Goal: Task Accomplishment & Management: Use online tool/utility

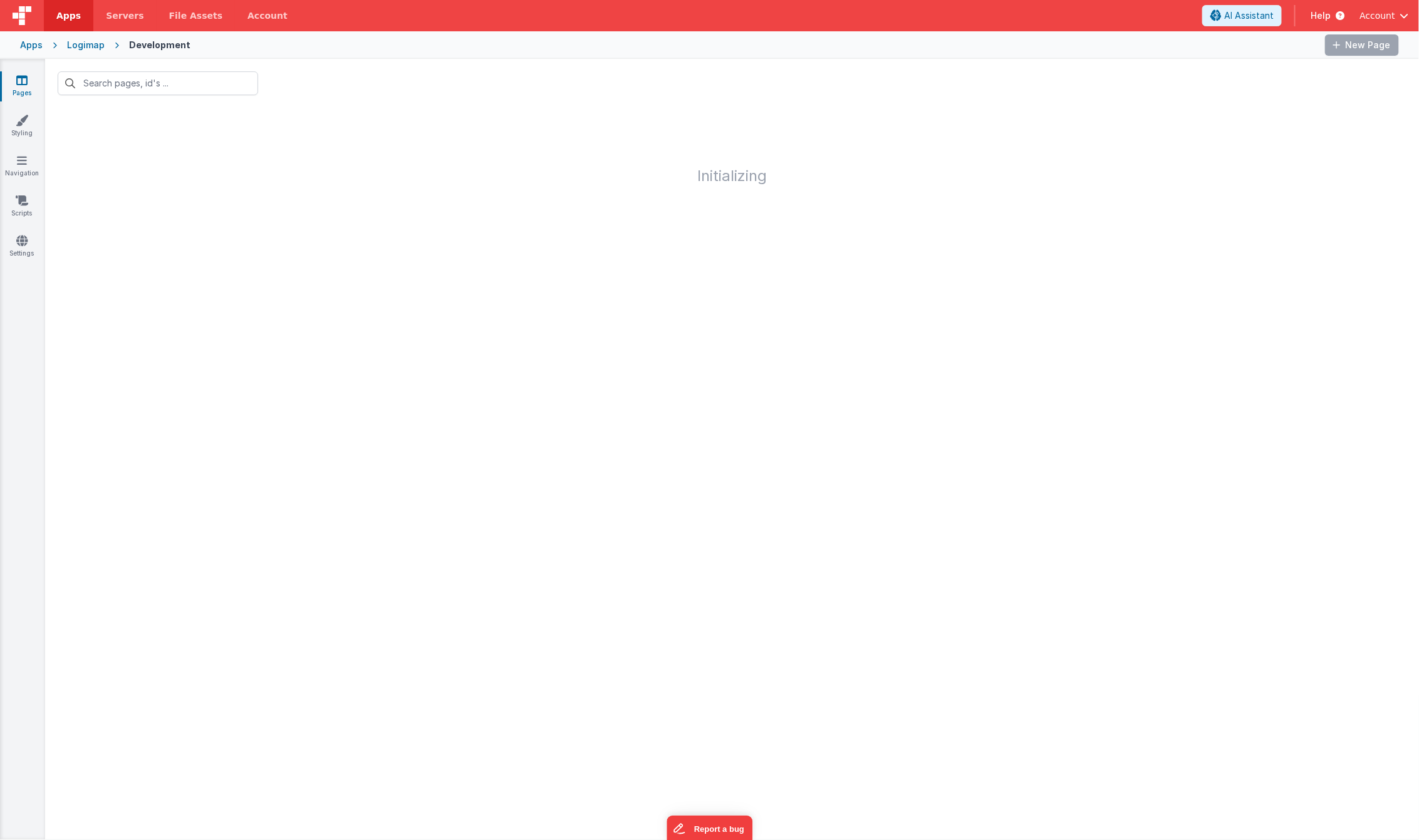
click at [1381, 17] on span "Account" at bounding box center [1376, 15] width 36 height 13
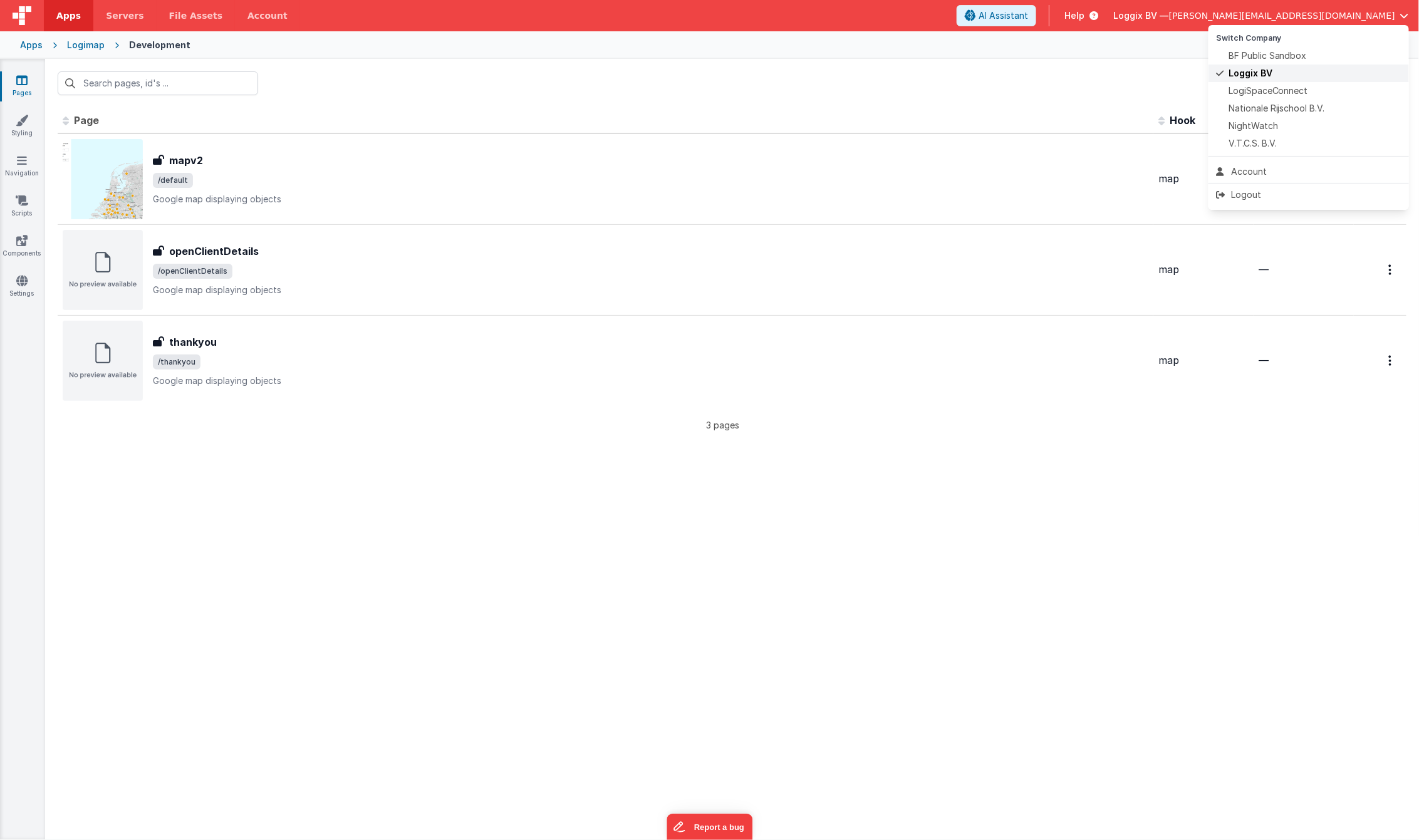
click at [1328, 66] on li "Loggix BV" at bounding box center [1309, 73] width 201 height 17
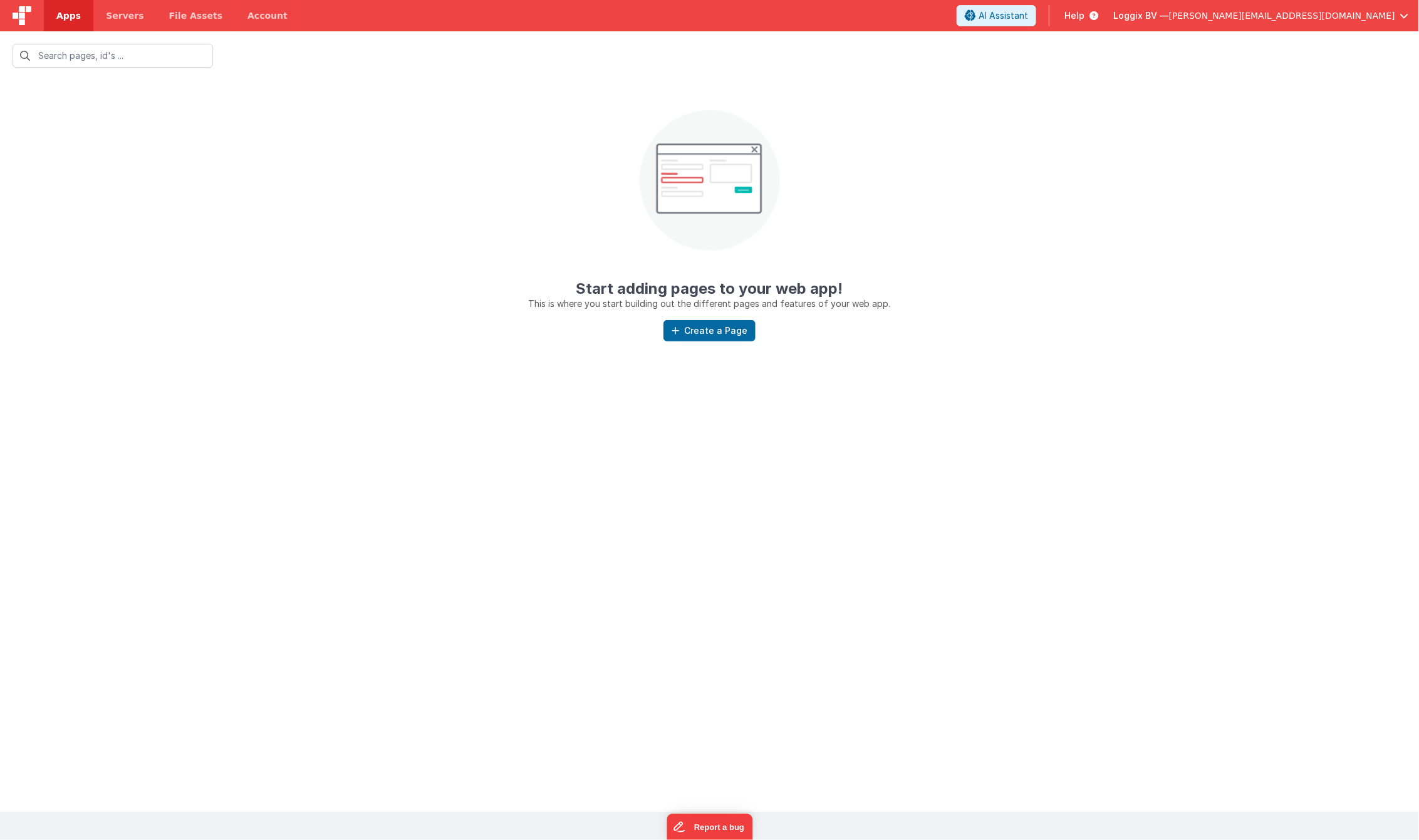
click at [1379, 7] on div "Loggix BV — [PERSON_NAME][EMAIL_ADDRESS][DOMAIN_NAME]" at bounding box center [1261, 15] width 295 height 21
click at [1373, 15] on span "[PERSON_NAME][EMAIL_ADDRESS][DOMAIN_NAME]" at bounding box center [1282, 15] width 226 height 13
click at [1310, 99] on li "Nationale Rijschool B.V." at bounding box center [1309, 108] width 201 height 17
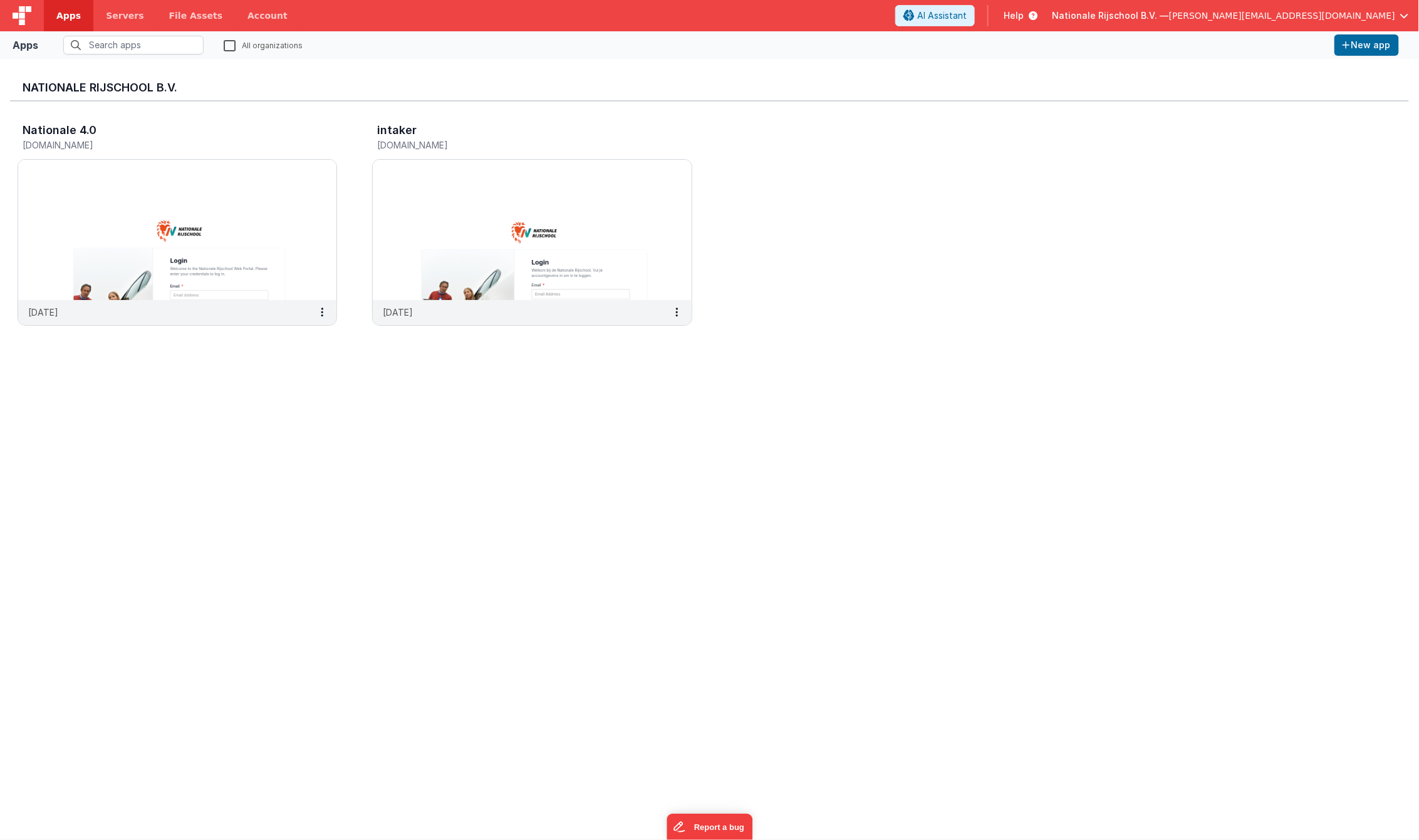
click at [1376, 14] on span "[PERSON_NAME][EMAIL_ADDRESS][DOMAIN_NAME]" at bounding box center [1282, 15] width 226 height 13
click at [724, 475] on button at bounding box center [709, 420] width 1419 height 840
click at [438, 211] on img at bounding box center [531, 229] width 318 height 140
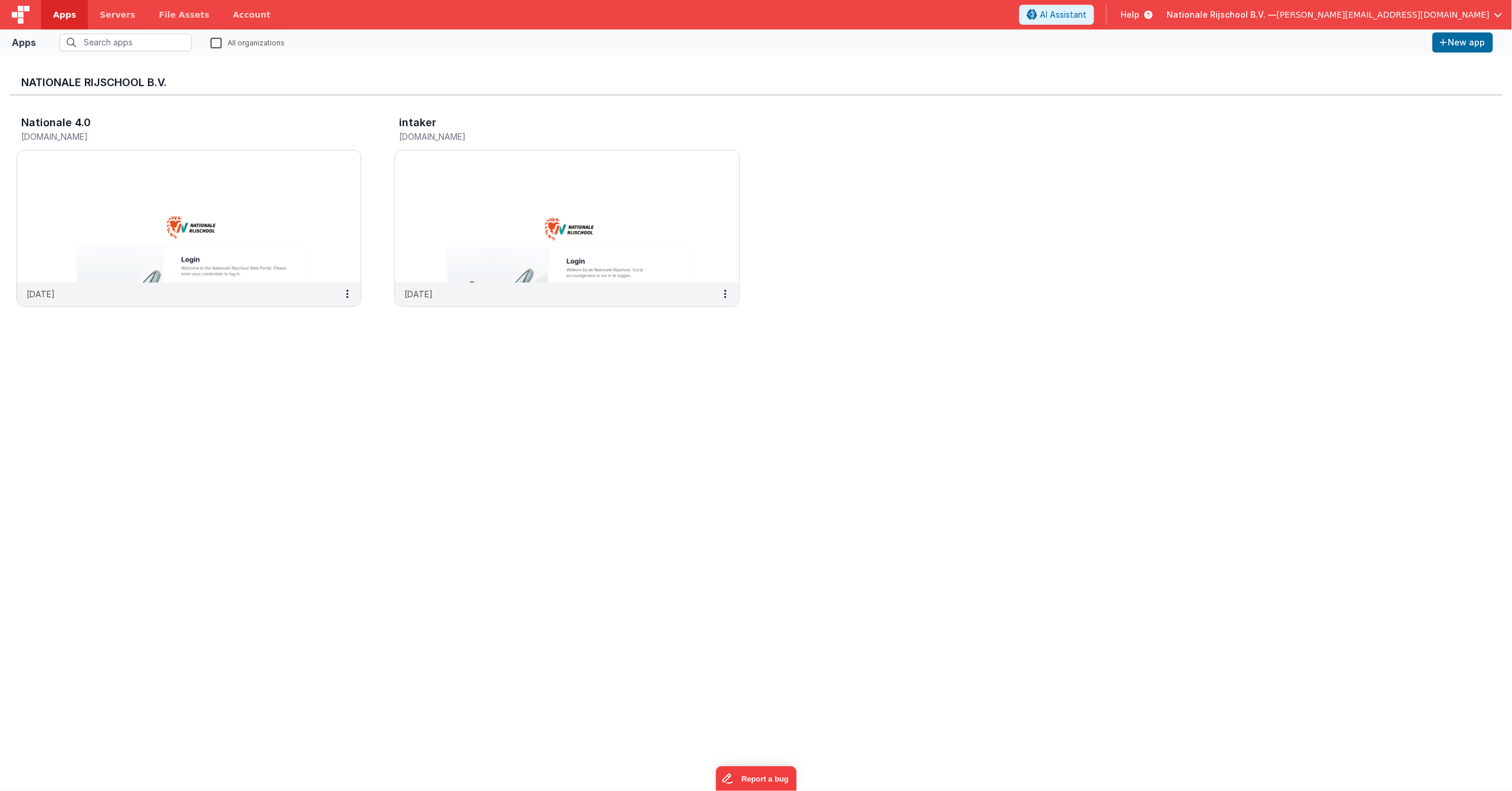
click at [1466, 17] on span "[PERSON_NAME][EMAIL_ADDRESS][DOMAIN_NAME]" at bounding box center [1384, 15] width 213 height 12
click at [1414, 66] on div "Loggix BV" at bounding box center [1408, 68] width 175 height 12
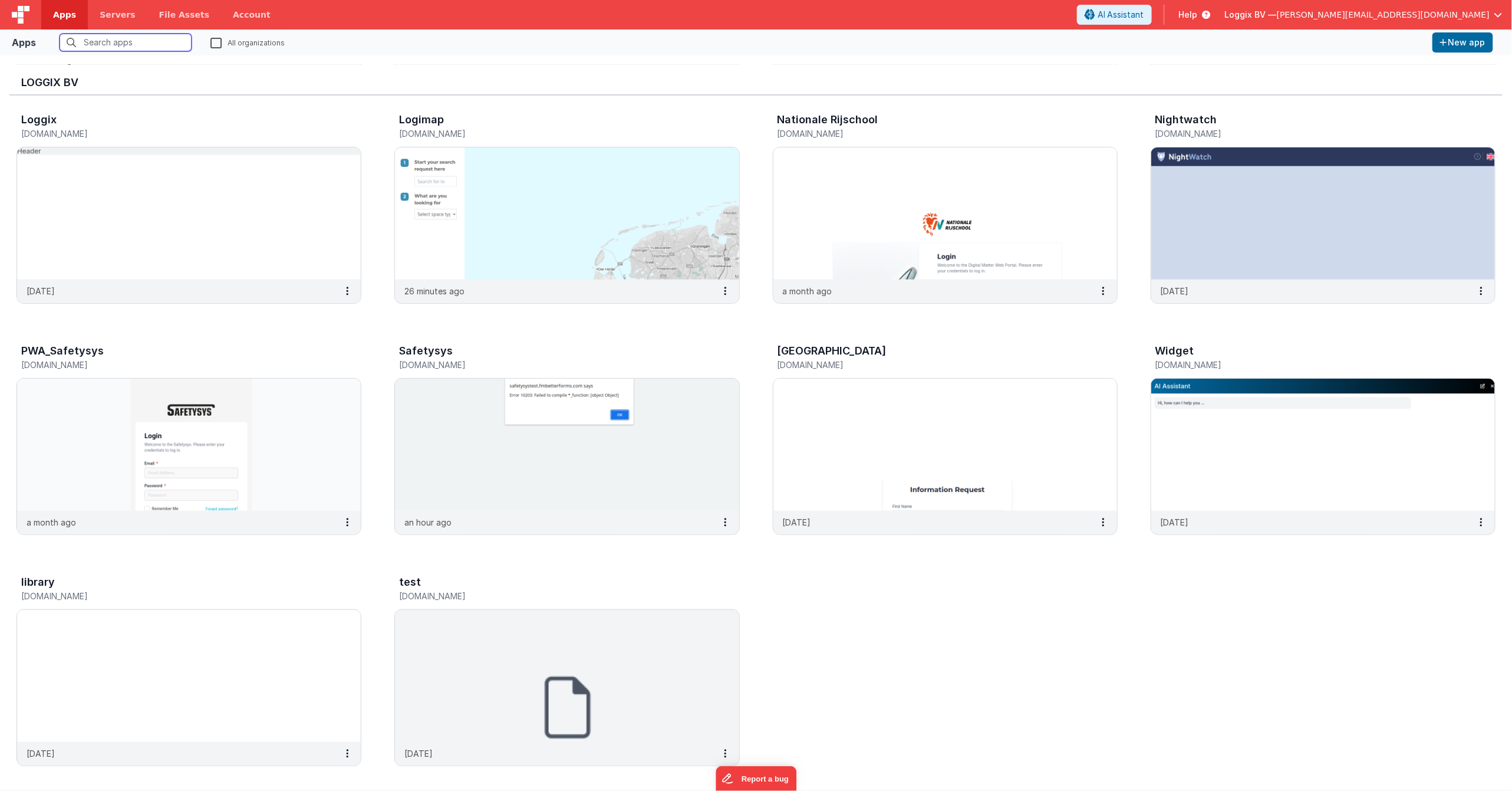
scroll to position [241, 0]
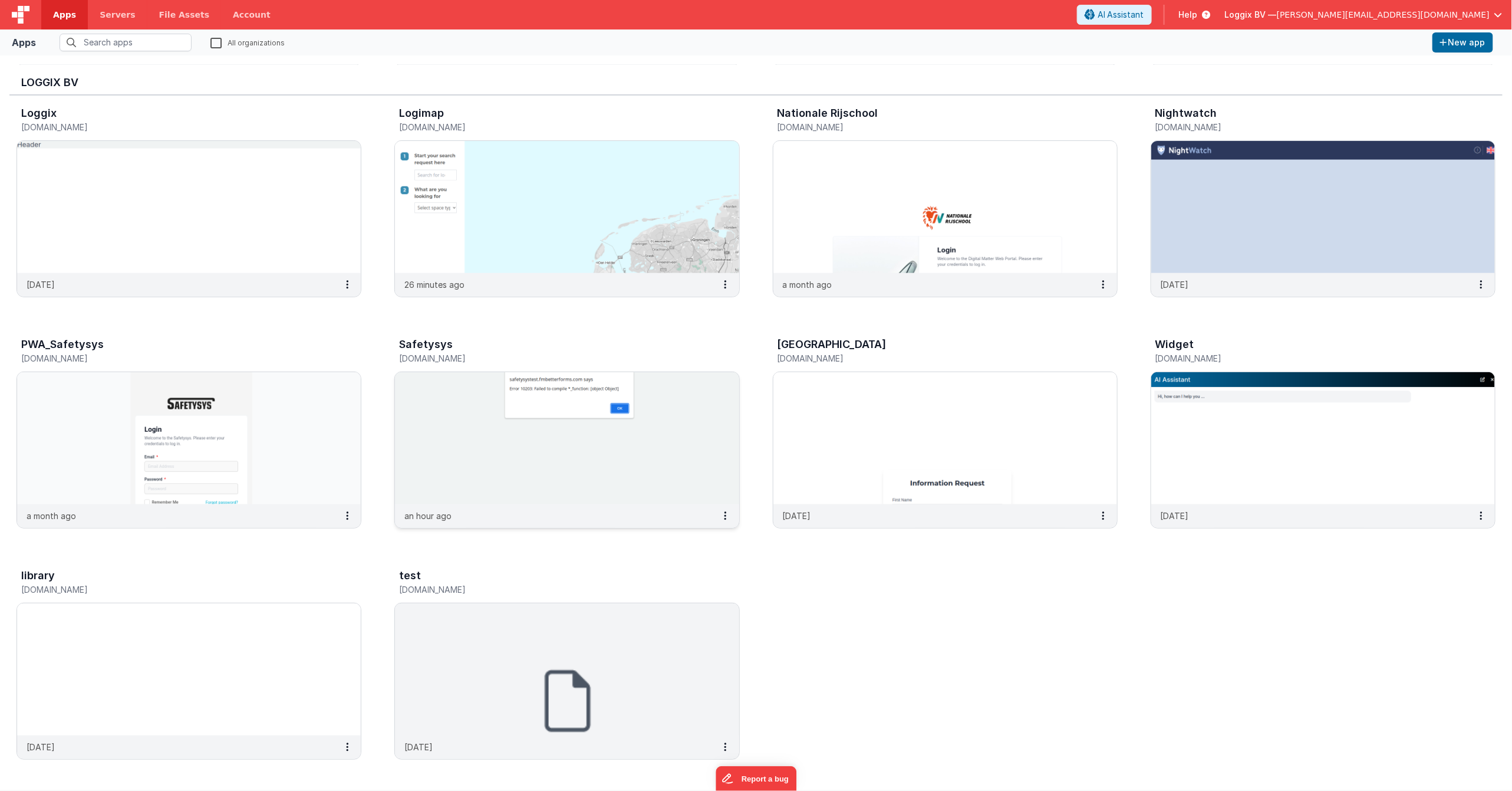
click at [573, 427] on img at bounding box center [567, 437] width 344 height 132
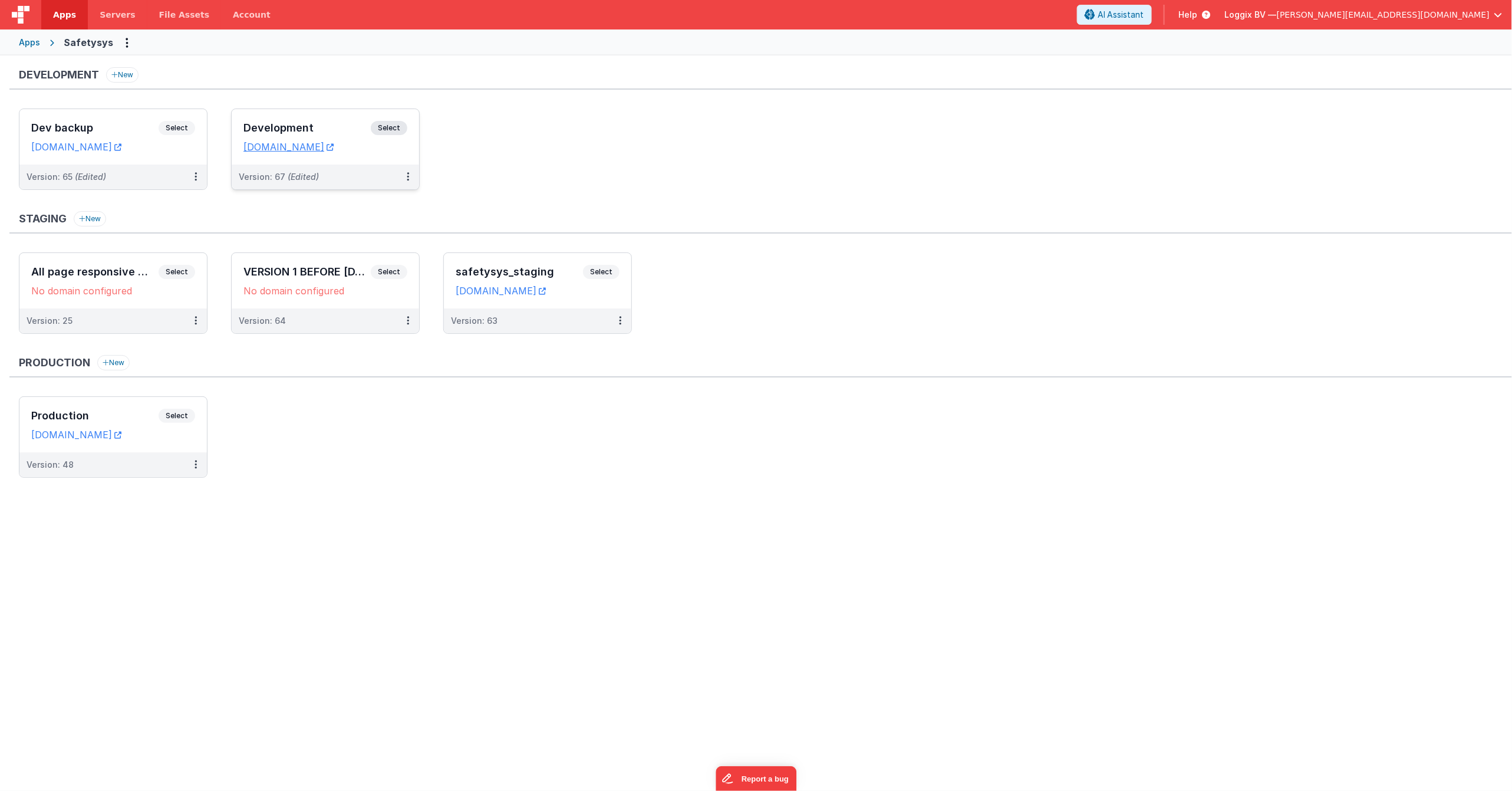
click at [305, 160] on div "Development Select URLs [DOMAIN_NAME]" at bounding box center [325, 136] width 187 height 55
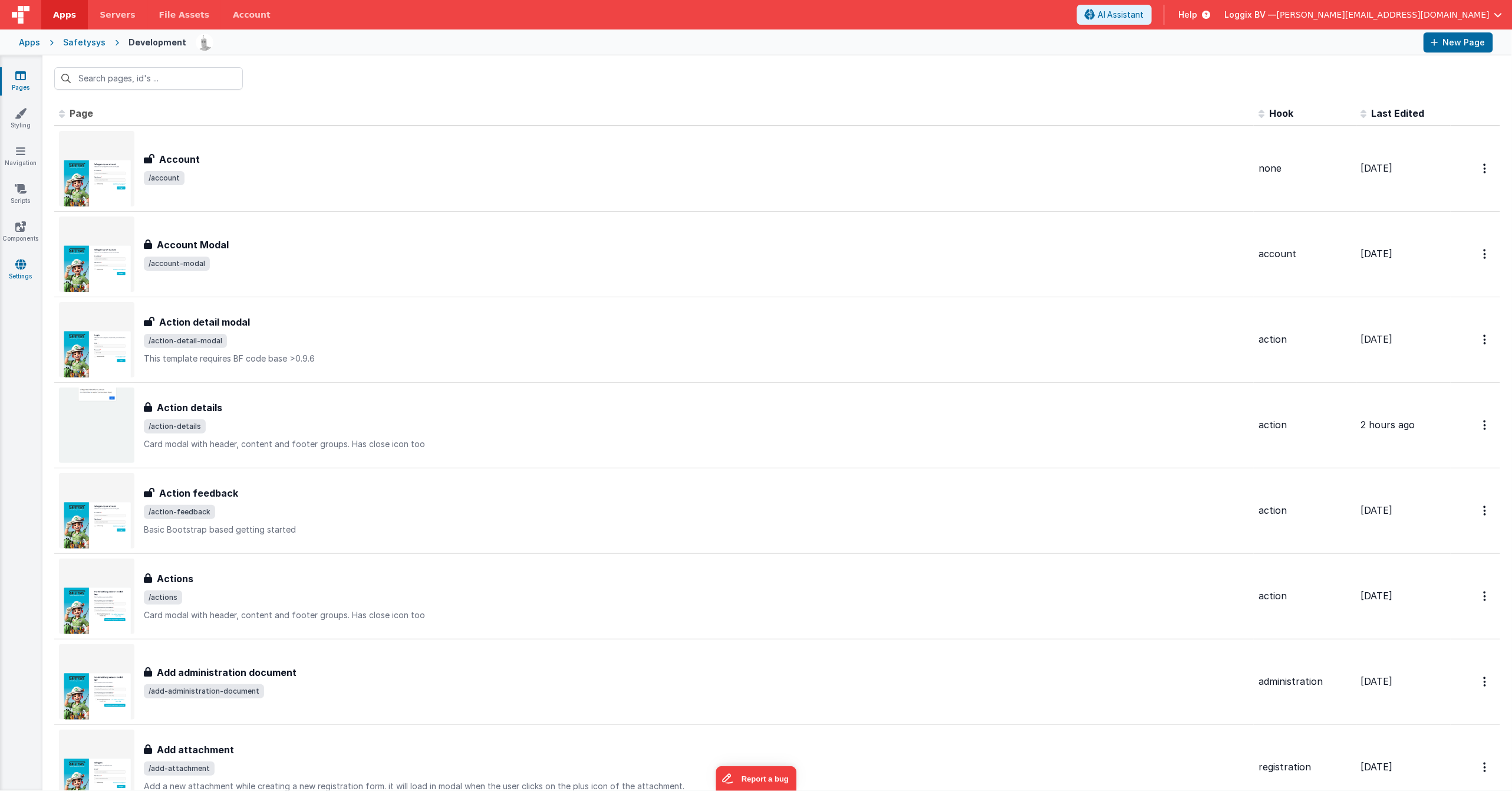
click at [15, 269] on icon at bounding box center [21, 264] width 11 height 12
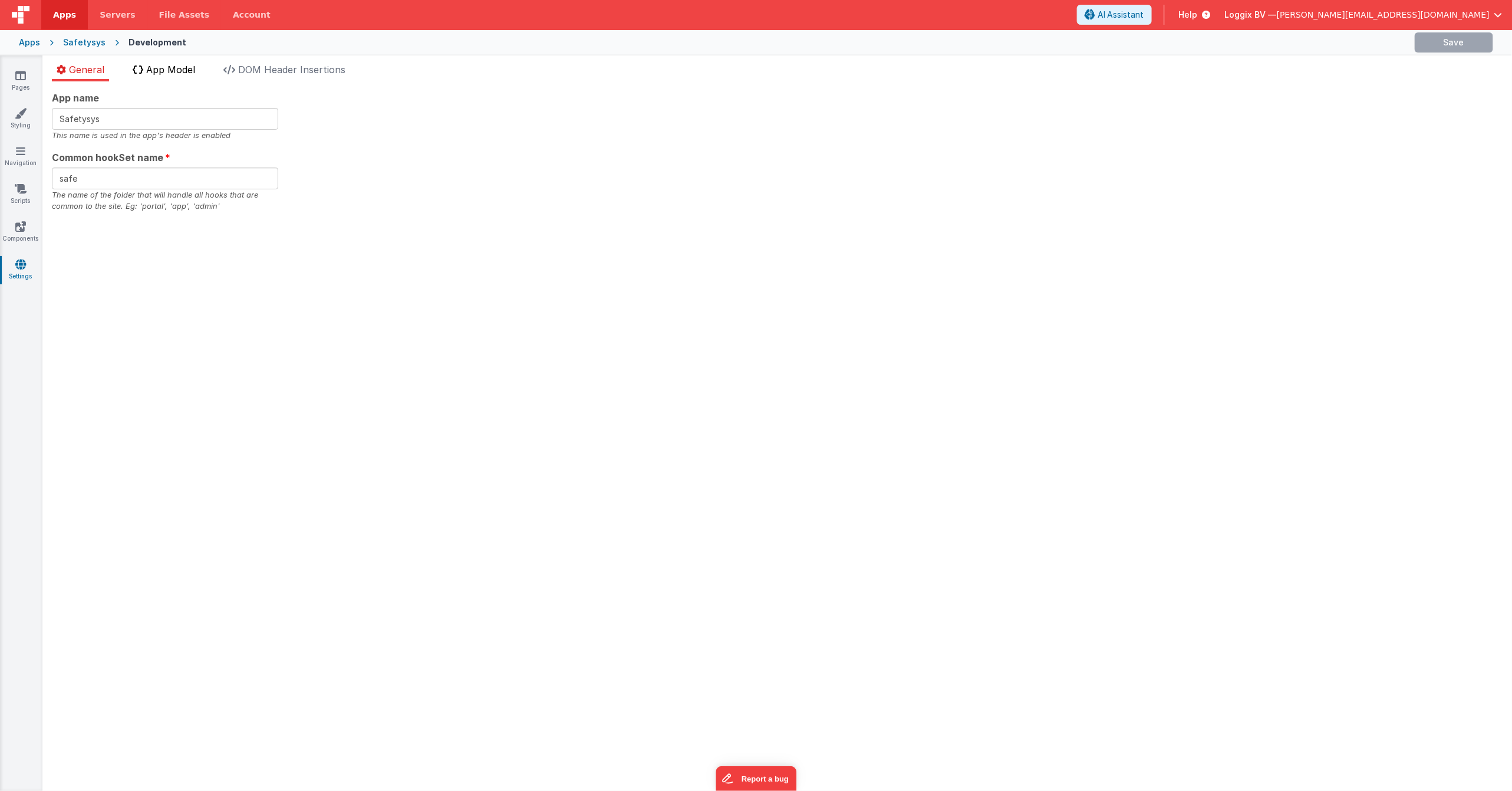
click at [154, 65] on span "App Model" at bounding box center [171, 69] width 49 height 12
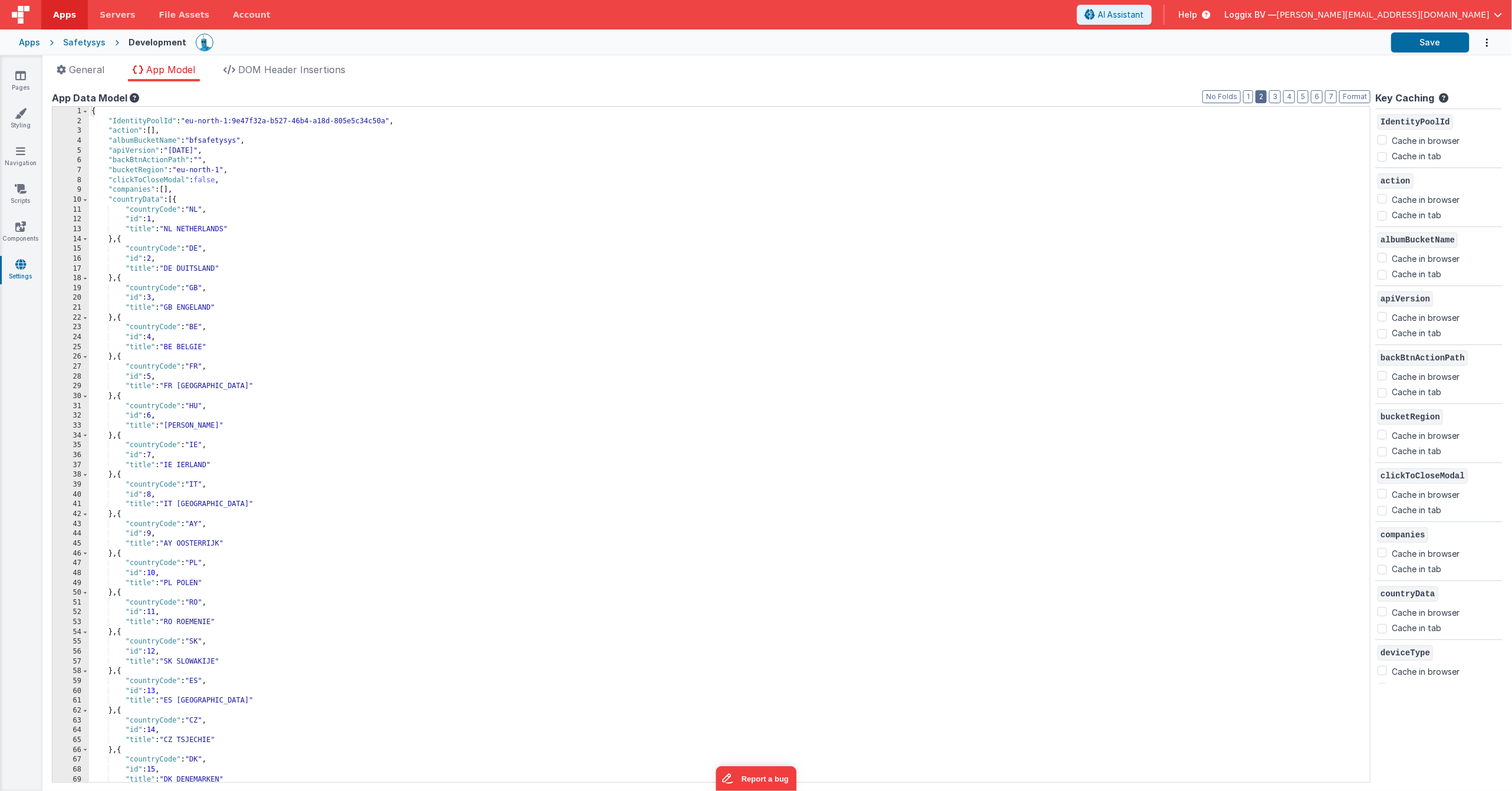
click at [1261, 95] on button "2" at bounding box center [1261, 96] width 11 height 13
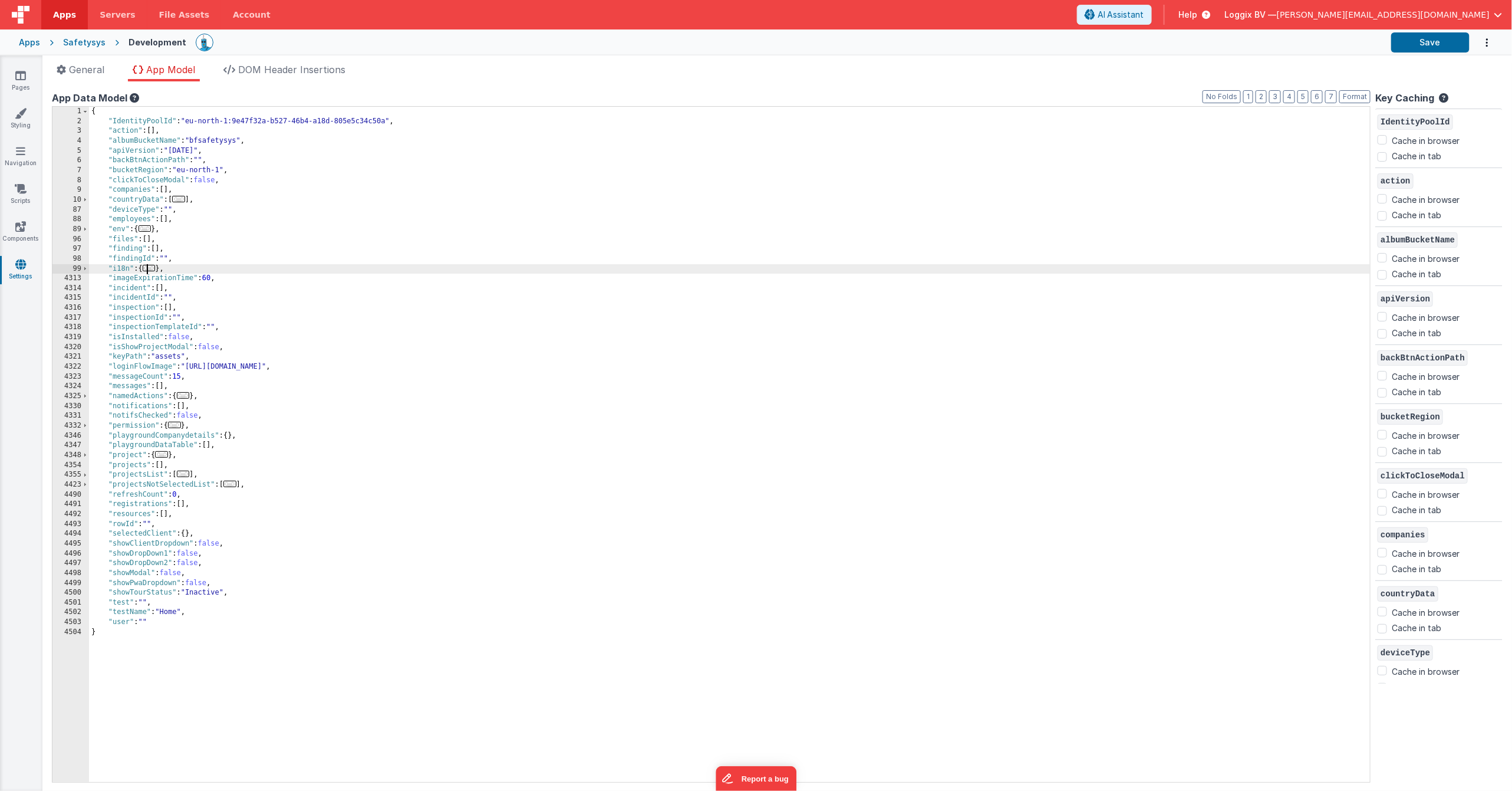
click at [149, 270] on span "..." at bounding box center [149, 267] width 13 height 6
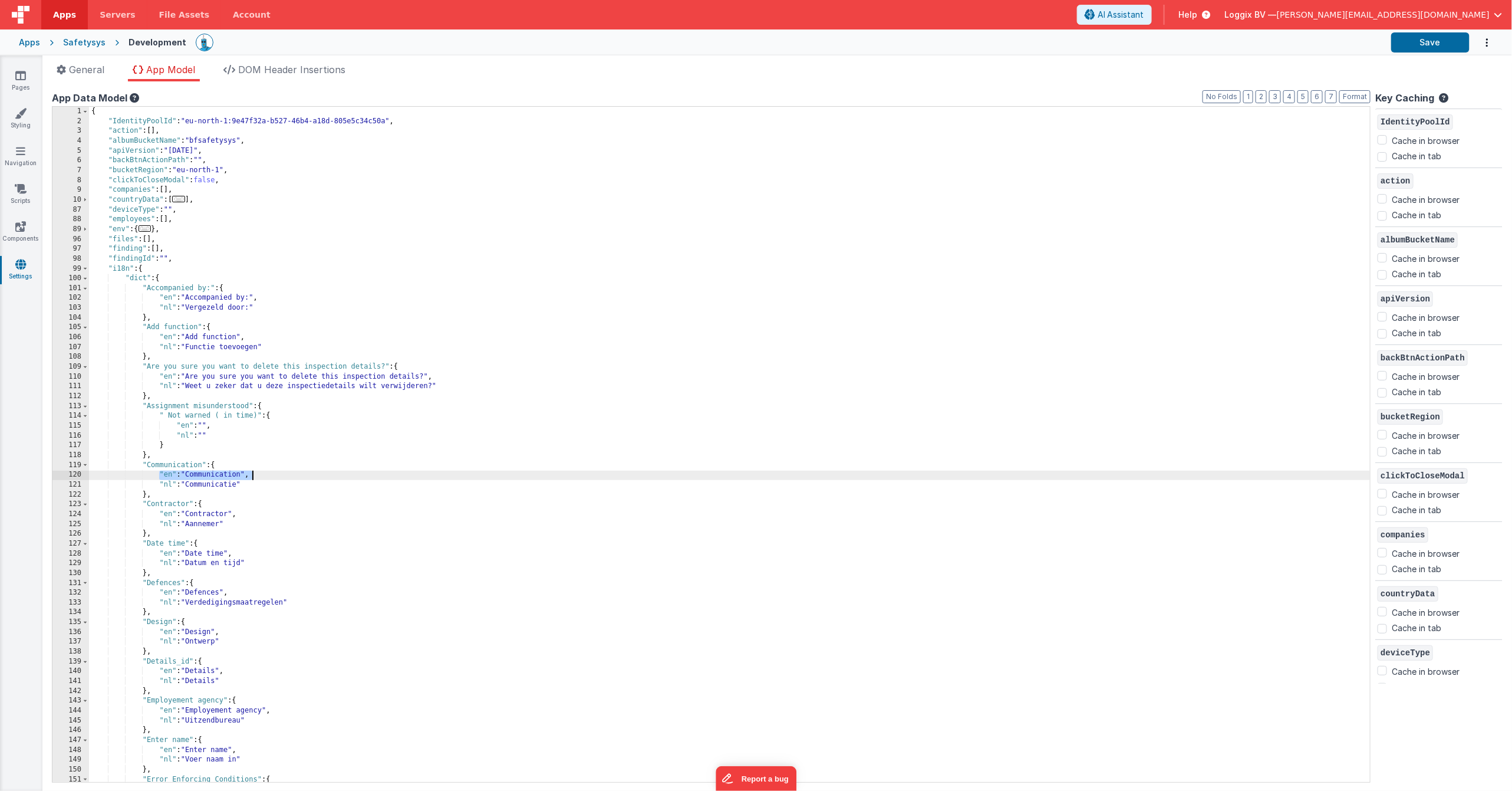
drag, startPoint x: 160, startPoint y: 474, endPoint x: 262, endPoint y: 472, distance: 102.0
click at [262, 472] on div "{ "IdentityPoolId" : "eu-north-1:9e47f32a-b527-46b4-a18d-805e5c34c50a" , "actio…" at bounding box center [729, 454] width 1281 height 695
drag, startPoint x: 175, startPoint y: 486, endPoint x: 267, endPoint y: 488, distance: 92.0
click at [267, 488] on div "{ "IdentityPoolId" : "eu-north-1:9e47f32a-b527-46b4-a18d-805e5c34c50a" , "actio…" at bounding box center [729, 454] width 1281 height 695
click at [85, 269] on span at bounding box center [85, 269] width 6 height 10
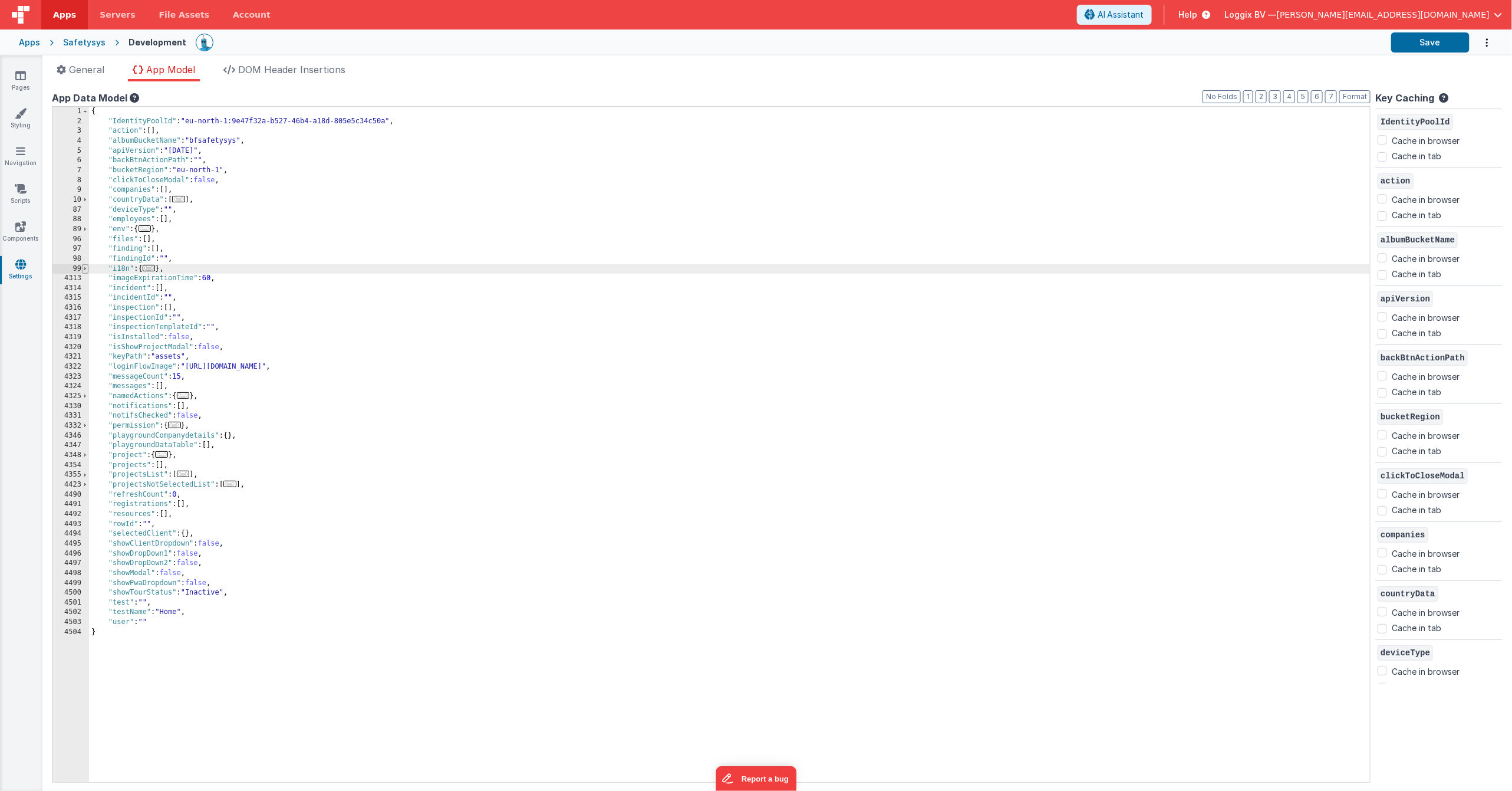
click at [85, 269] on span at bounding box center [85, 269] width 6 height 10
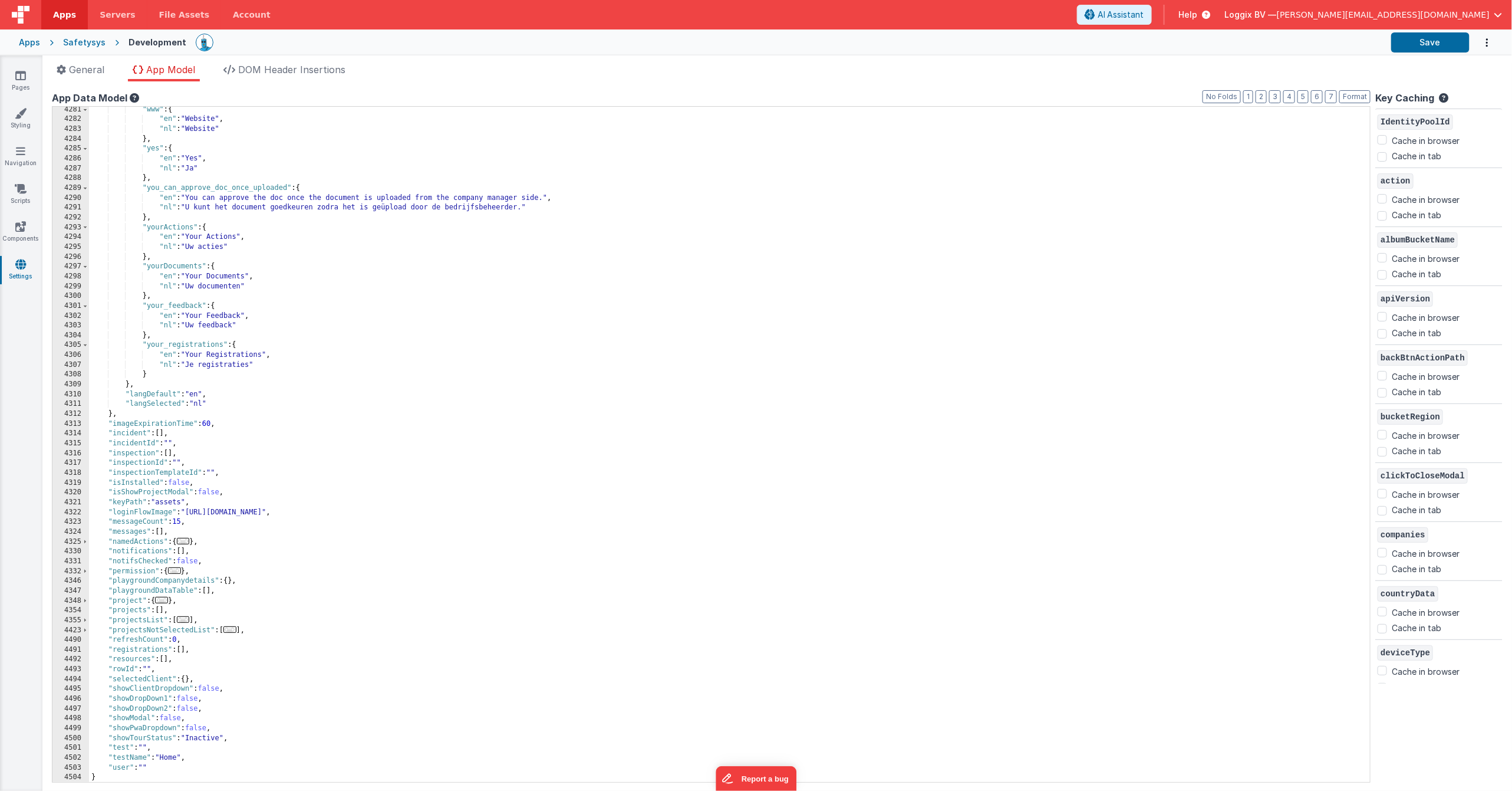
scroll to position [18646, 0]
click at [1266, 98] on button "2" at bounding box center [1261, 96] width 11 height 13
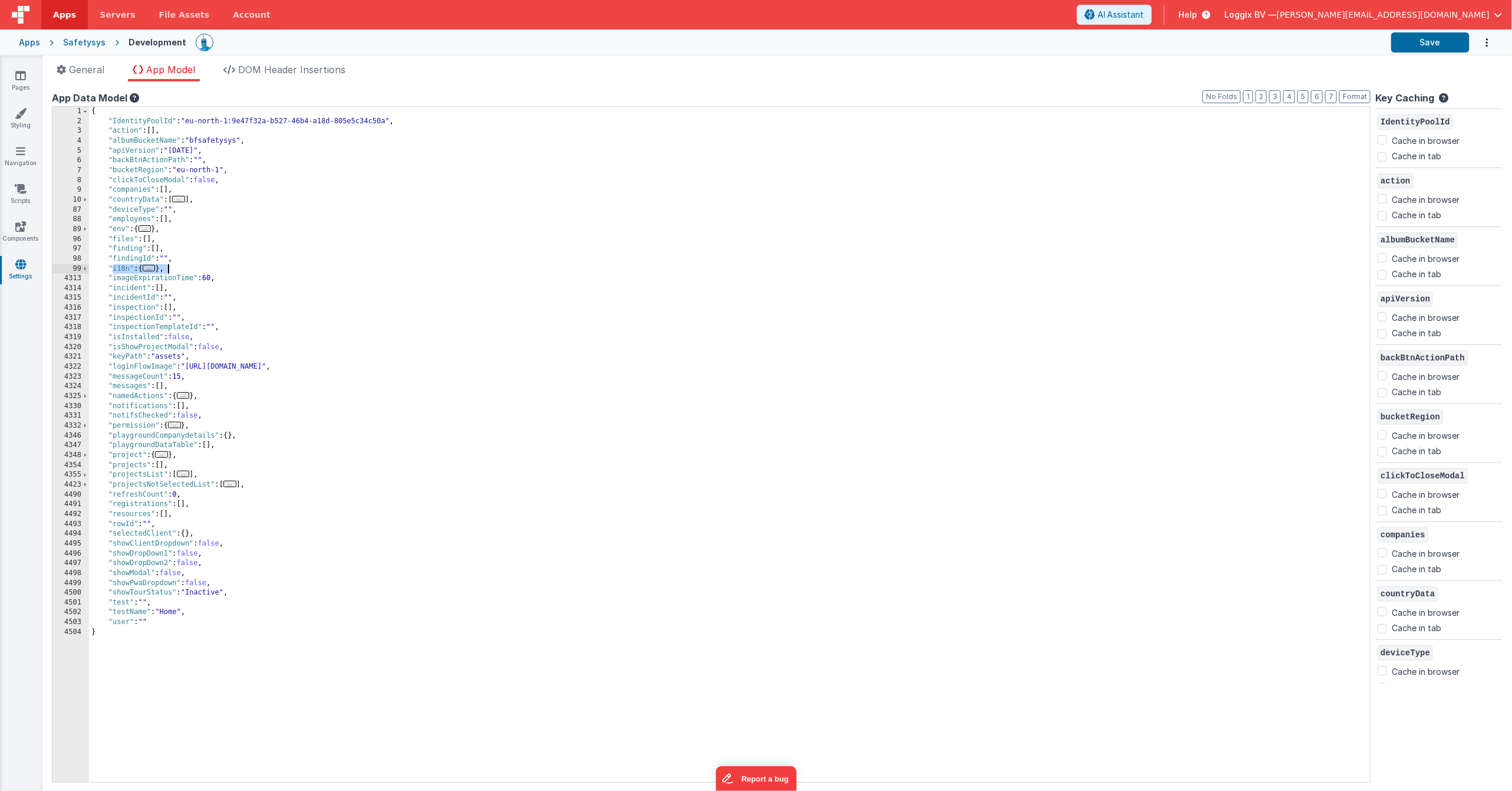
drag, startPoint x: 111, startPoint y: 267, endPoint x: 127, endPoint y: 267, distance: 16.0
click at [162, 267] on div "{ "IdentityPoolId" : "eu-north-1:9e47f32a-b527-46b4-a18d-805e5c34c50a" , "actio…" at bounding box center [729, 454] width 1281 height 695
click at [182, 265] on div "{ "IdentityPoolId" : "eu-north-1:9e47f32a-b527-46b4-a18d-805e5c34c50a" , "actio…" at bounding box center [729, 454] width 1281 height 695
drag, startPoint x: 145, startPoint y: 269, endPoint x: 96, endPoint y: 269, distance: 49.0
click at [96, 269] on div "{ "IdentityPoolId" : "eu-north-1:9e47f32a-b527-46b4-a18d-805e5c34c50a" , "actio…" at bounding box center [729, 454] width 1281 height 695
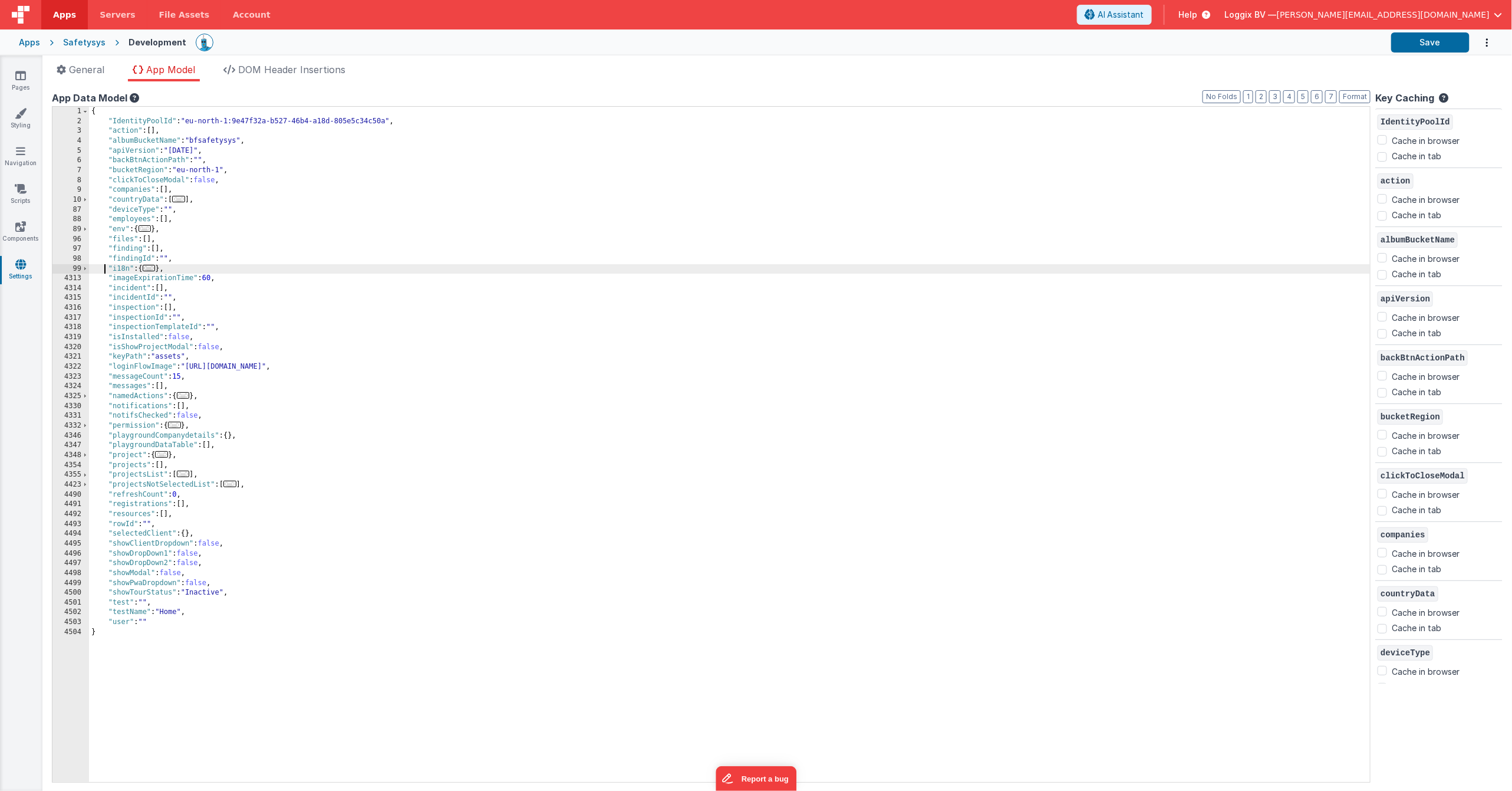
click at [177, 268] on div "{ "IdentityPoolId" : "eu-north-1:9e47f32a-b527-46b4-a18d-805e5c34c50a" , "actio…" at bounding box center [729, 454] width 1281 height 695
click at [150, 268] on span "..." at bounding box center [149, 267] width 13 height 6
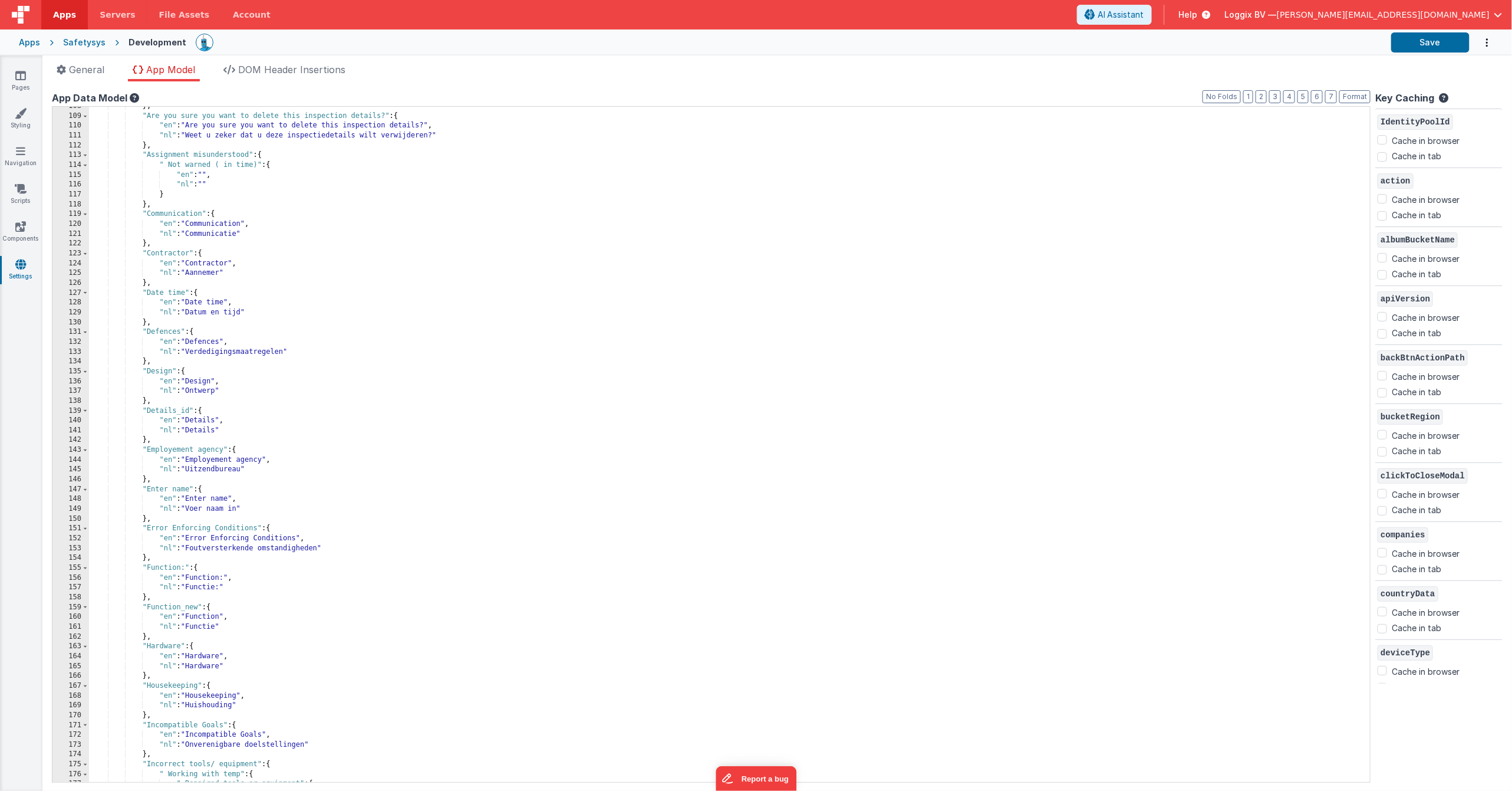
scroll to position [115, 0]
drag, startPoint x: 1266, startPoint y: 97, endPoint x: 1079, endPoint y: 87, distance: 187.3
click at [1262, 96] on button "2" at bounding box center [1261, 96] width 11 height 13
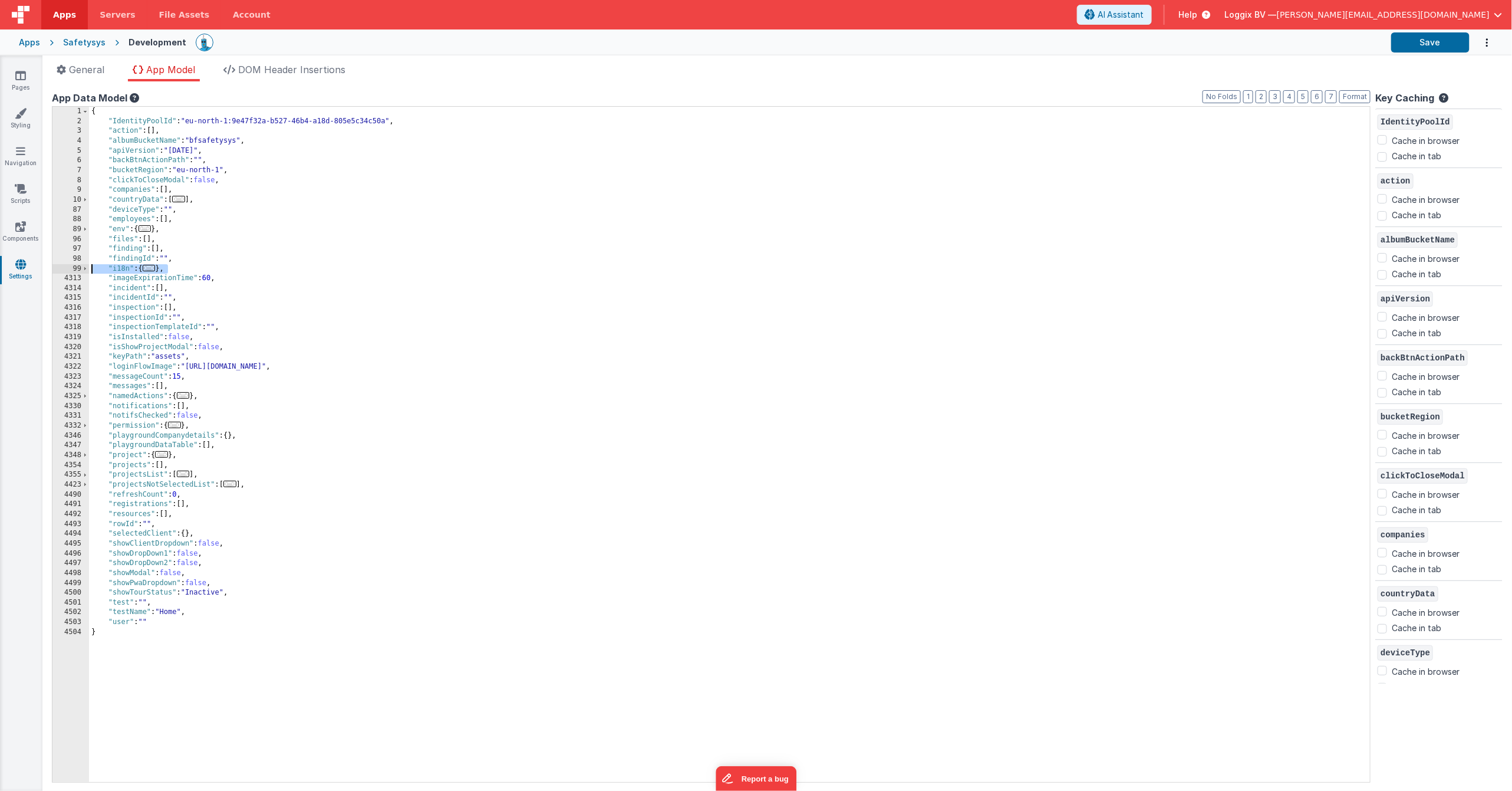
drag, startPoint x: 171, startPoint y: 270, endPoint x: 52, endPoint y: 267, distance: 119.0
click at [52, 267] on div "1 2 3 4 5 6 7 8 9 10 87 88 89 96 97 98 99 4313 4314 4315 4316 4317 4318 4319 43…" at bounding box center [711, 445] width 1319 height 676
checkbox input "false"
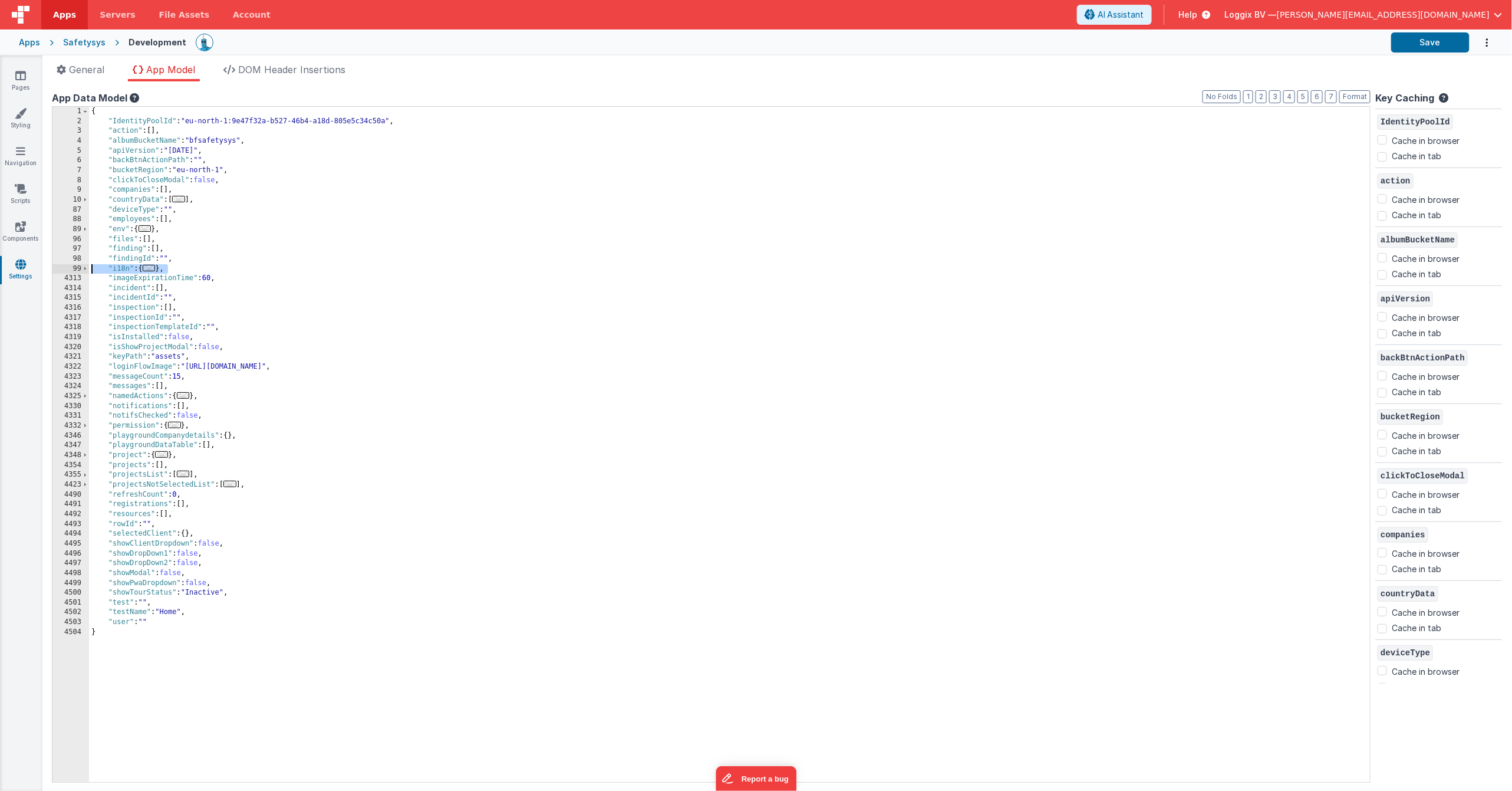
checkbox input "true"
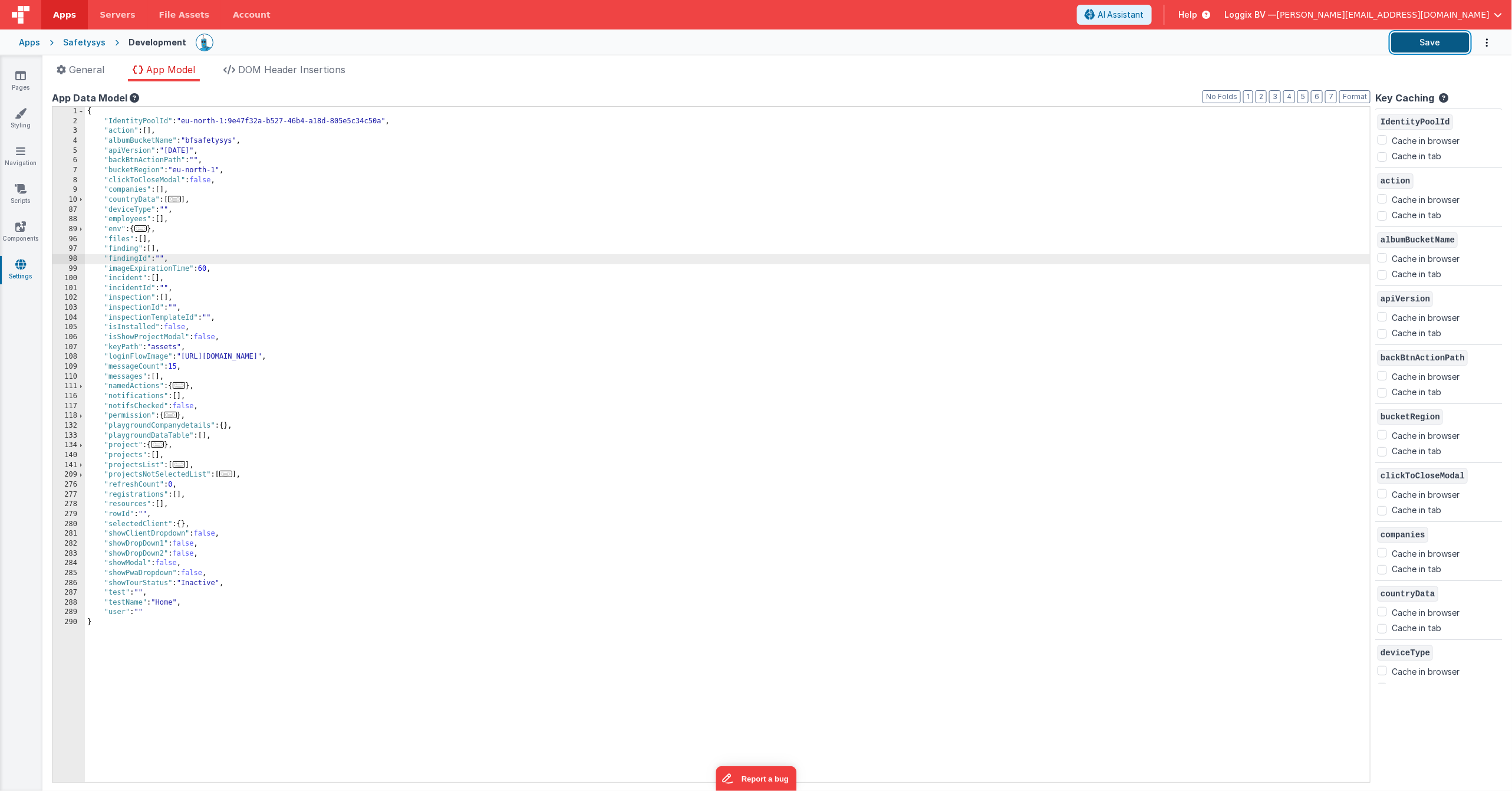
click at [1456, 45] on button "Save" at bounding box center [1431, 43] width 78 height 20
click at [25, 190] on icon at bounding box center [20, 188] width 12 height 12
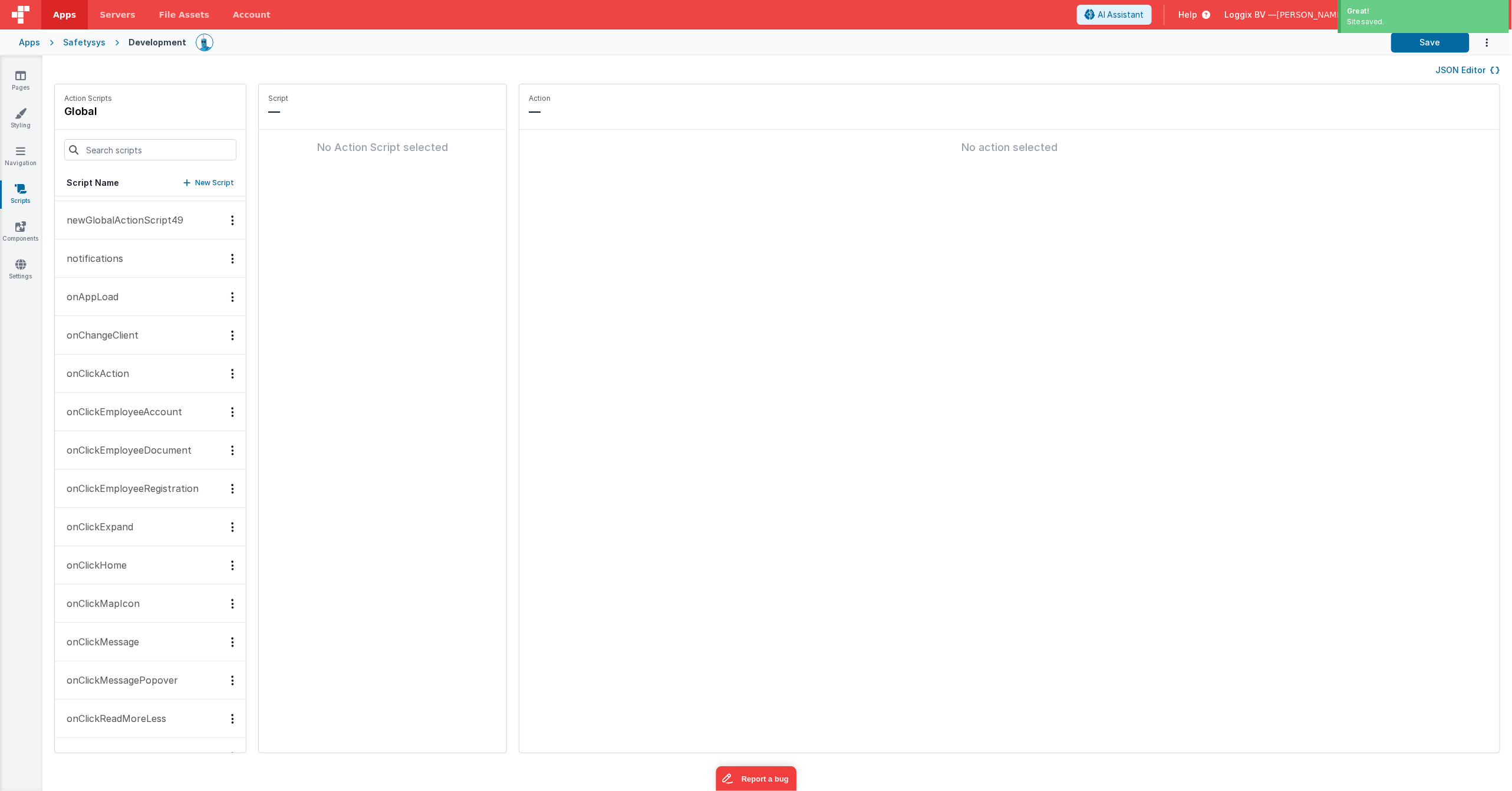
scroll to position [761, 0]
click at [120, 292] on button "onAppLoad" at bounding box center [150, 297] width 191 height 38
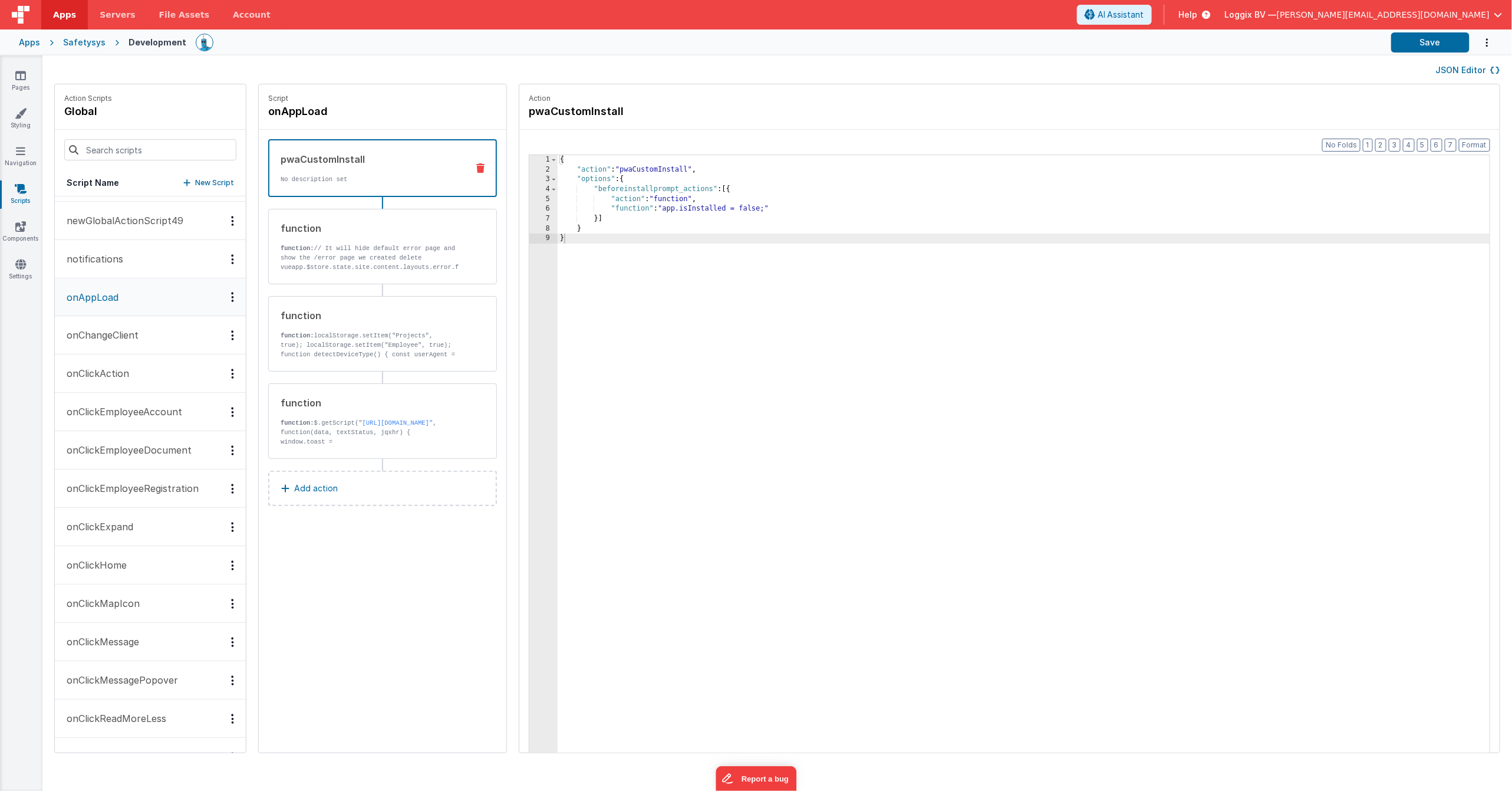
click at [375, 164] on div "pwaCustomInstall" at bounding box center [369, 159] width 177 height 15
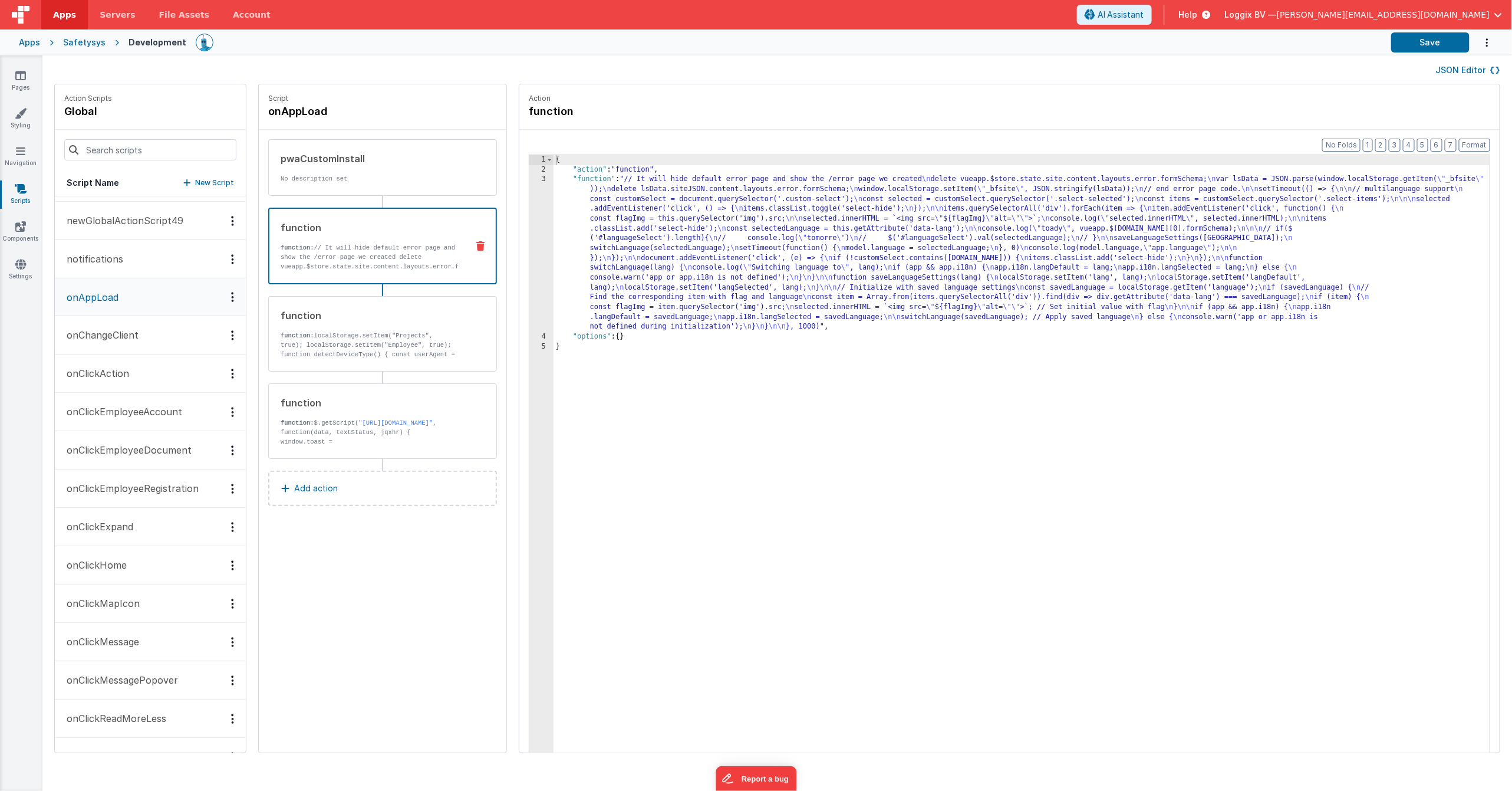
click at [366, 235] on div "function function: // It will hide default error page and show the /error page …" at bounding box center [364, 246] width 189 height 51
drag, startPoint x: 603, startPoint y: 255, endPoint x: 566, endPoint y: 258, distance: 37.1
click at [603, 255] on div "{ "action" : "function" , "function" : "// It will hide default error page and …" at bounding box center [1029, 482] width 951 height 654
click at [534, 259] on div "3" at bounding box center [541, 253] width 25 height 157
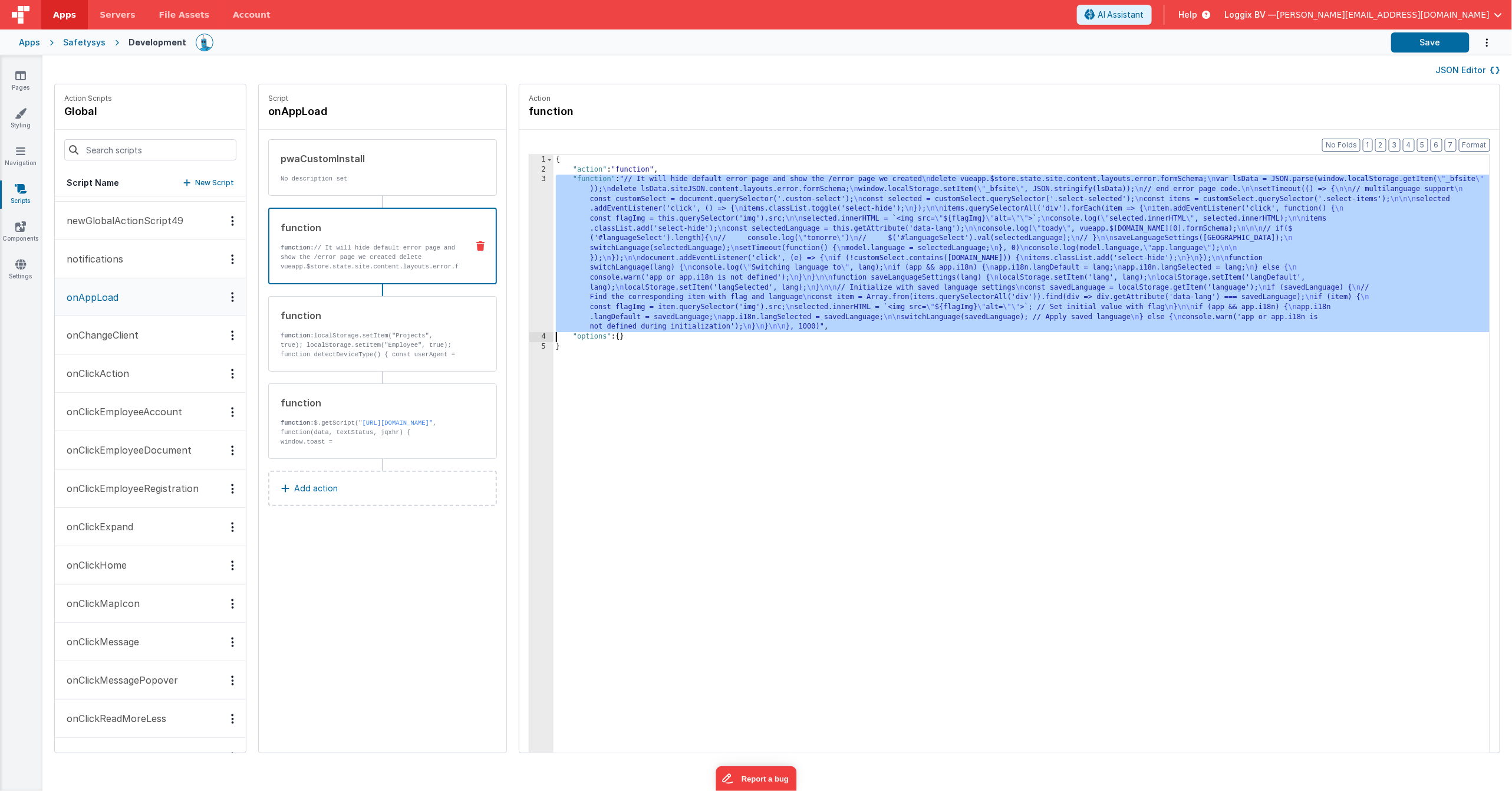
click at [529, 259] on div "3" at bounding box center [541, 253] width 25 height 157
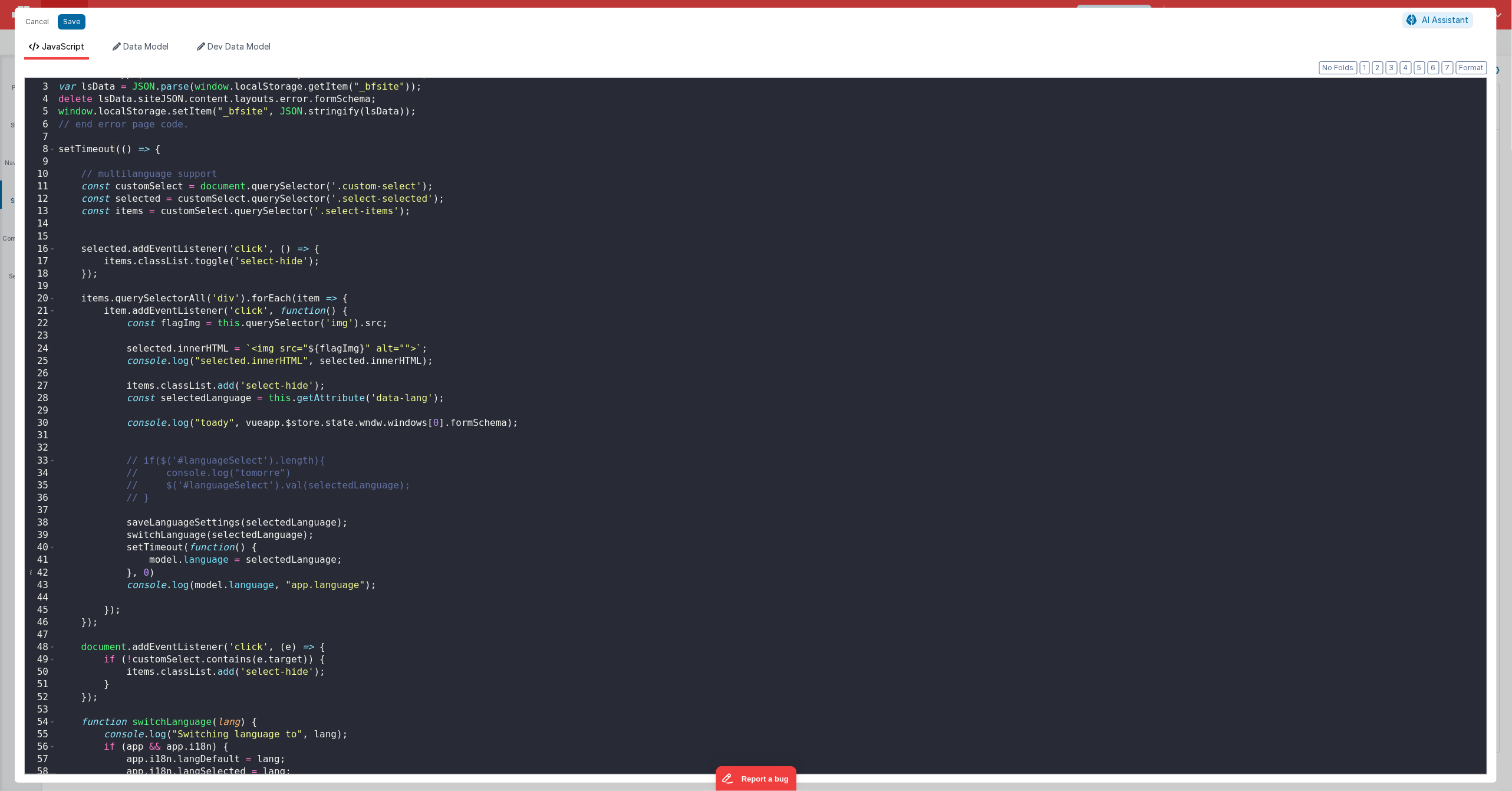
scroll to position [0, 0]
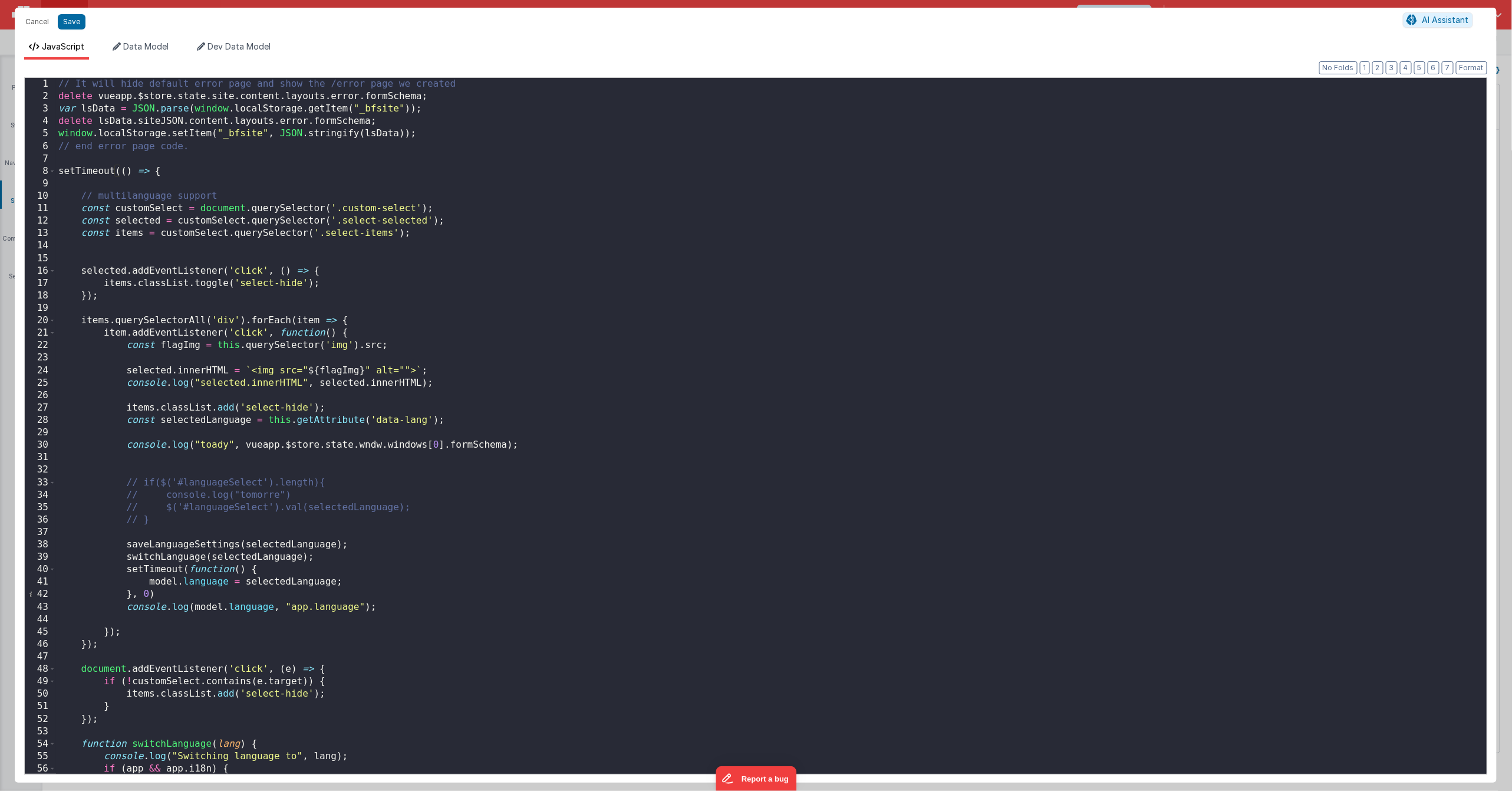
click at [483, 85] on div "// It will hide default error page and show the /error page we created delete v…" at bounding box center [772, 437] width 1431 height 719
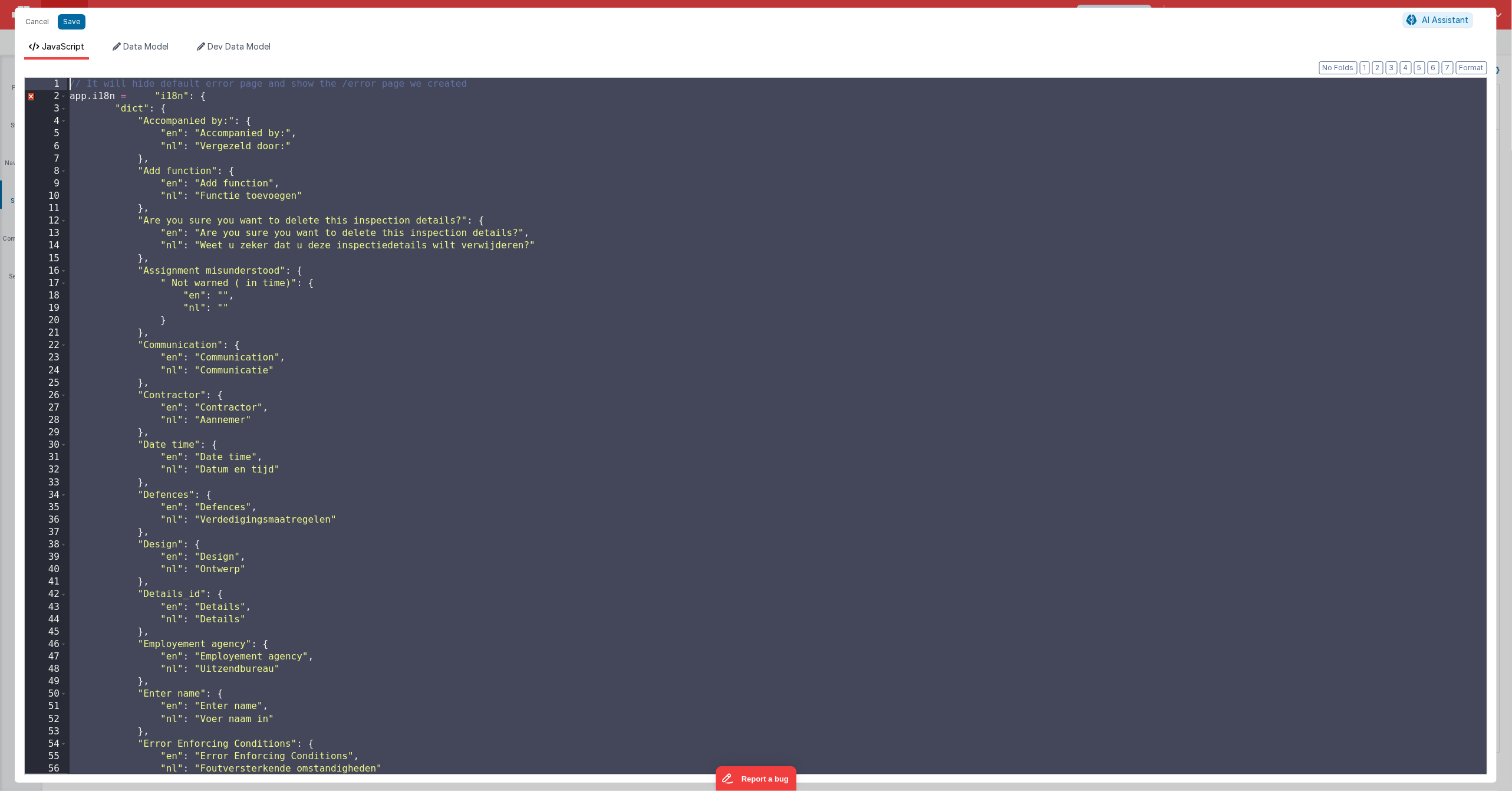
drag, startPoint x: 344, startPoint y: 242, endPoint x: 374, endPoint y: -96, distance: 339.3
click at [374, 0] on html "Cancel Save AI Assistant JavaScript Data Model Dev Data Model Format 7 6 5 4 3 …" at bounding box center [756, 396] width 1512 height 791
drag, startPoint x: 287, startPoint y: 137, endPoint x: 213, endPoint y: 133, distance: 74.1
click at [287, 137] on div "// It will hide default error page and show the /error page we created app . i1…" at bounding box center [777, 437] width 1420 height 719
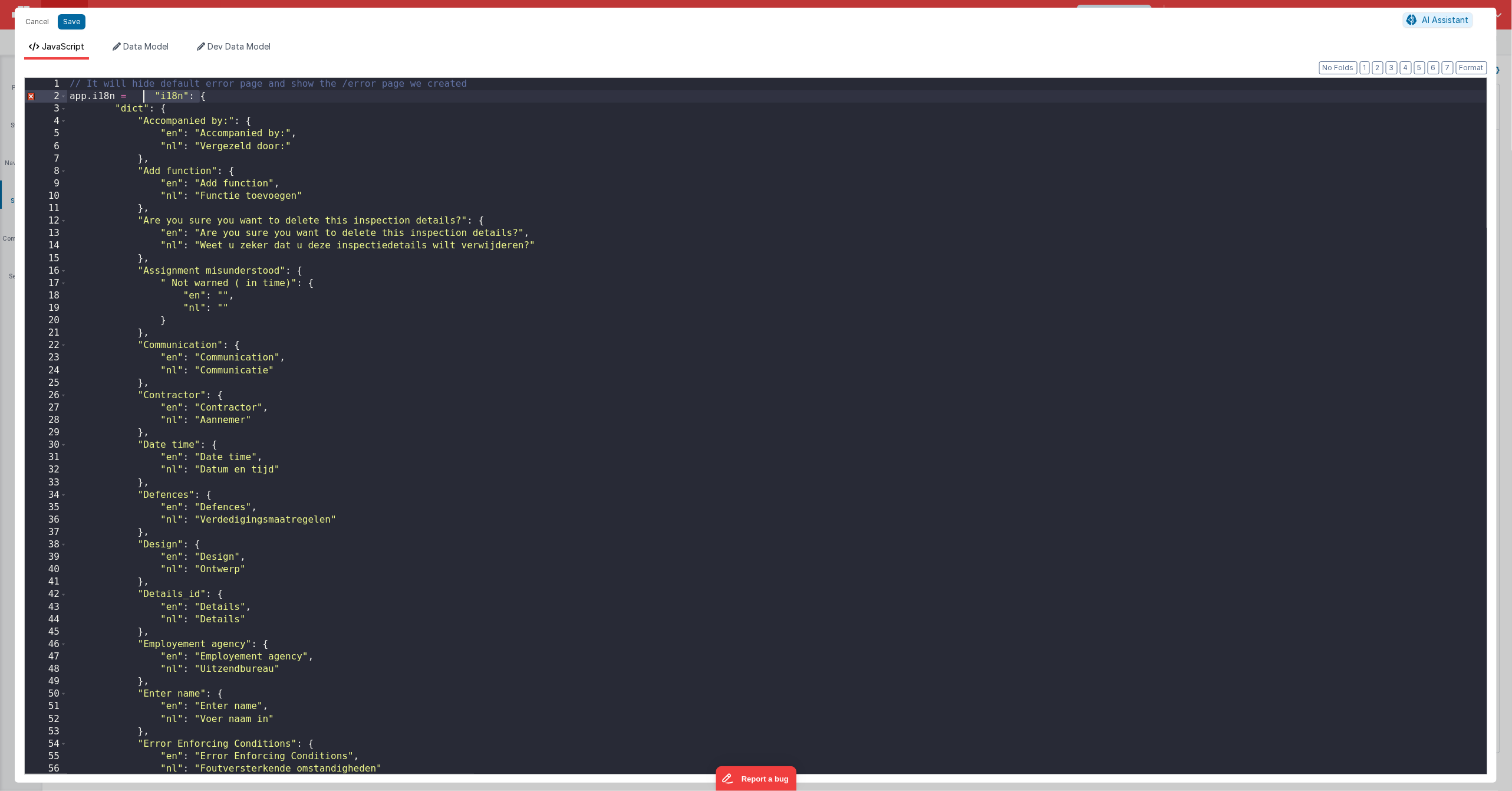
drag, startPoint x: 197, startPoint y: 96, endPoint x: 145, endPoint y: 97, distance: 52.0
click at [145, 95] on div "// It will hide default error page and show the /error page we created app . i1…" at bounding box center [777, 437] width 1420 height 719
click at [125, 184] on div "// It will hide default error page and show the /error page we created app . i1…" at bounding box center [777, 437] width 1420 height 719
drag, startPoint x: 69, startPoint y: 25, endPoint x: 630, endPoint y: 155, distance: 575.9
click at [70, 25] on button "Save" at bounding box center [72, 22] width 27 height 15
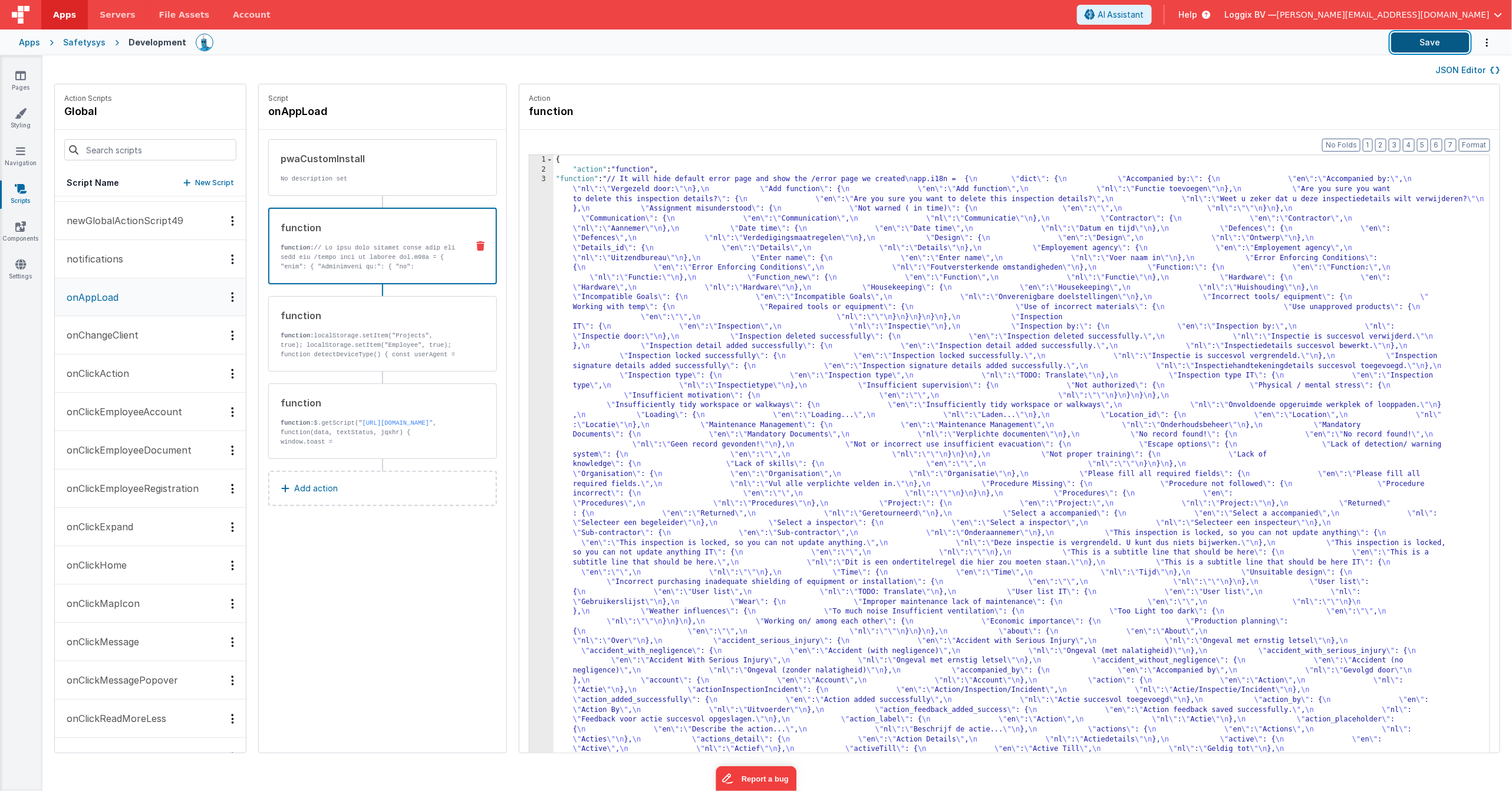
click at [1427, 45] on button "Save" at bounding box center [1431, 43] width 78 height 20
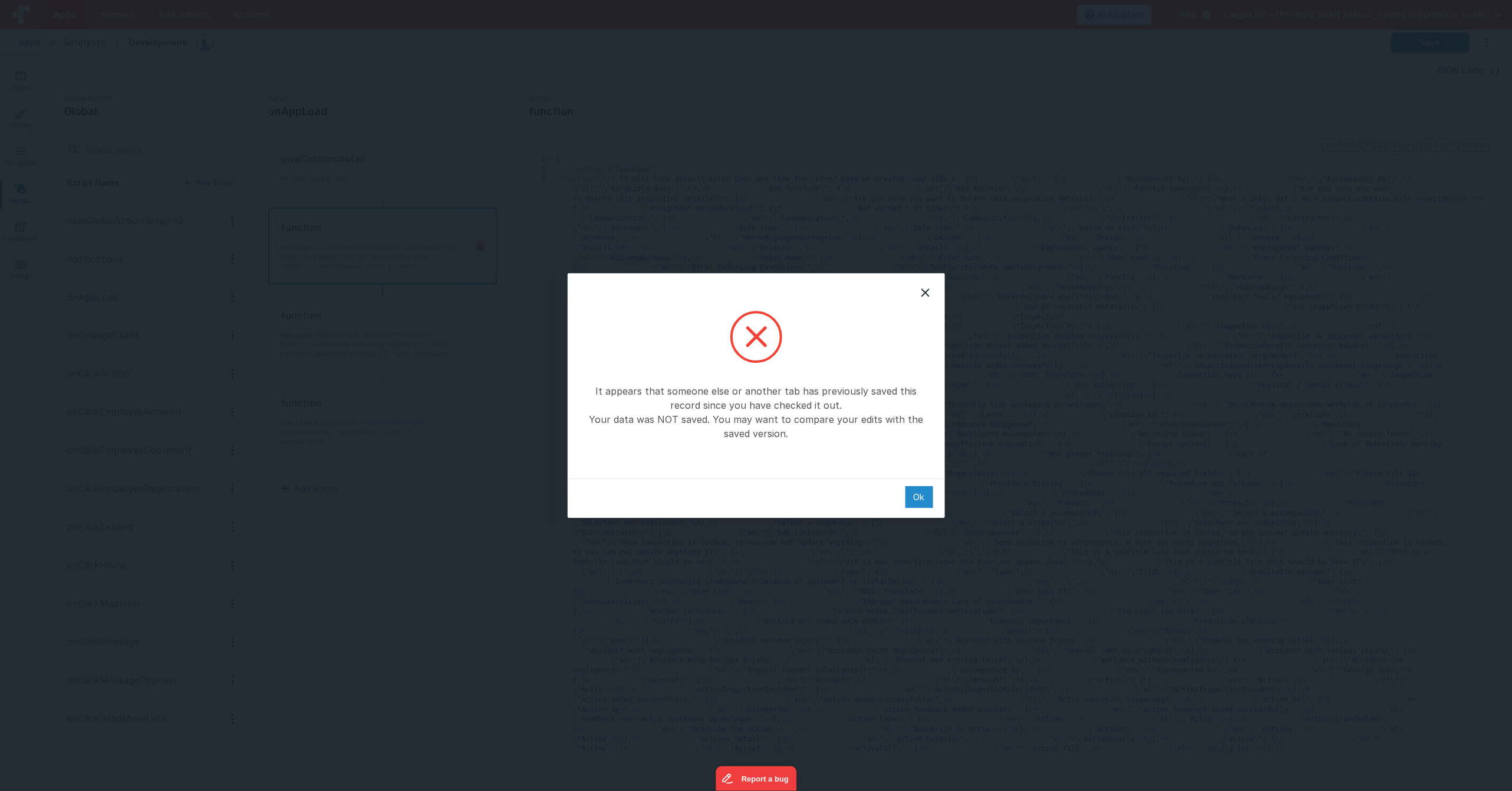
click at [917, 498] on div "Ok" at bounding box center [919, 496] width 27 height 22
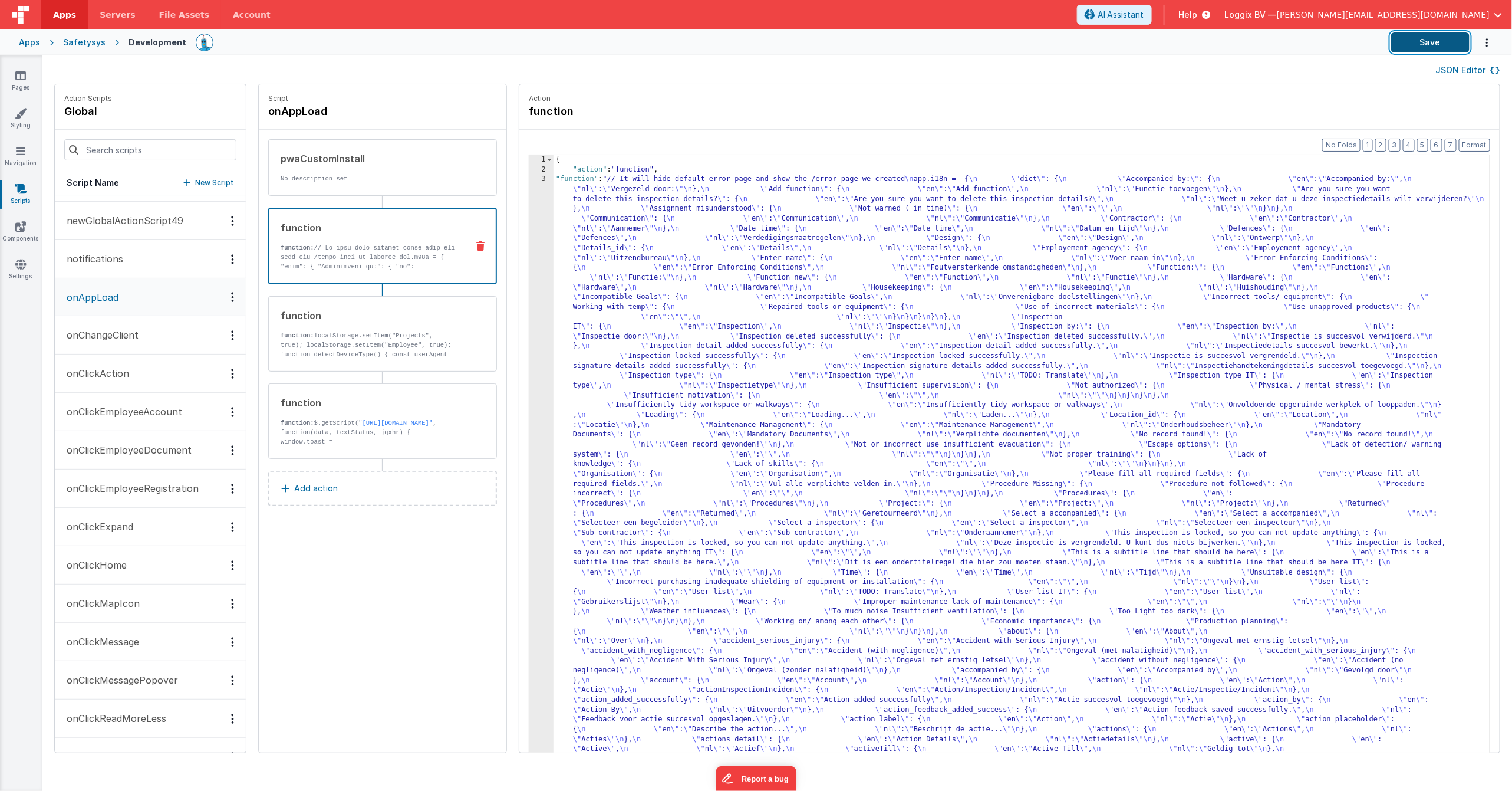
click at [1436, 44] on button "Save" at bounding box center [1431, 43] width 78 height 20
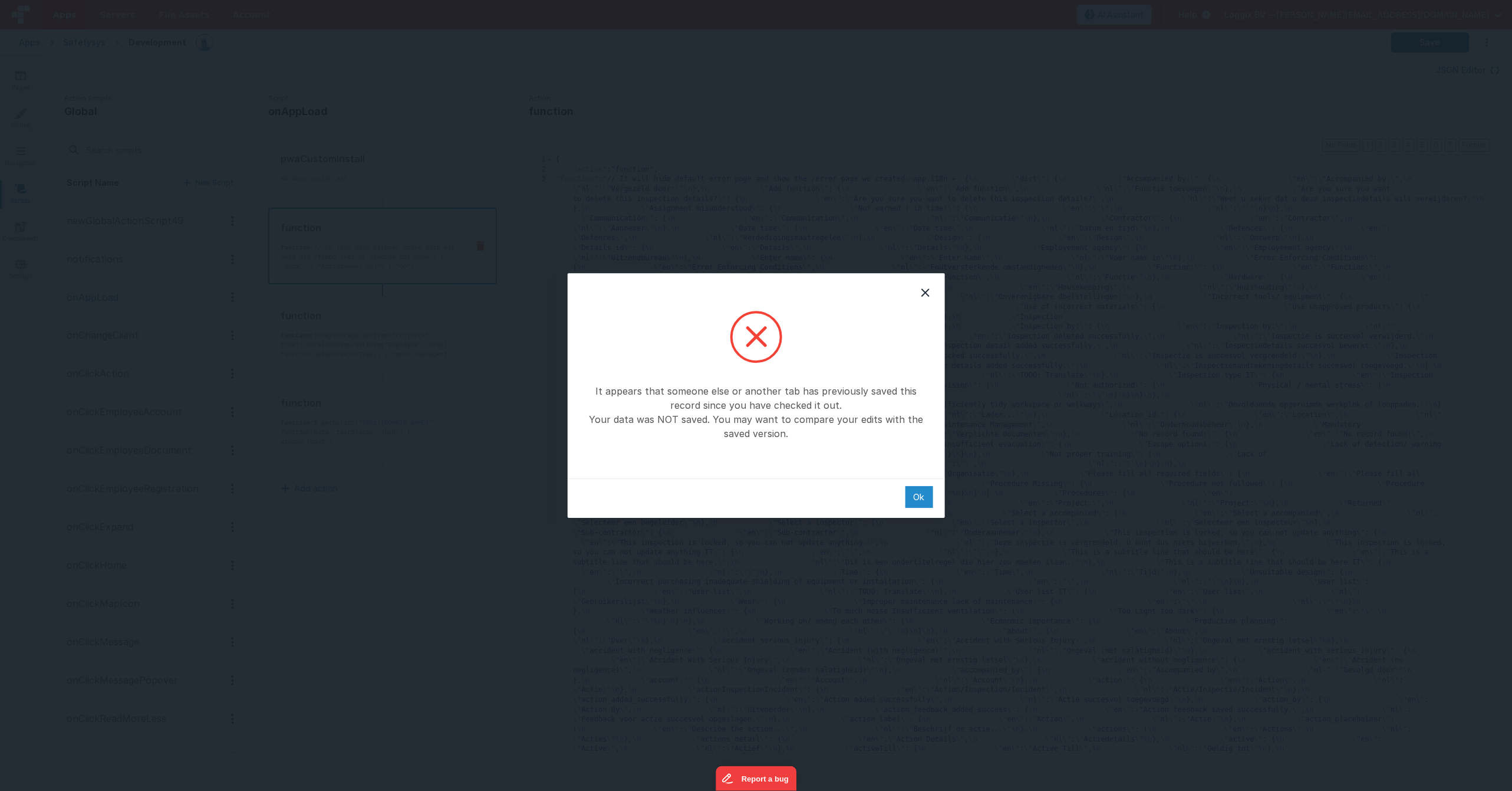
click at [920, 499] on div "Ok" at bounding box center [919, 496] width 27 height 22
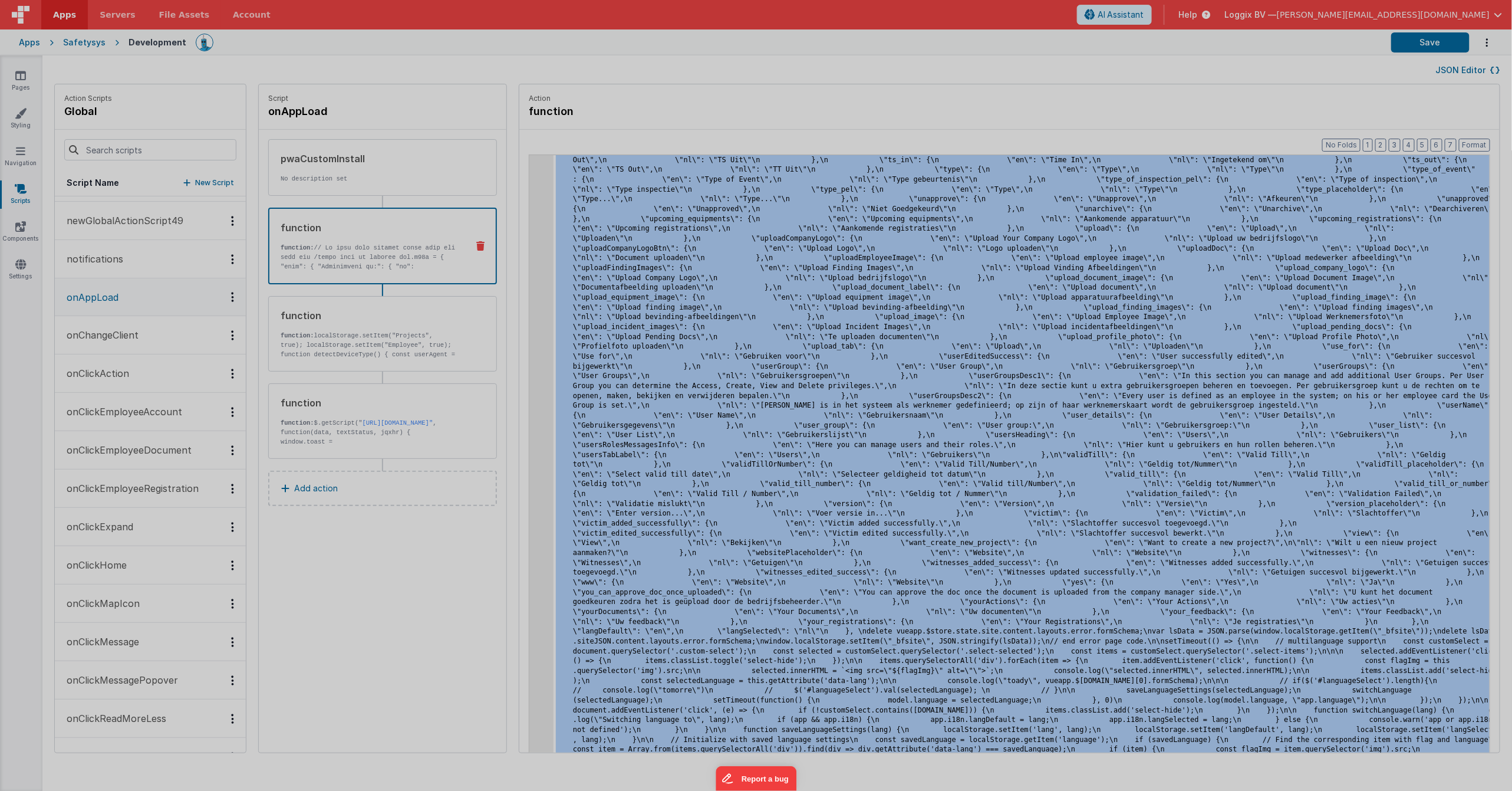
scroll to position [7110, 0]
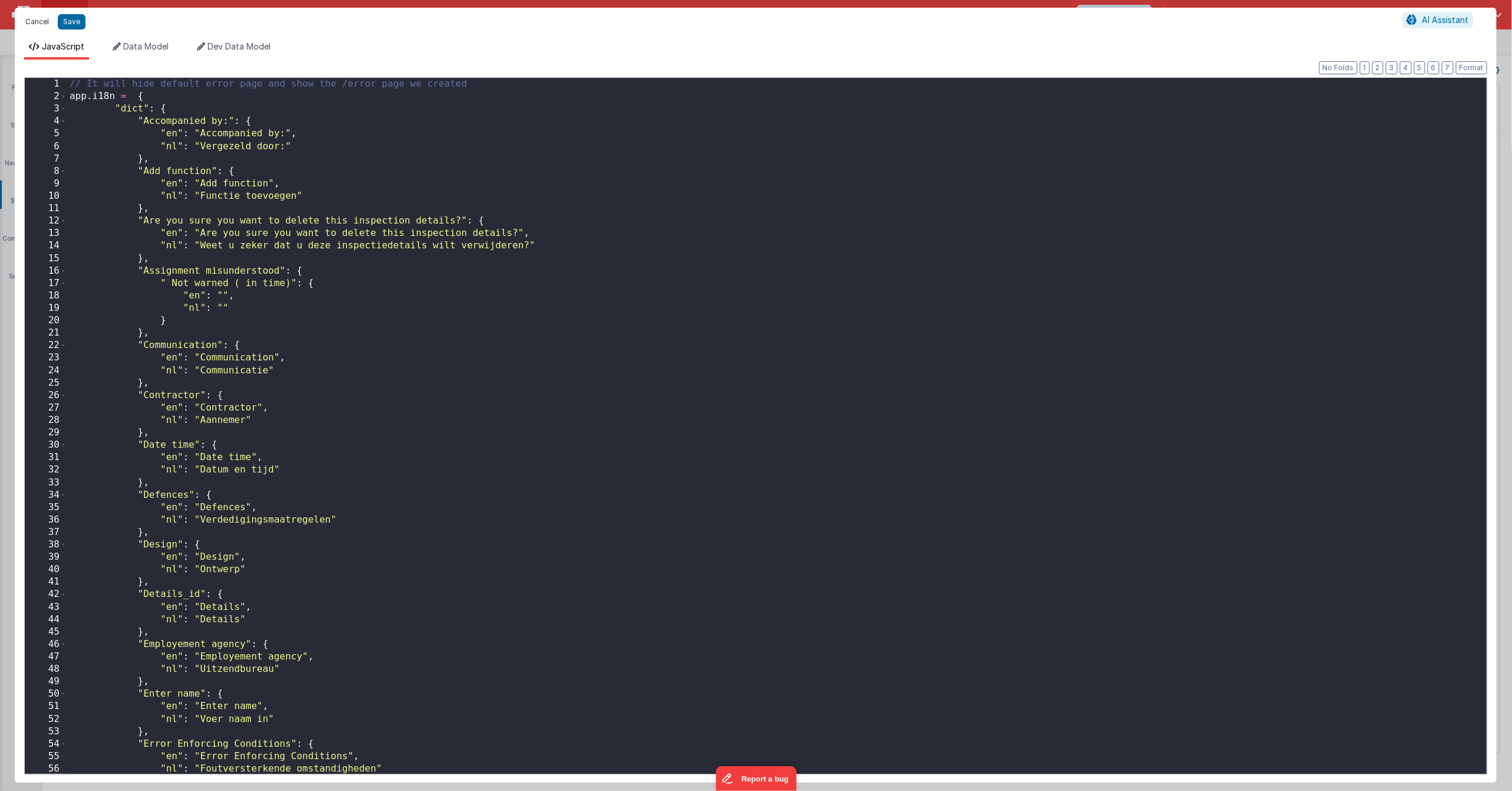
drag, startPoint x: 46, startPoint y: 19, endPoint x: 103, endPoint y: 27, distance: 57.6
click at [46, 19] on button "Cancel" at bounding box center [36, 22] width 35 height 16
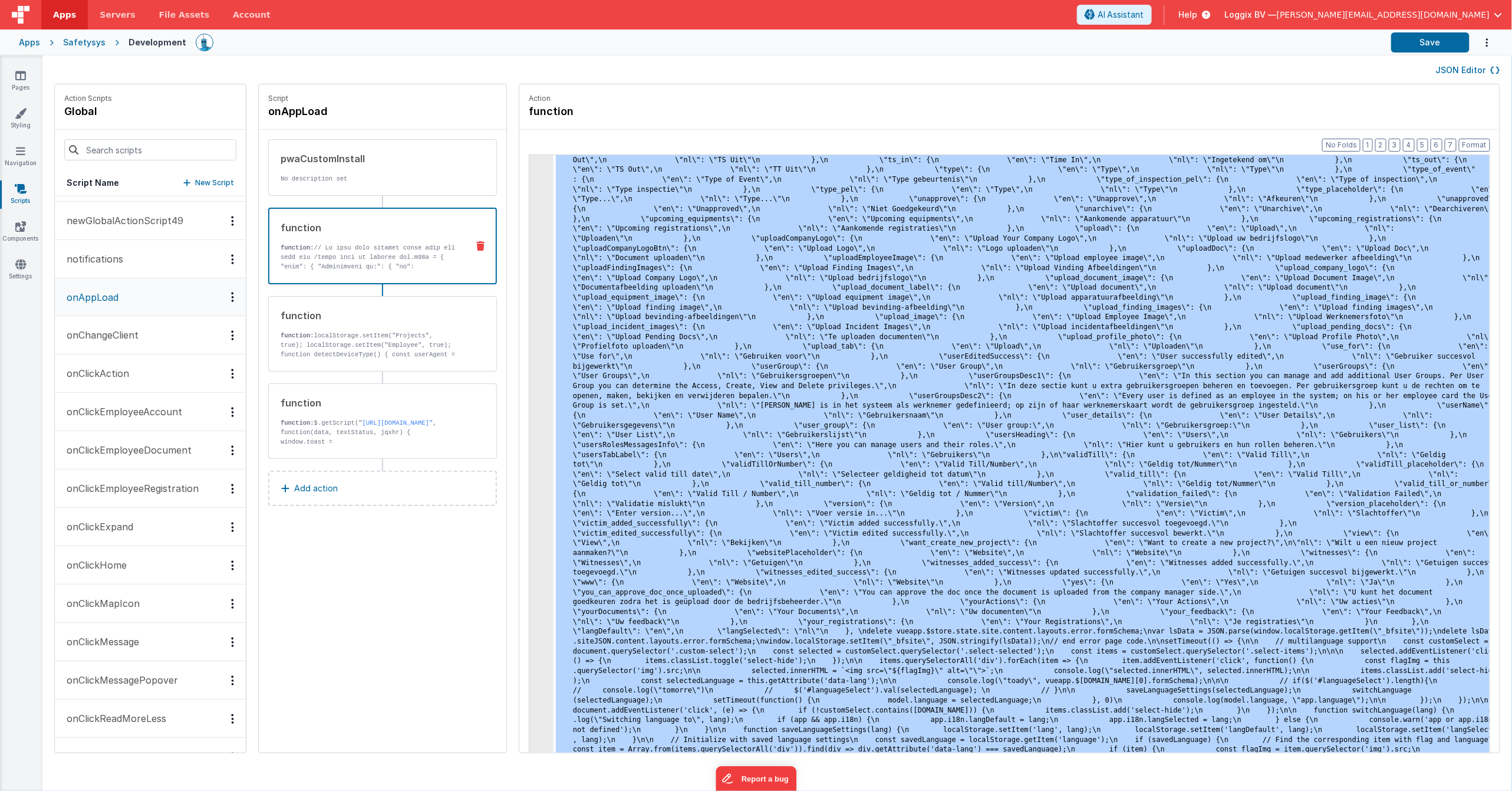
click at [1487, 17] on span "[PERSON_NAME][EMAIL_ADDRESS][DOMAIN_NAME]" at bounding box center [1384, 15] width 213 height 12
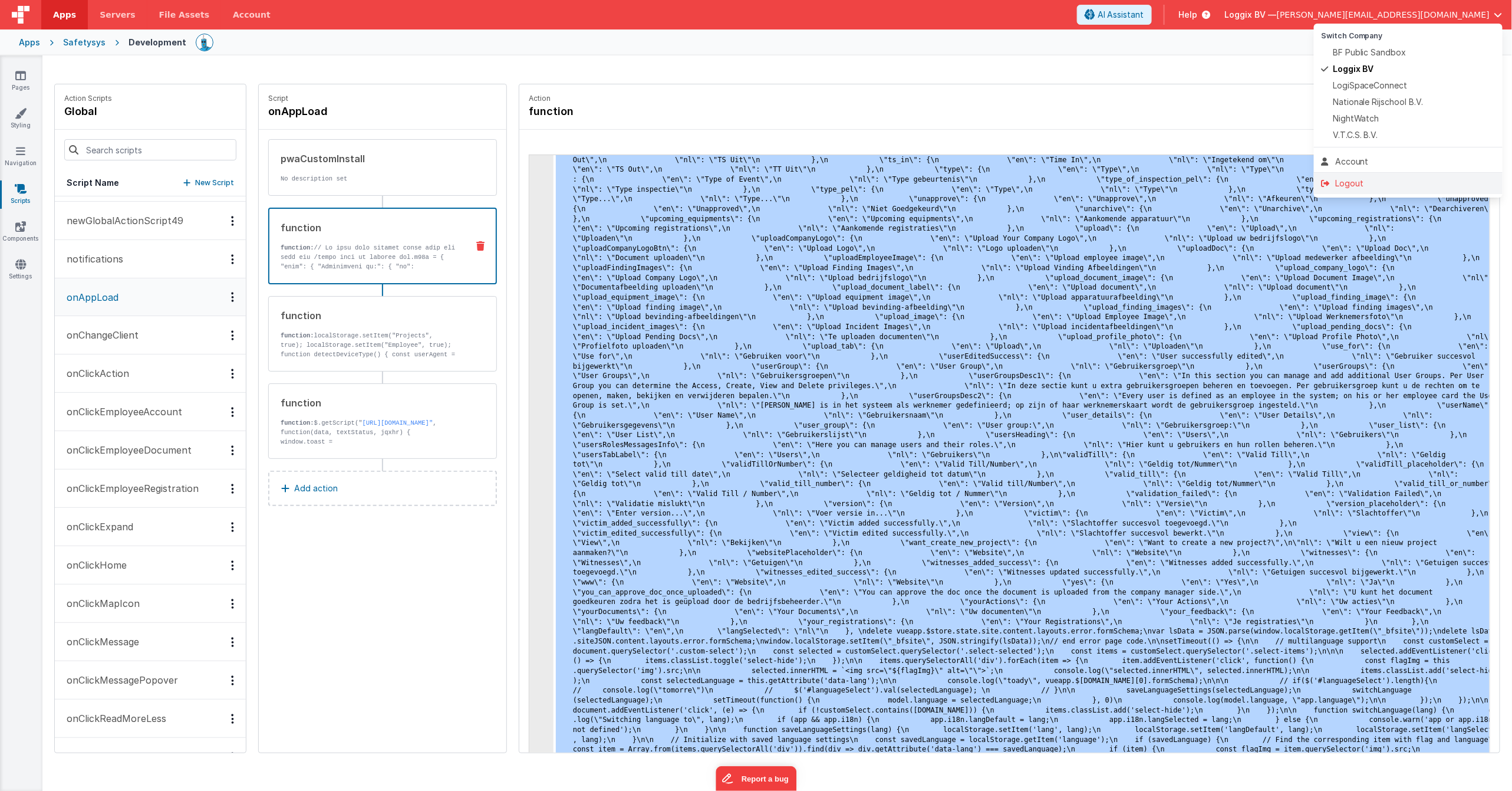
click at [1404, 185] on div "Logout" at bounding box center [1408, 183] width 175 height 12
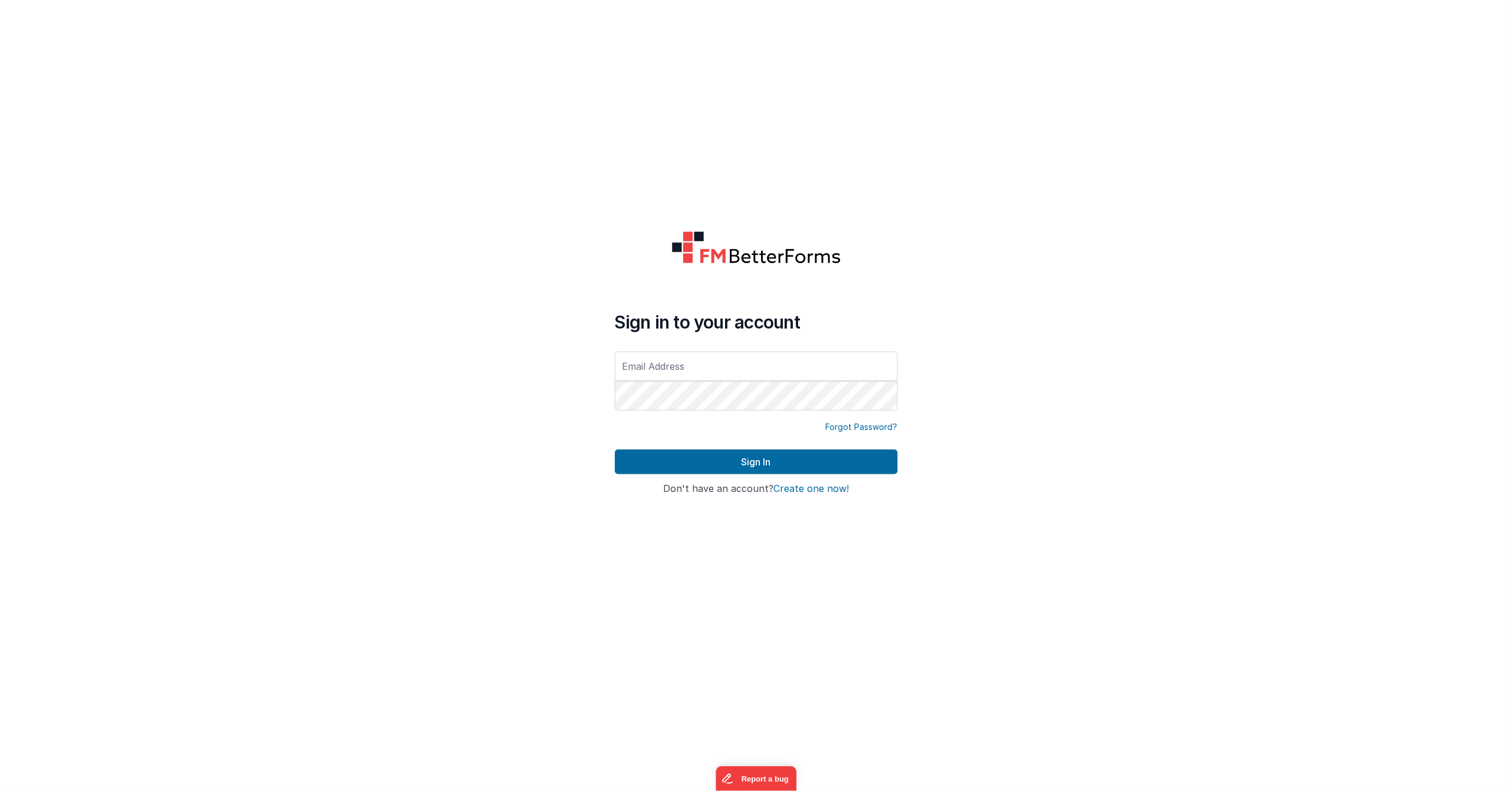
type input "[PERSON_NAME][EMAIL_ADDRESS][DOMAIN_NAME]"
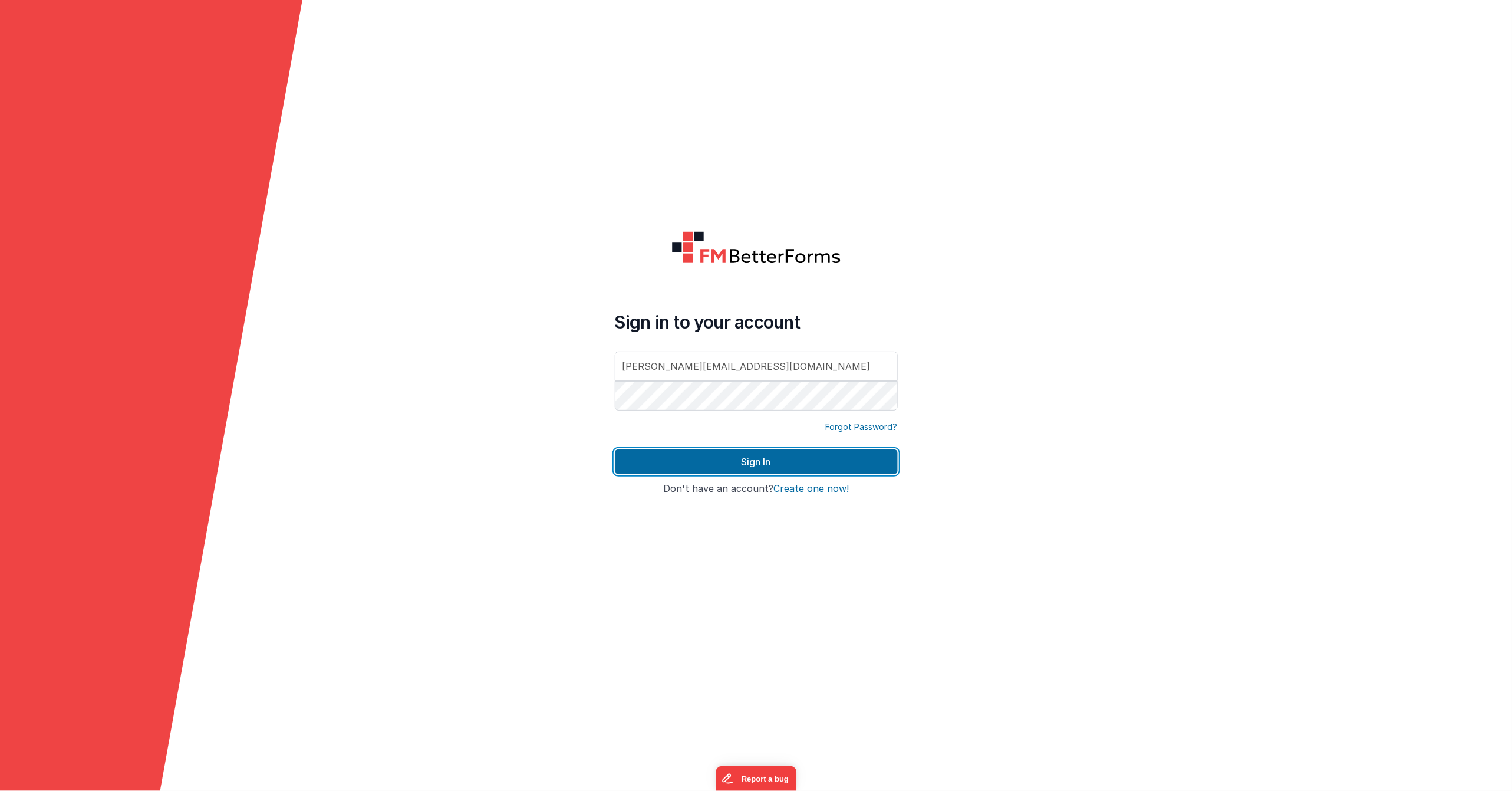
drag, startPoint x: 744, startPoint y: 461, endPoint x: 815, endPoint y: 447, distance: 72.4
click at [744, 461] on button "Sign In" at bounding box center [756, 461] width 283 height 25
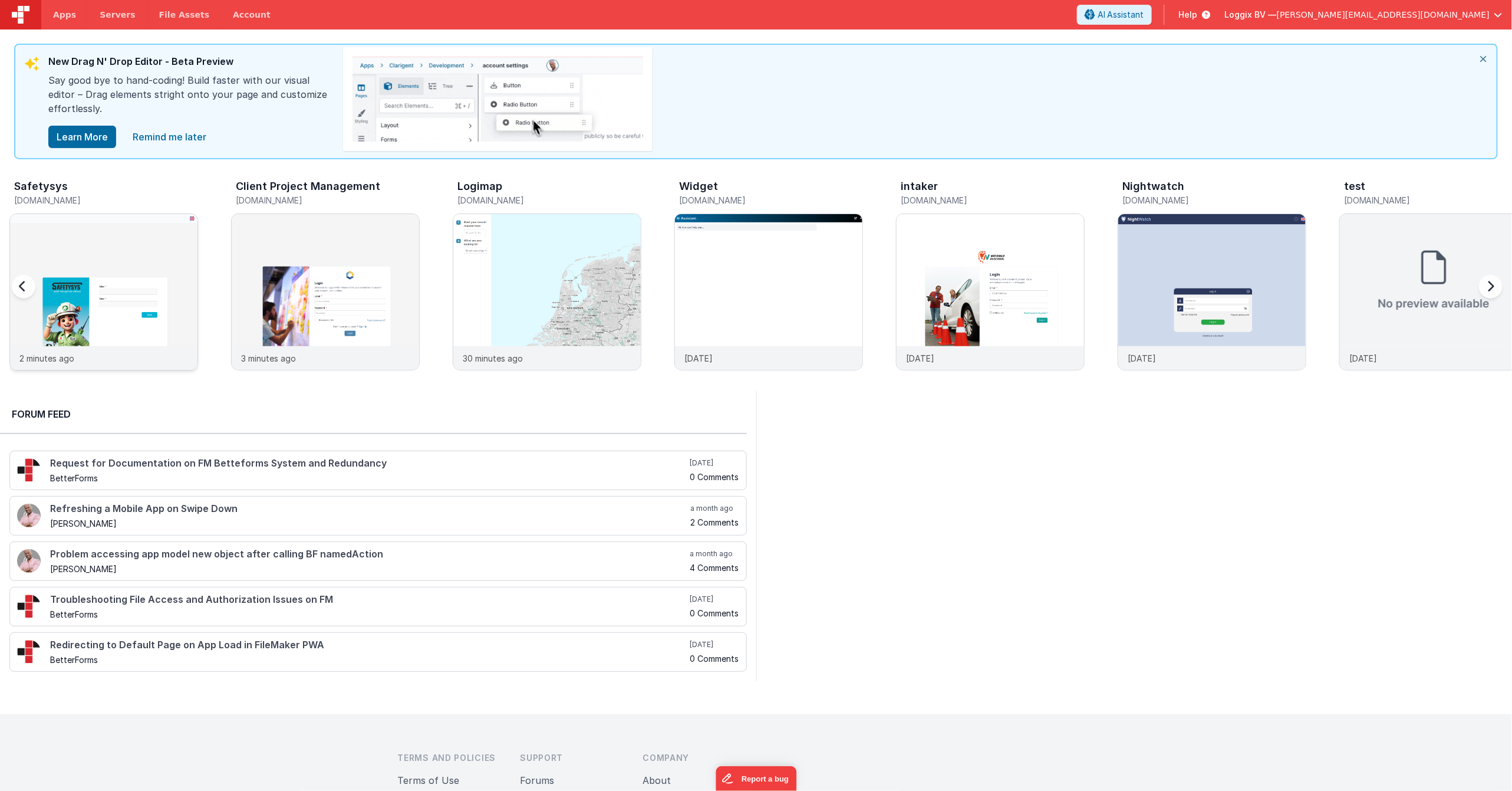
click at [97, 291] on img at bounding box center [104, 307] width 187 height 187
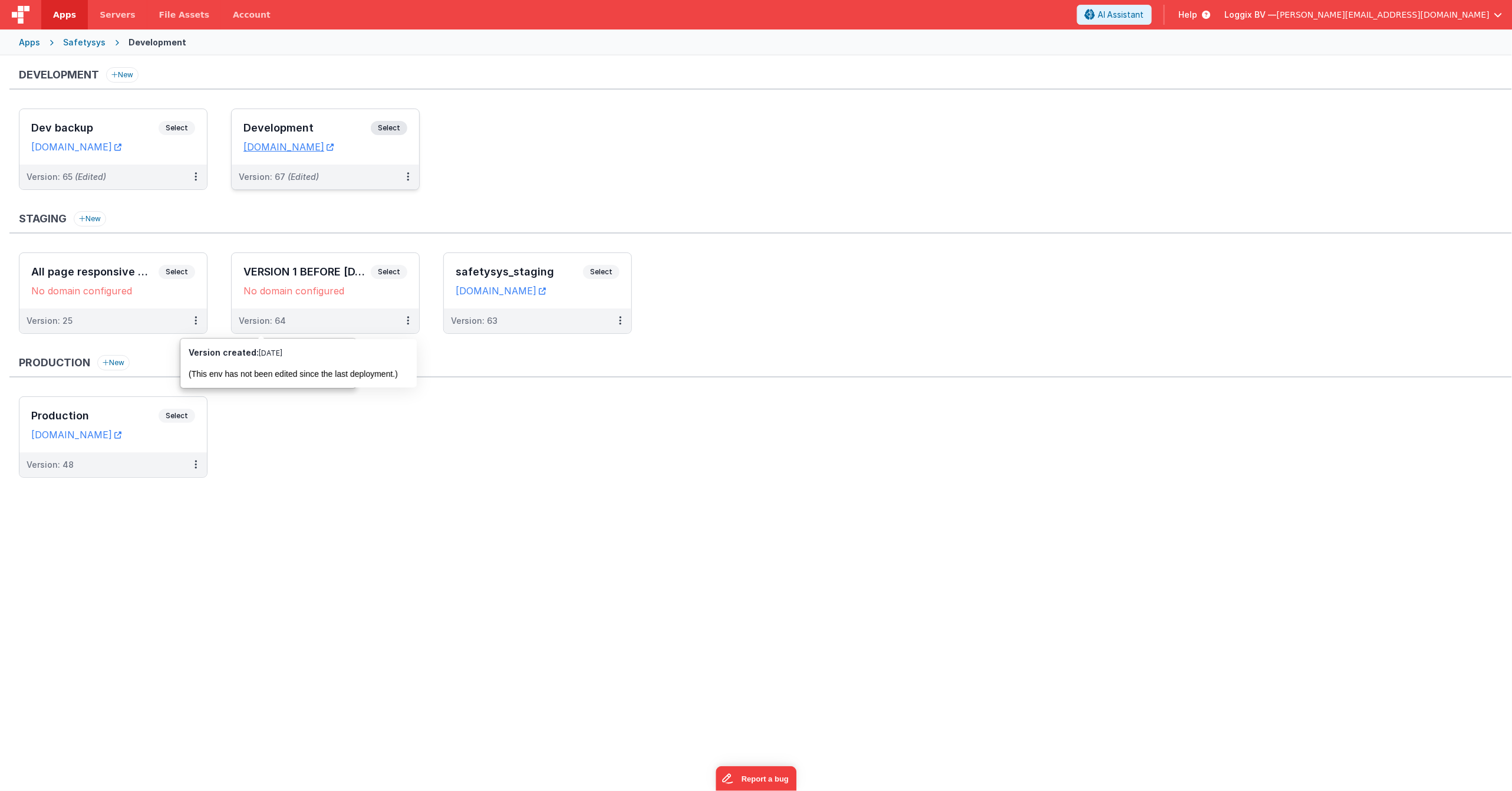
click at [355, 159] on div "Development Select URLs [DOMAIN_NAME]" at bounding box center [325, 136] width 187 height 55
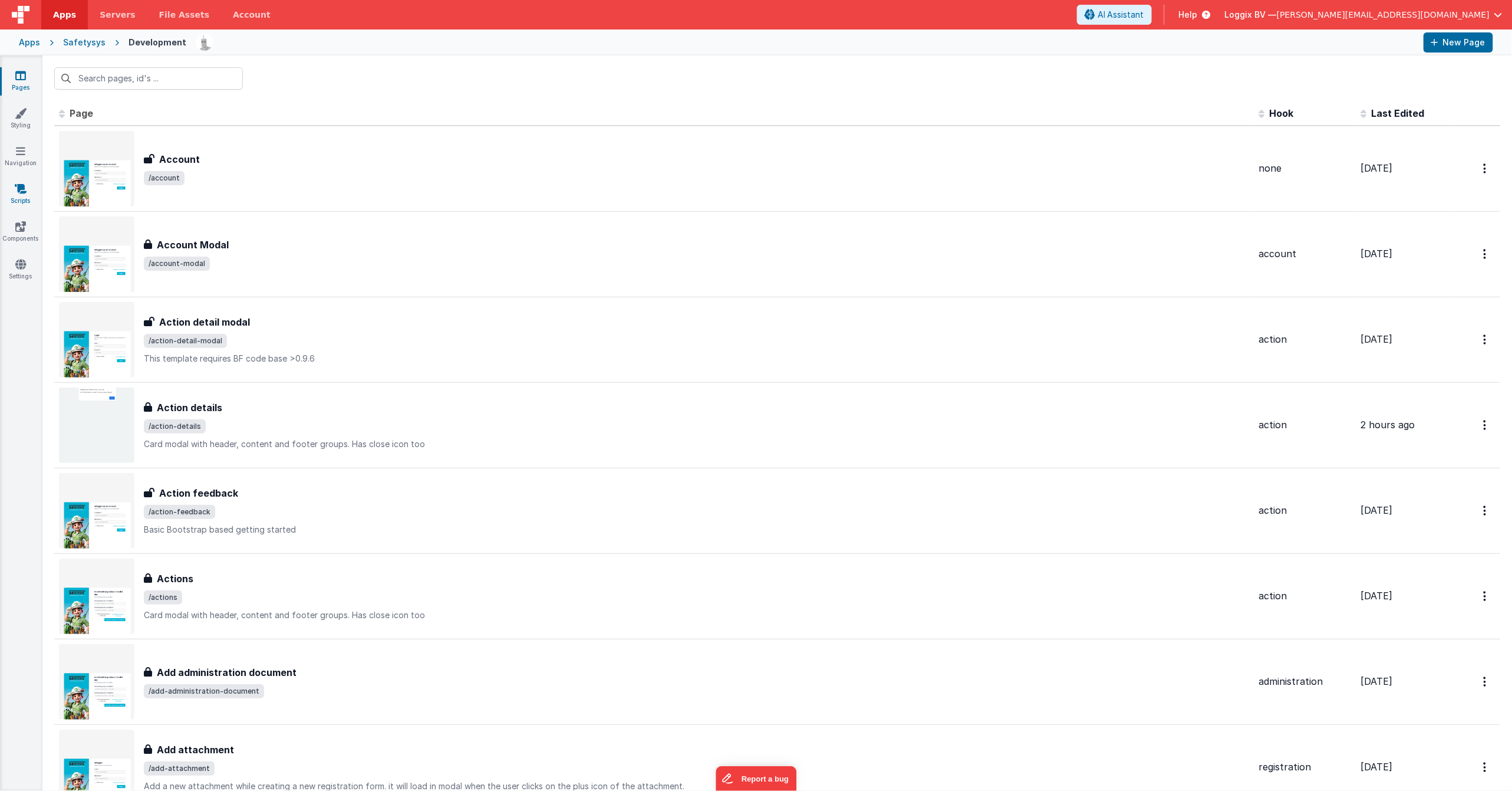
click at [17, 194] on link "Scripts" at bounding box center [20, 195] width 43 height 24
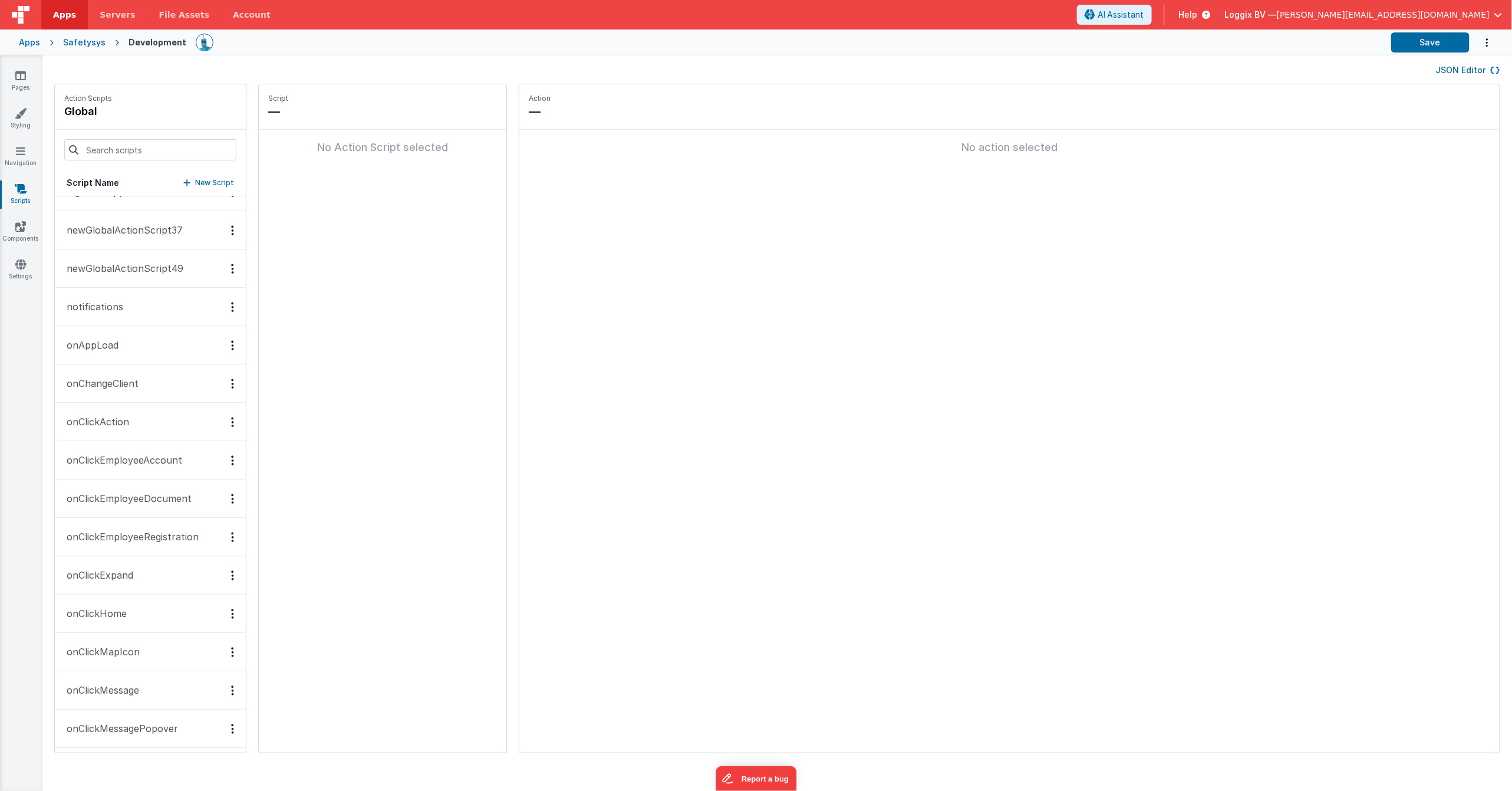
scroll to position [716, 0]
click at [168, 338] on button "onAppLoad" at bounding box center [150, 343] width 191 height 38
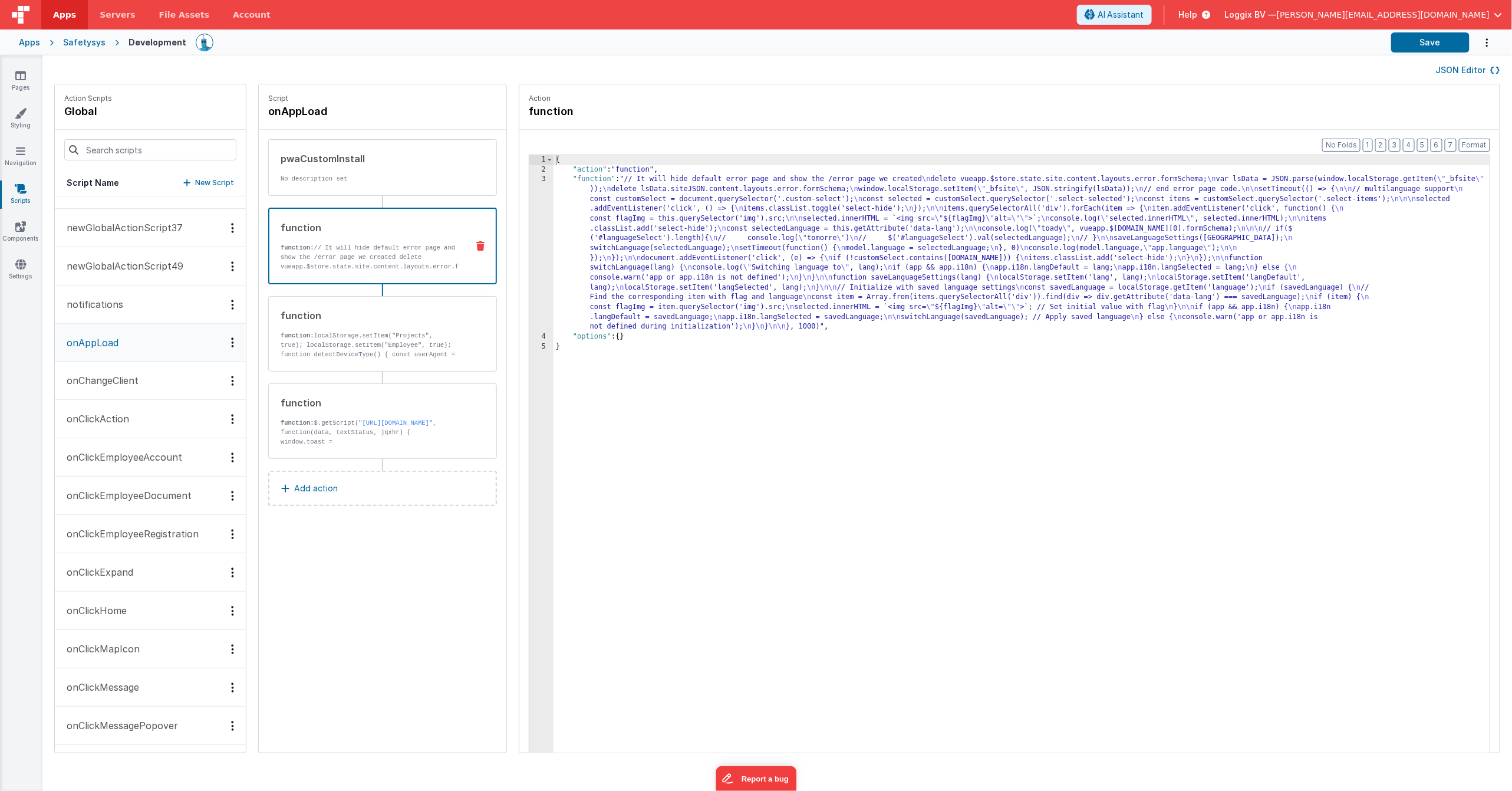
click at [402, 234] on div "function" at bounding box center [369, 228] width 177 height 15
click at [579, 227] on div "{ "action" : "function" , "function" : "// It will hide default error page and …" at bounding box center [1029, 482] width 951 height 654
click at [529, 233] on div "3" at bounding box center [541, 253] width 25 height 157
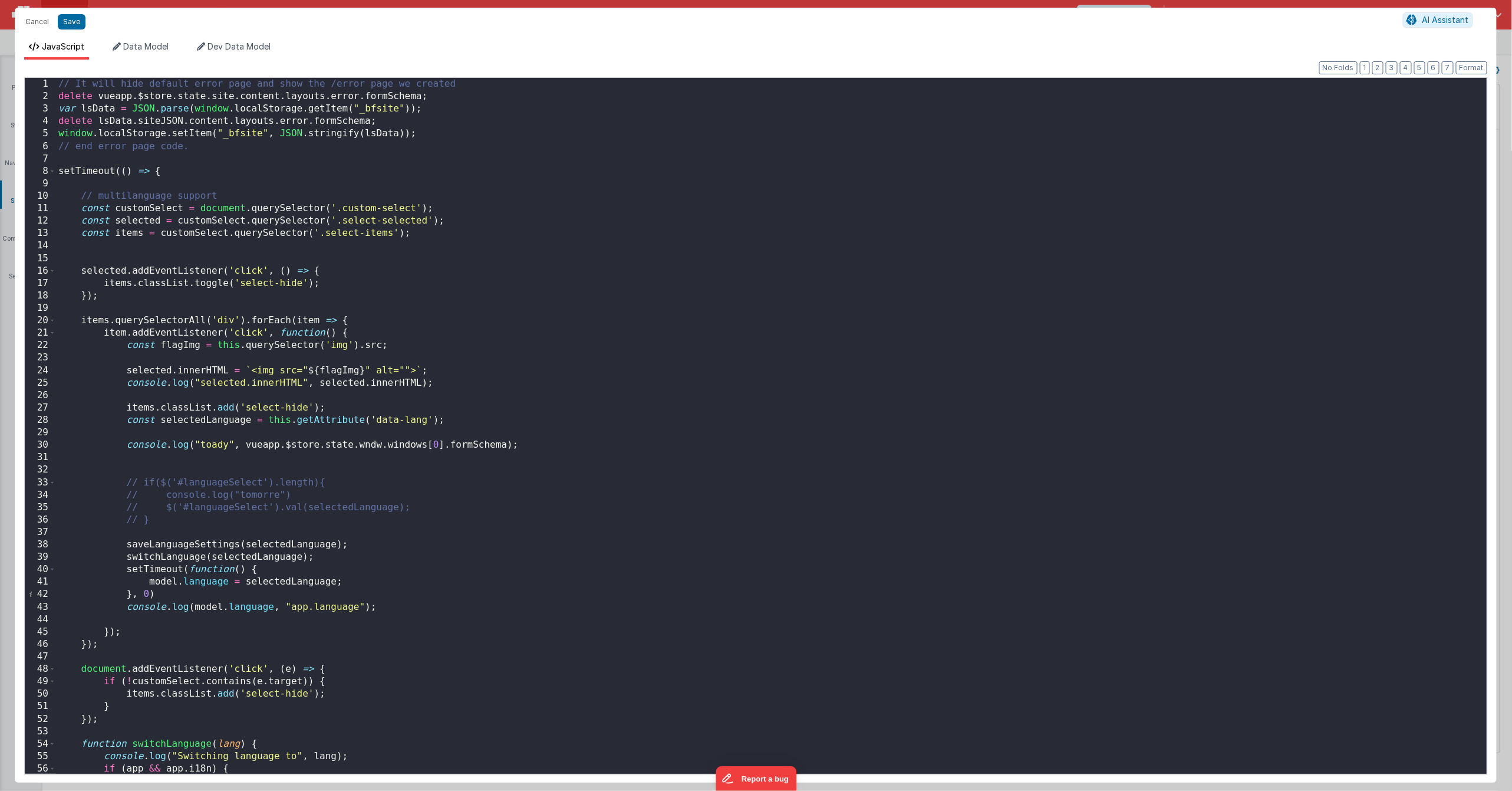
click at [476, 83] on div "// It will hide default error page and show the /error page we created delete v…" at bounding box center [772, 438] width 1431 height 720
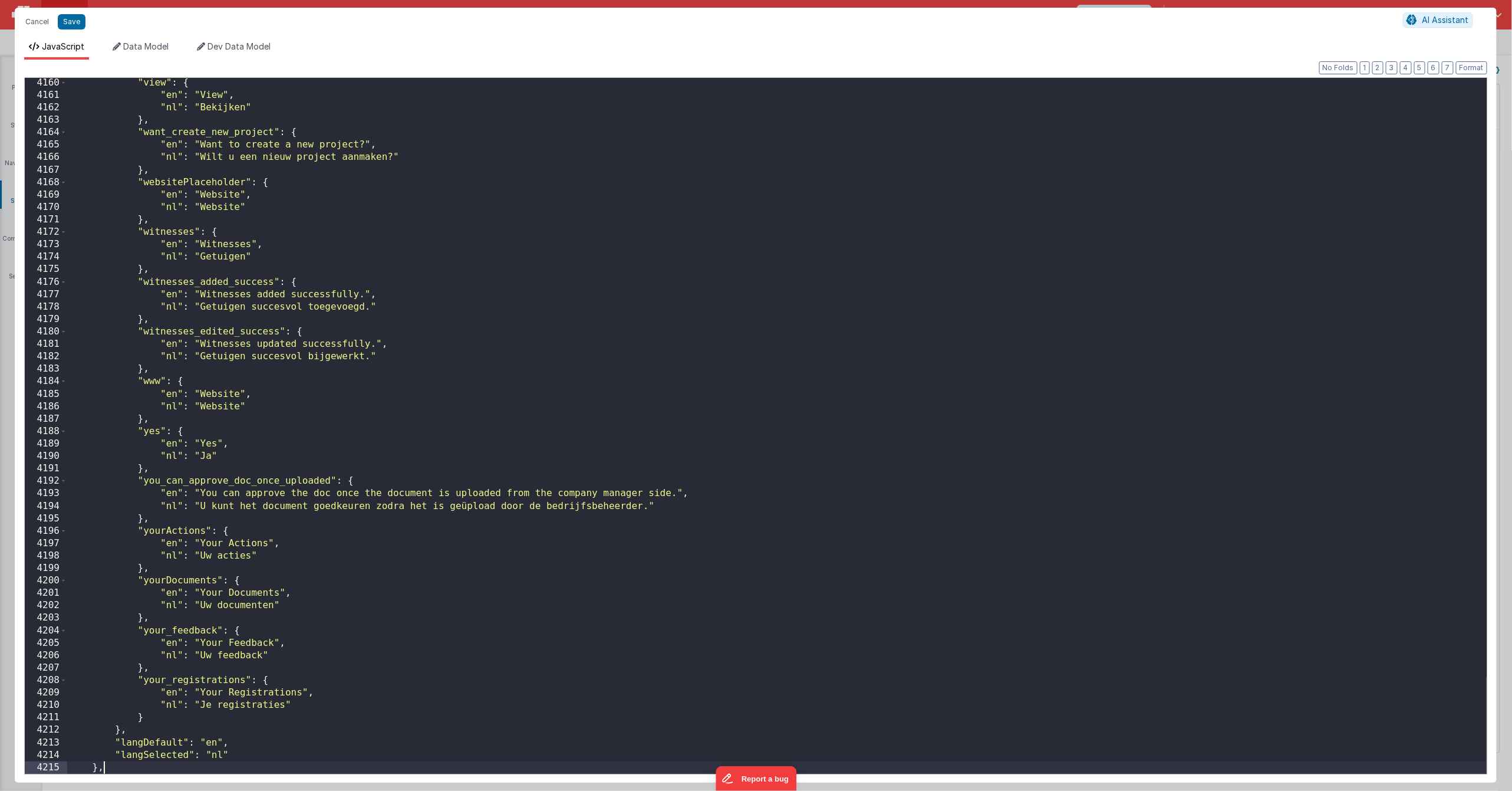
scroll to position [18625, 0]
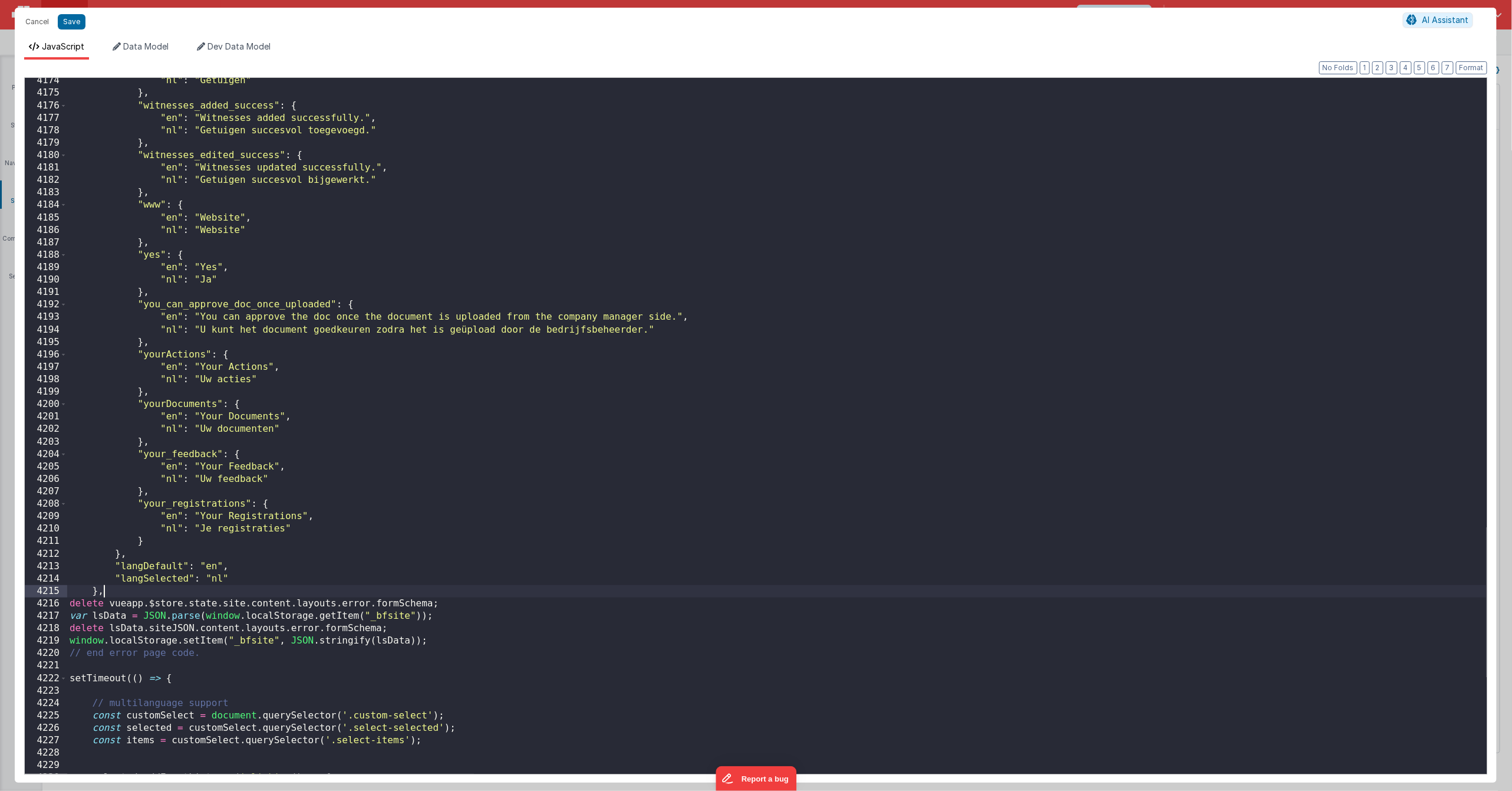
click at [136, 591] on div ""nl" : "Getuigen" } , "witnesses_added_success" : { "en" : "Witnesses added suc…" at bounding box center [777, 435] width 1420 height 720
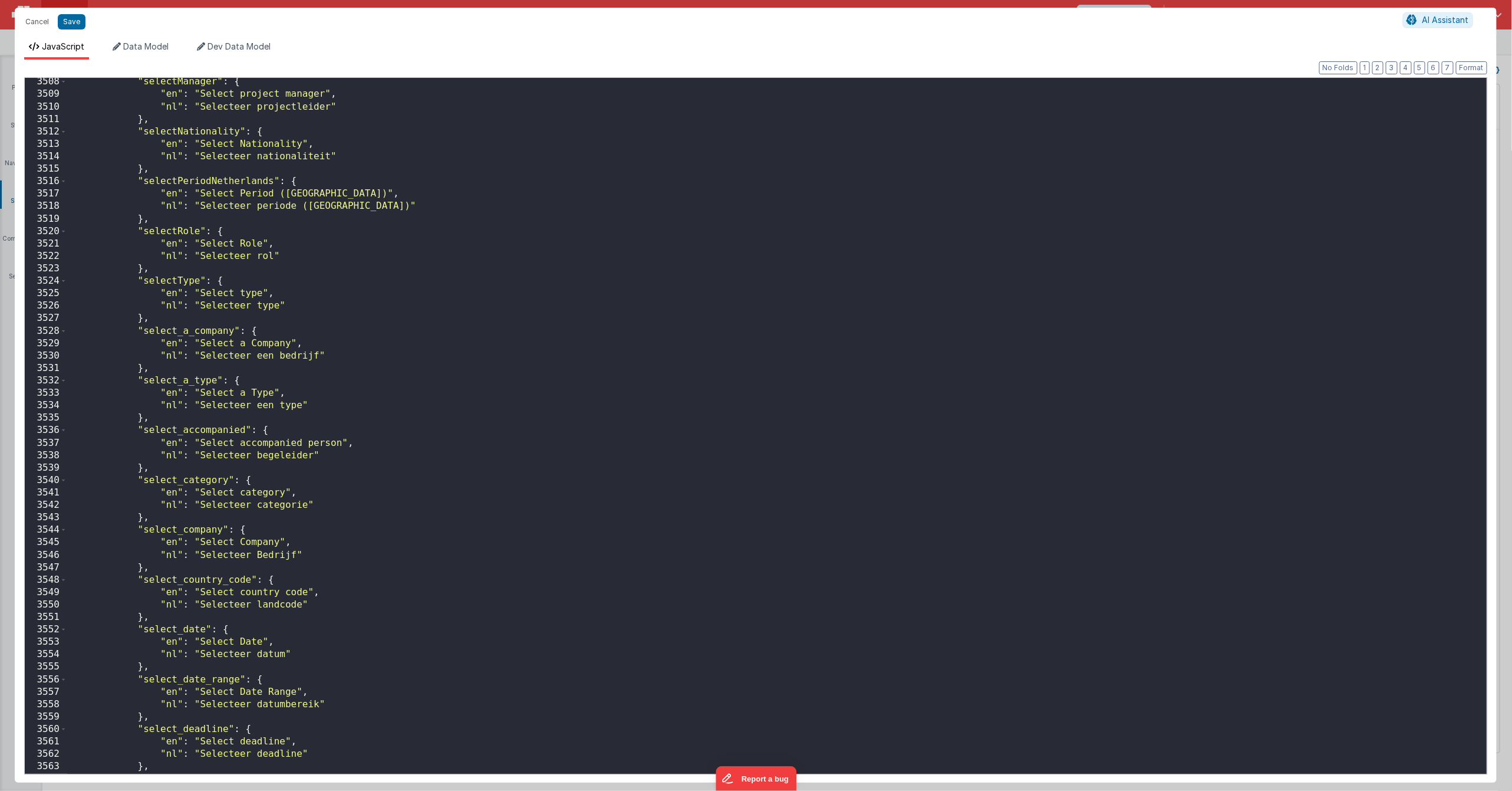
scroll to position [15727, 0]
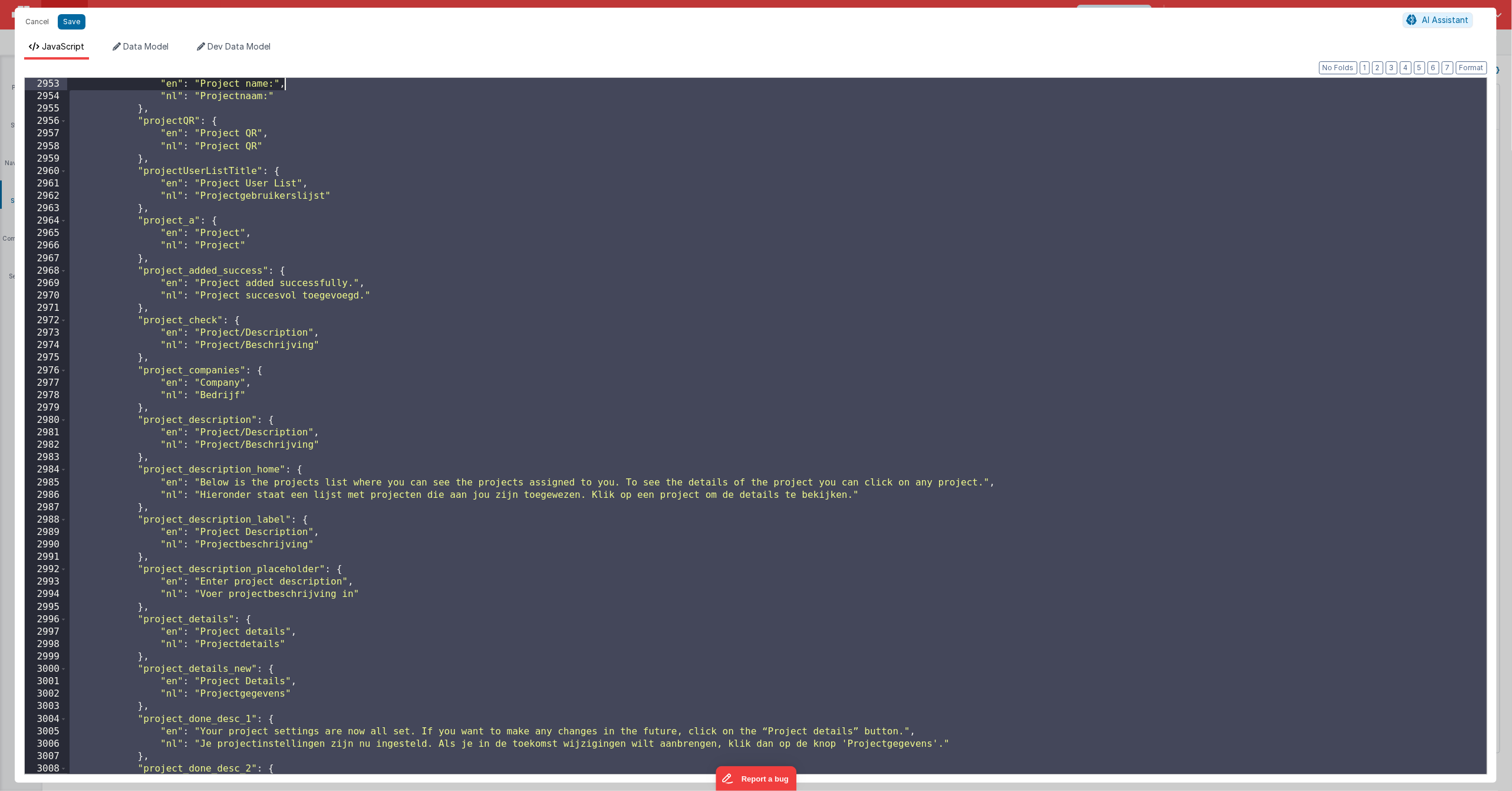
drag, startPoint x: 1091, startPoint y: 436, endPoint x: 1016, endPoint y: -51, distance: 492.7
click at [1016, 0] on html "It appears that someone else or another tab has previously saved this record si…" at bounding box center [756, 396] width 1512 height 791
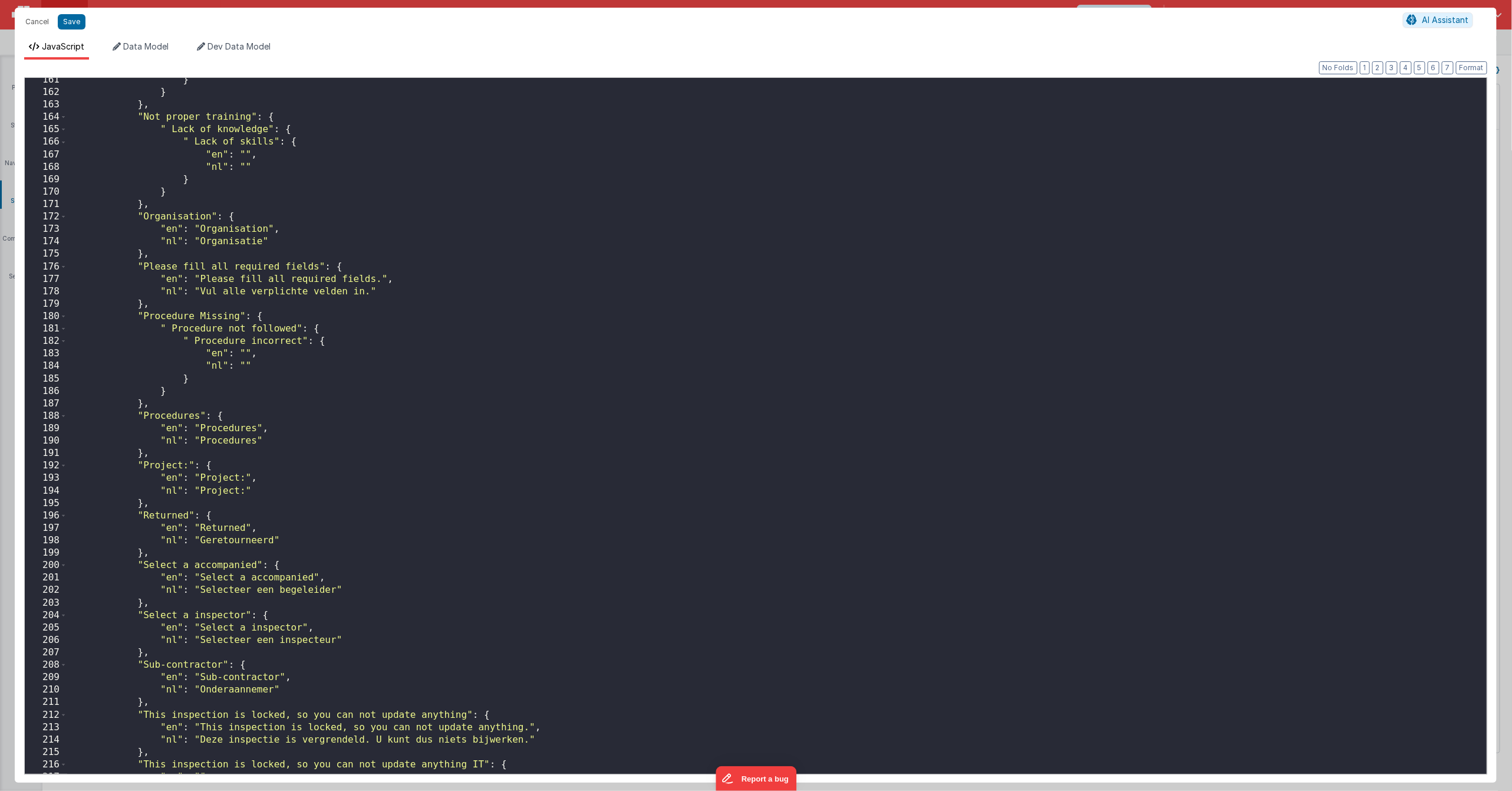
scroll to position [0, 0]
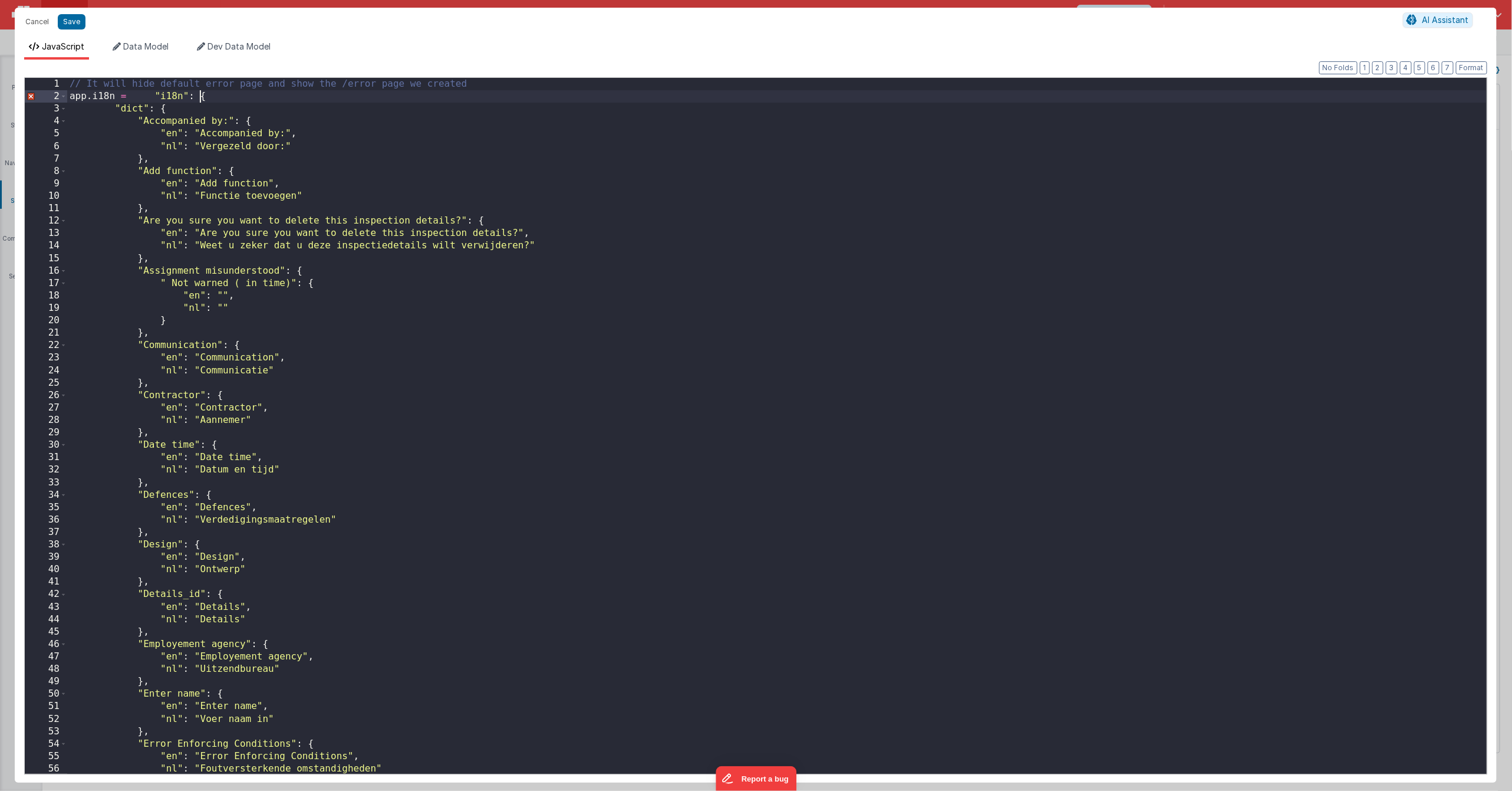
click at [197, 96] on div "// It will hide default error page and show the /error page we created app . i1…" at bounding box center [777, 438] width 1420 height 720
drag, startPoint x: 70, startPoint y: 23, endPoint x: 159, endPoint y: 31, distance: 89.4
click at [70, 23] on button "Save" at bounding box center [72, 22] width 27 height 15
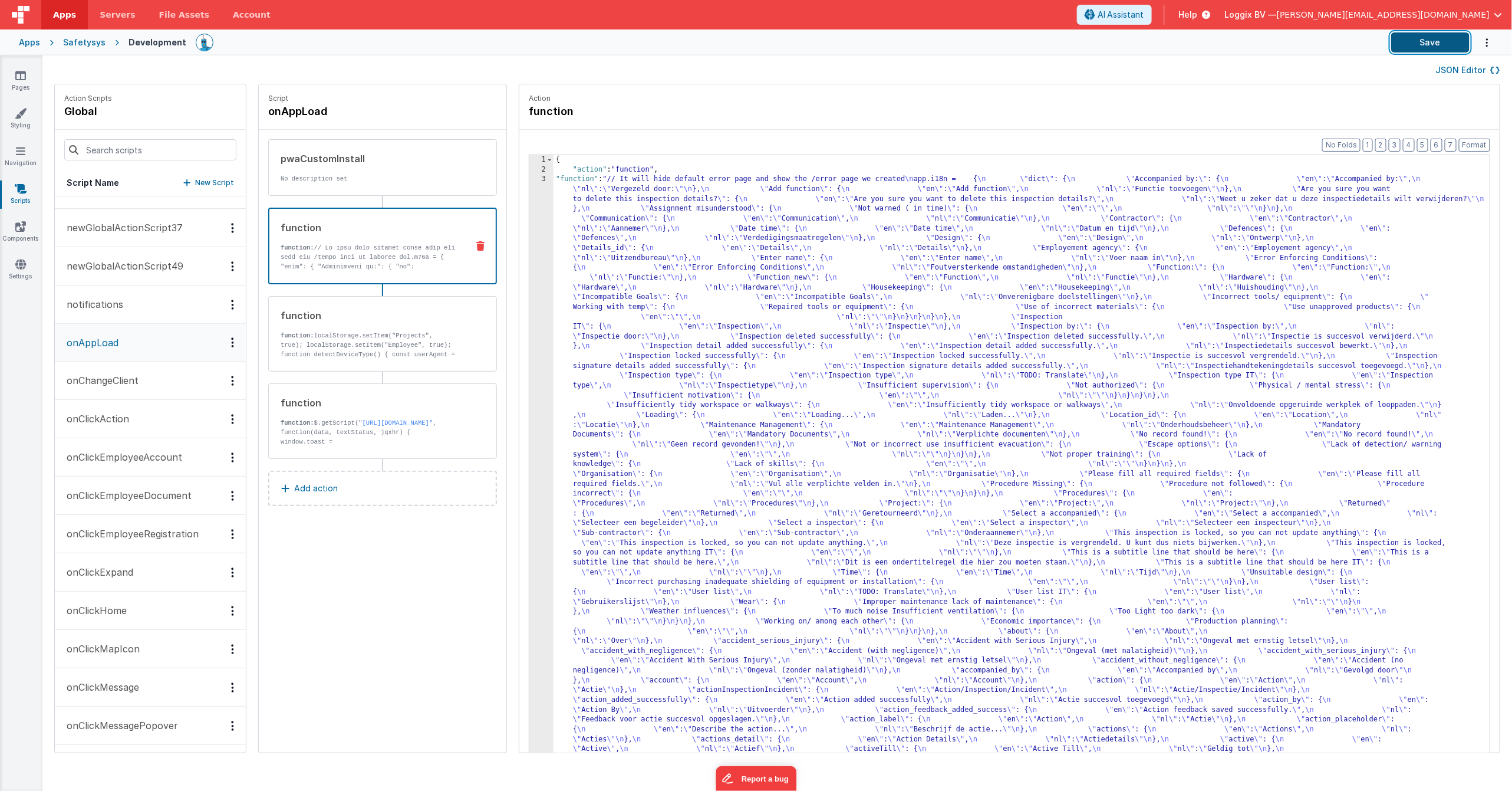
click at [1429, 45] on button "Save" at bounding box center [1431, 43] width 78 height 20
click at [25, 265] on icon at bounding box center [21, 264] width 11 height 12
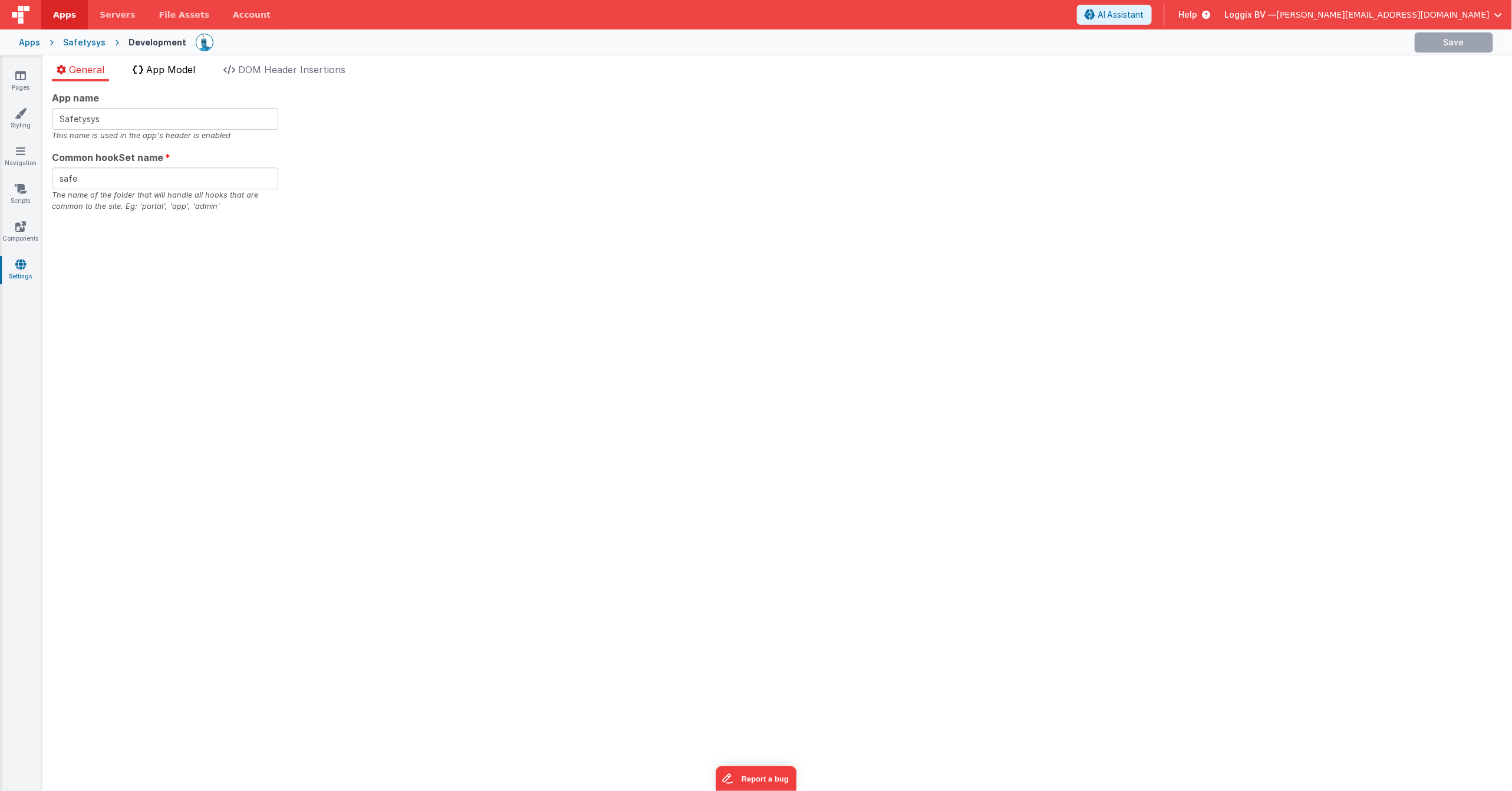
click at [174, 73] on span "App Model" at bounding box center [171, 69] width 49 height 12
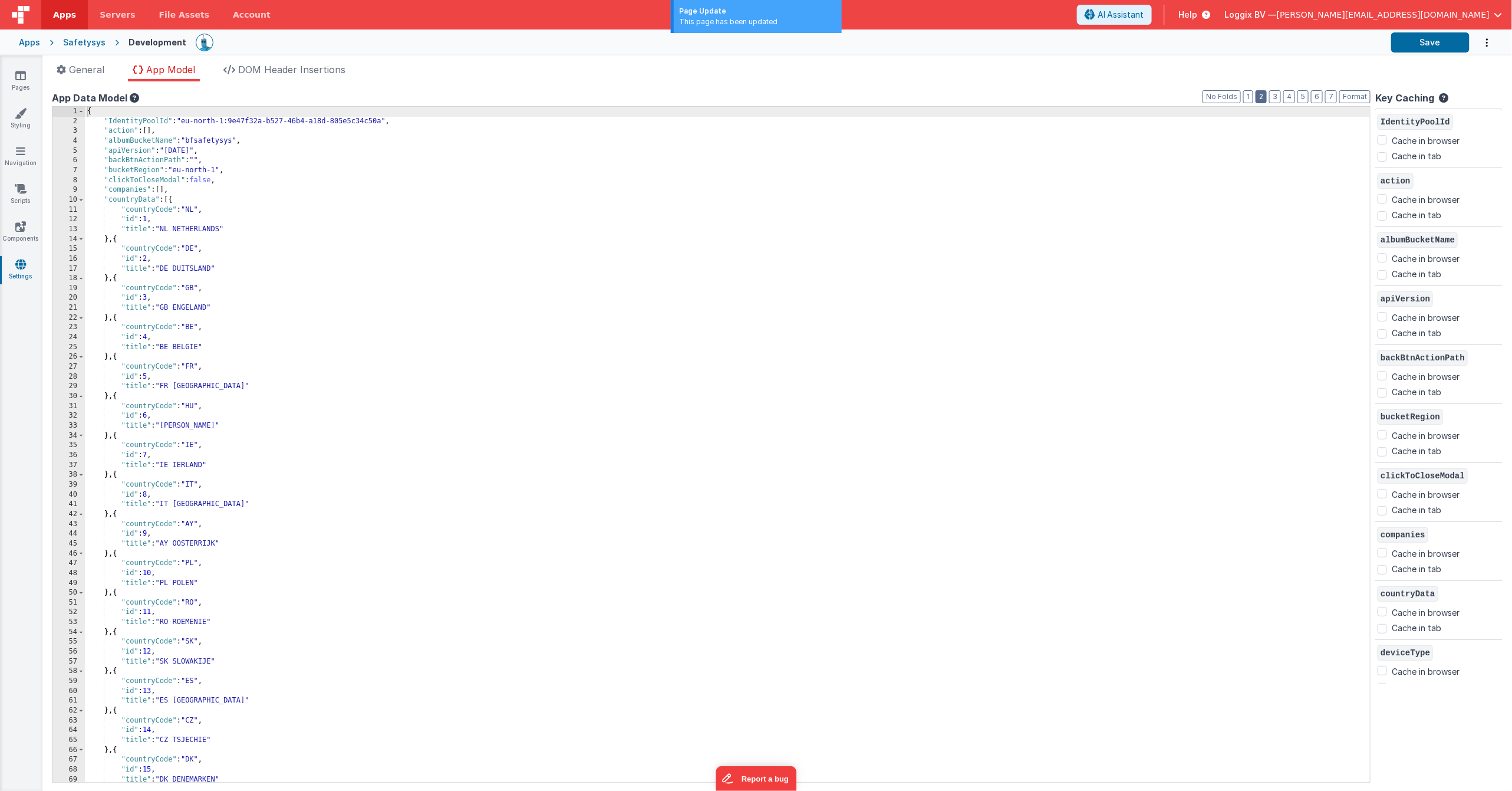
click at [1262, 100] on button "2" at bounding box center [1261, 96] width 11 height 13
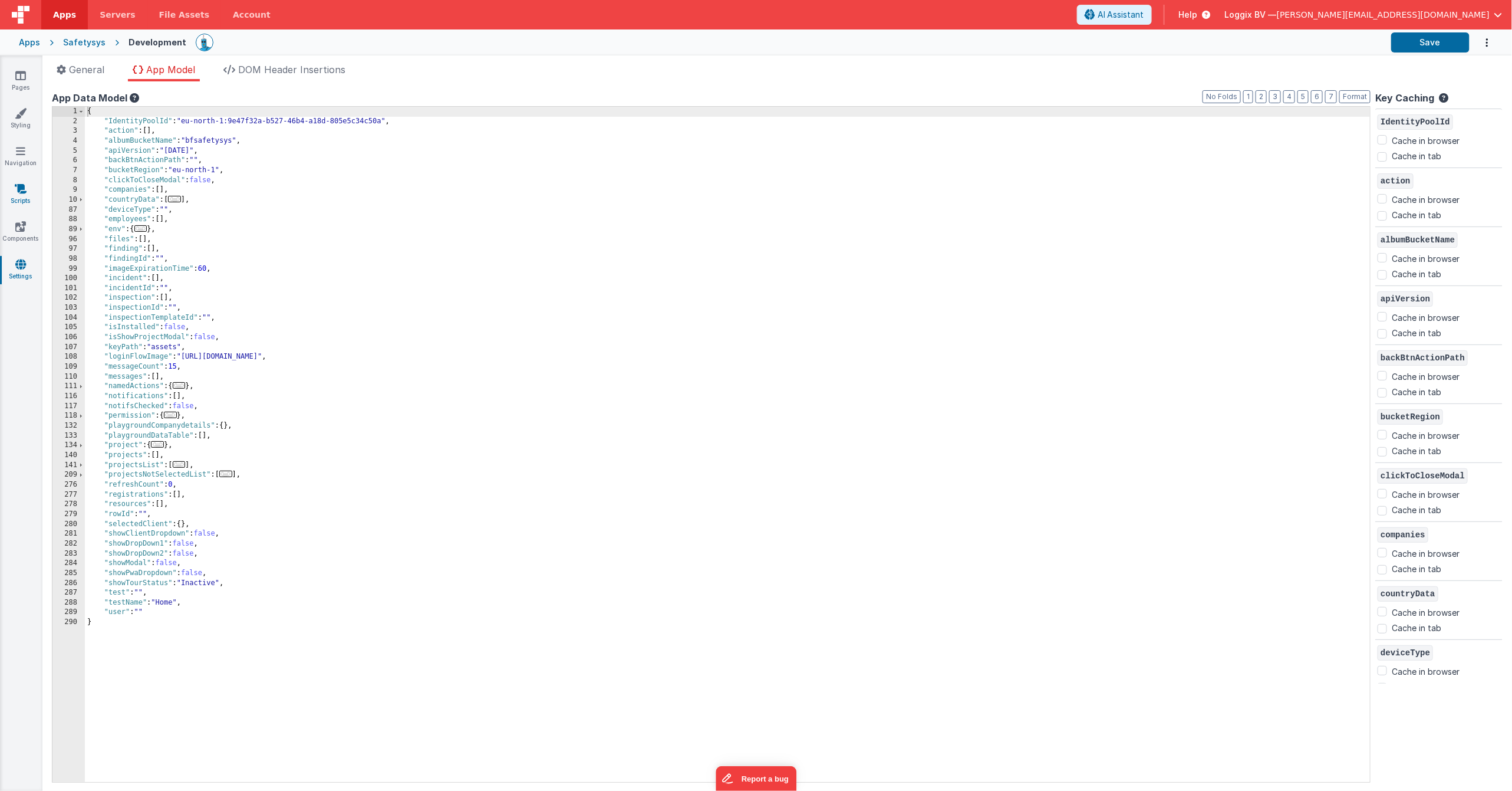
click at [19, 191] on icon at bounding box center [20, 188] width 12 height 12
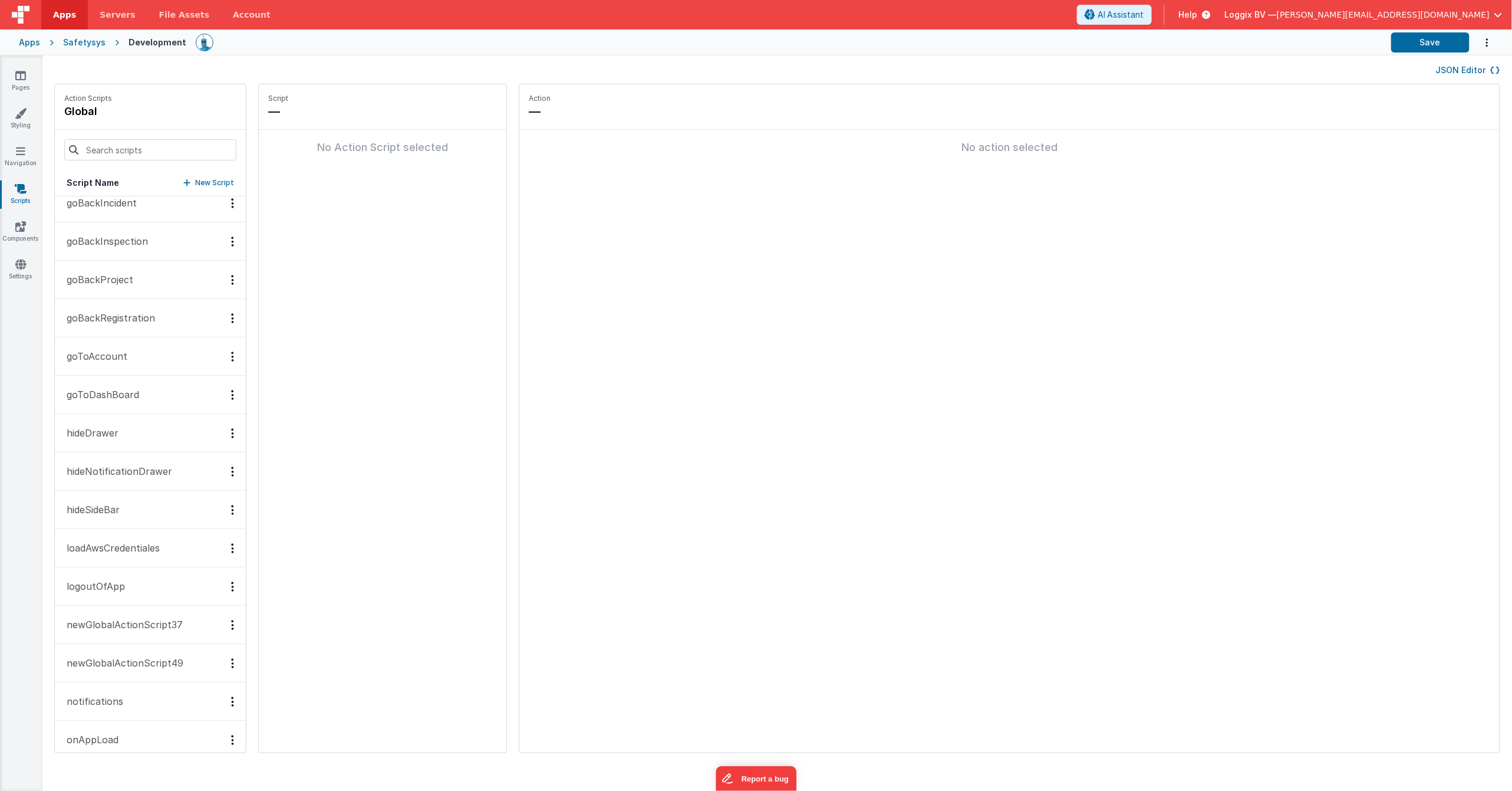
scroll to position [327, 0]
click at [143, 570] on button "logoutOfApp" at bounding box center [150, 578] width 191 height 38
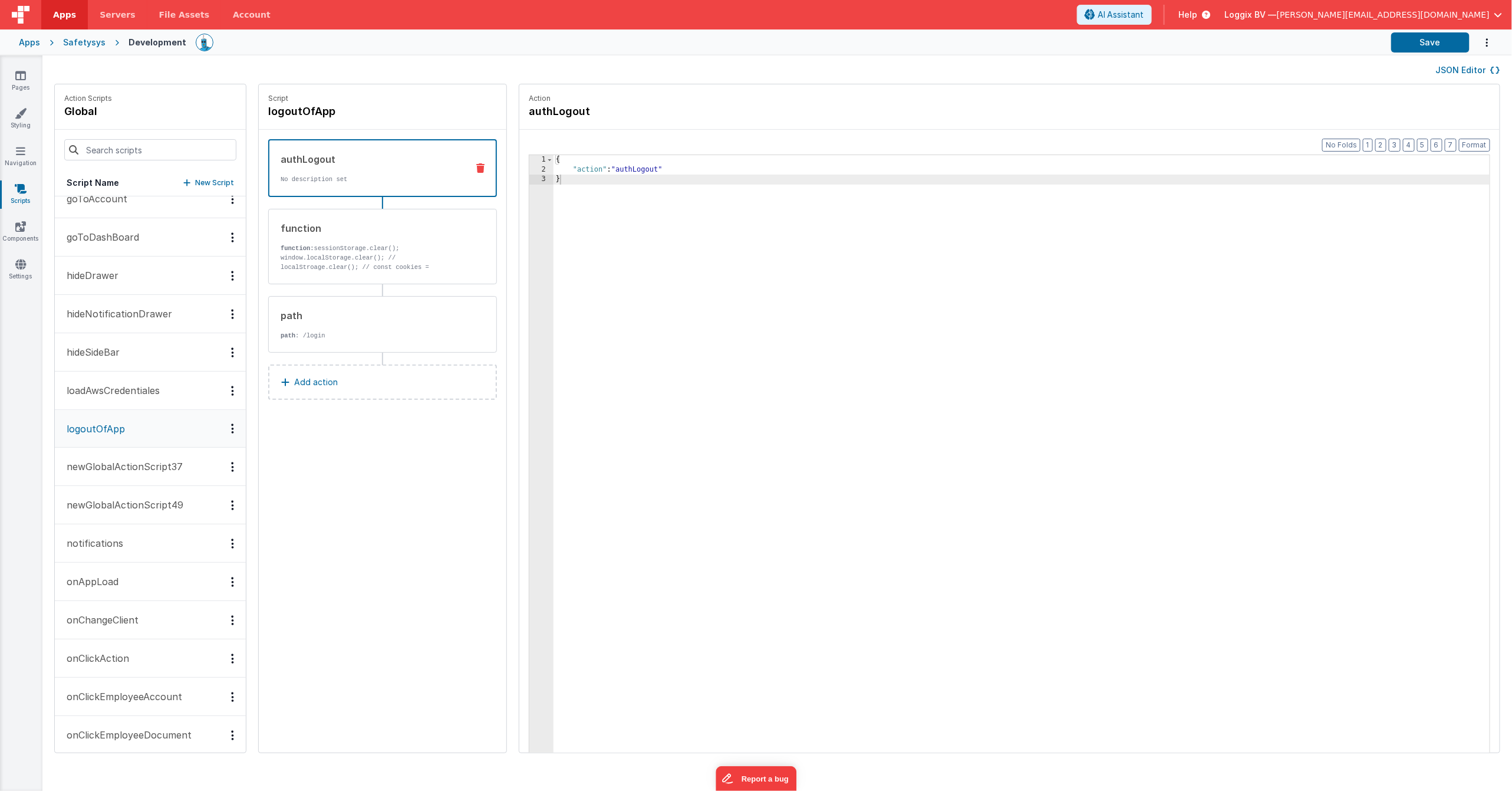
click at [122, 595] on button "onAppLoad" at bounding box center [150, 582] width 191 height 38
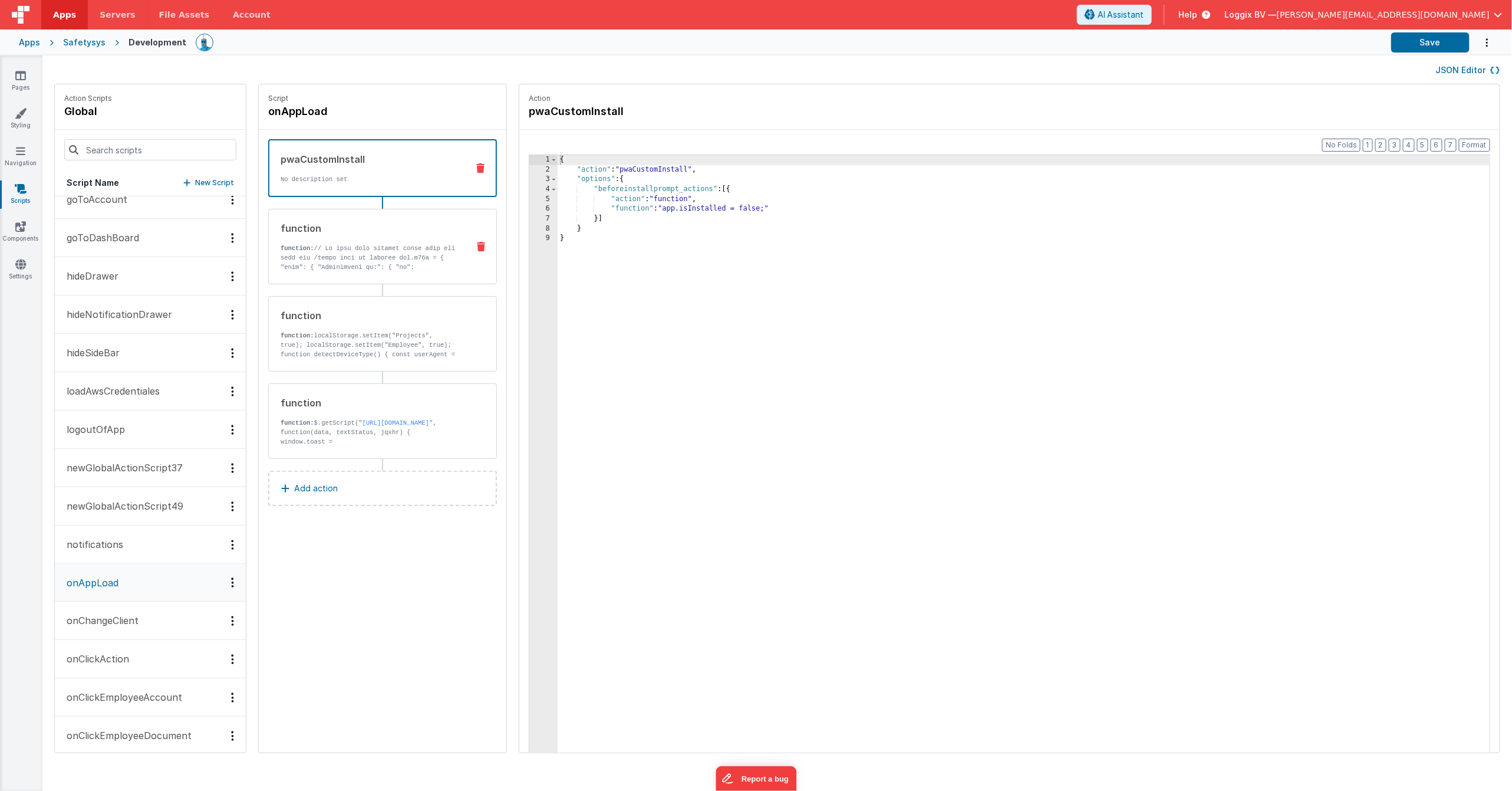
click at [412, 232] on div "function" at bounding box center [370, 228] width 178 height 15
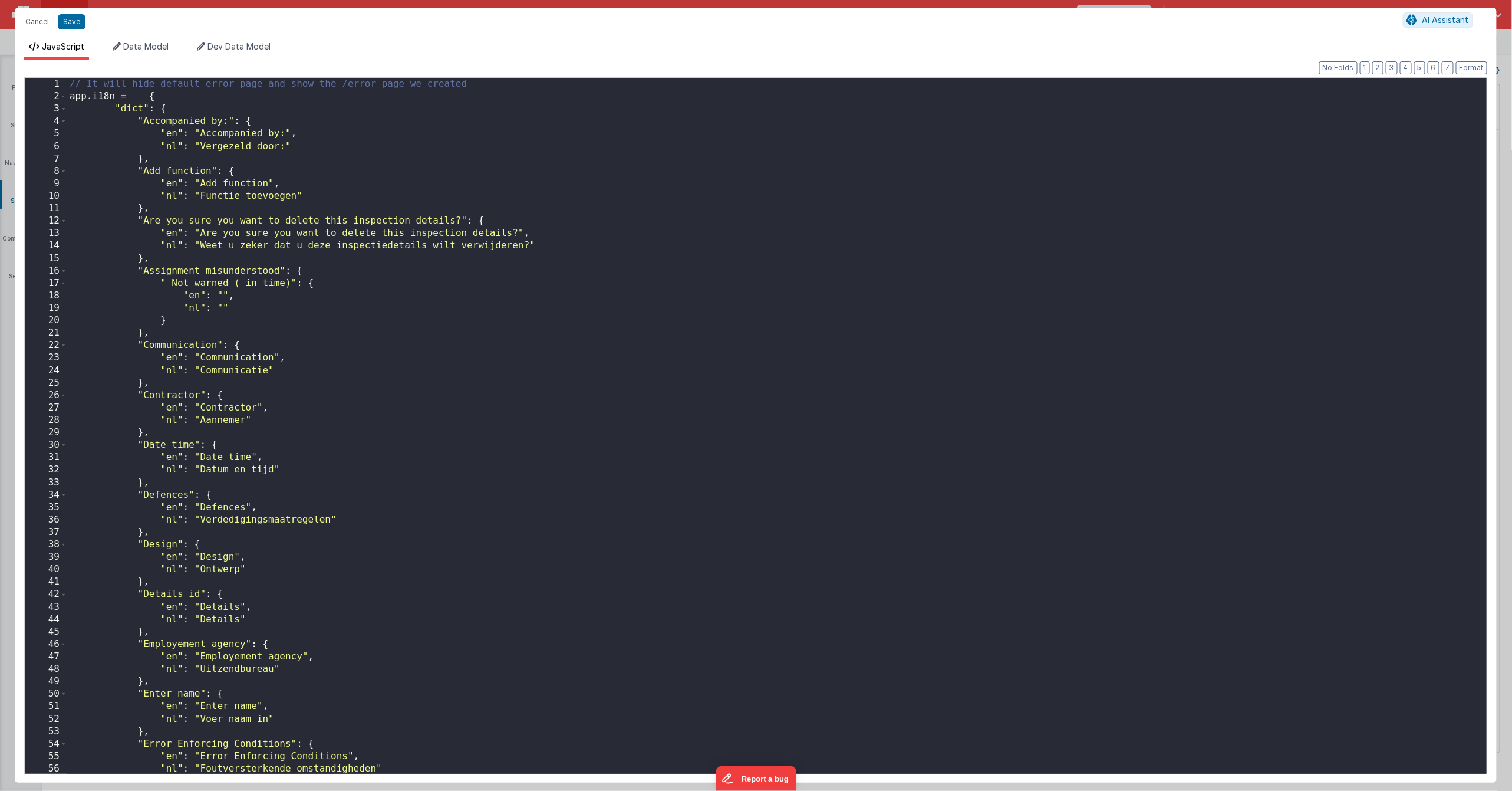
click at [526, 282] on div "Cancel Save AI Assistant JavaScript Data Model Dev Data Model Format 7 6 5 4 3 …" at bounding box center [756, 396] width 1512 height 791
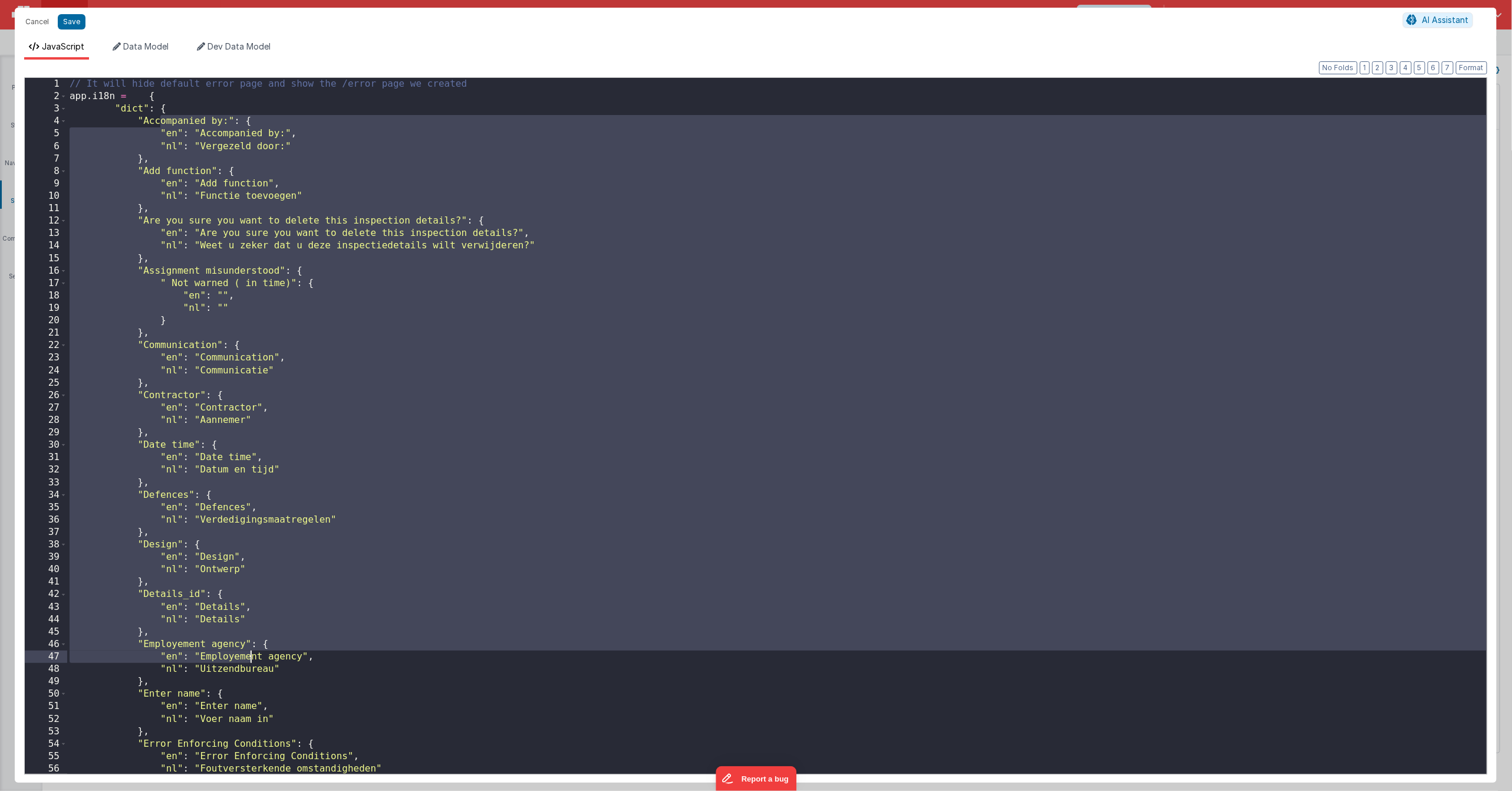
drag, startPoint x: 160, startPoint y: 126, endPoint x: 257, endPoint y: 564, distance: 448.6
click at [252, 654] on div "// It will hide default error page and show the /error page we created app . i1…" at bounding box center [777, 438] width 1420 height 720
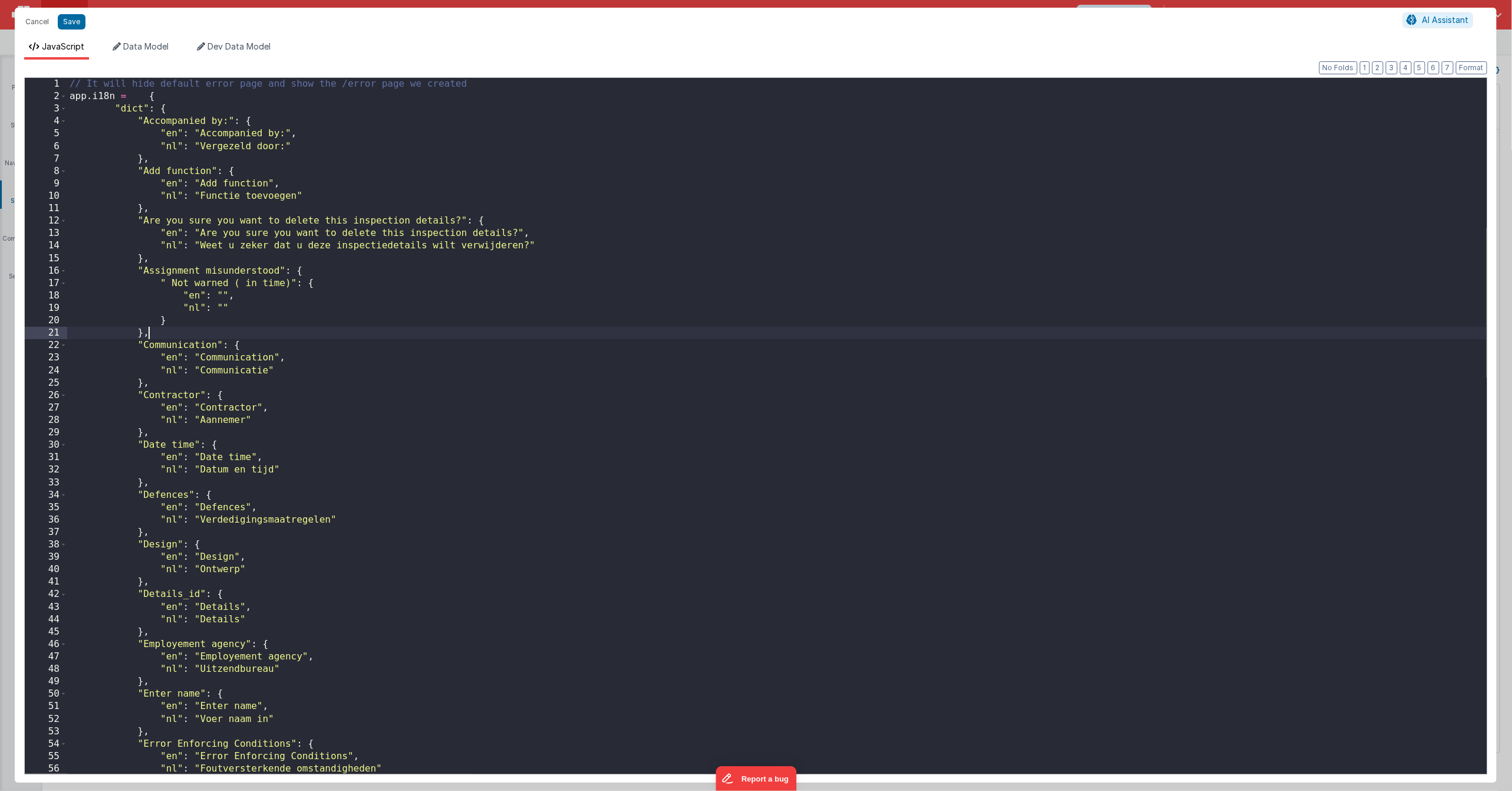
click at [215, 330] on div "// It will hide default error page and show the /error page we created app . i1…" at bounding box center [777, 438] width 1420 height 720
click at [243, 315] on div "// It will hide default error page and show the /error page we created app . i1…" at bounding box center [777, 438] width 1420 height 720
click at [192, 257] on div "// It will hide default error page and show the /error page we created app . i1…" at bounding box center [777, 438] width 1420 height 720
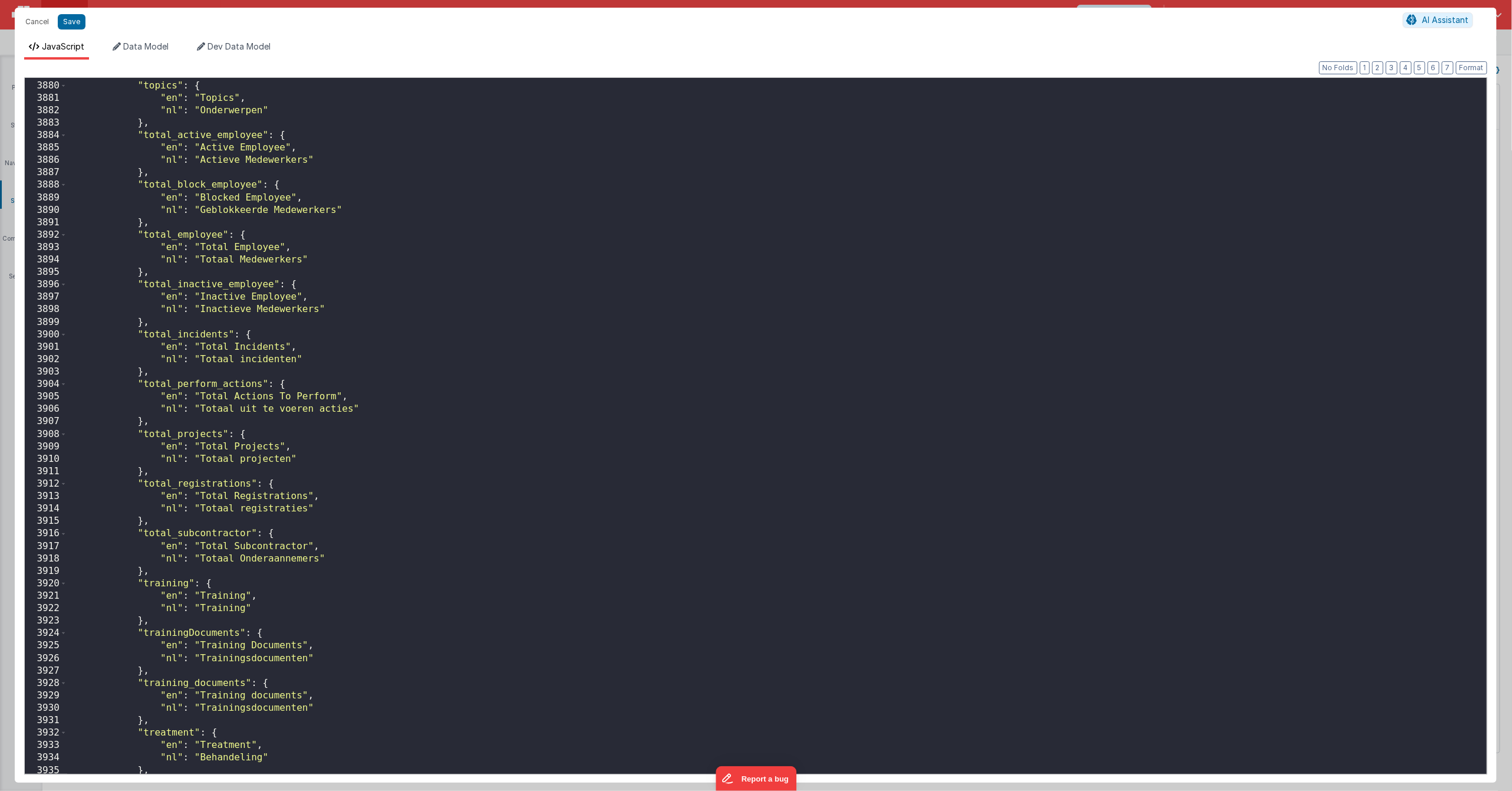
scroll to position [17413, 0]
click at [165, 467] on div ""topics" : { "en" : "Topics" , "nl" : "Onderwerpen" } , "total_active_employee"…" at bounding box center [777, 438] width 1420 height 720
click at [174, 421] on div ""topics" : { "en" : "Topics" , "nl" : "Onderwerpen" } , "total_active_employee"…" at bounding box center [777, 438] width 1420 height 720
drag, startPoint x: 183, startPoint y: 372, endPoint x: 192, endPoint y: 368, distance: 9.8
click at [183, 372] on div ""topics" : { "en" : "Topics" , "nl" : "Onderwerpen" } , "total_active_employee"…" at bounding box center [777, 438] width 1420 height 720
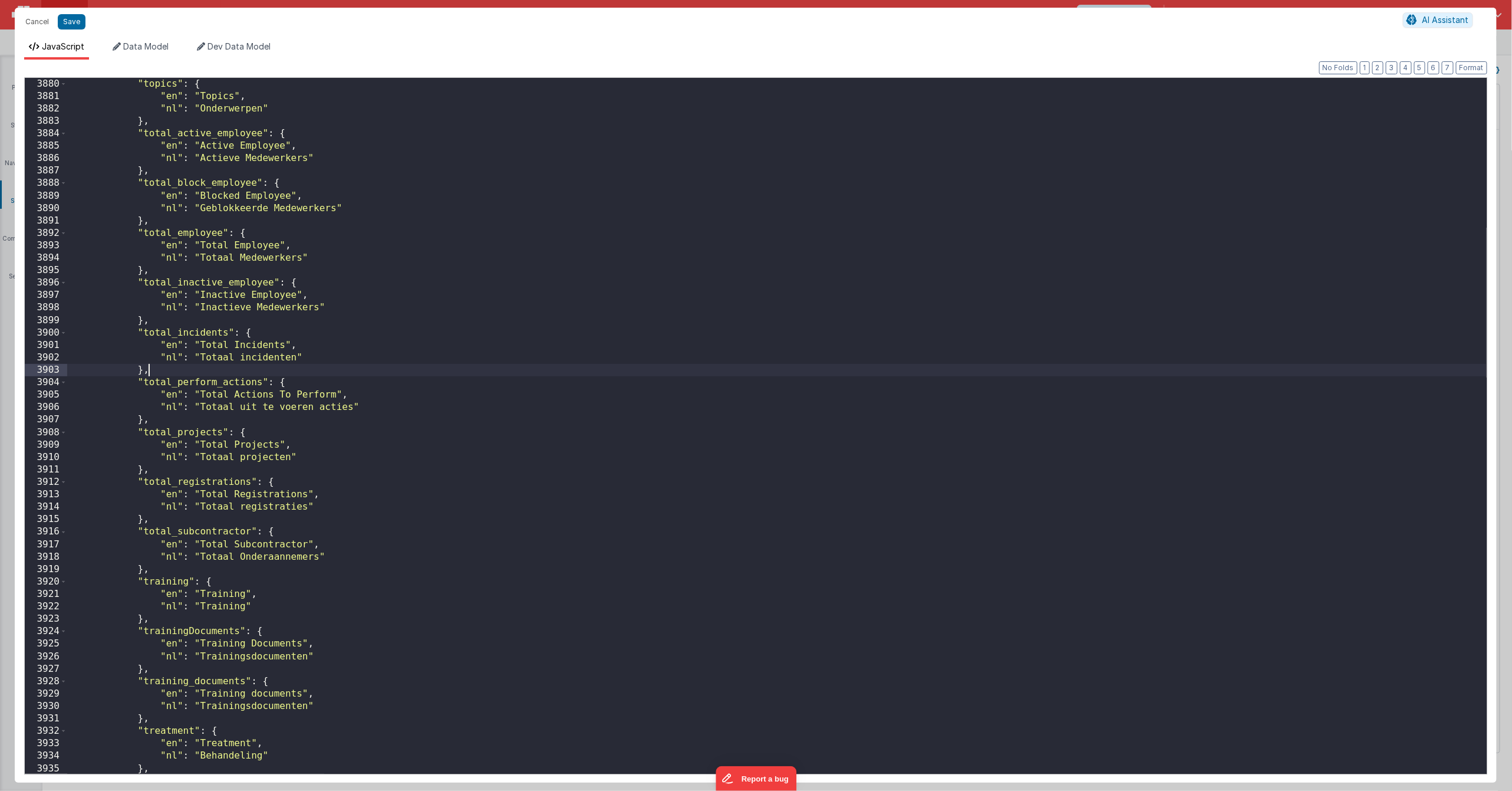
click at [189, 322] on div ""topics" : { "en" : "Topics" , "nl" : "Onderwerpen" } , "total_active_employee"…" at bounding box center [777, 438] width 1420 height 720
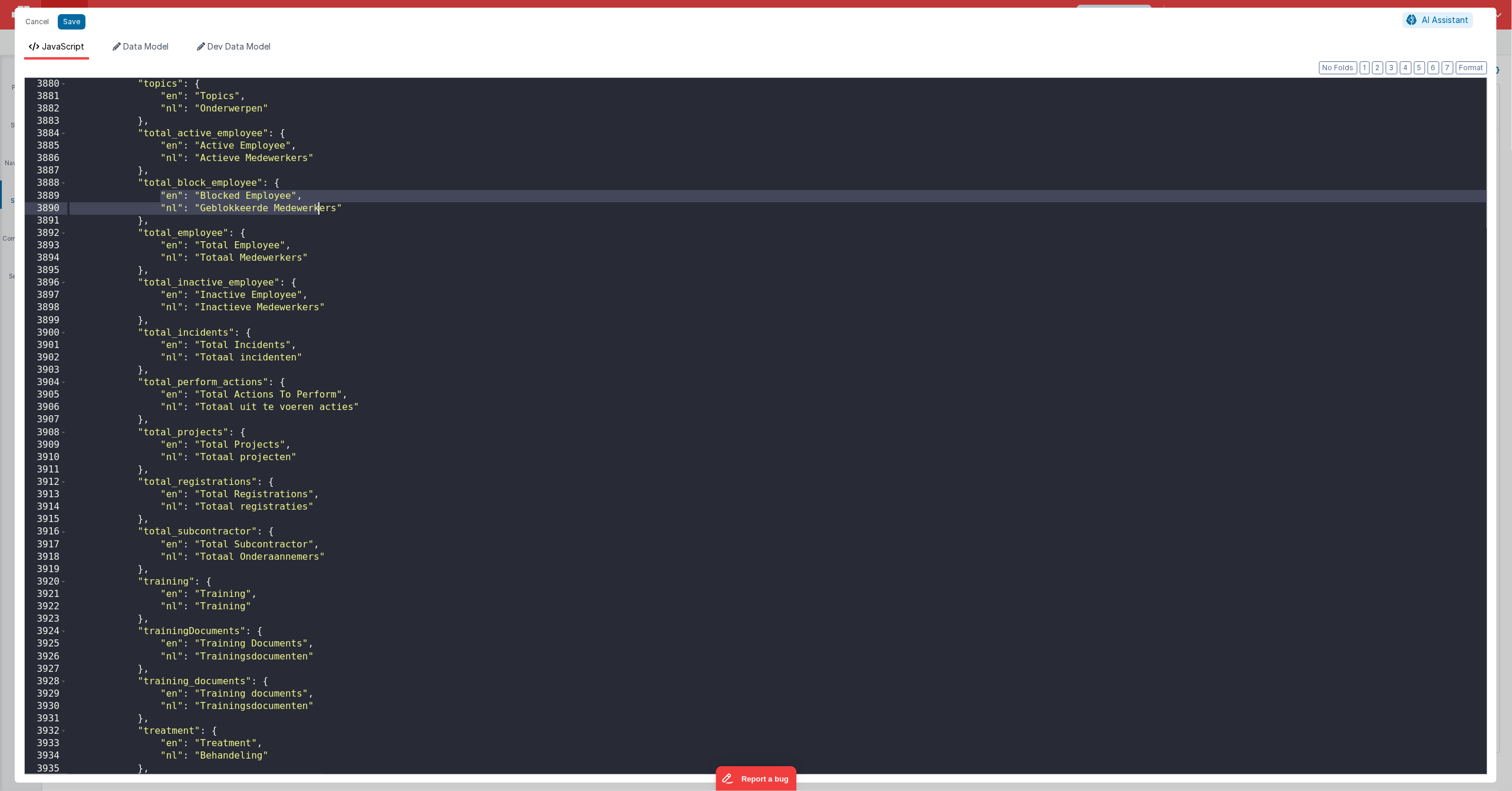
drag, startPoint x: 162, startPoint y: 194, endPoint x: 318, endPoint y: 212, distance: 157.0
click at [318, 211] on div ""topics" : { "en" : "Topics" , "nl" : "Onderwerpen" } , "total_active_employee"…" at bounding box center [777, 438] width 1420 height 720
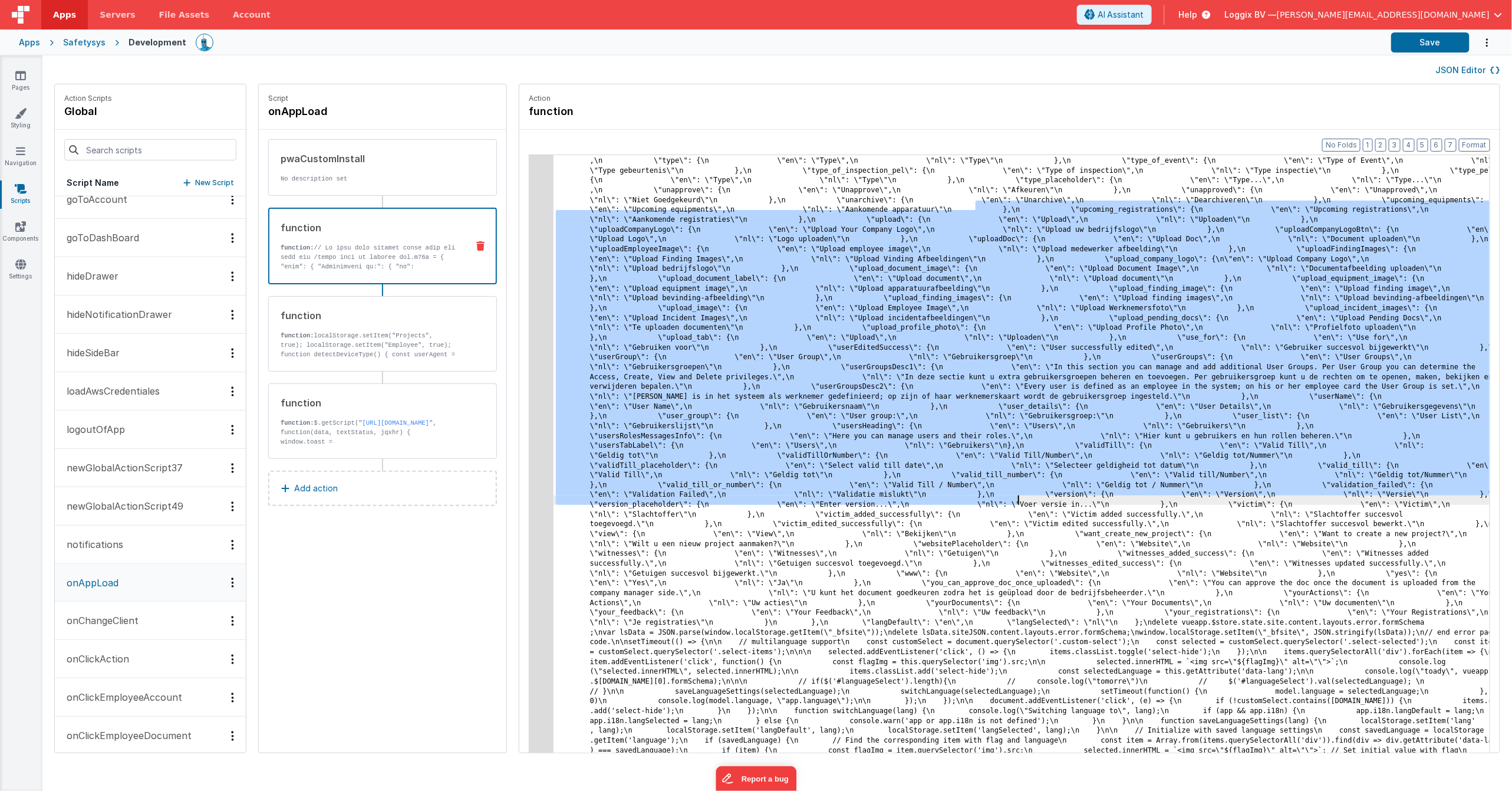
scroll to position [7286, 0]
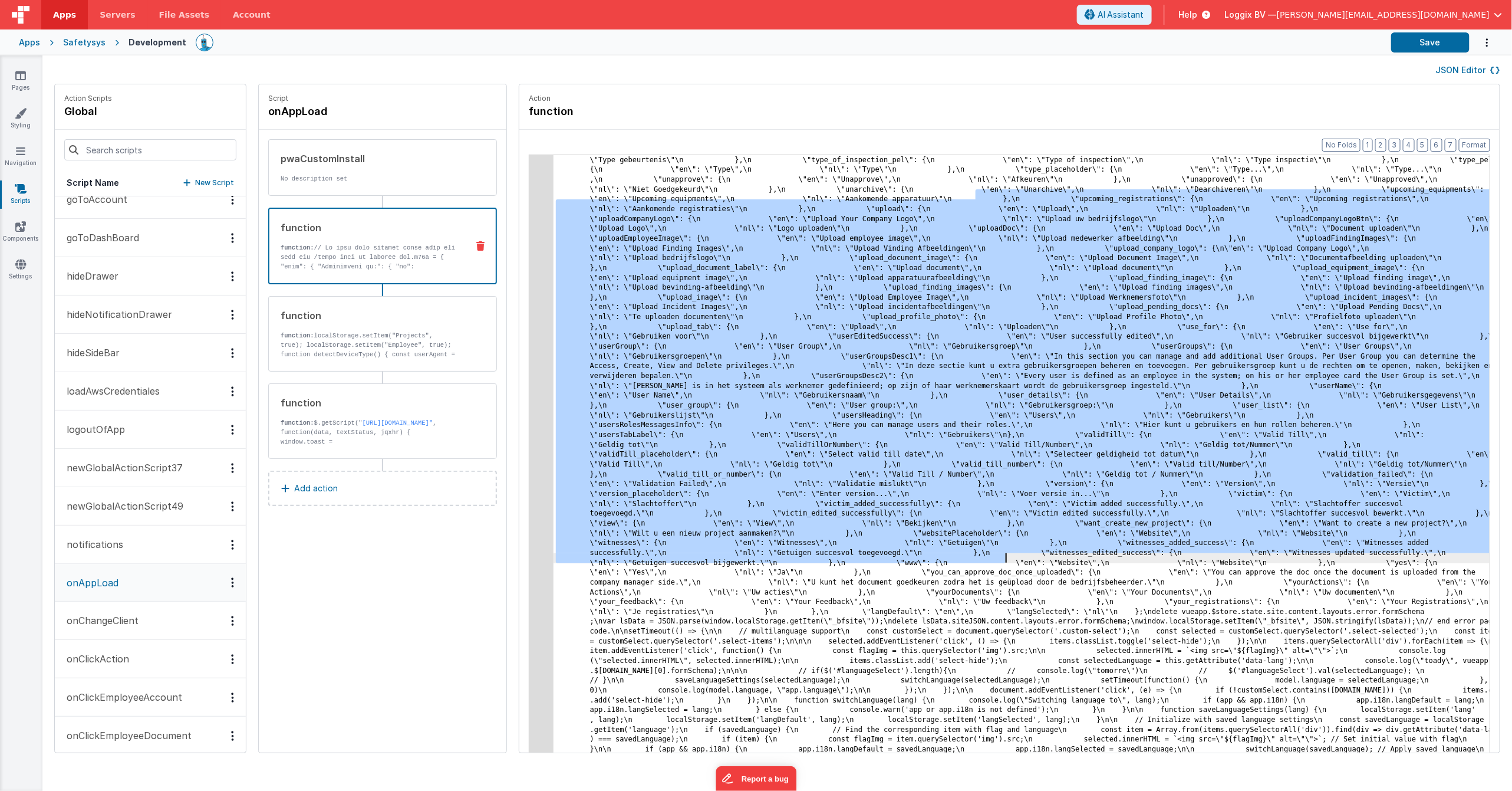
drag, startPoint x: 963, startPoint y: 210, endPoint x: 991, endPoint y: 556, distance: 347.1
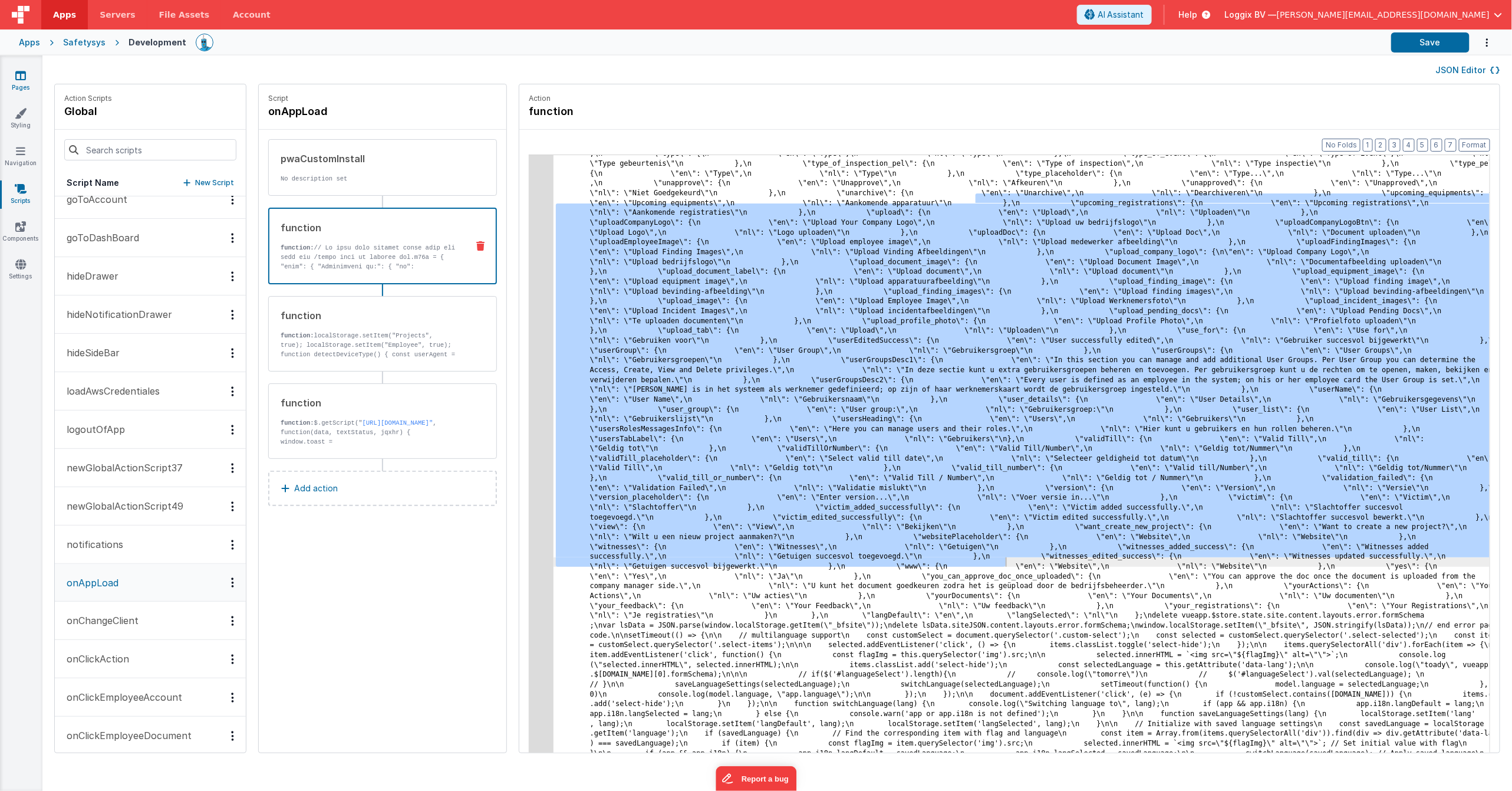
click at [24, 78] on icon at bounding box center [21, 75] width 11 height 12
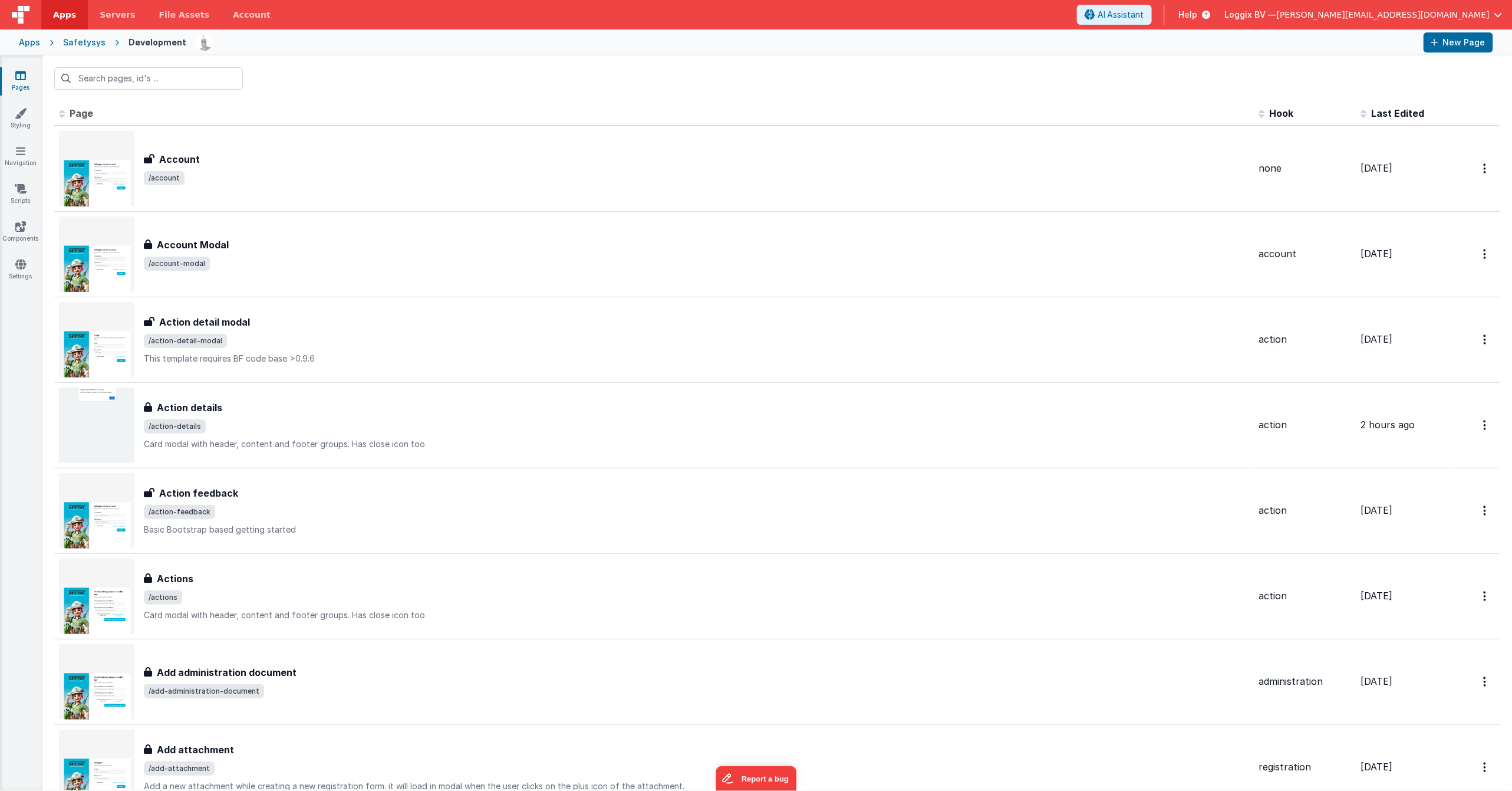
click at [472, 105] on th "Page" at bounding box center [655, 114] width 1200 height 24
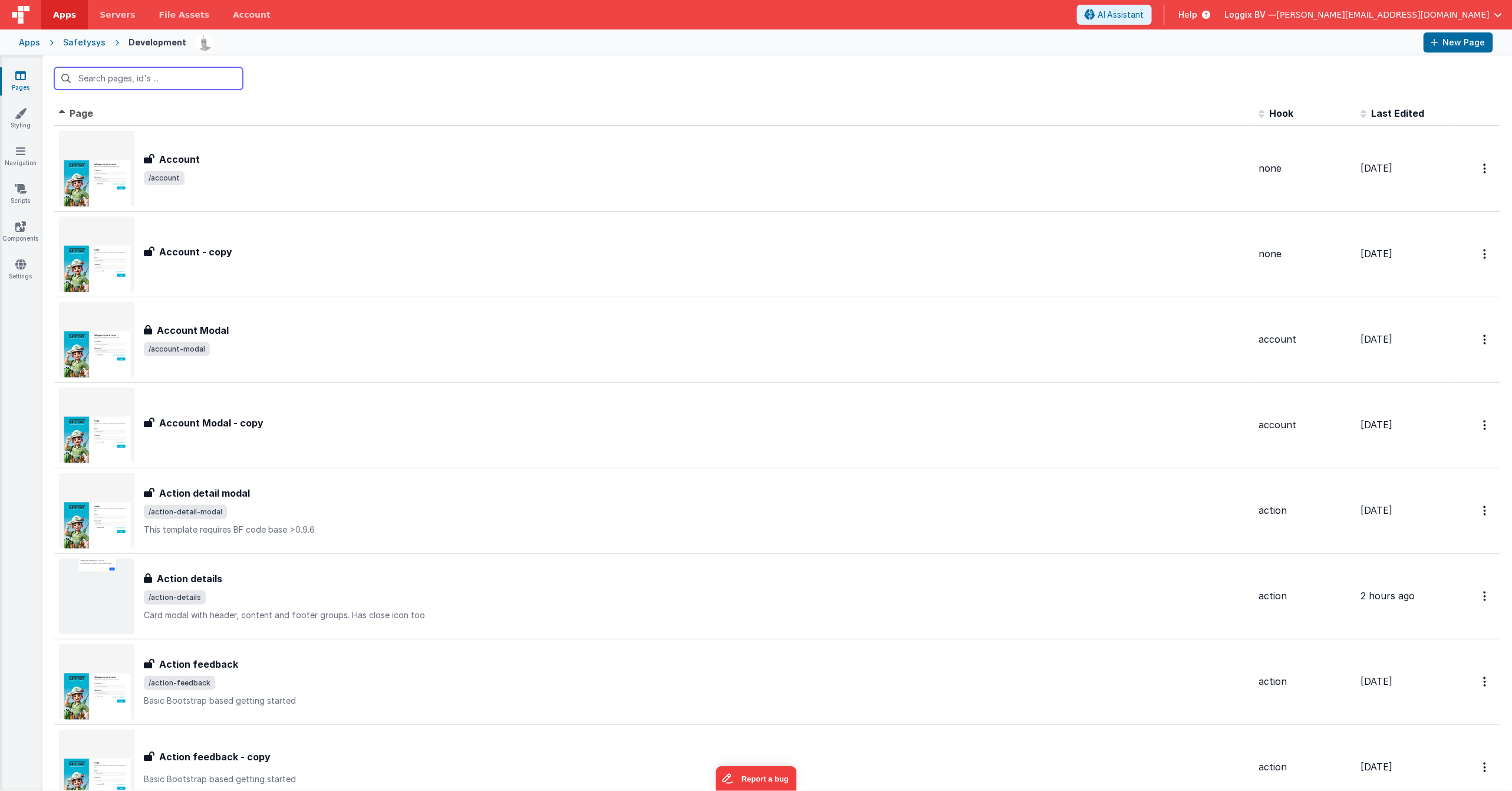
click at [115, 78] on input "text" at bounding box center [149, 78] width 189 height 23
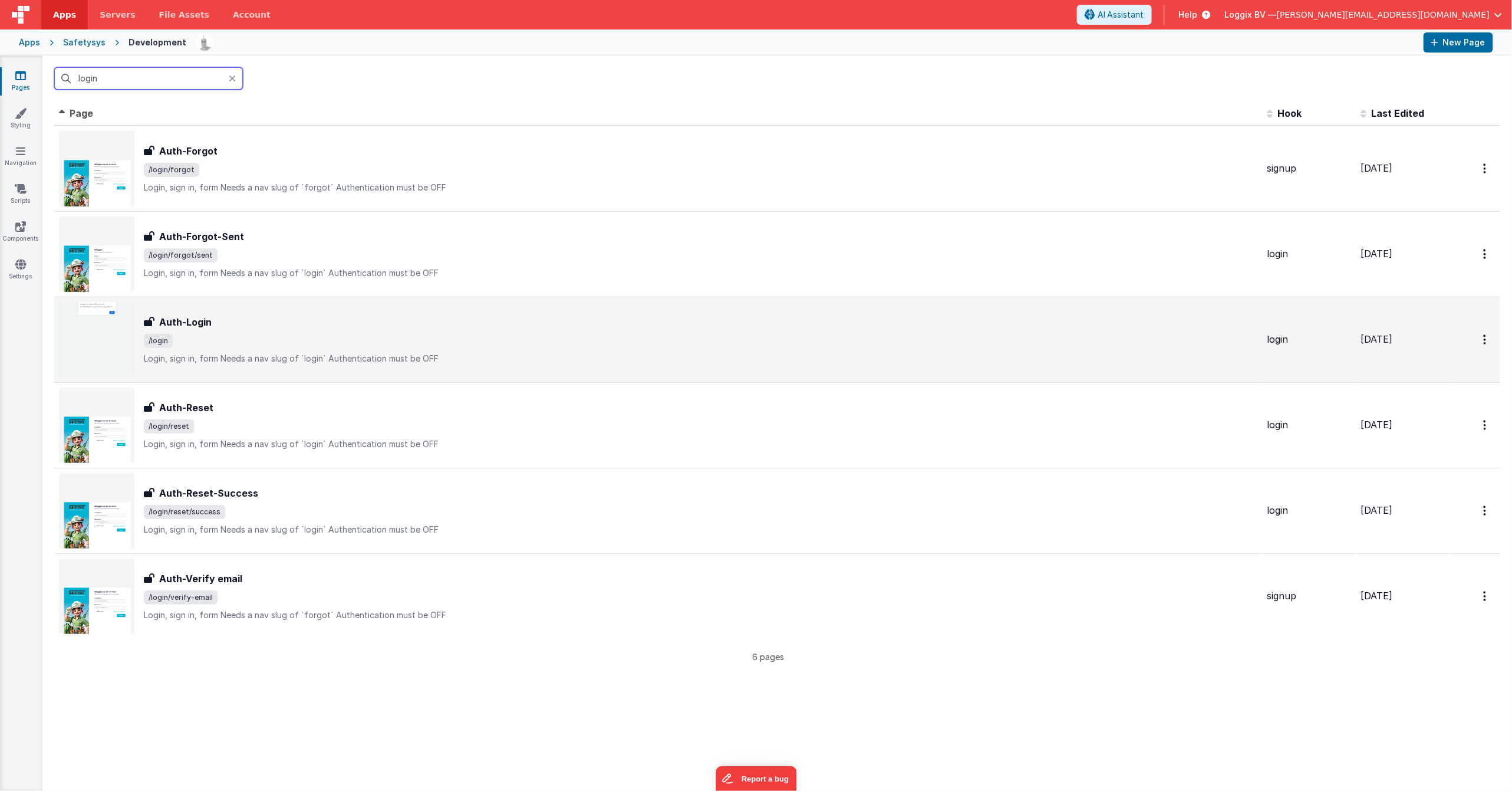
type input "login"
click at [384, 362] on p "Login, sign in, formNeeds a nav slug of `login`Authentication must be OFF" at bounding box center [700, 358] width 1114 height 12
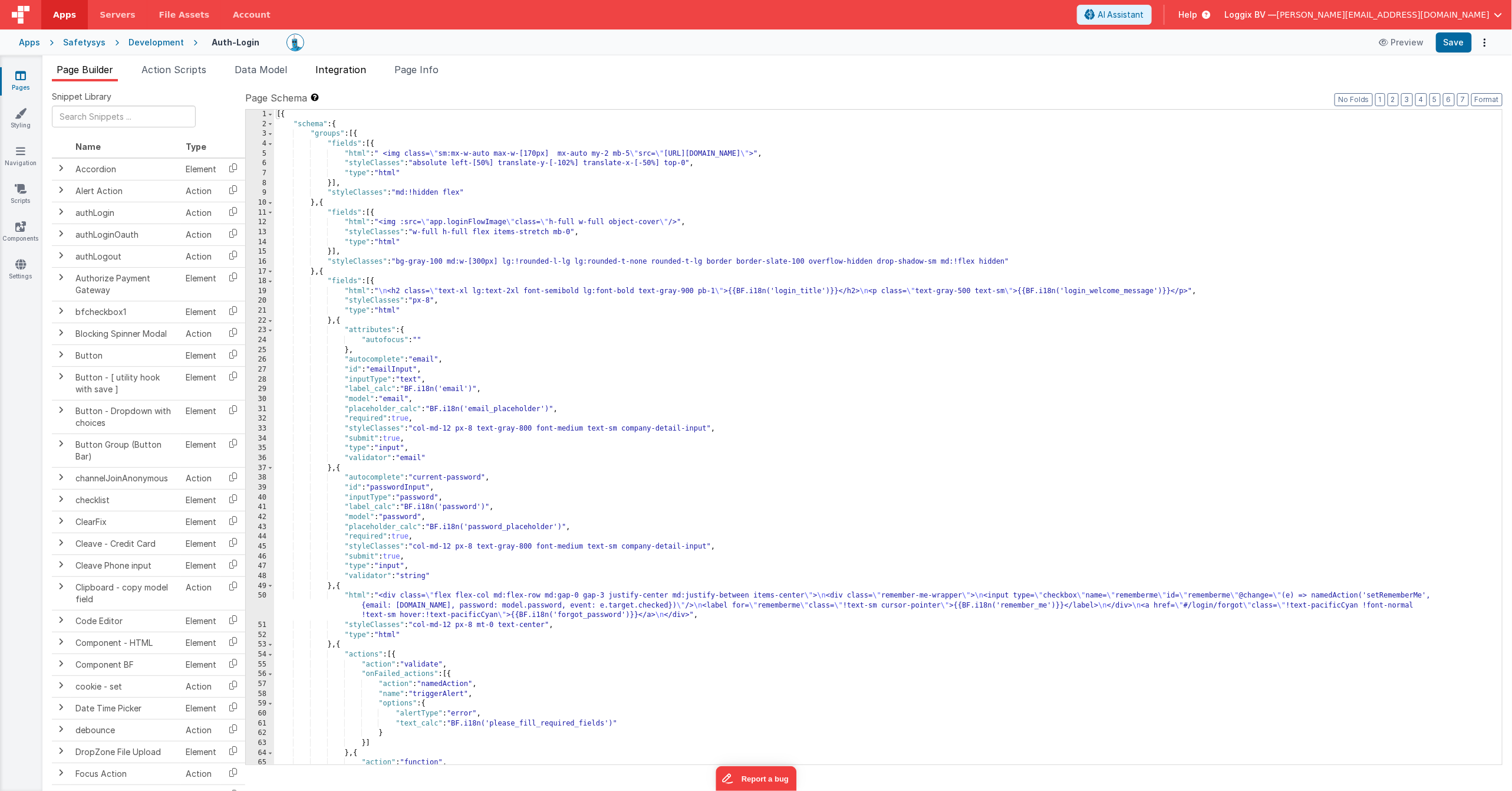
click at [336, 69] on span "Integration" at bounding box center [341, 69] width 51 height 12
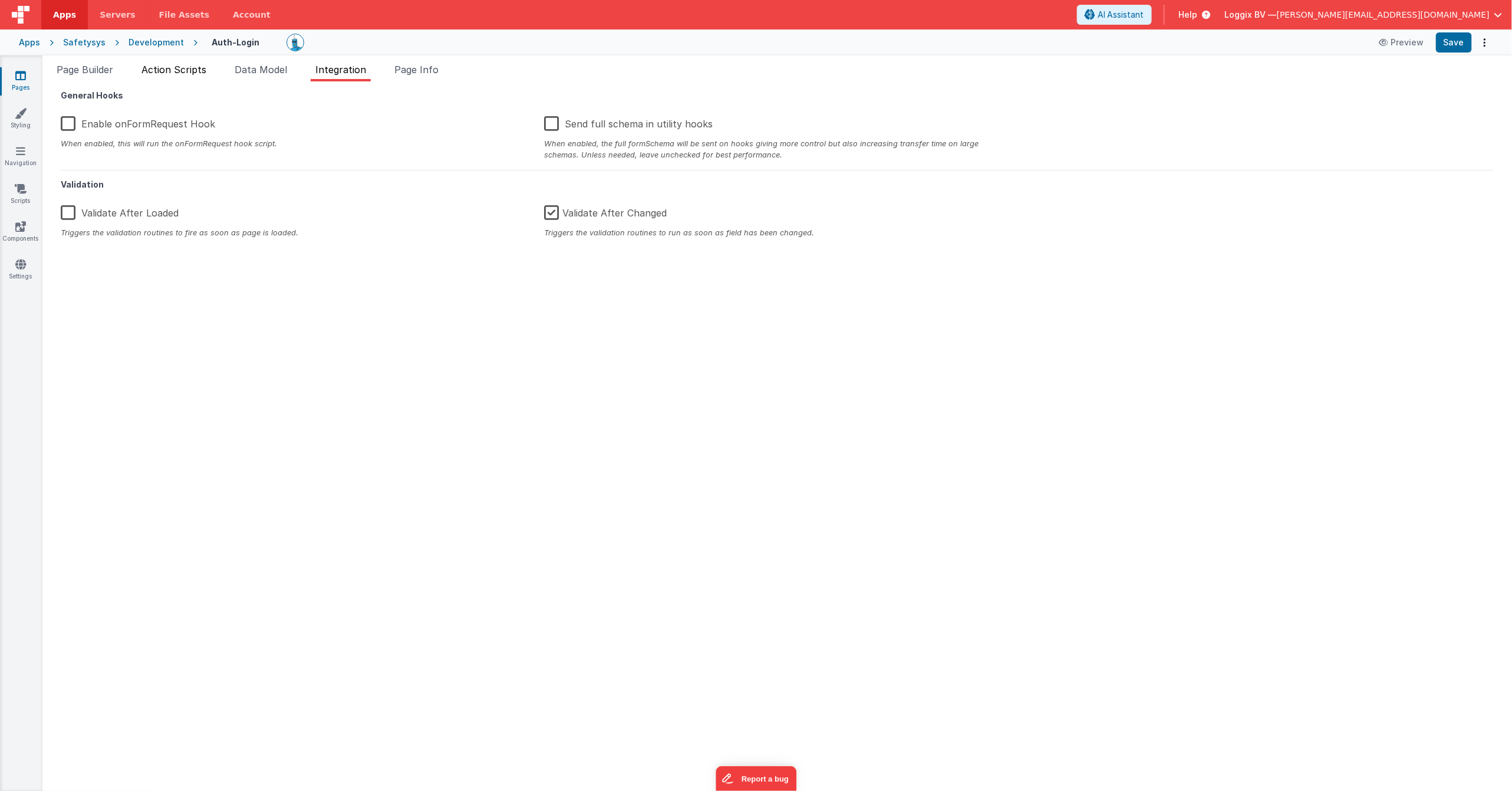
click at [176, 73] on span "Action Scripts" at bounding box center [174, 69] width 65 height 12
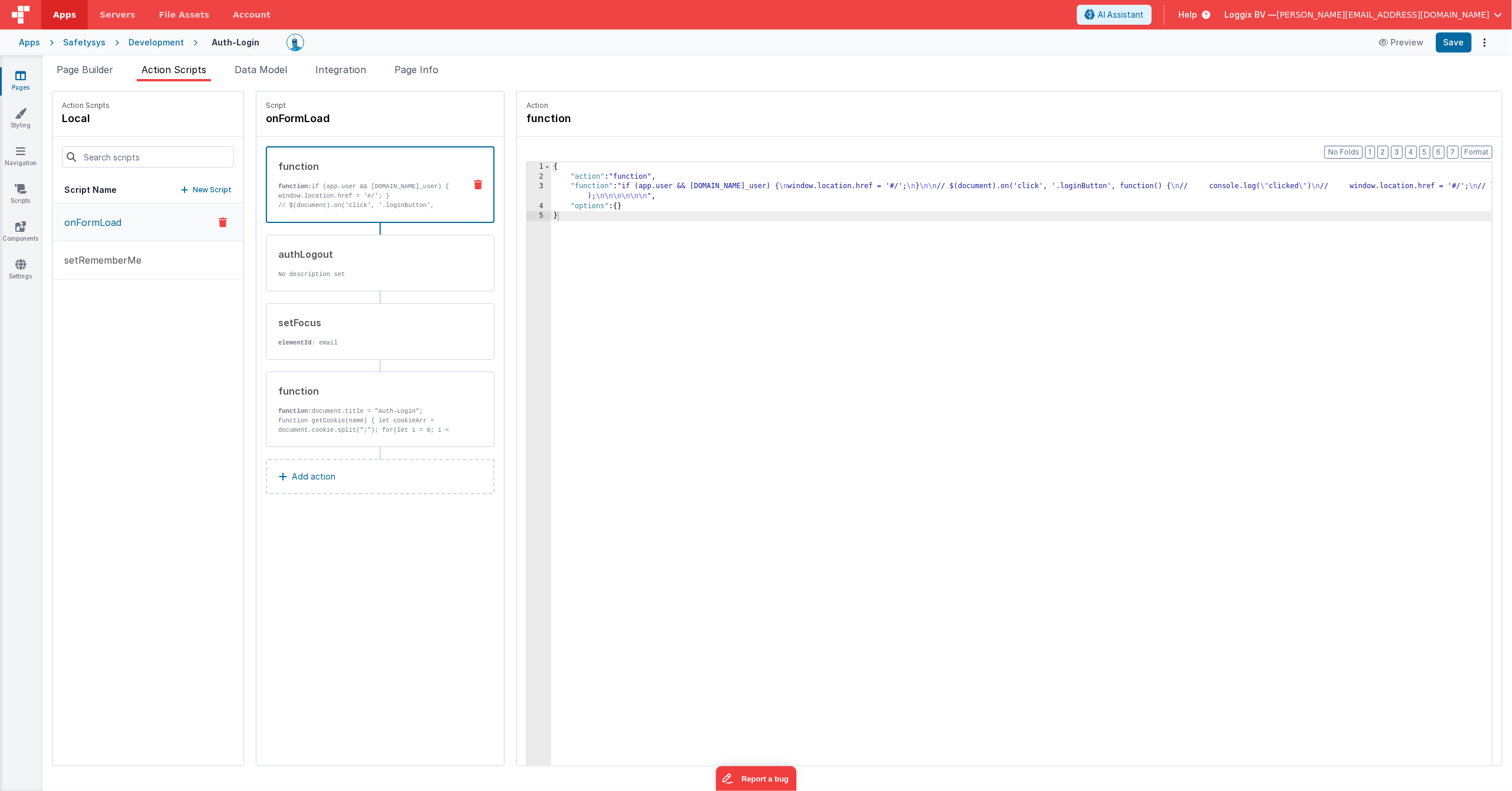
click at [114, 224] on p "onFormLoad" at bounding box center [89, 223] width 65 height 15
click at [248, 66] on span "Data Model" at bounding box center [261, 69] width 53 height 12
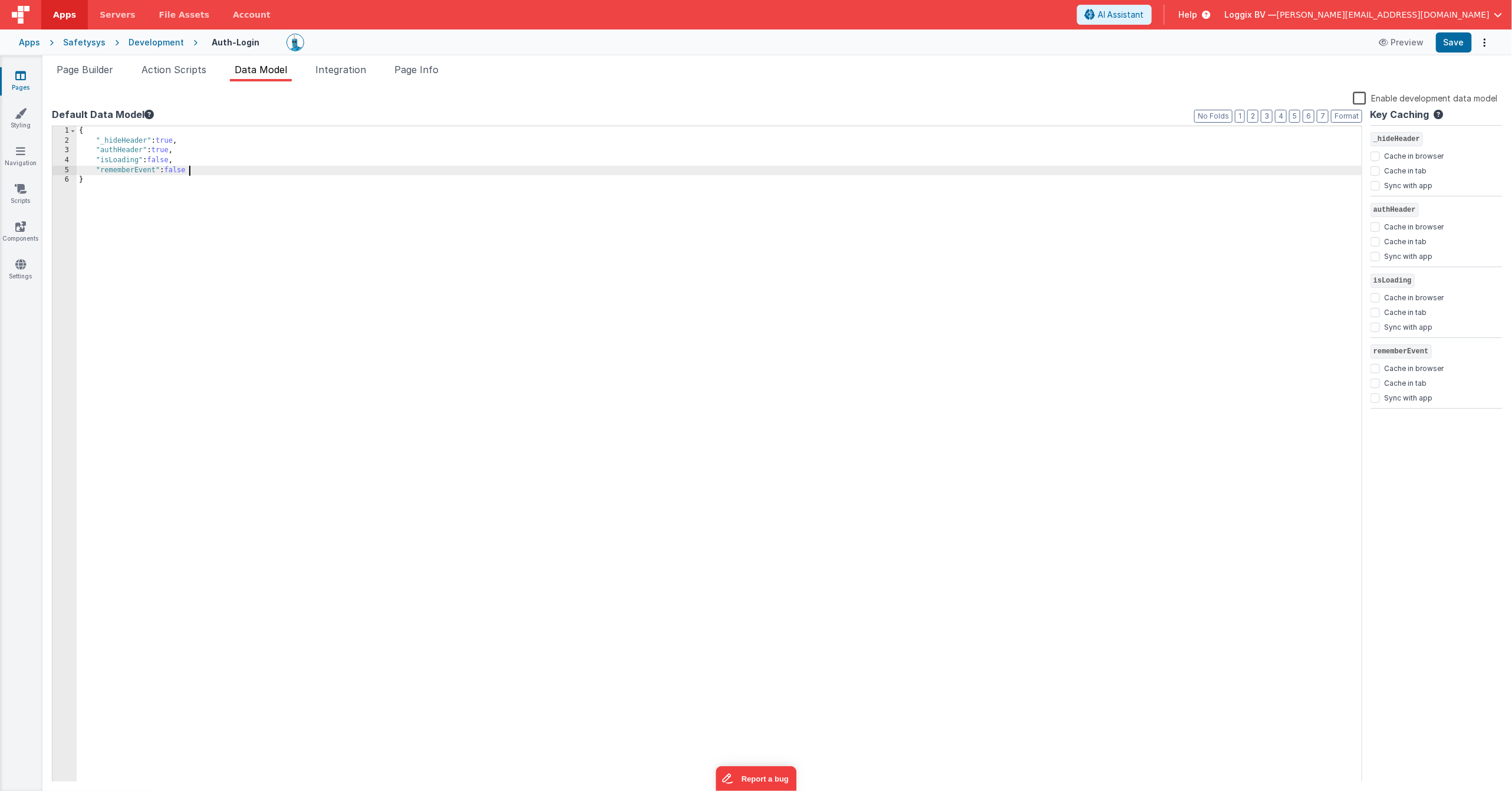
click at [205, 171] on div "{ "_hideHeader" : true , "authHeader" : true , "isLoading" : false , "rememberE…" at bounding box center [719, 464] width 1286 height 676
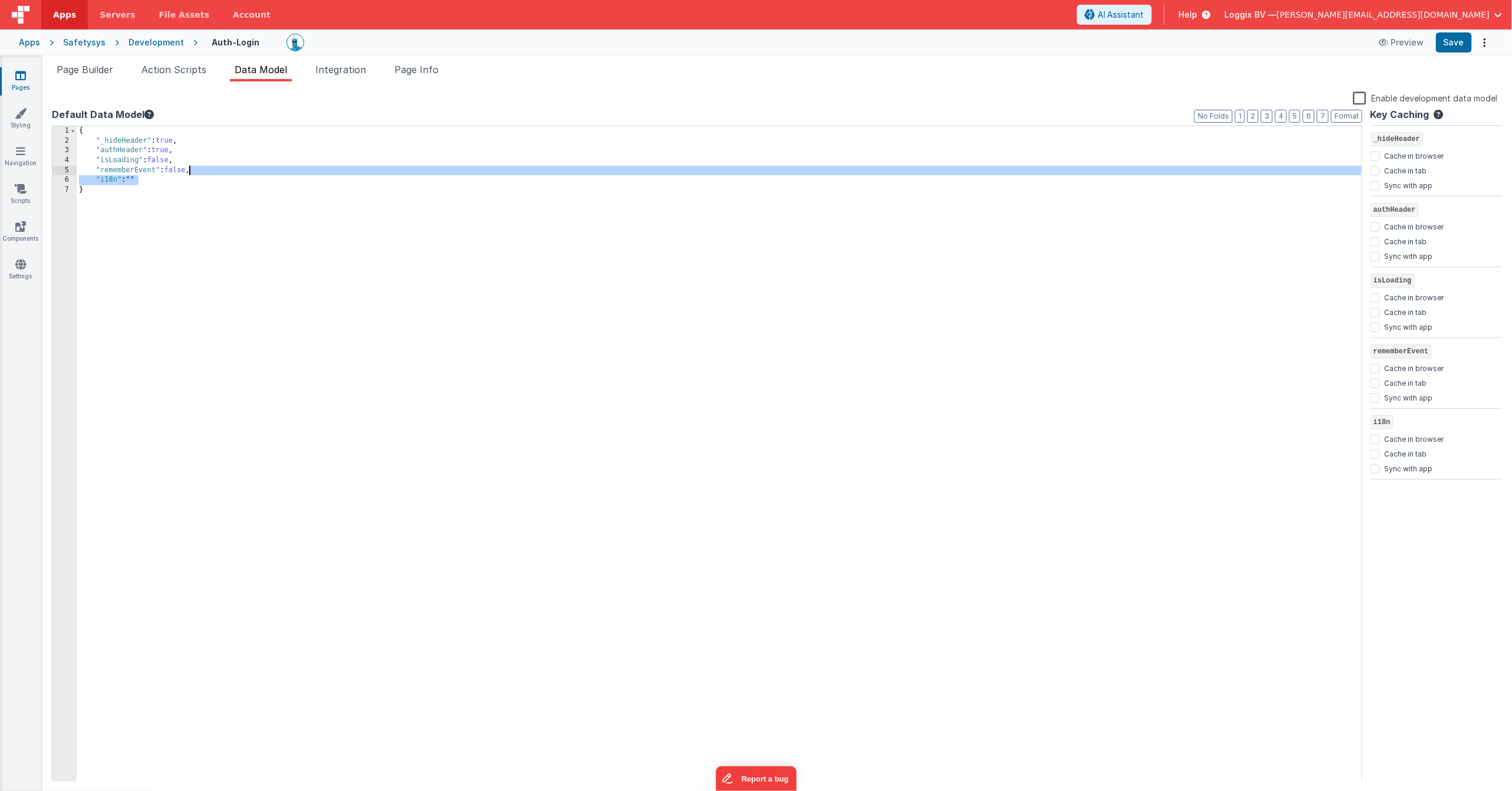
drag, startPoint x: 151, startPoint y: 182, endPoint x: 224, endPoint y: 224, distance: 84.2
click at [192, 172] on div "{ "_hideHeader" : true , "authHeader" : true , "isLoading" : false , "rememberE…" at bounding box center [719, 464] width 1286 height 676
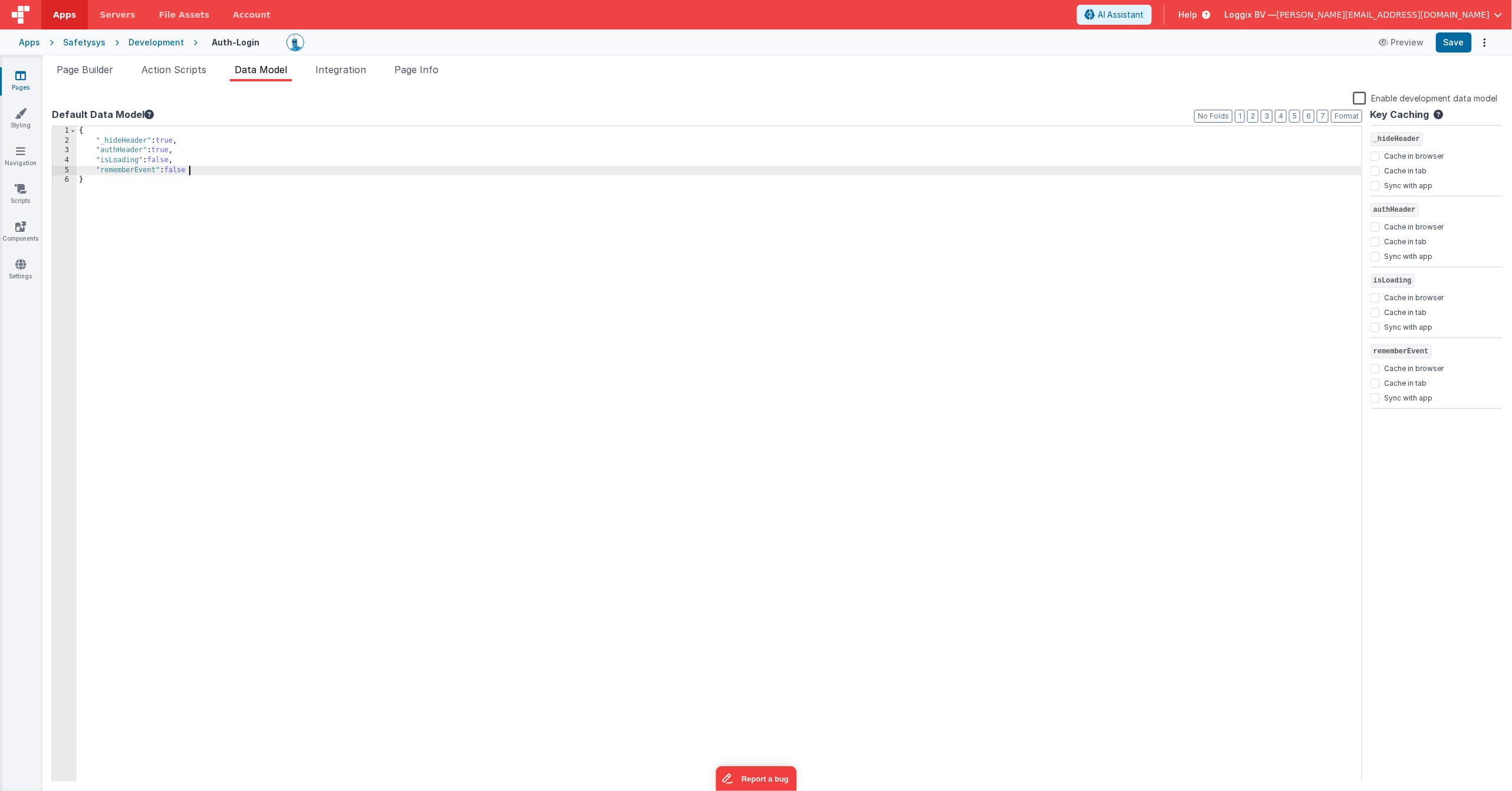
drag, startPoint x: 229, startPoint y: 262, endPoint x: 215, endPoint y: 252, distance: 17.2
click at [228, 259] on div "{ "_hideHeader" : true , "authHeader" : true , "isLoading" : false , "rememberE…" at bounding box center [719, 464] width 1286 height 676
click at [19, 271] on link "Settings" at bounding box center [20, 270] width 43 height 24
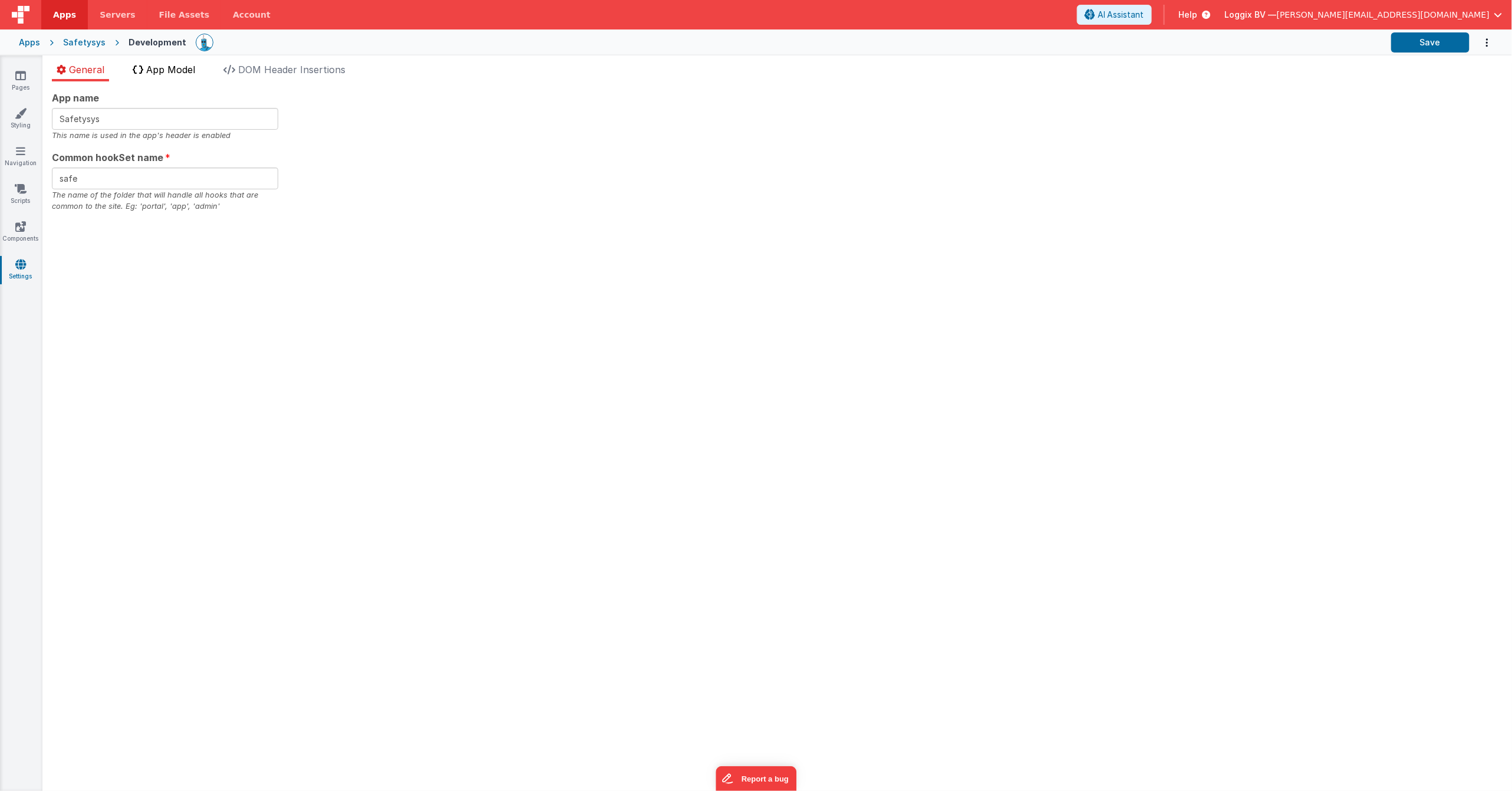
click at [168, 71] on span "App Model" at bounding box center [171, 69] width 49 height 12
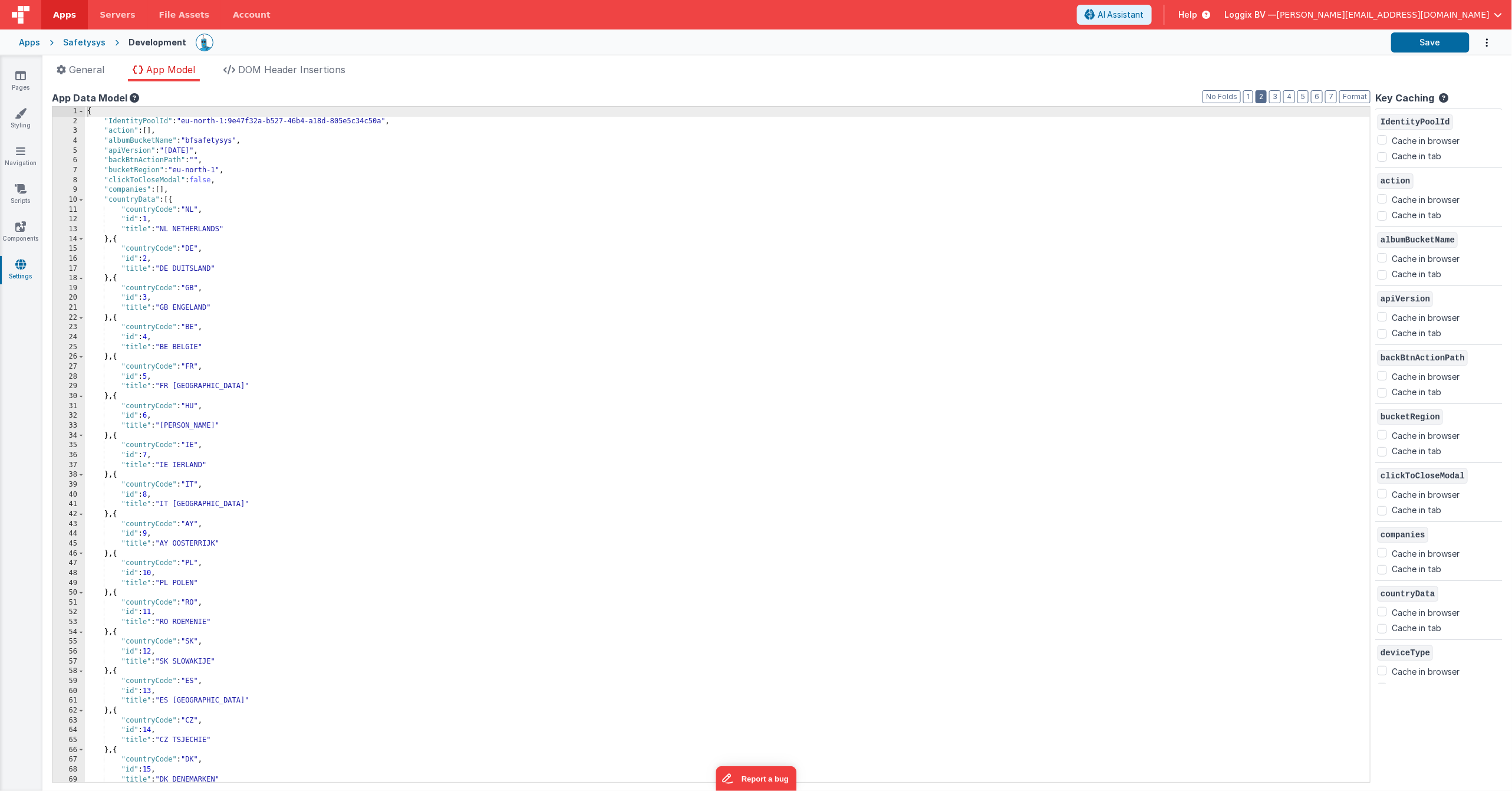
drag, startPoint x: 1266, startPoint y: 98, endPoint x: 1256, endPoint y: 95, distance: 10.4
click at [1267, 96] on button "2" at bounding box center [1261, 96] width 11 height 13
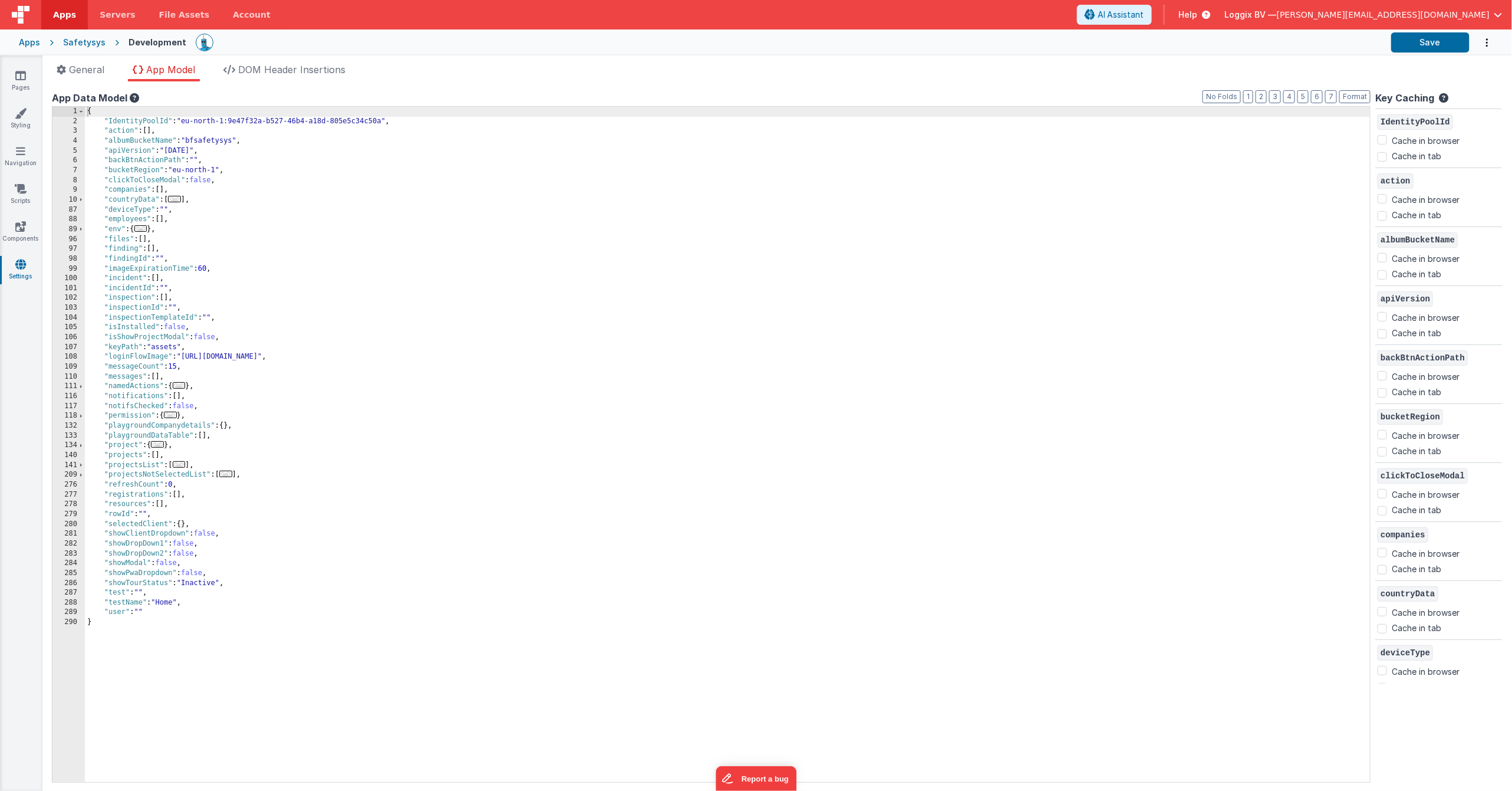
click at [200, 259] on div "{ "IdentityPoolId" : "eu-north-1:9e47f32a-b527-46b4-a18d-805e5c34c50a" , "actio…" at bounding box center [727, 454] width 1286 height 695
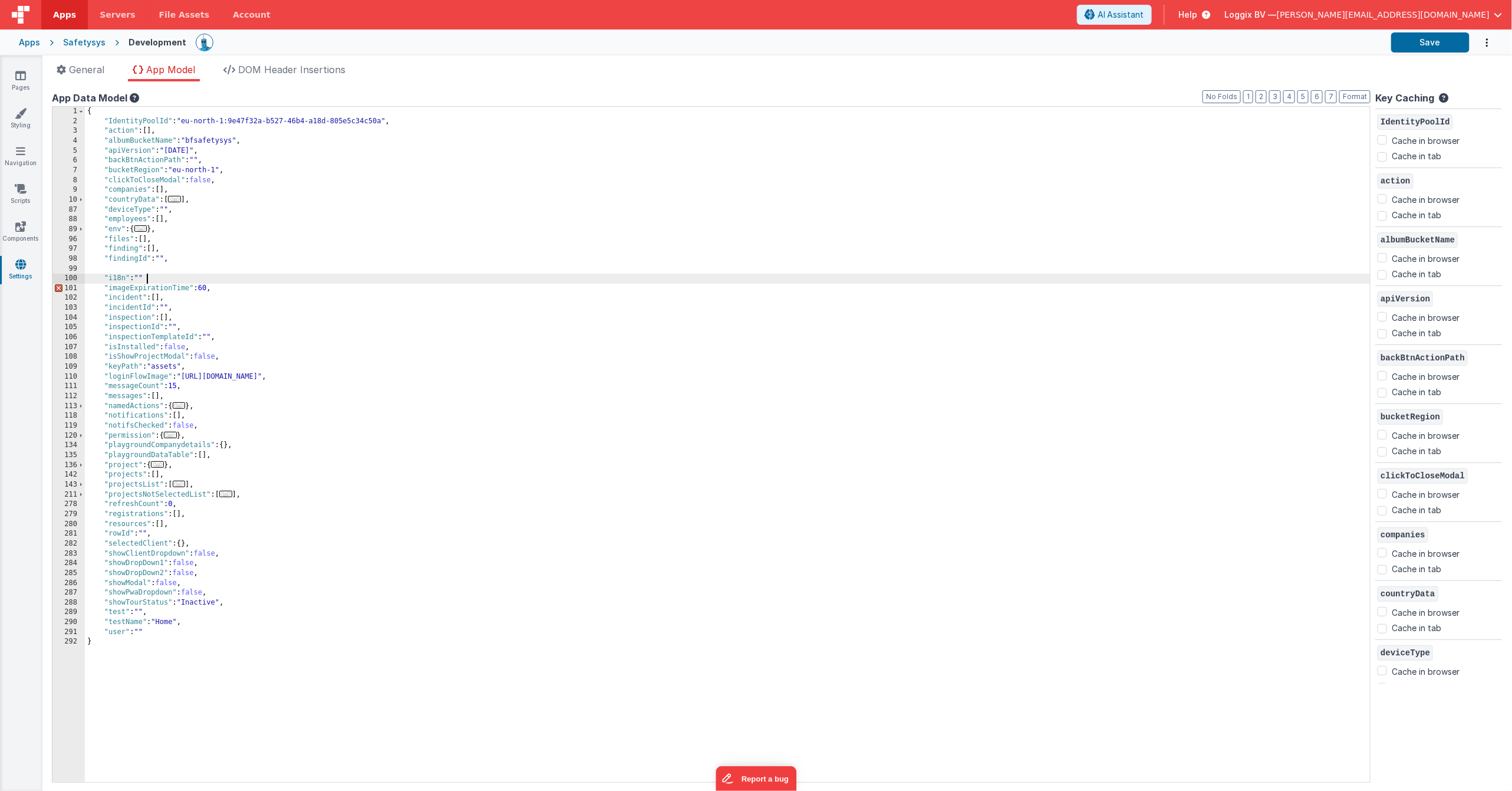
click at [123, 267] on div "{ "IdentityPoolId" : "eu-north-1:9e47f32a-b527-46b4-a18d-805e5c34c50a" , "actio…" at bounding box center [727, 454] width 1286 height 695
click at [163, 268] on div "{ "IdentityPoolId" : "eu-north-1:9e47f32a-b527-46b4-a18d-805e5c34c50a" , "actio…" at bounding box center [727, 454] width 1286 height 695
checkbox input "false"
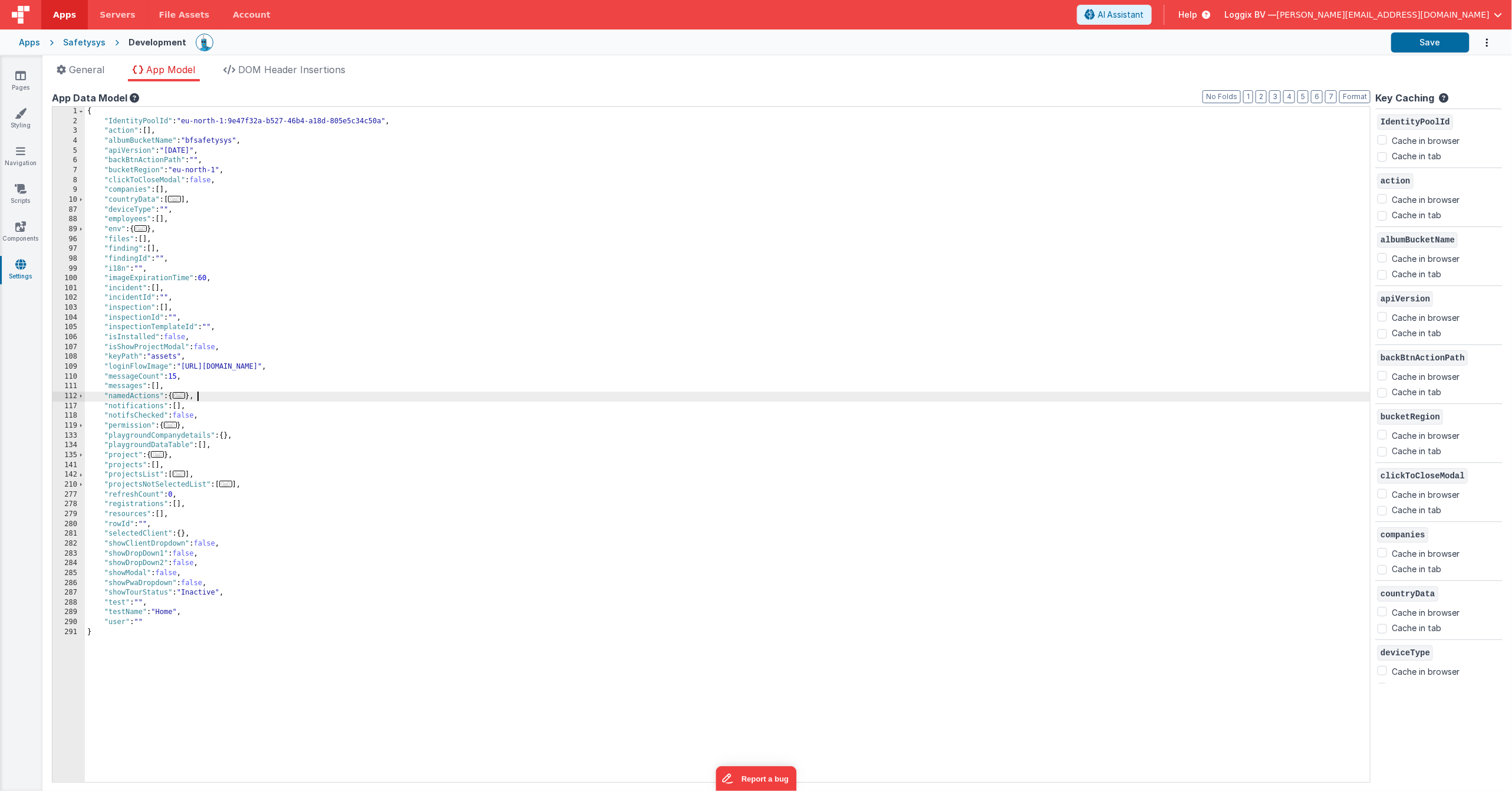
click at [1202, 398] on div "{ "IdentityPoolId" : "eu-north-1:9e47f32a-b527-46b4-a18d-805e5c34c50a" , "actio…" at bounding box center [727, 454] width 1286 height 695
click at [1440, 41] on button "Save" at bounding box center [1431, 43] width 78 height 20
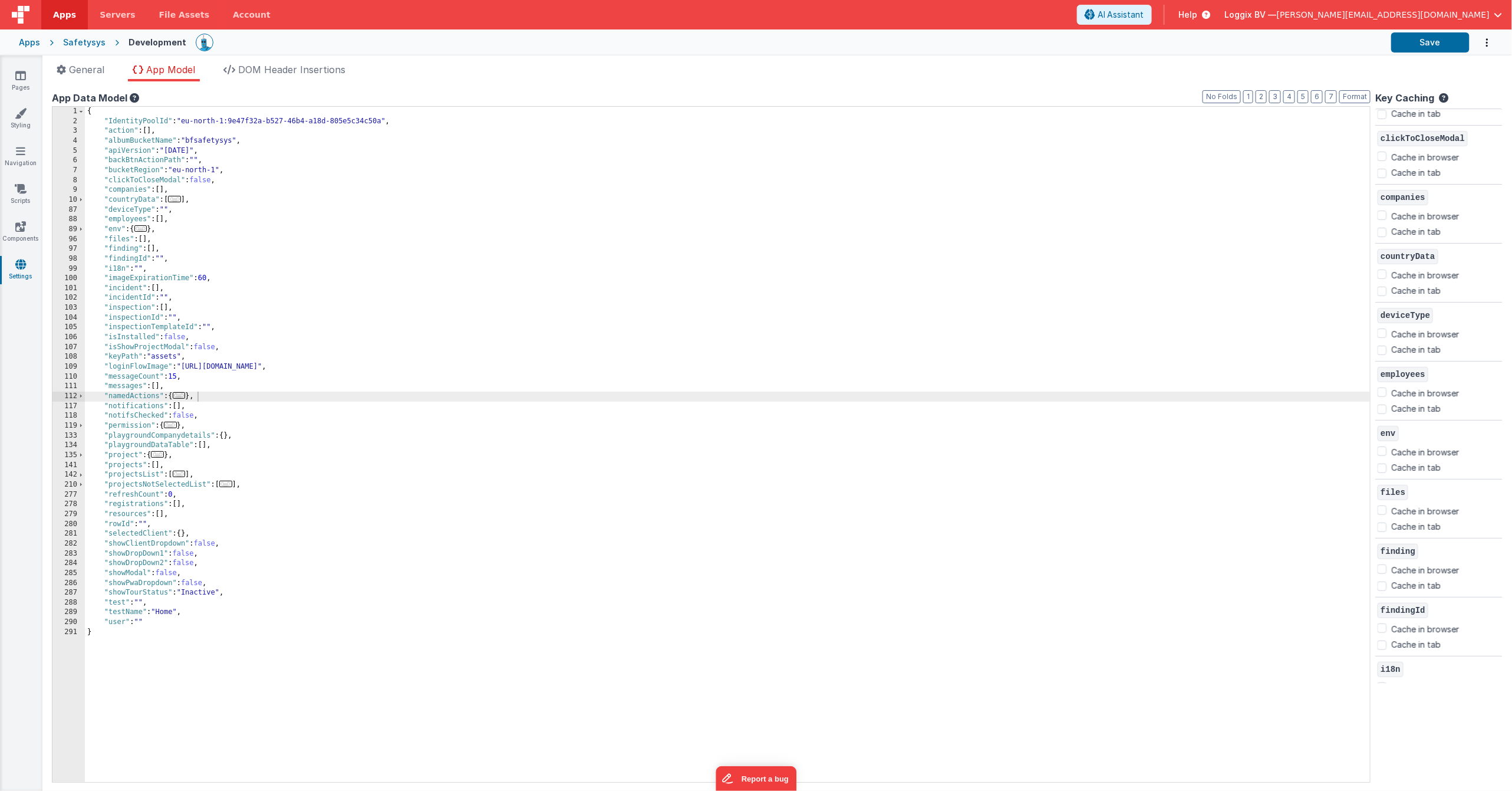
scroll to position [536, 0]
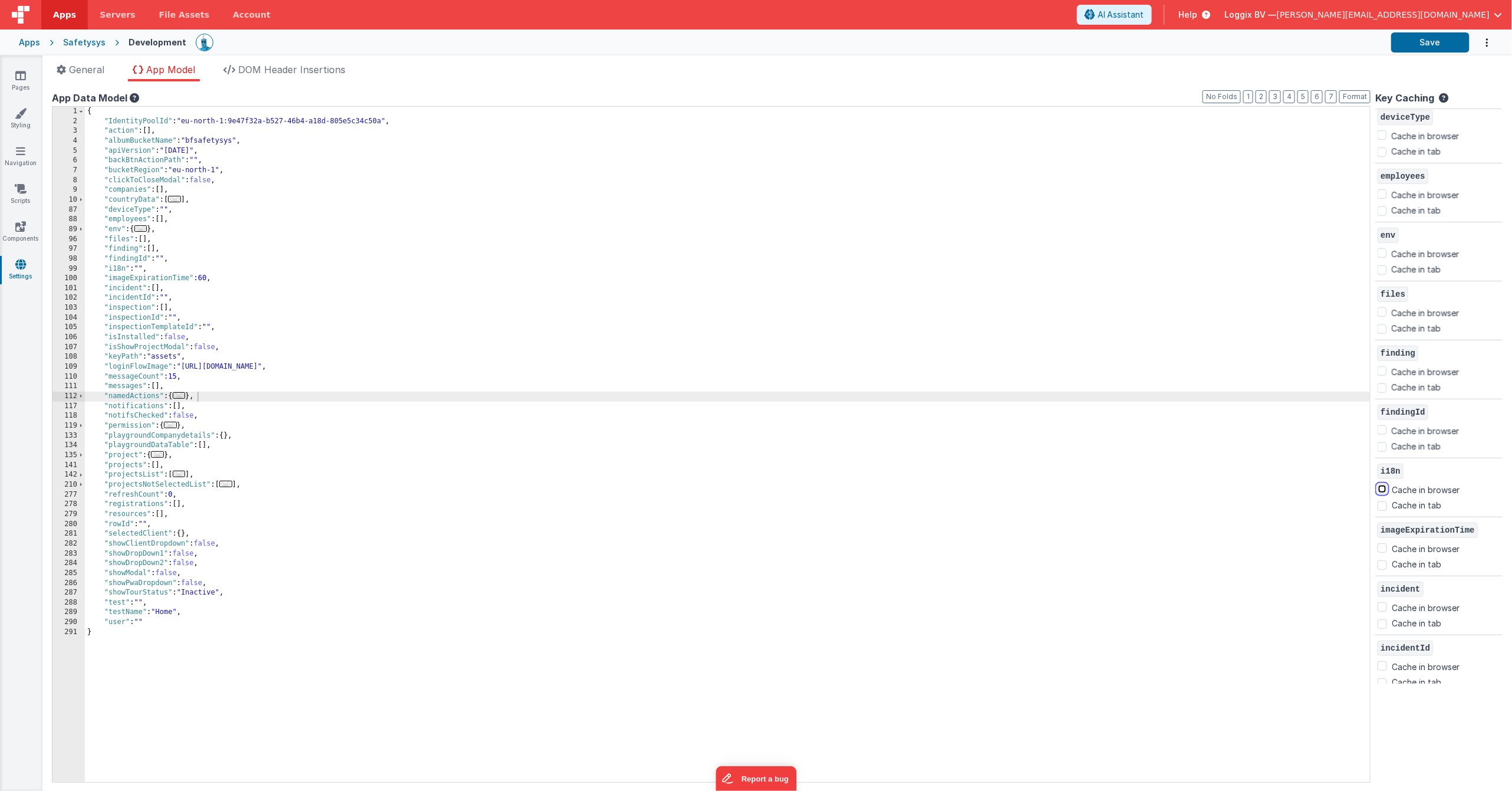
click at [1383, 491] on input "Cache in browser" at bounding box center [1383, 488] width 9 height 9
checkbox input "true"
click at [1349, 492] on div "{ "IdentityPoolId" : "eu-north-1:9e47f32a-b527-46b4-a18d-805e5c34c50a" , "actio…" at bounding box center [727, 454] width 1286 height 695
drag, startPoint x: 158, startPoint y: 267, endPoint x: 72, endPoint y: 277, distance: 86.6
click at [68, 269] on div "1 2 3 4 5 6 7 8 9 10 87 88 89 96 97 98 99 100 101 102 103 104 105 106 107 108 1…" at bounding box center [711, 445] width 1319 height 676
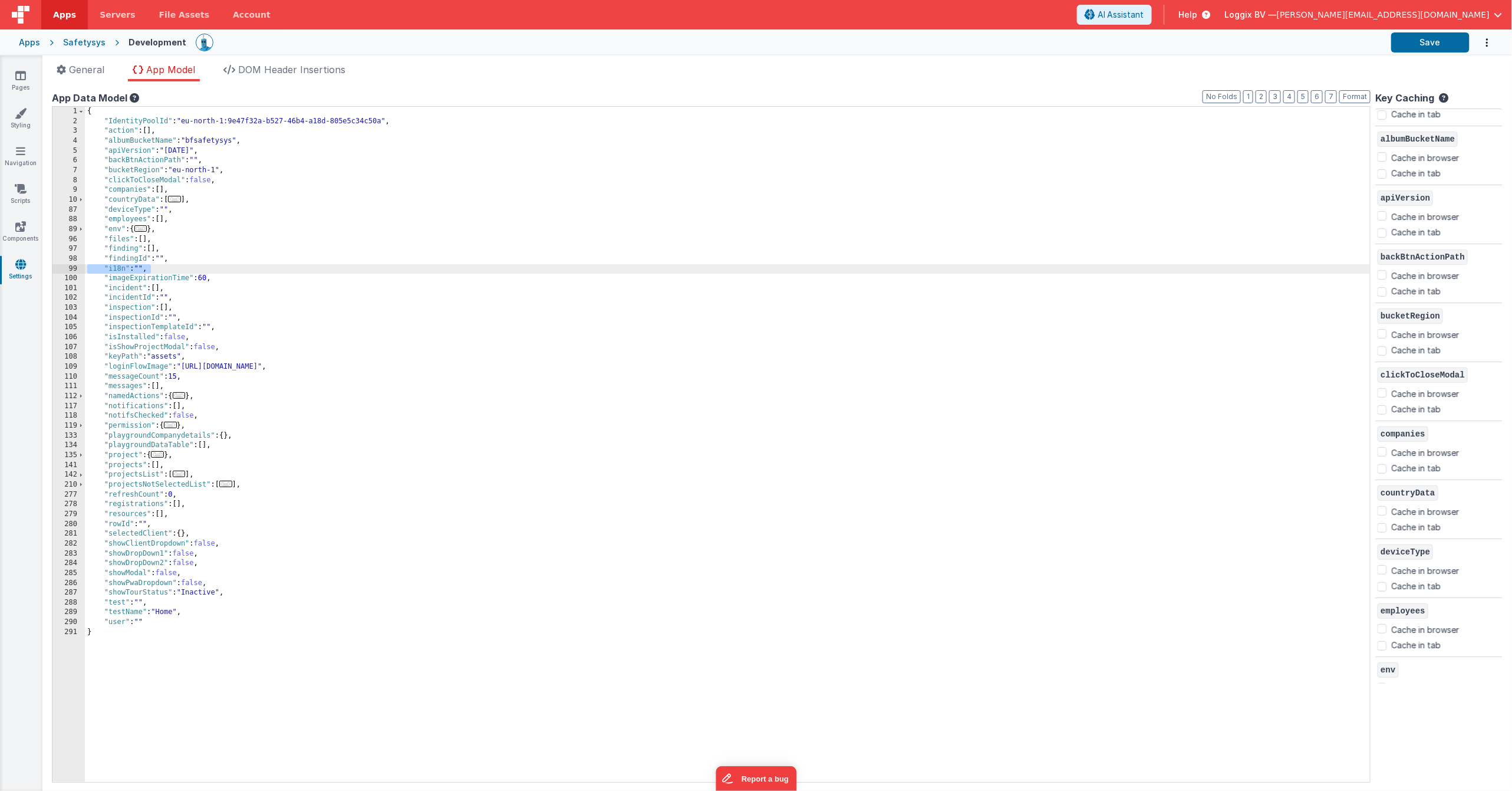
scroll to position [102, 0]
drag, startPoint x: 1423, startPoint y: 44, endPoint x: 1327, endPoint y: 51, distance: 96.3
click at [1422, 44] on button "Save" at bounding box center [1431, 43] width 78 height 20
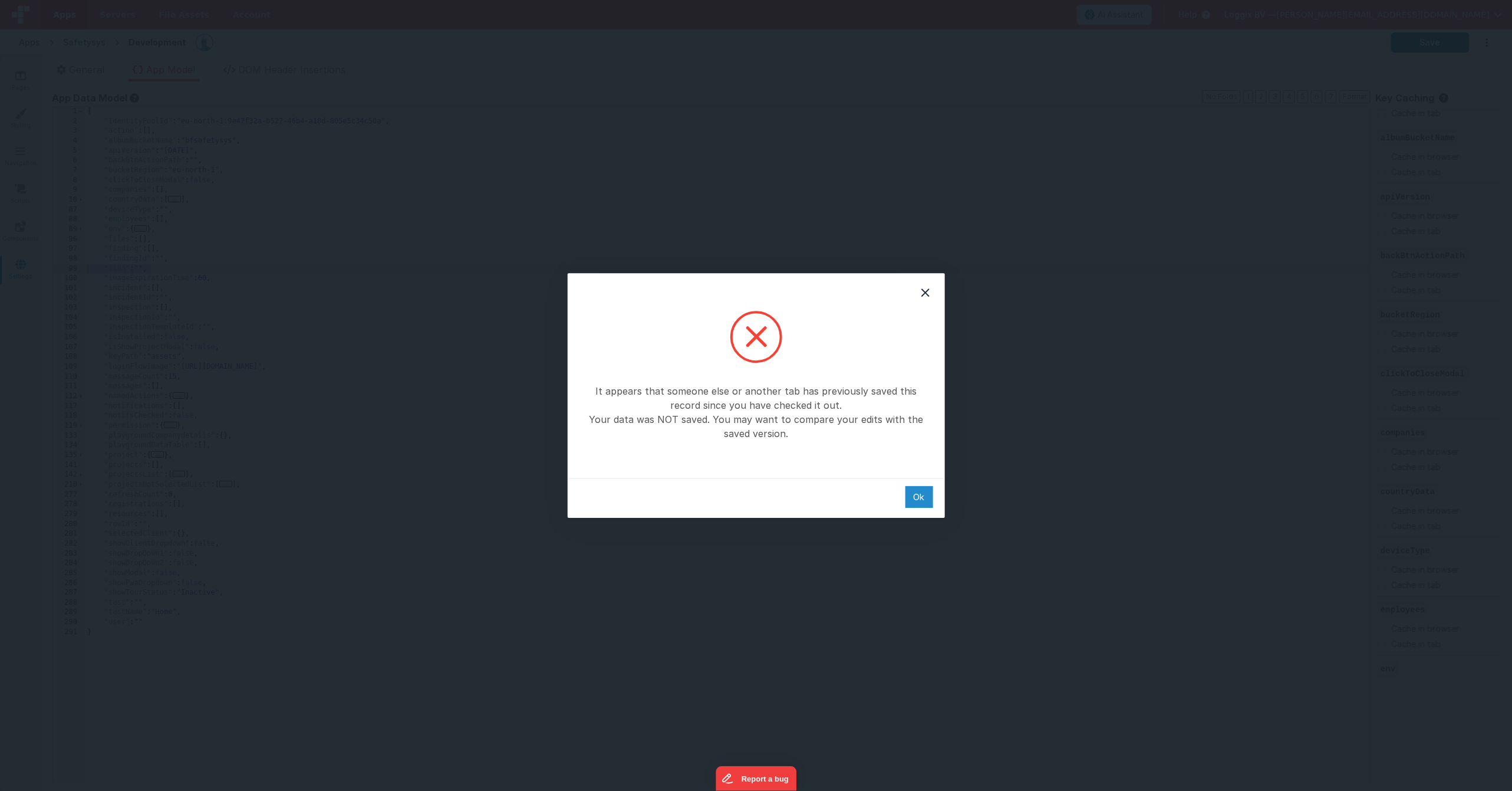
click at [922, 496] on div "Ok" at bounding box center [919, 496] width 27 height 22
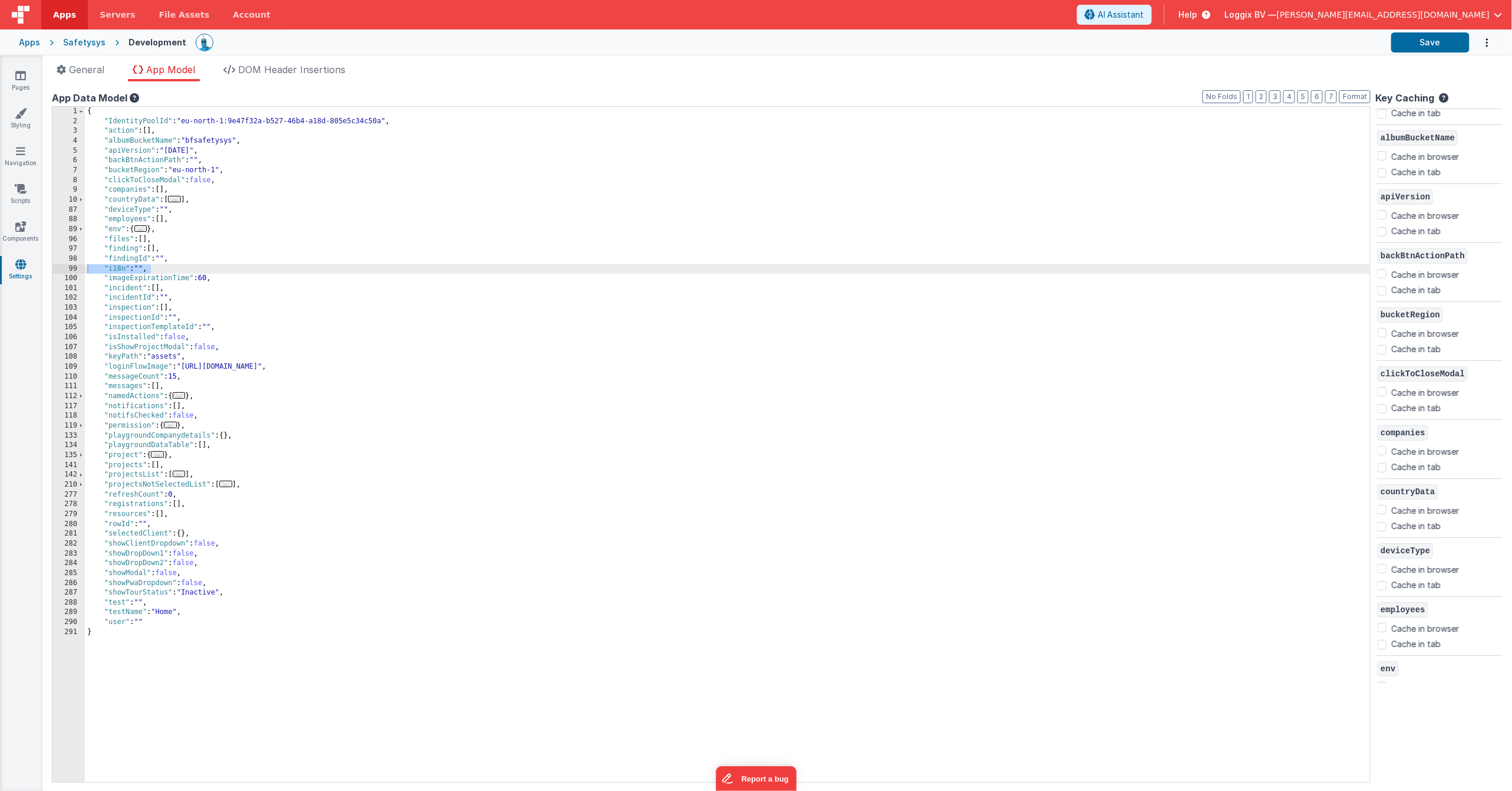
click at [165, 265] on div "{ "IdentityPoolId" : "eu-north-1:9e47f32a-b527-46b4-a18d-805e5c34c50a" , "actio…" at bounding box center [727, 454] width 1286 height 695
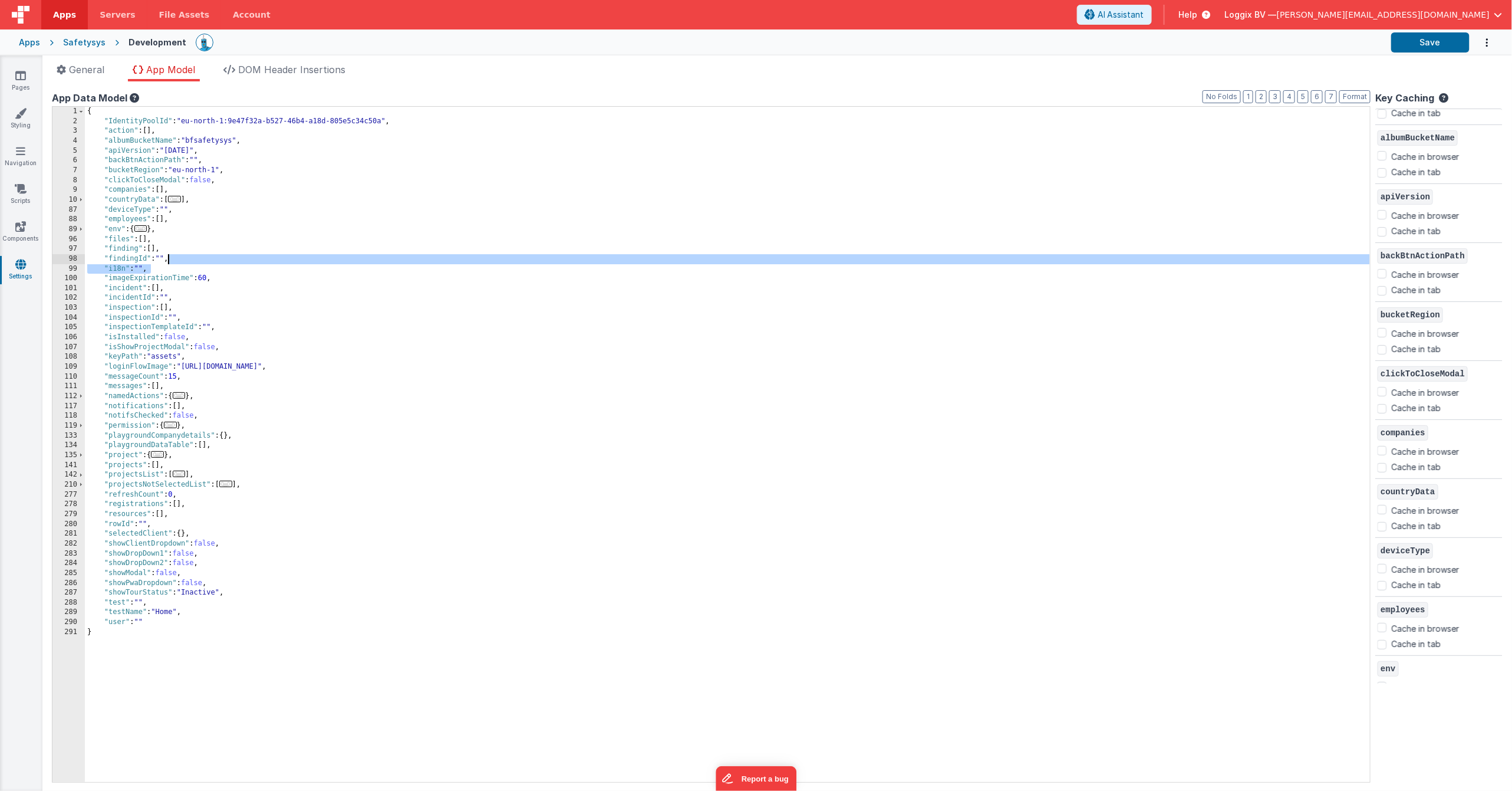
drag, startPoint x: 163, startPoint y: 268, endPoint x: 288, endPoint y: 275, distance: 125.2
click at [169, 263] on div "{ "IdentityPoolId" : "eu-north-1:9e47f32a-b527-46b4-a18d-805e5c34c50a" , "actio…" at bounding box center [727, 454] width 1286 height 695
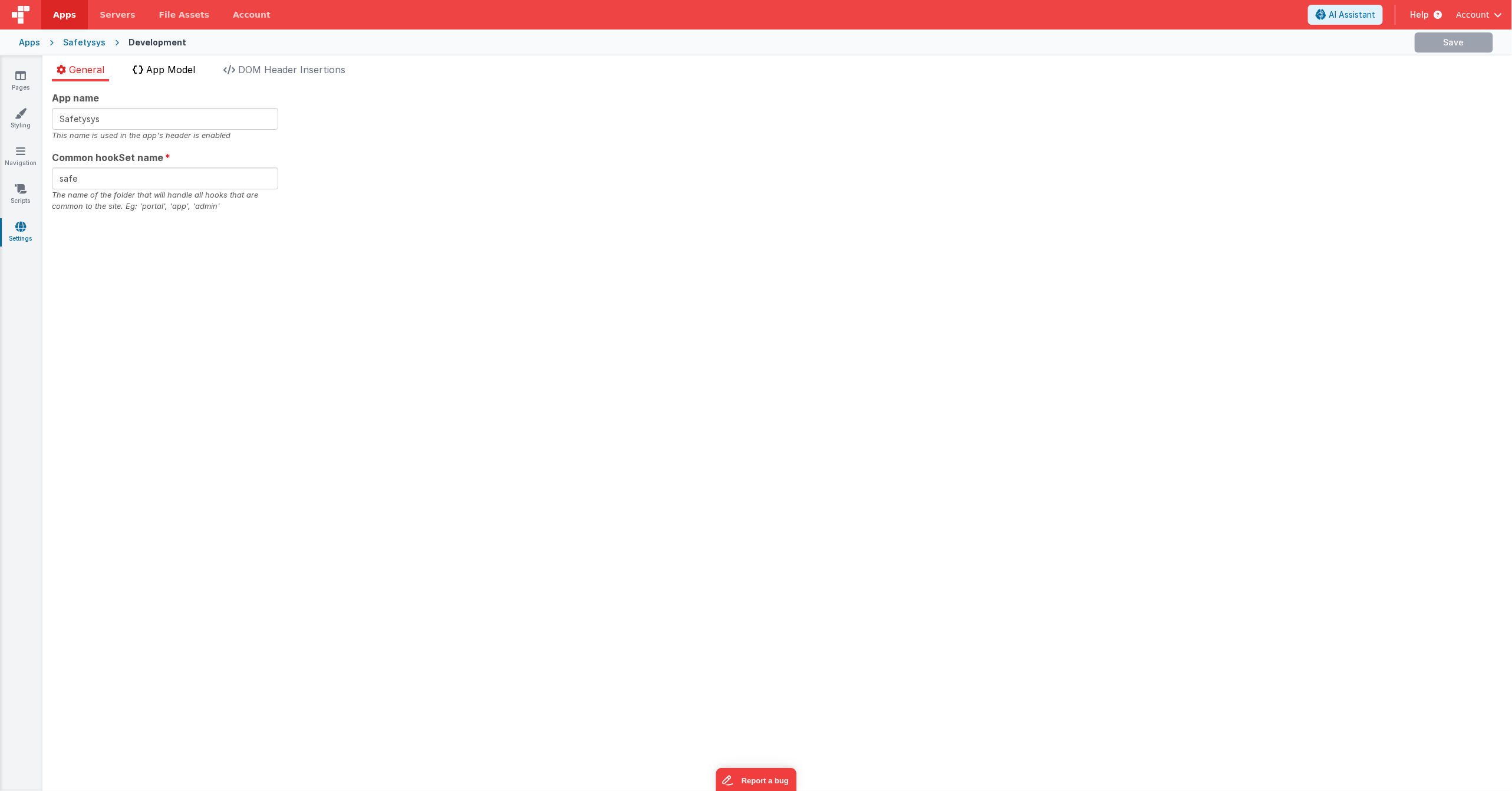
click at [165, 65] on span "App Model" at bounding box center [171, 69] width 49 height 12
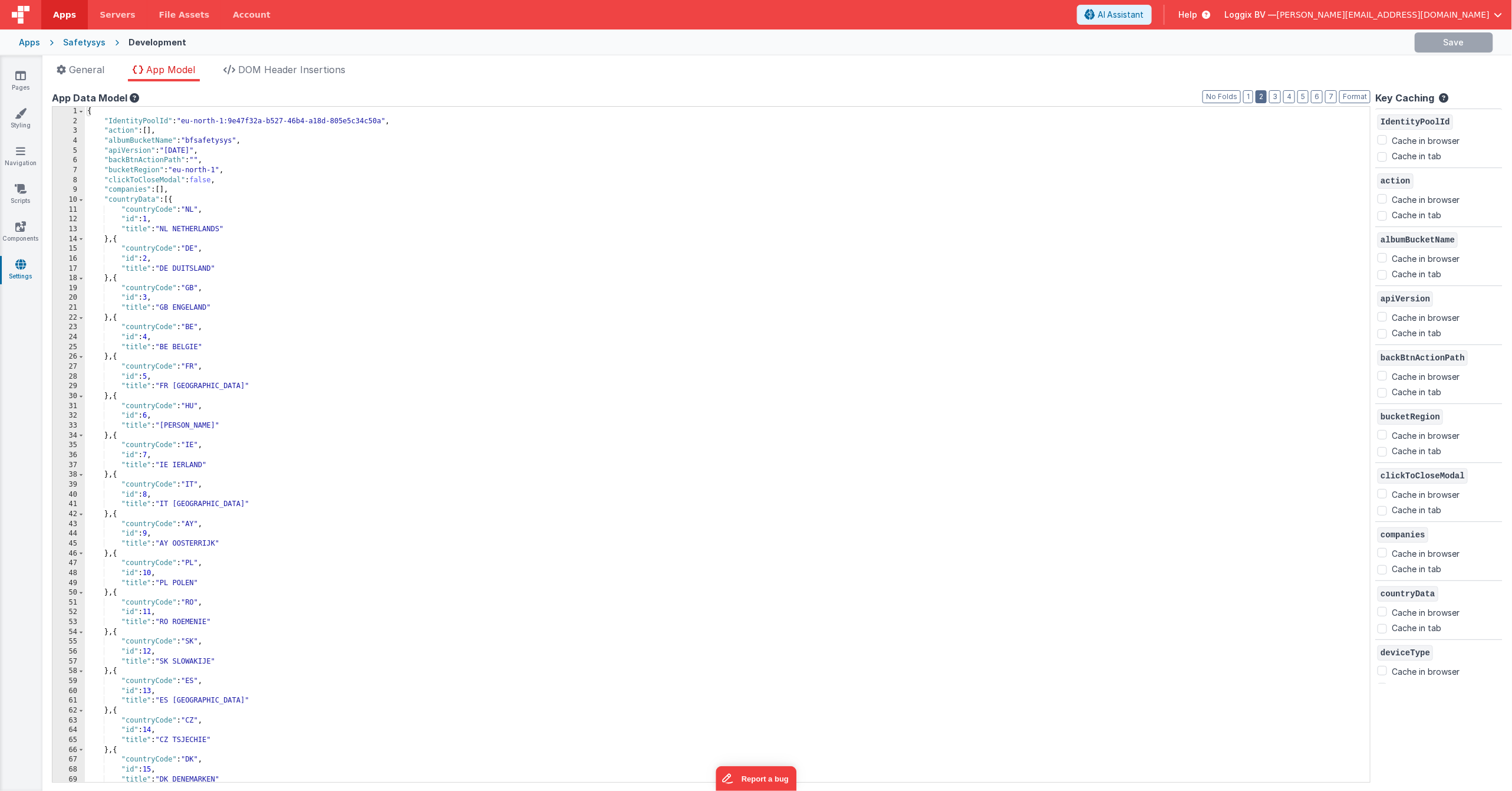
click at [1263, 94] on button "2" at bounding box center [1261, 96] width 11 height 13
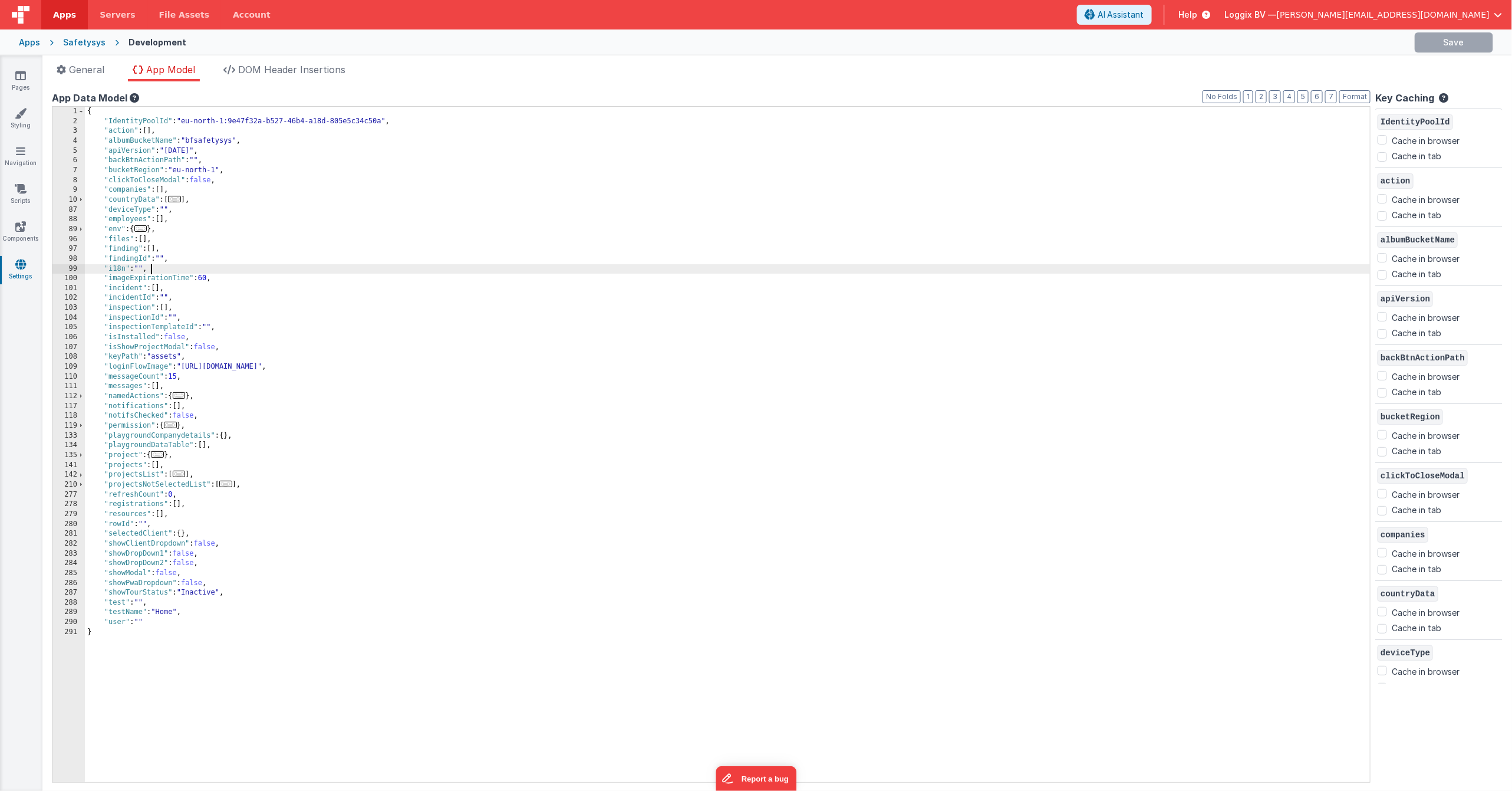
drag, startPoint x: 165, startPoint y: 267, endPoint x: 444, endPoint y: 282, distance: 279.4
click at [165, 267] on div "{ "IdentityPoolId" : "eu-north-1:9e47f32a-b527-46b4-a18d-805e5c34c50a" , "actio…" at bounding box center [727, 454] width 1286 height 695
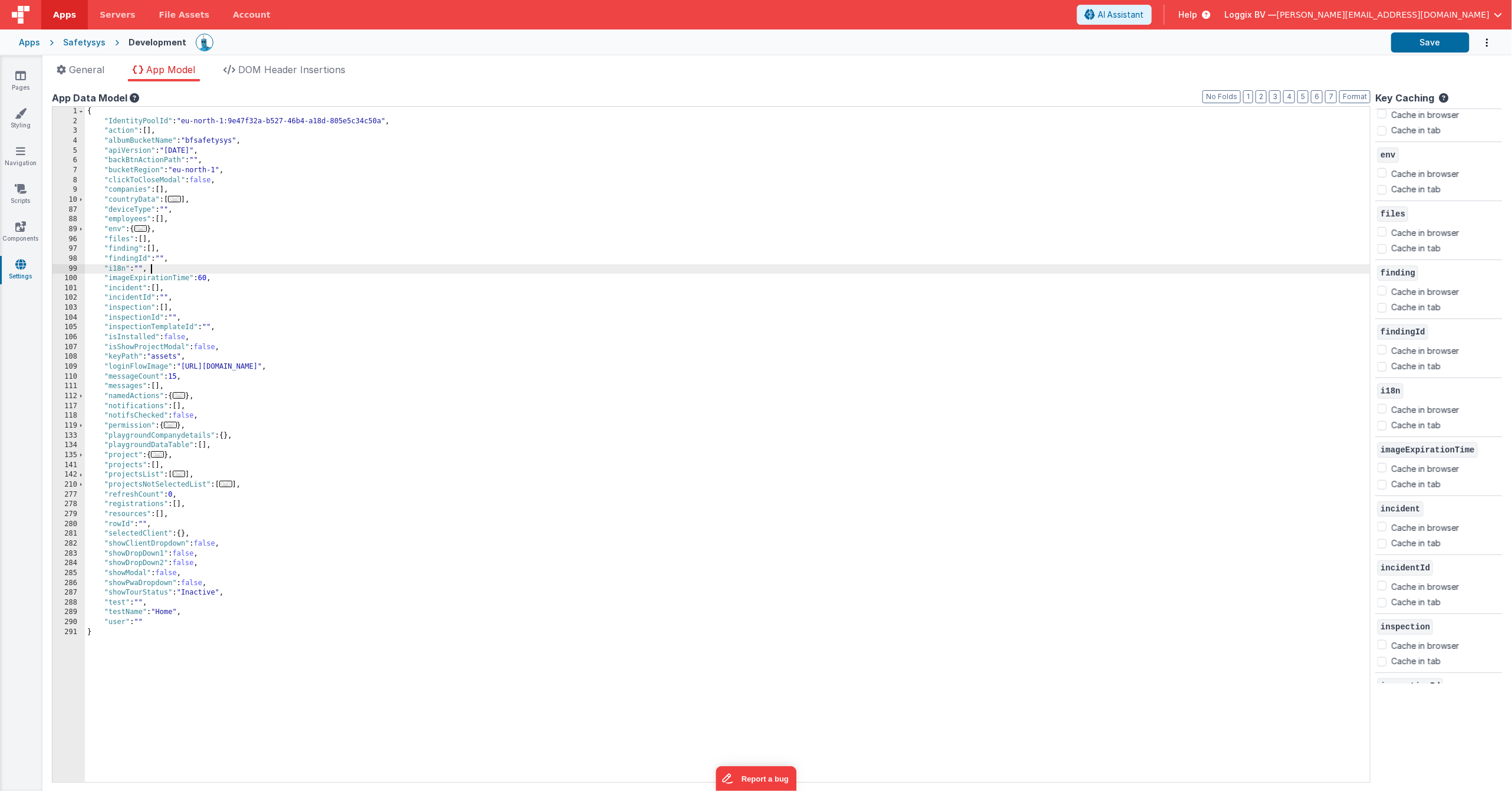
scroll to position [618, 0]
click at [1387, 406] on input "Cache in browser" at bounding box center [1383, 406] width 9 height 9
checkbox input "true"
drag, startPoint x: 1427, startPoint y: 38, endPoint x: 1360, endPoint y: 59, distance: 70.2
click at [1427, 38] on button "Save" at bounding box center [1431, 43] width 78 height 20
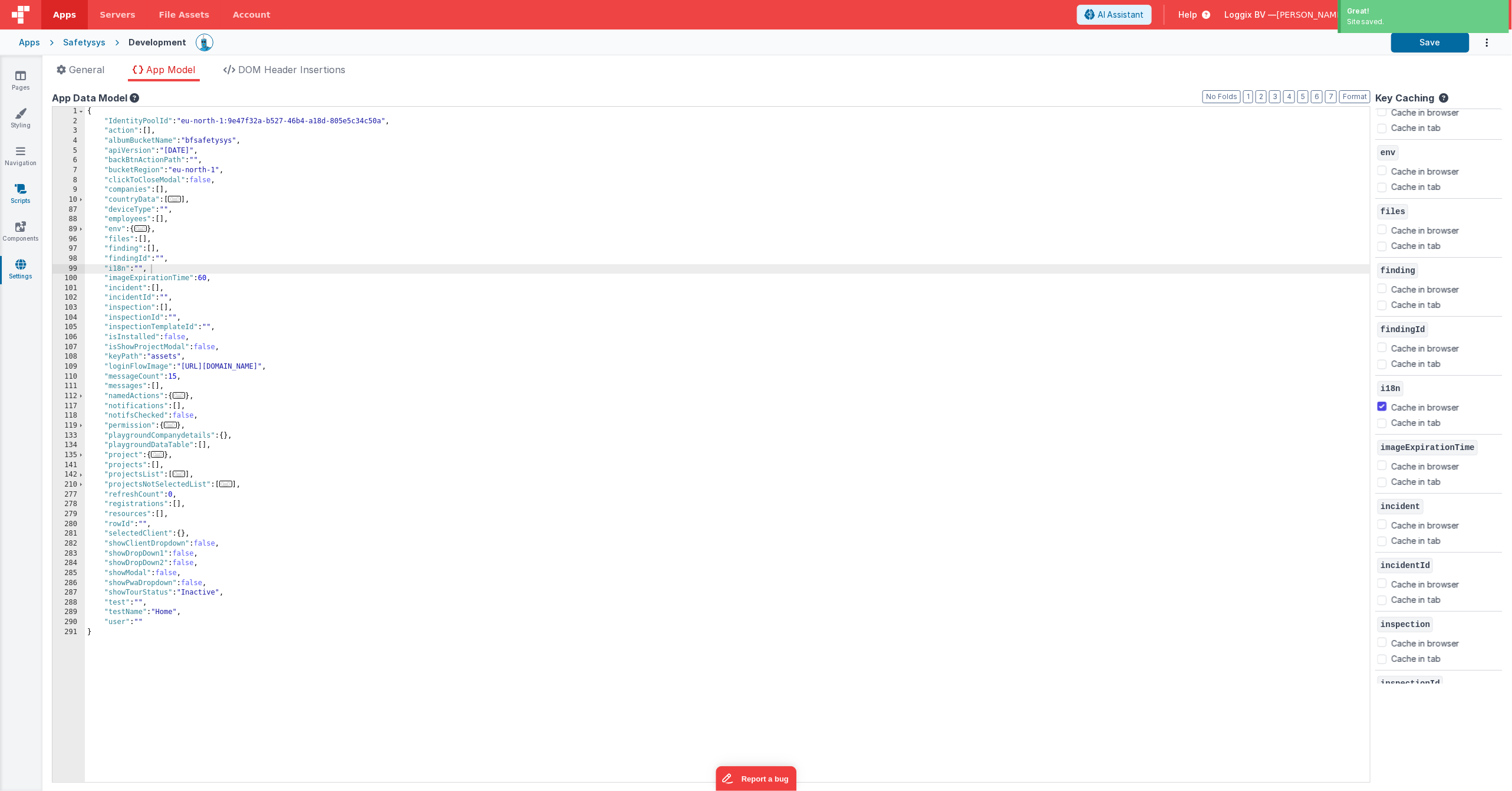
click at [23, 195] on link "Scripts" at bounding box center [20, 195] width 43 height 24
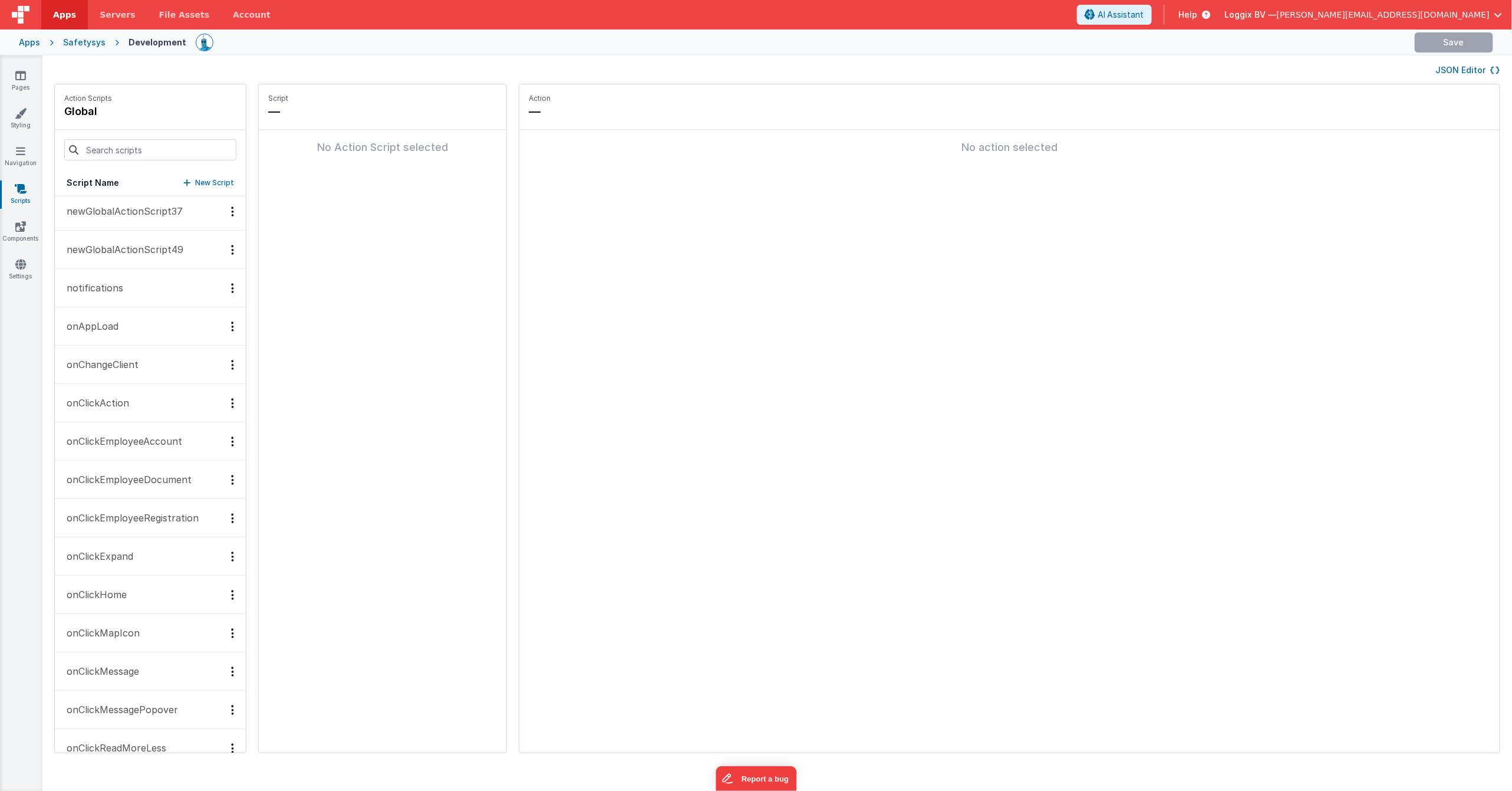
scroll to position [741, 0]
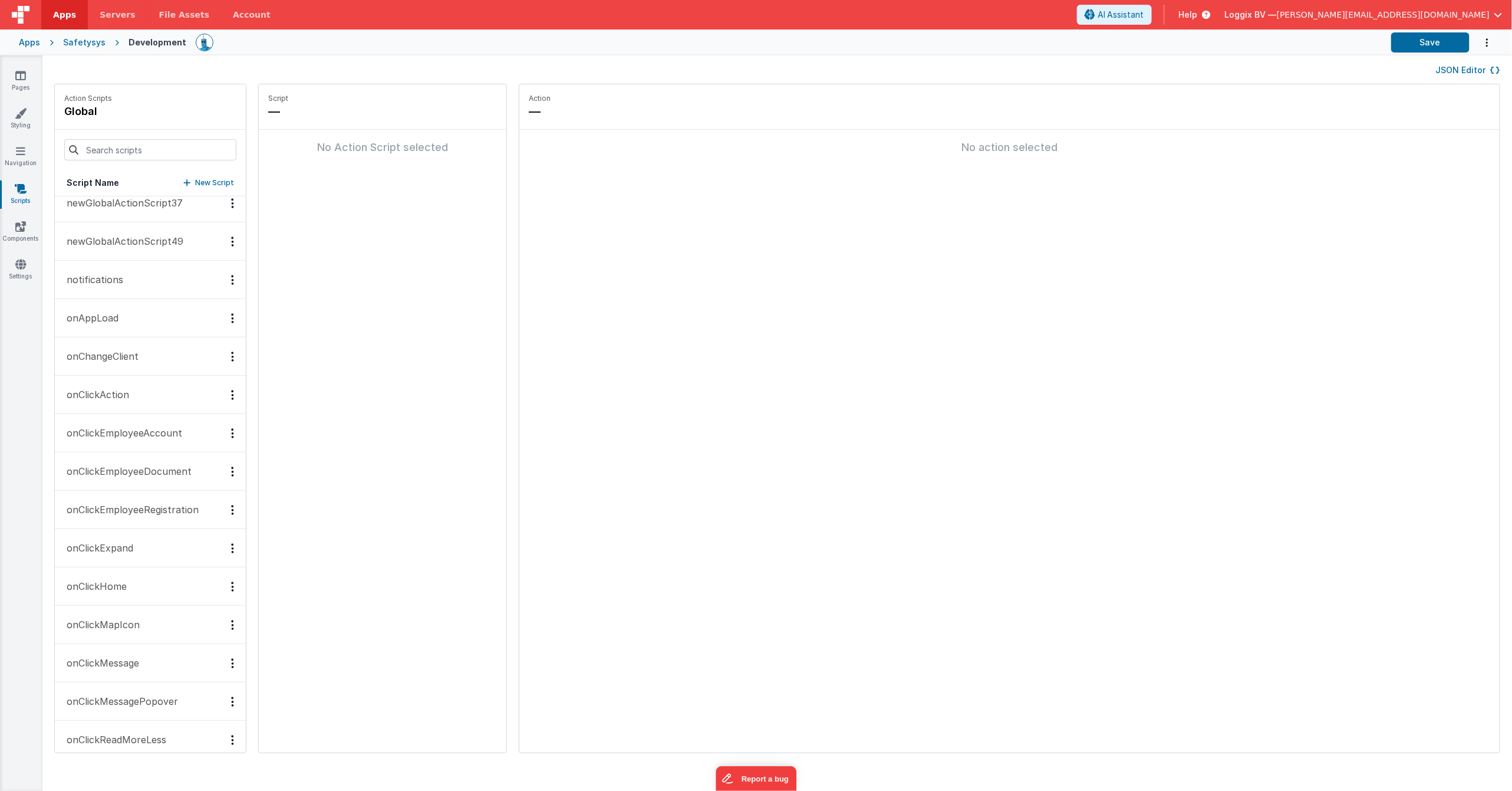
click at [117, 320] on p "onAppLoad" at bounding box center [89, 318] width 59 height 15
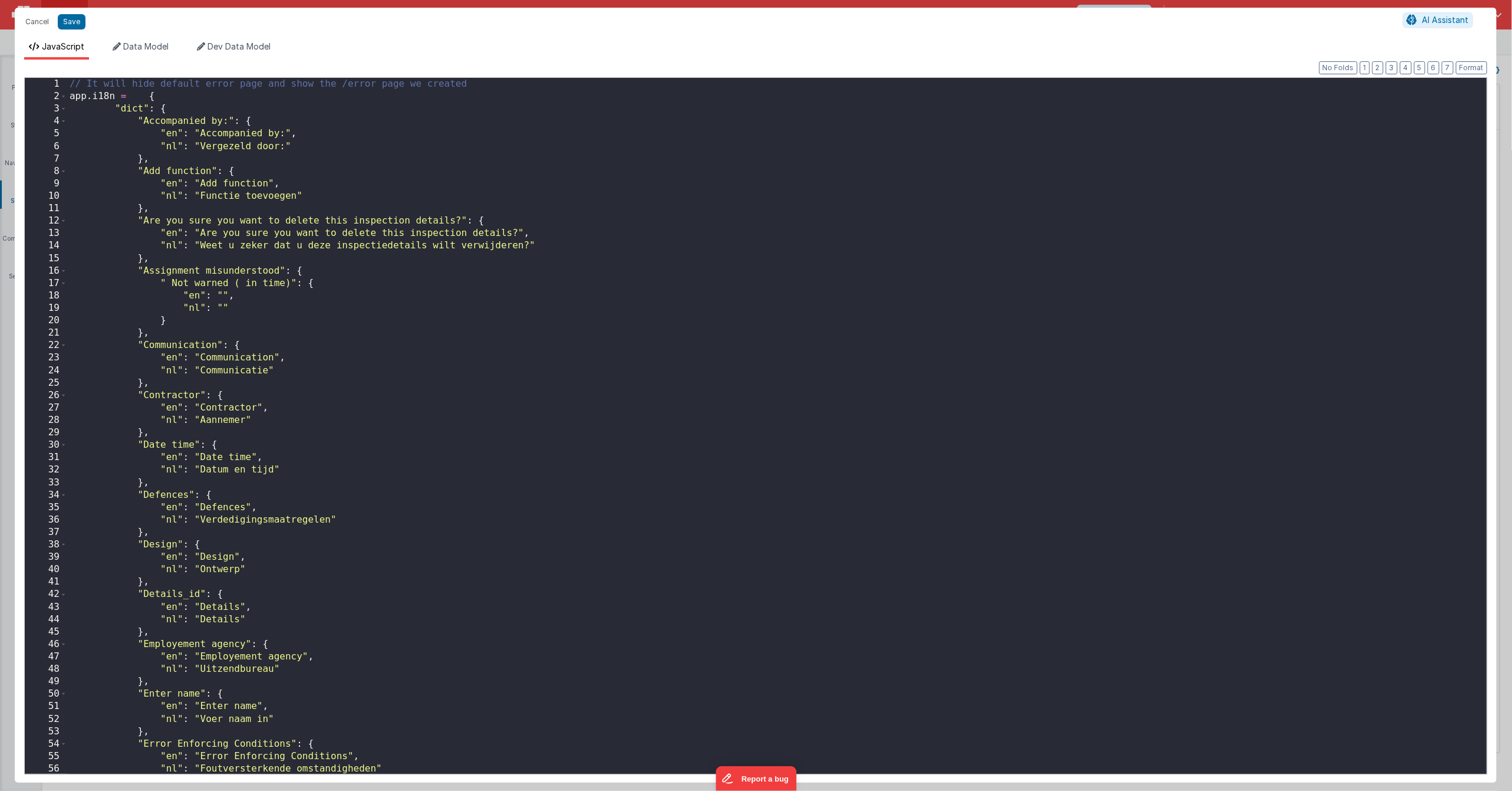
scroll to position [7277, 0]
click at [62, 95] on span at bounding box center [63, 96] width 6 height 13
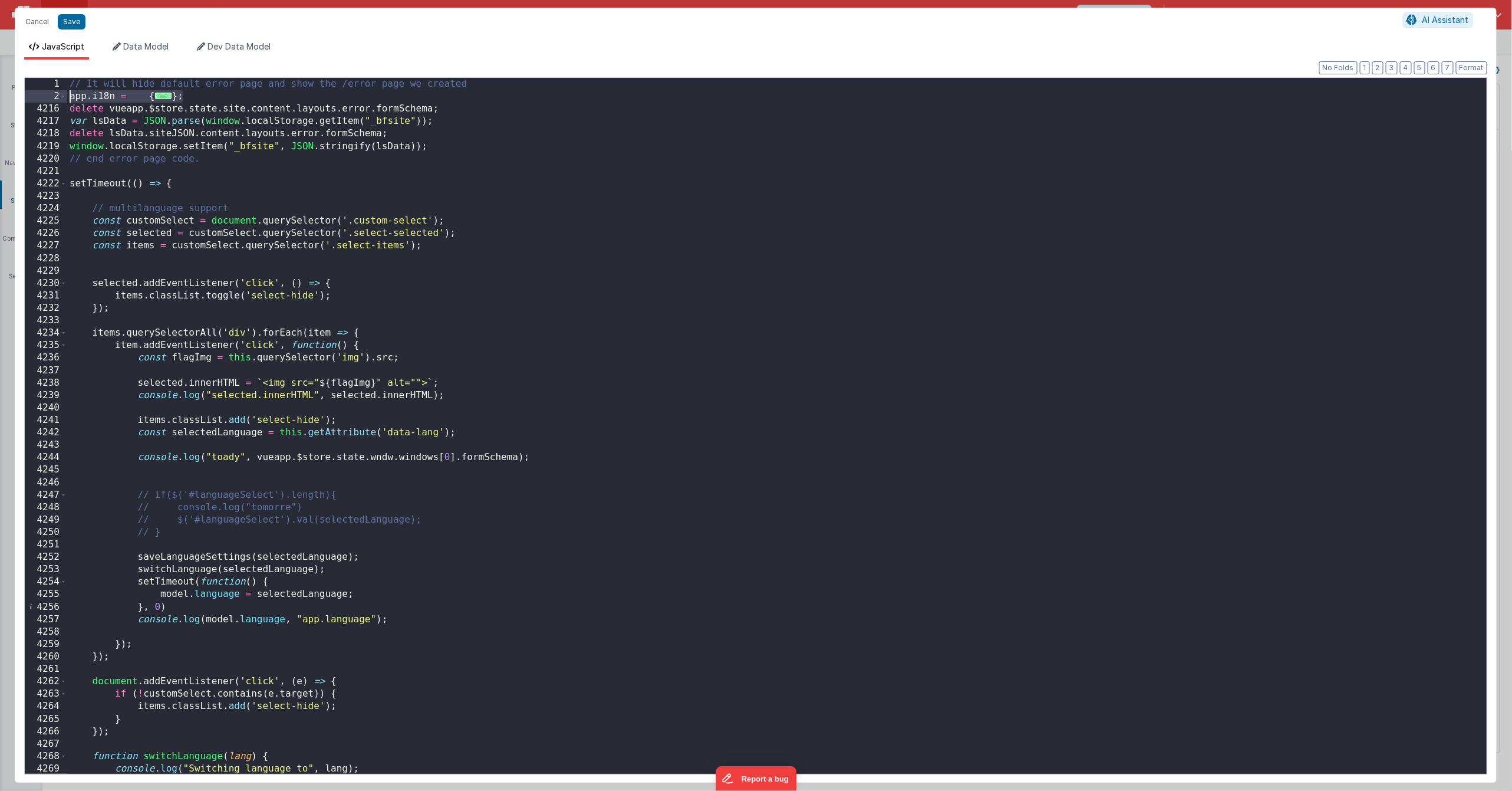
drag, startPoint x: 200, startPoint y: 96, endPoint x: 70, endPoint y: 97, distance: 130.0
click at [70, 97] on div "// It will hide default error page and show the /error page we created app . i1…" at bounding box center [777, 438] width 1420 height 720
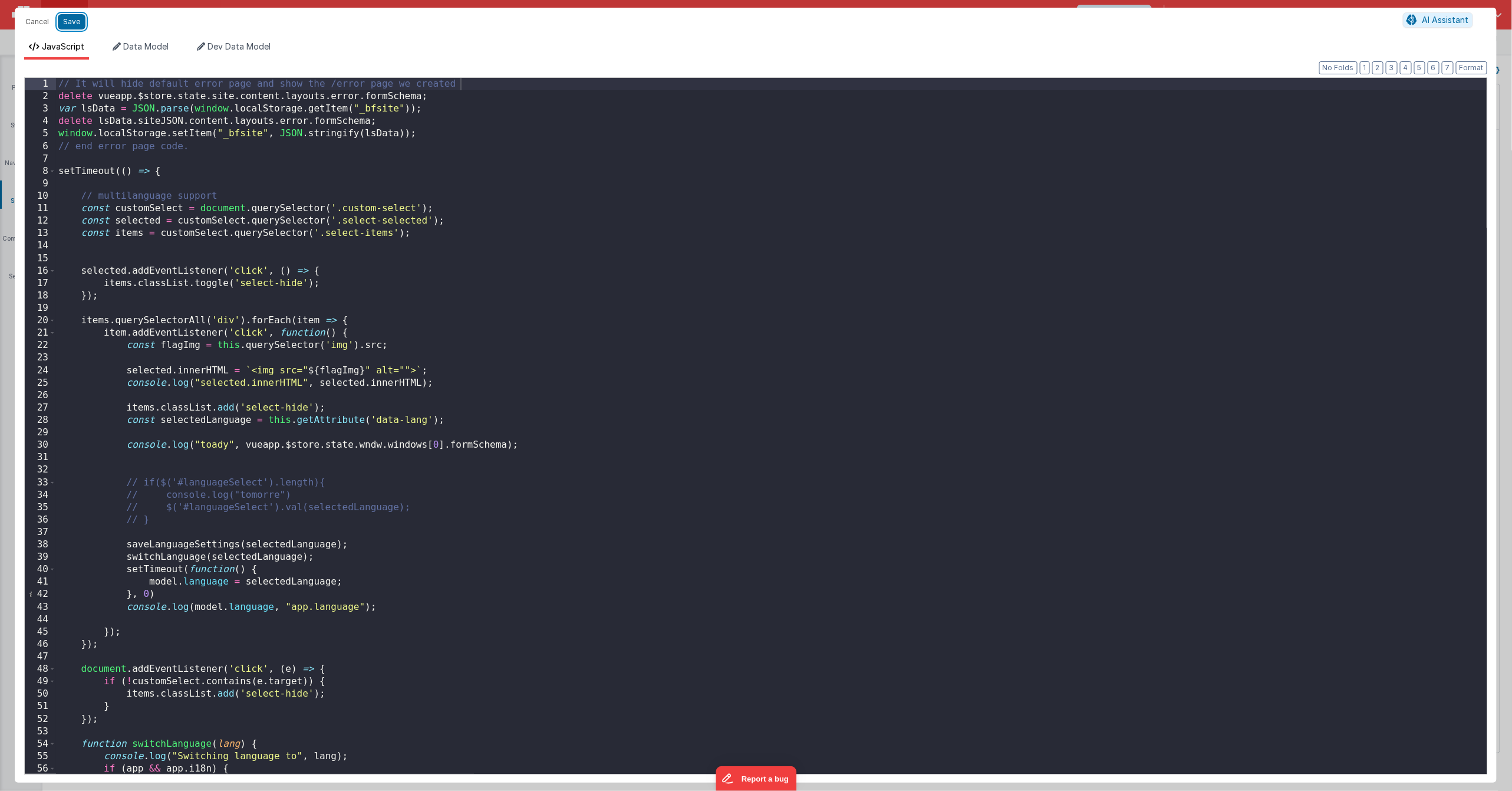
drag, startPoint x: 75, startPoint y: 24, endPoint x: 368, endPoint y: 94, distance: 301.2
click at [75, 24] on button "Save" at bounding box center [72, 22] width 27 height 15
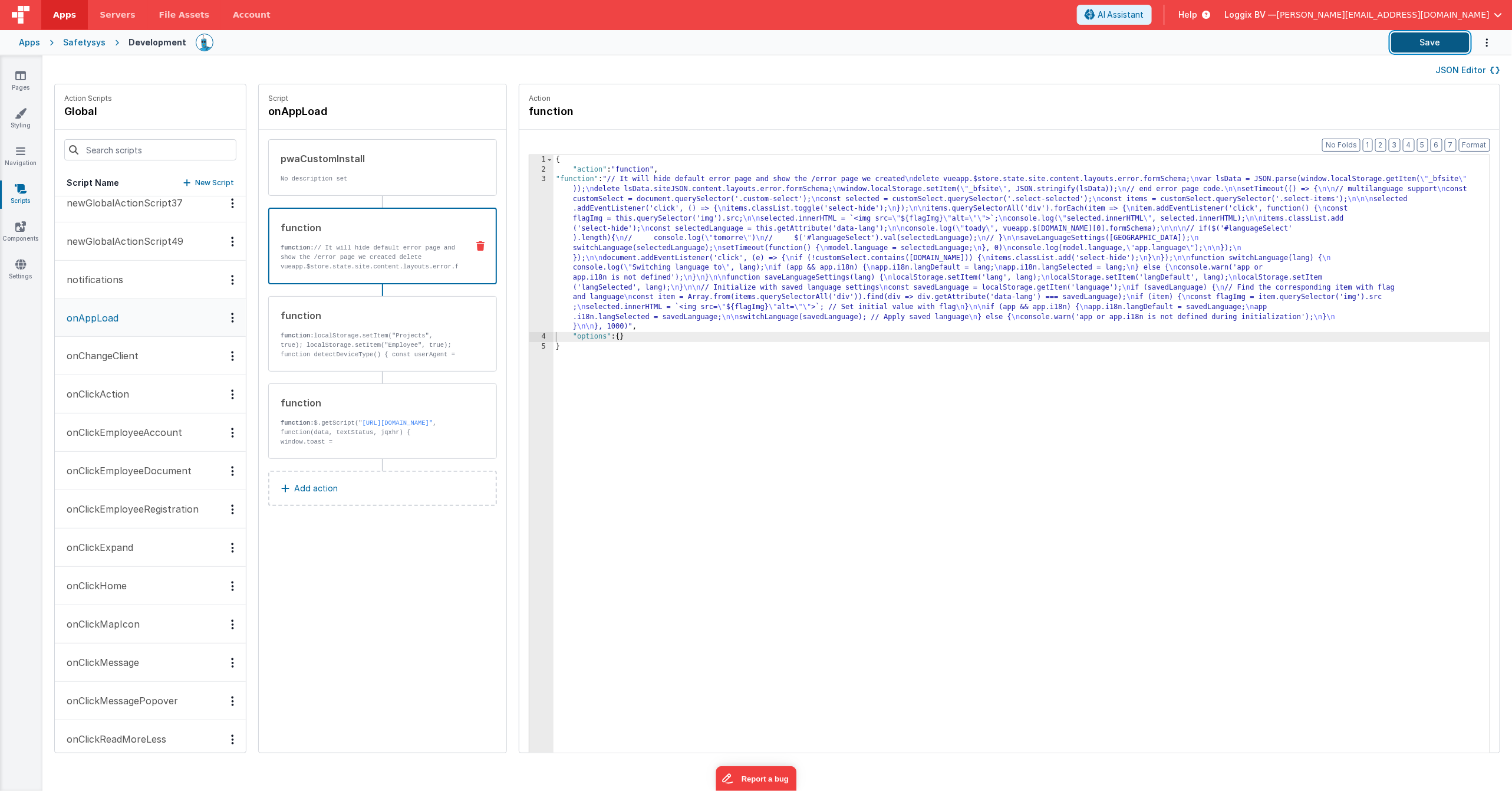
click at [1446, 38] on button "Save" at bounding box center [1431, 43] width 78 height 20
click at [17, 76] on icon at bounding box center [21, 75] width 11 height 12
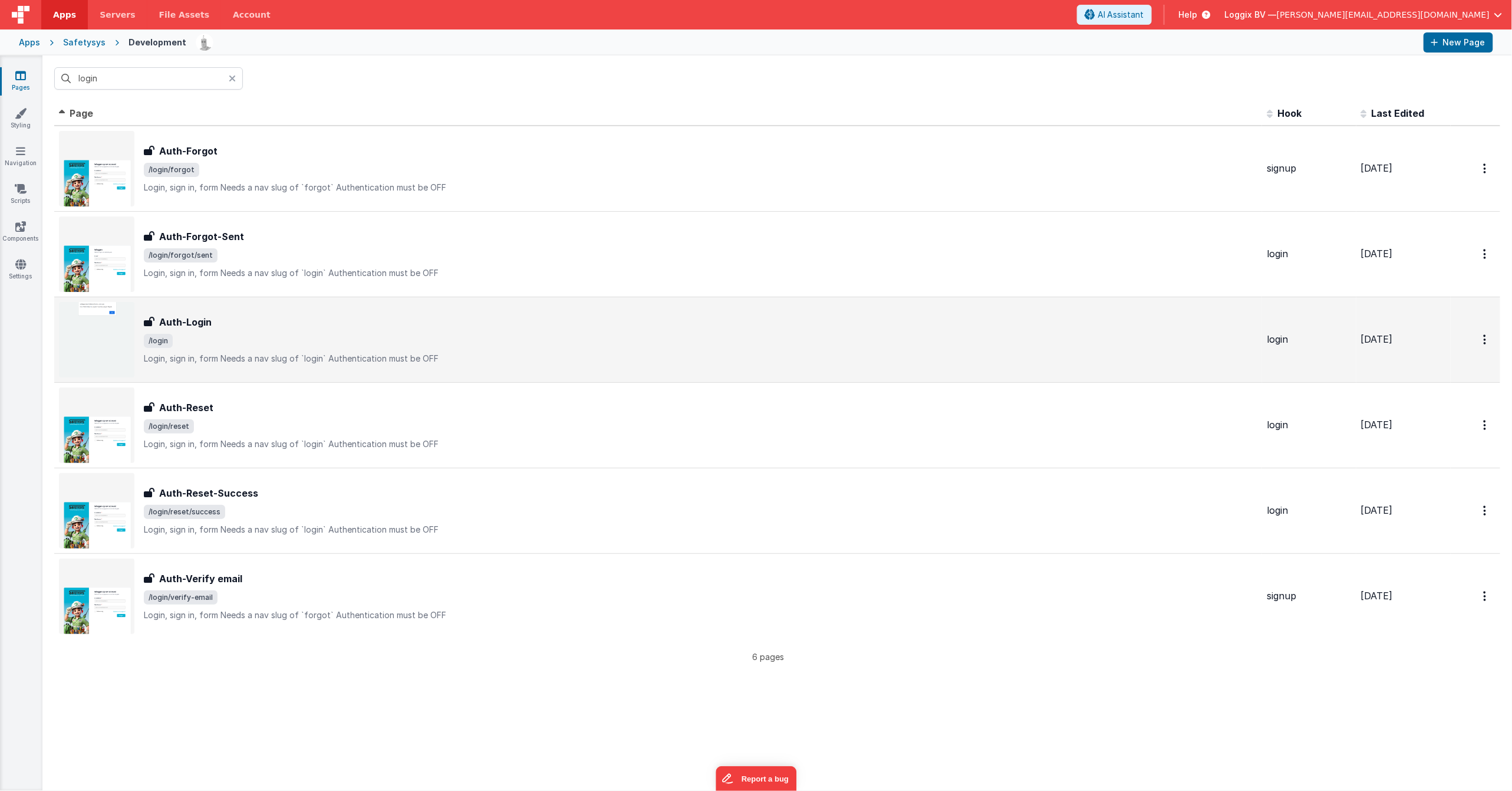
click at [275, 346] on span "/login" at bounding box center [700, 341] width 1114 height 15
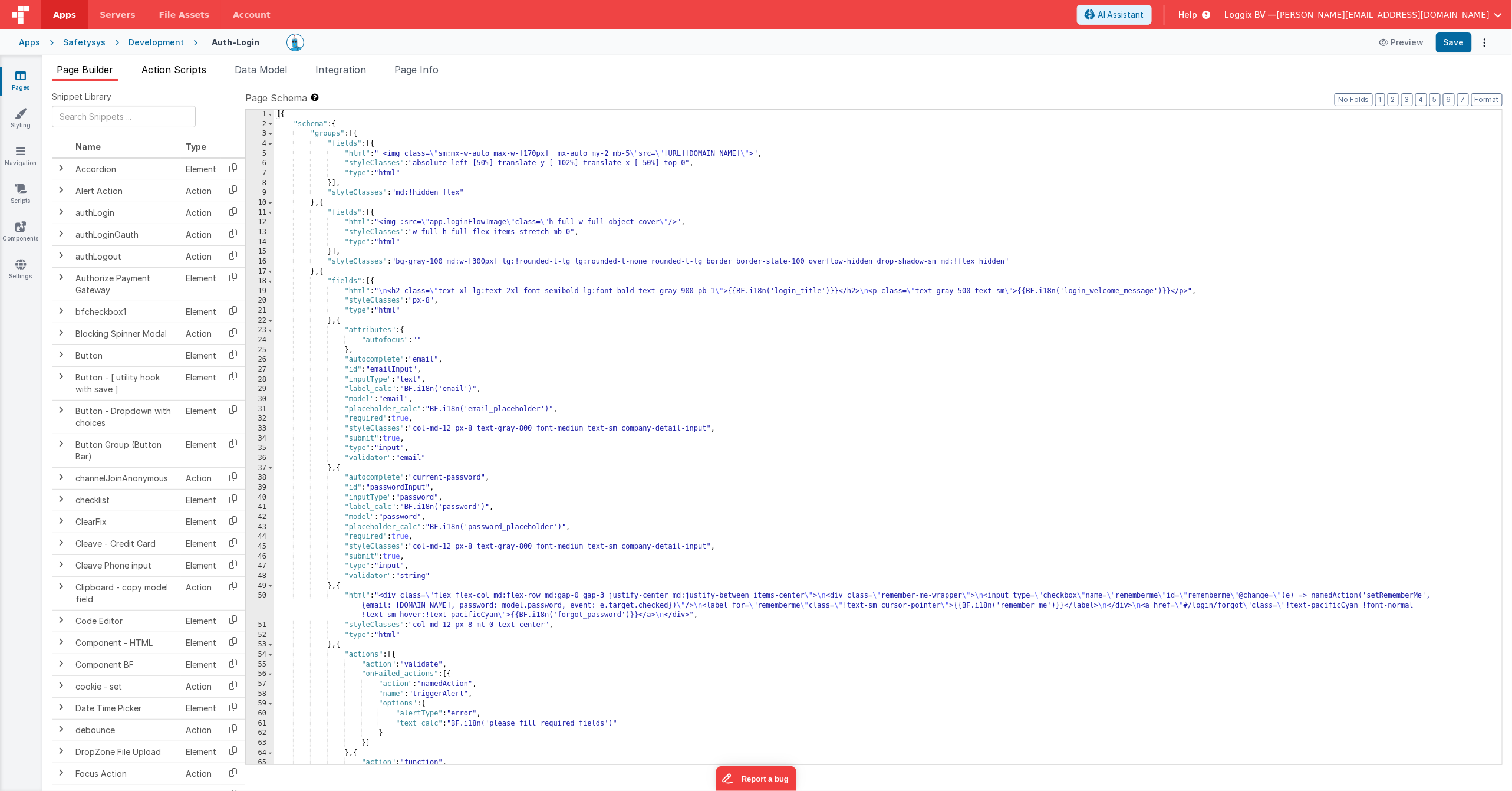
click at [172, 68] on span "Action Scripts" at bounding box center [174, 69] width 65 height 12
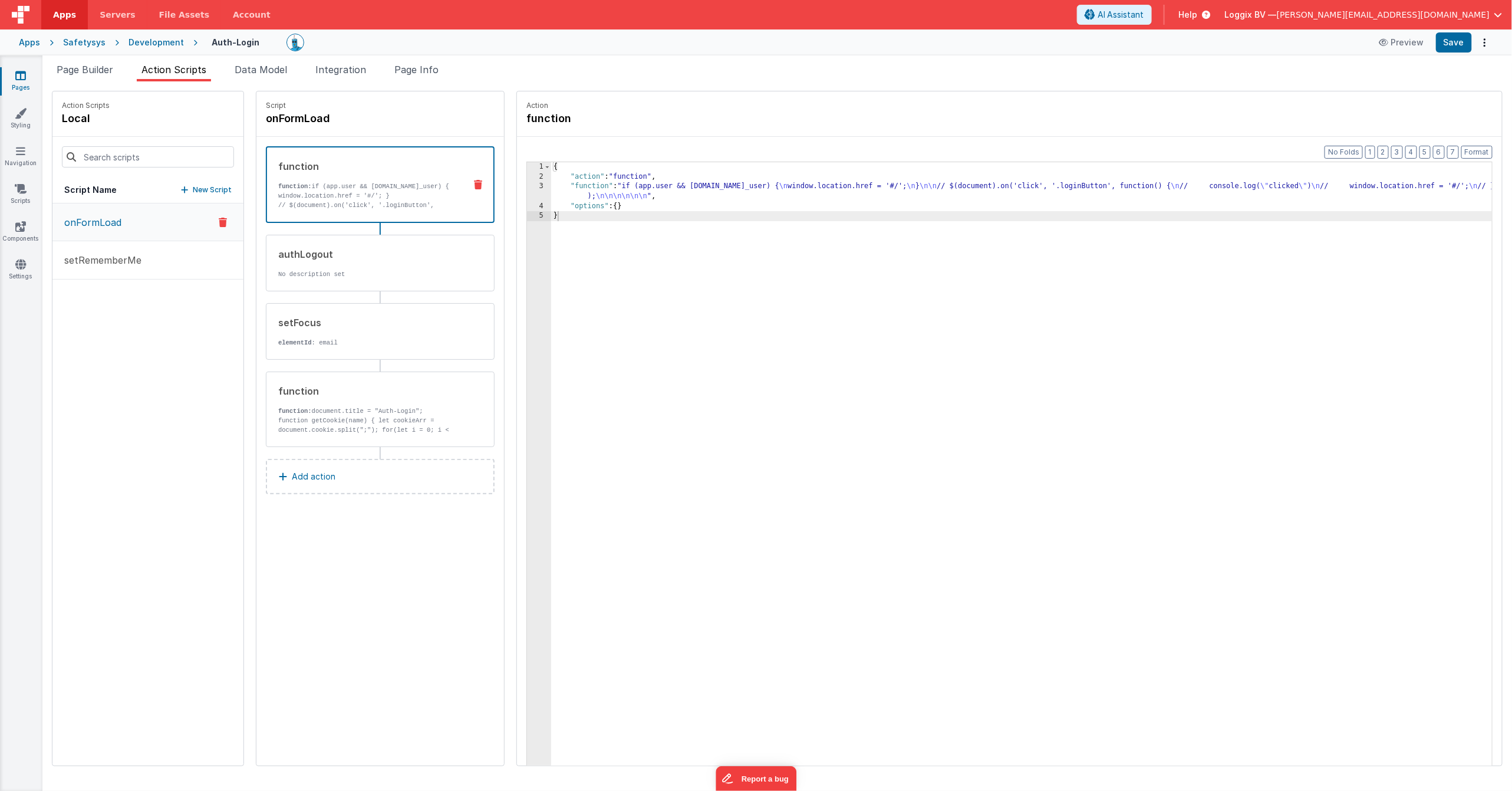
click at [122, 225] on button "onFormLoad" at bounding box center [148, 223] width 191 height 38
click at [148, 38] on div "Development" at bounding box center [155, 42] width 55 height 12
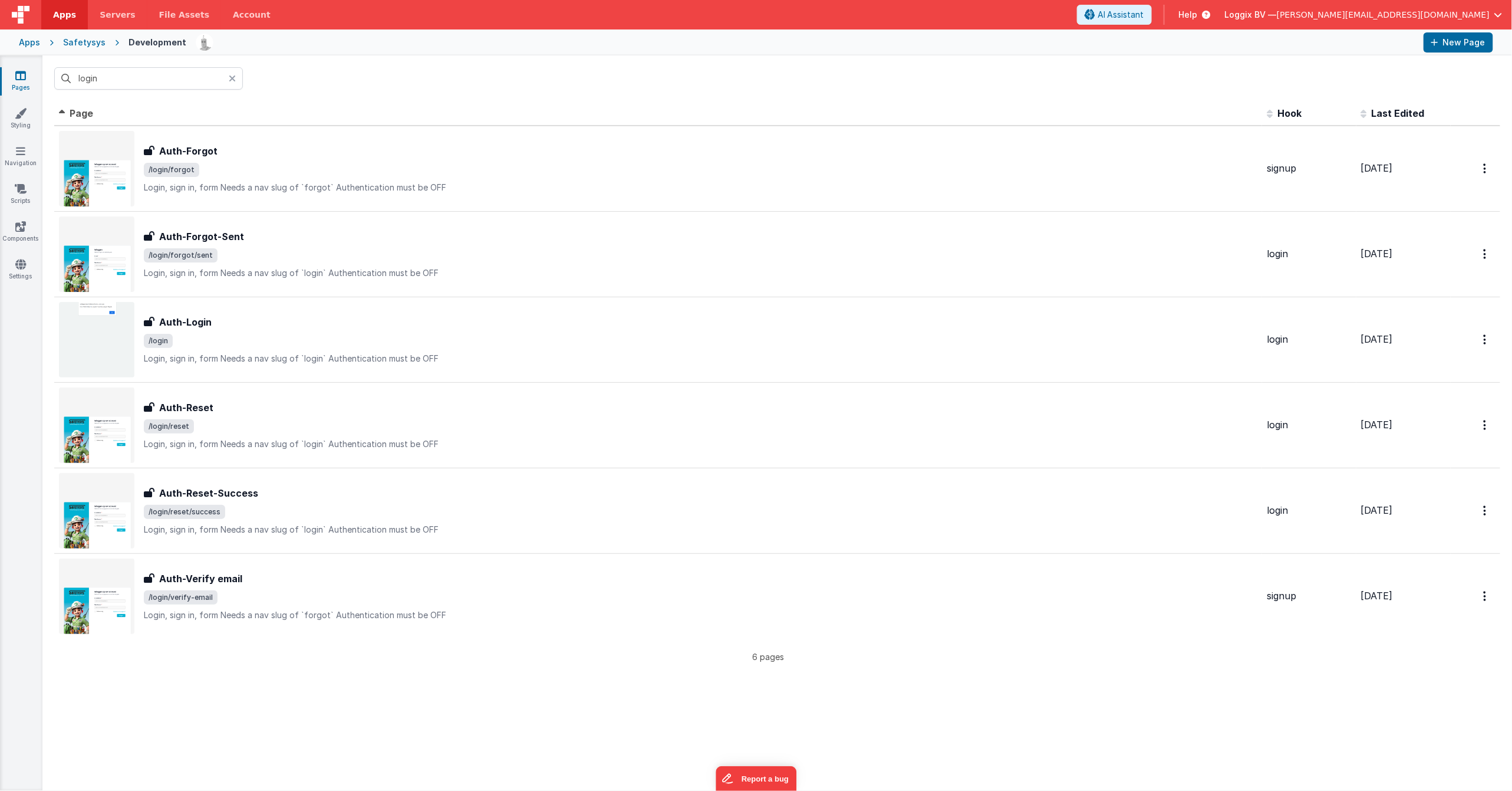
click at [19, 180] on div "Pages Styling Navigation Scripts Components Settings" at bounding box center [21, 423] width 43 height 735
click at [12, 187] on link "Scripts" at bounding box center [20, 195] width 43 height 24
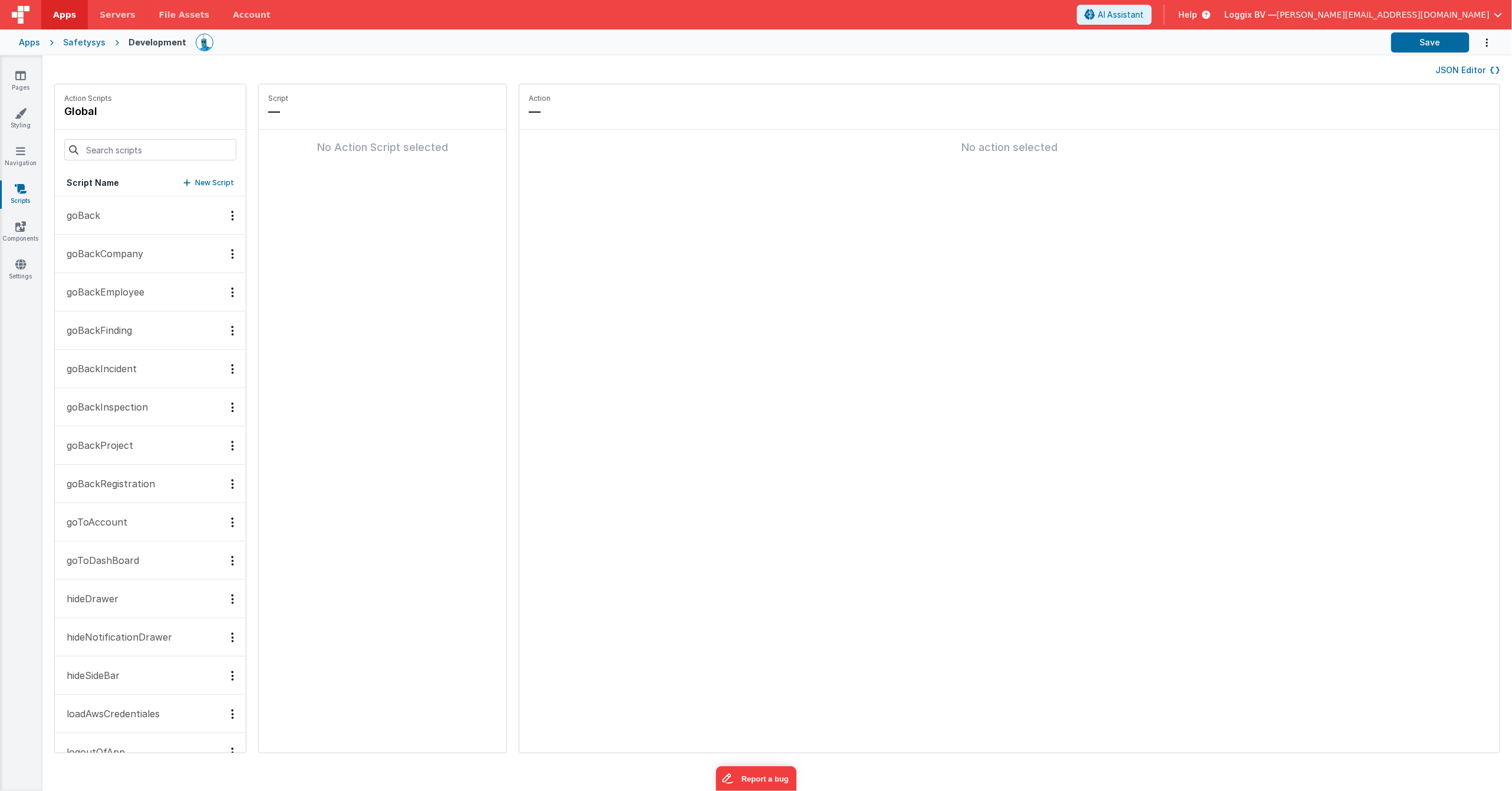
scroll to position [636, 0]
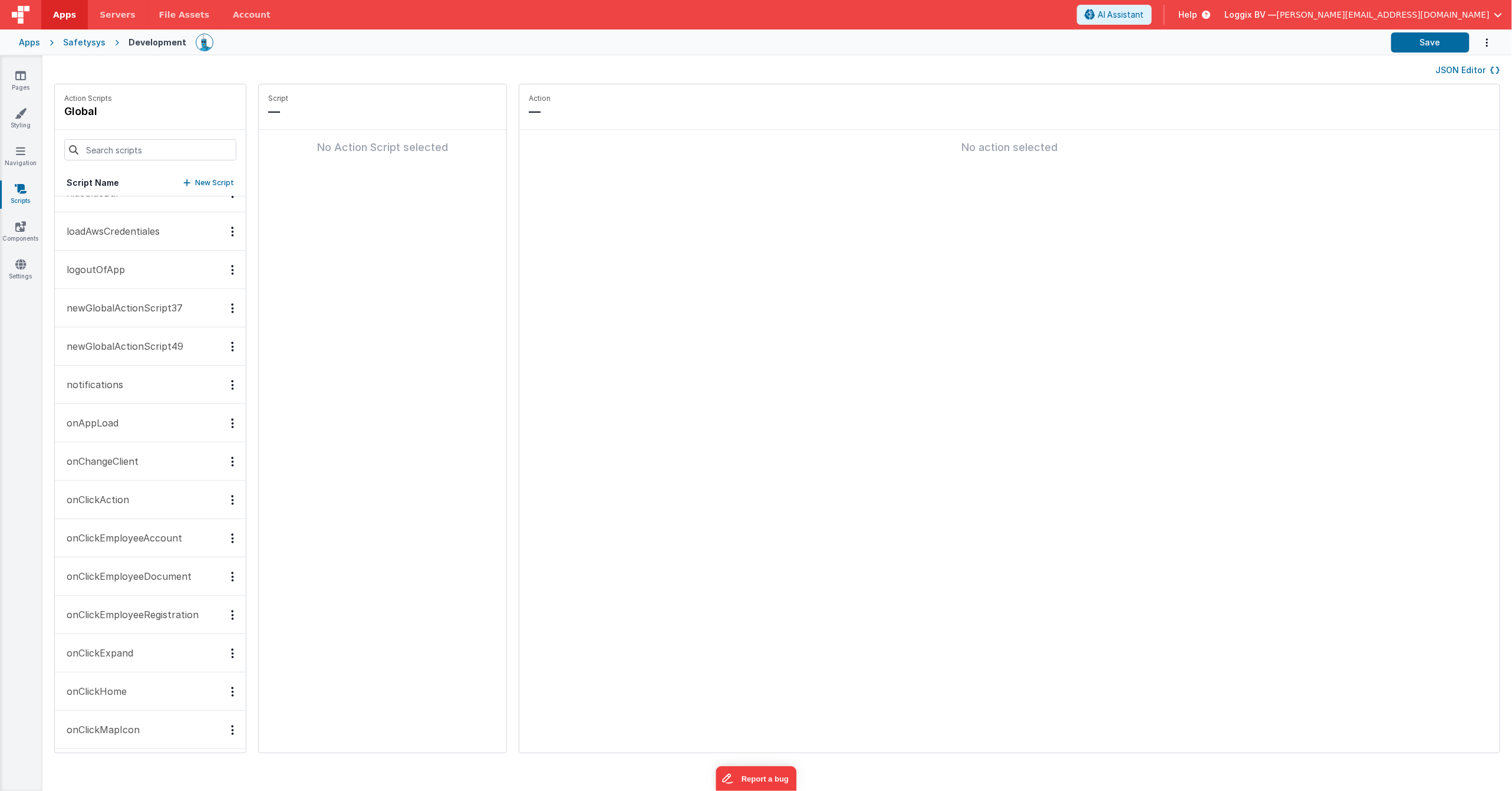
click at [149, 430] on button "onAppLoad" at bounding box center [150, 423] width 191 height 38
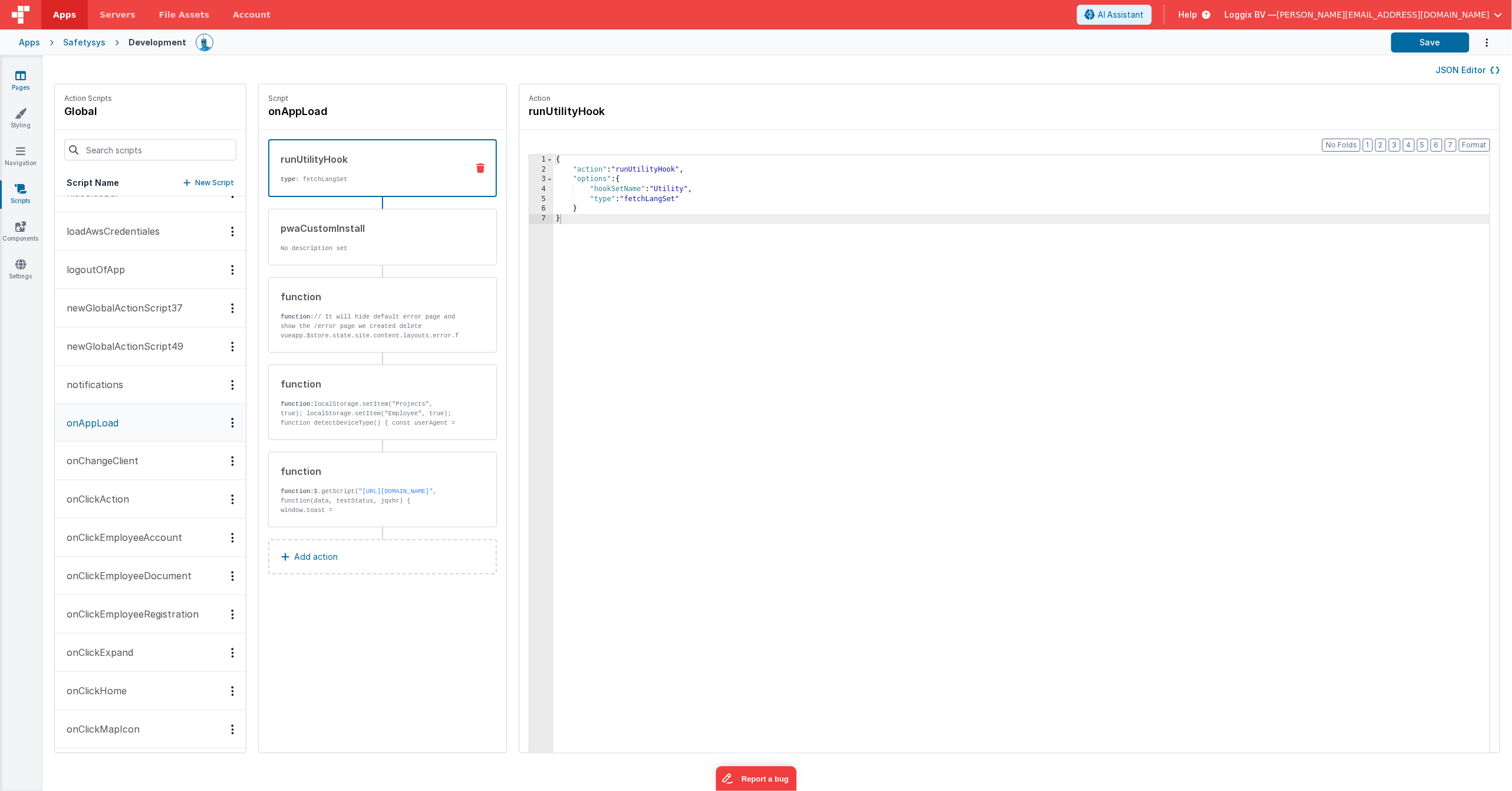
click at [21, 75] on icon at bounding box center [21, 75] width 11 height 12
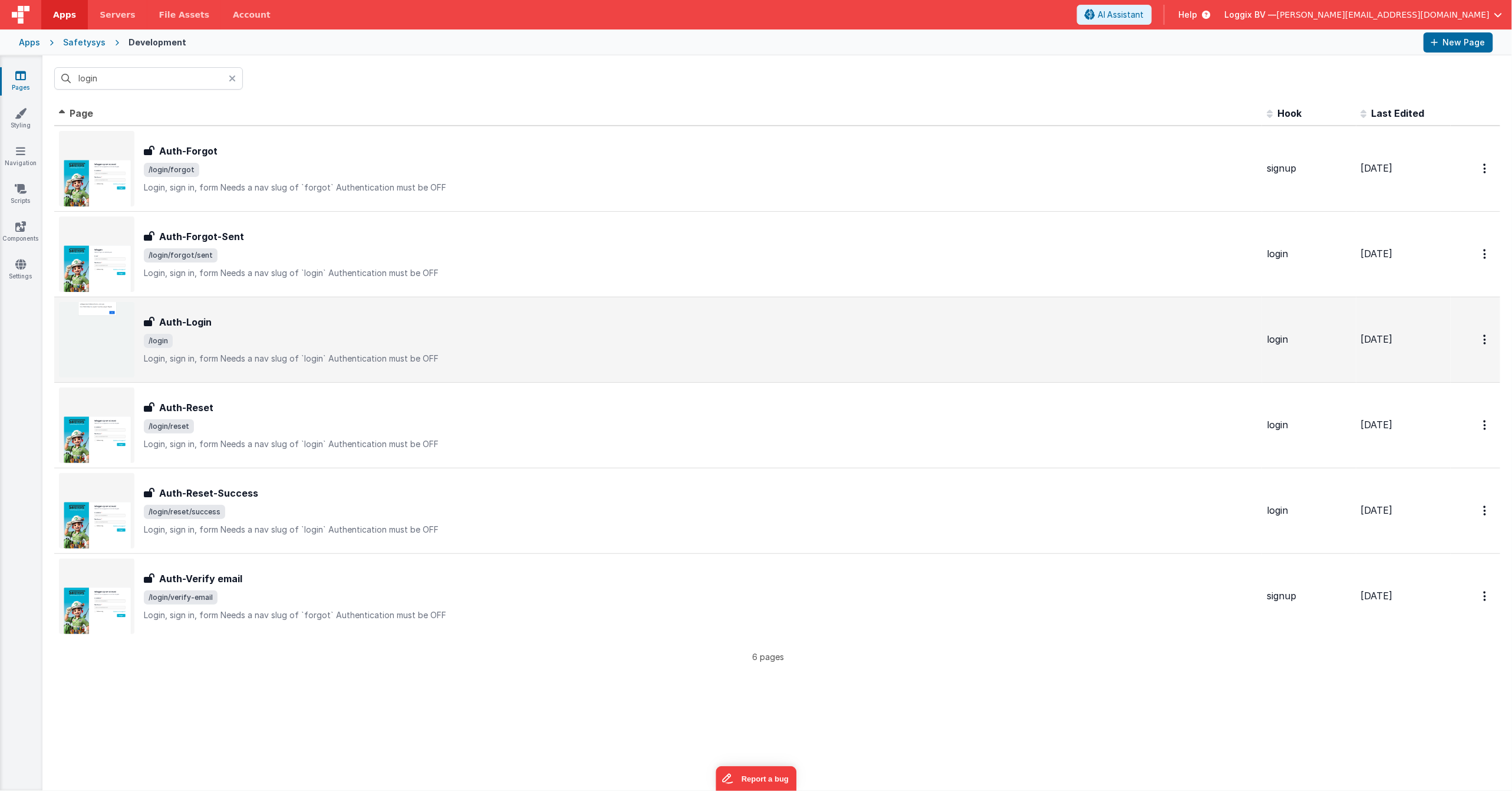
click at [215, 337] on span "/login" at bounding box center [700, 341] width 1114 height 15
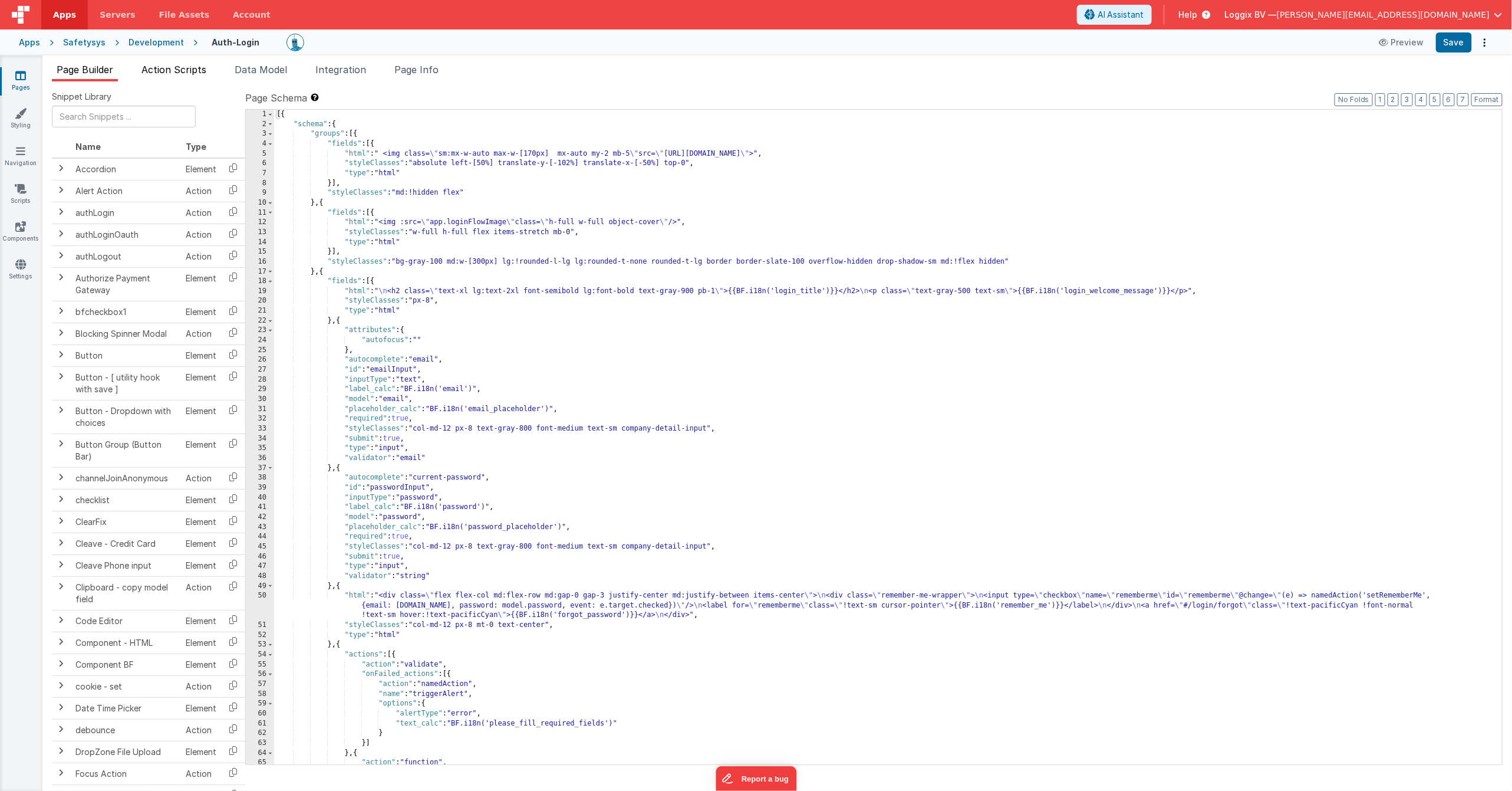
click at [164, 70] on span "Action Scripts" at bounding box center [174, 69] width 65 height 12
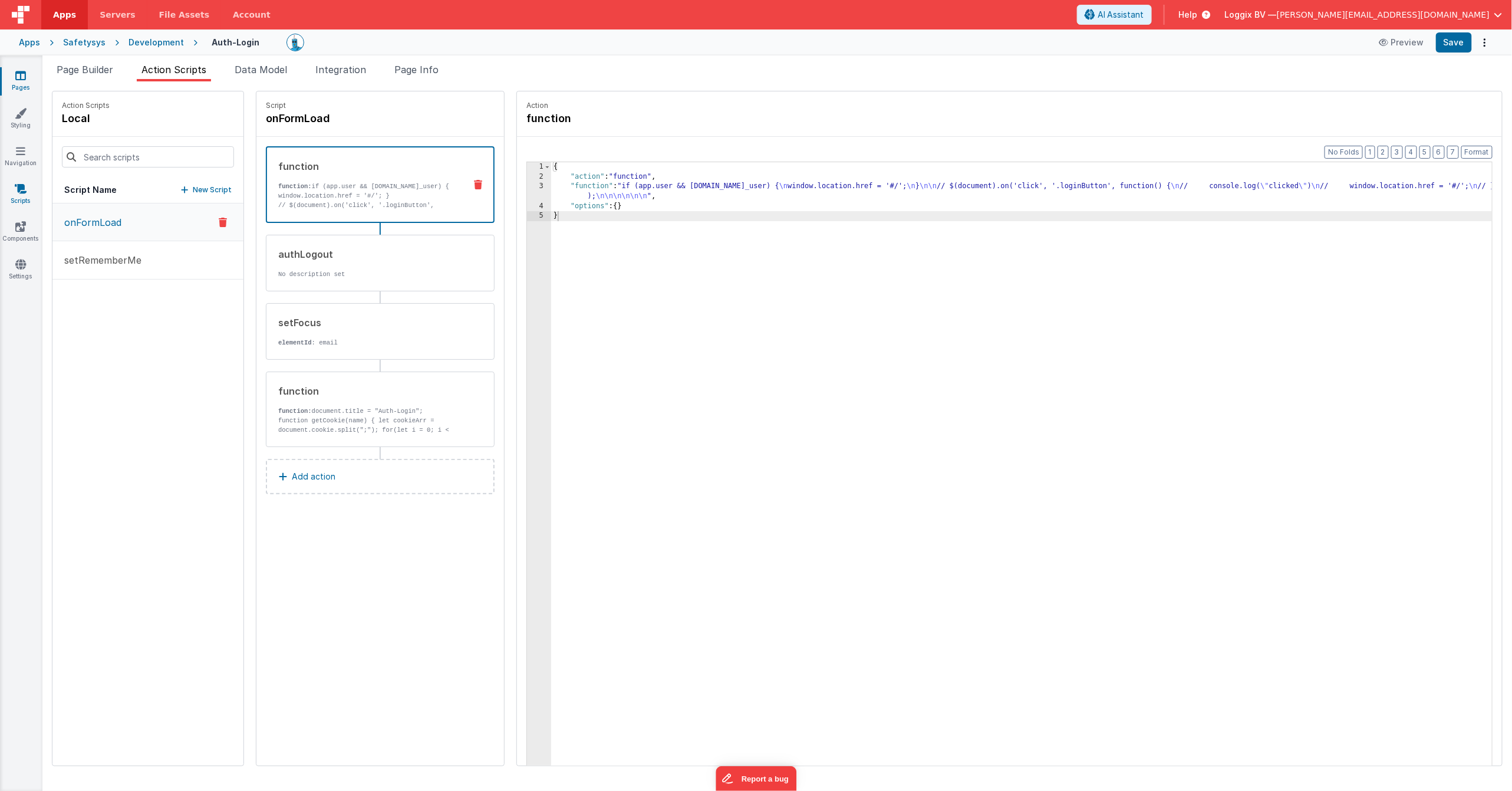
click at [23, 189] on icon at bounding box center [20, 188] width 12 height 12
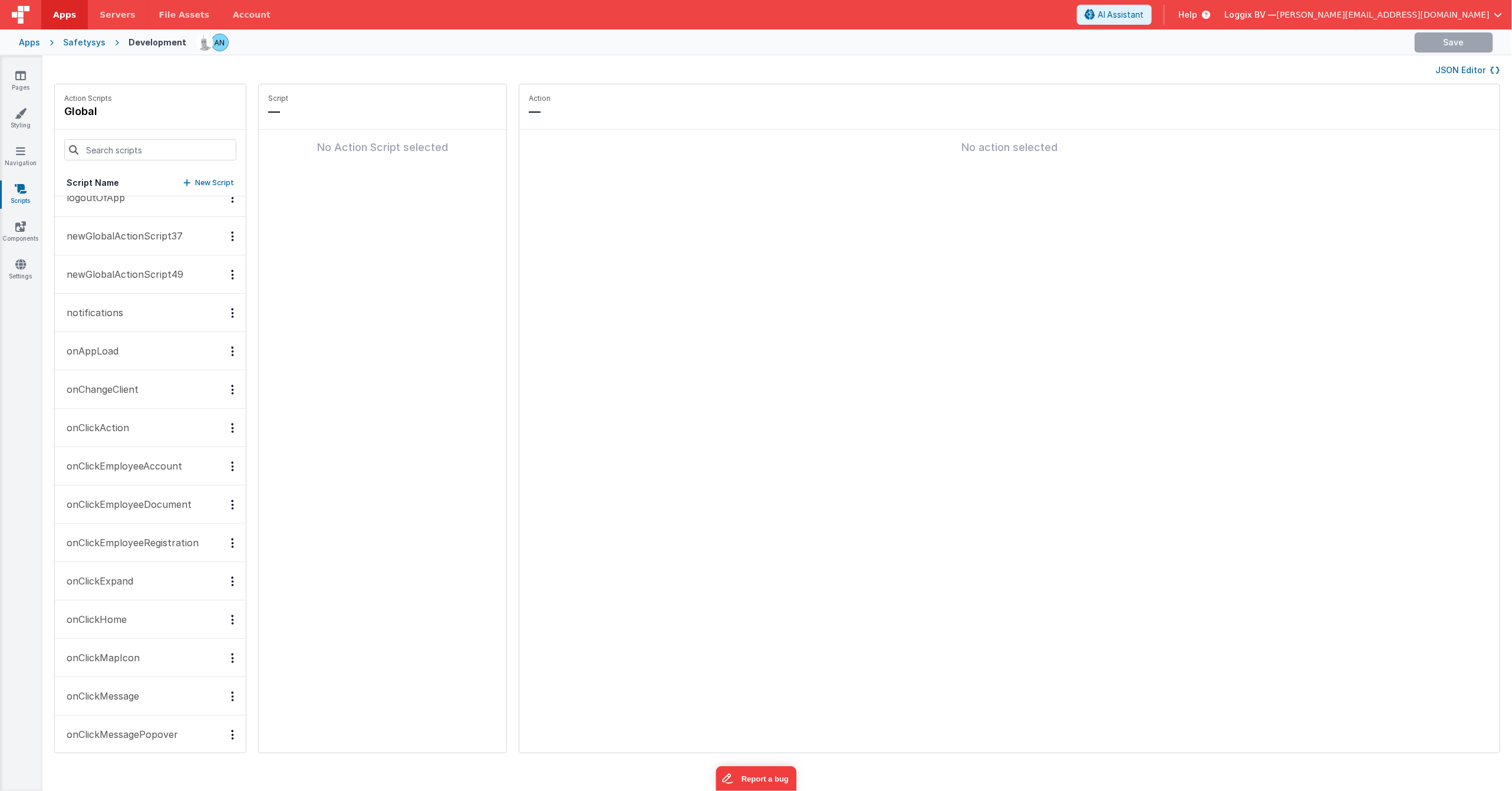
scroll to position [709, 0]
click at [151, 358] on button "onAppLoad" at bounding box center [150, 349] width 191 height 38
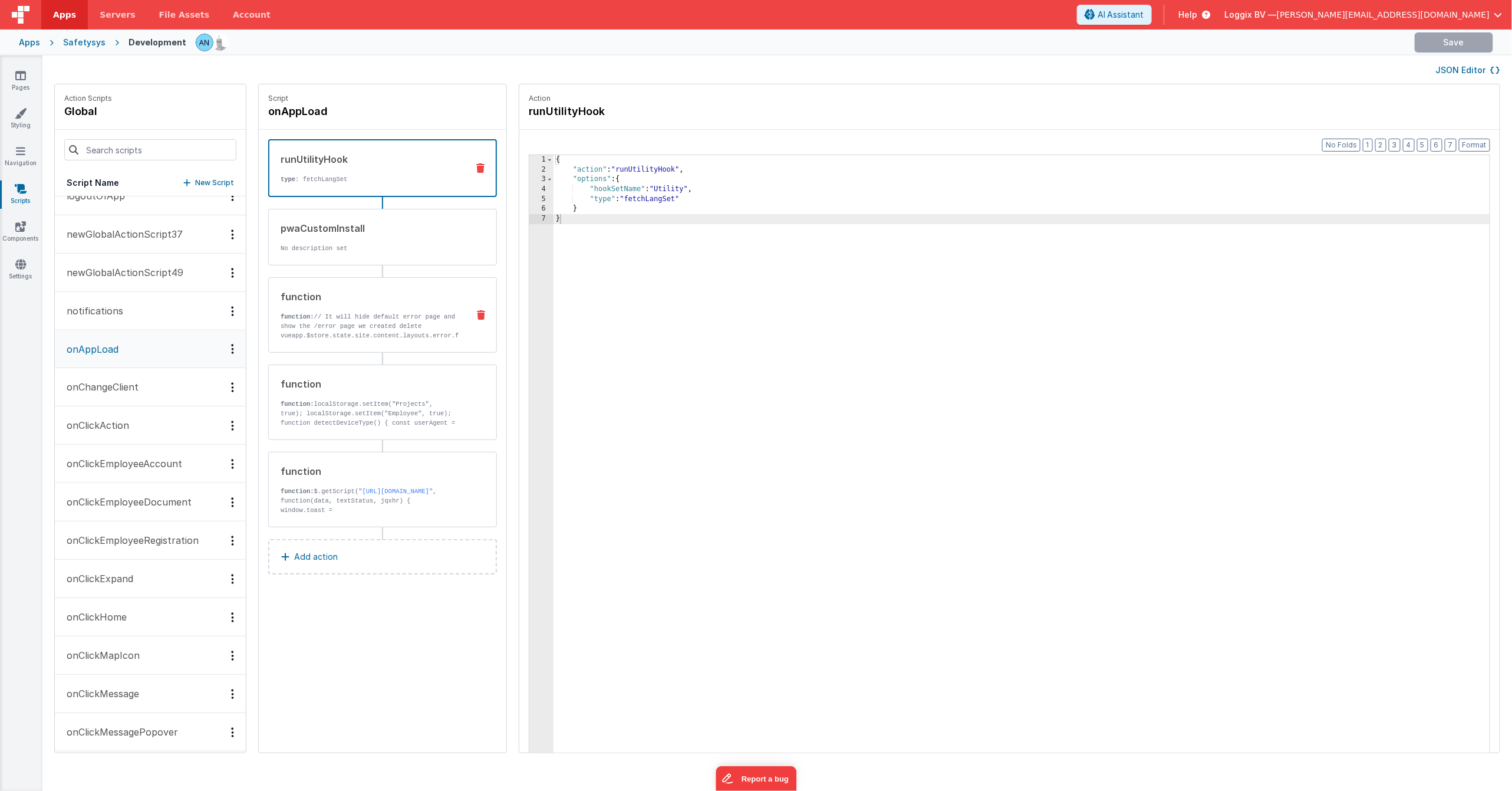
click at [333, 314] on p "function: // It will hide default error page and show the /error page we create…" at bounding box center [370, 359] width 178 height 95
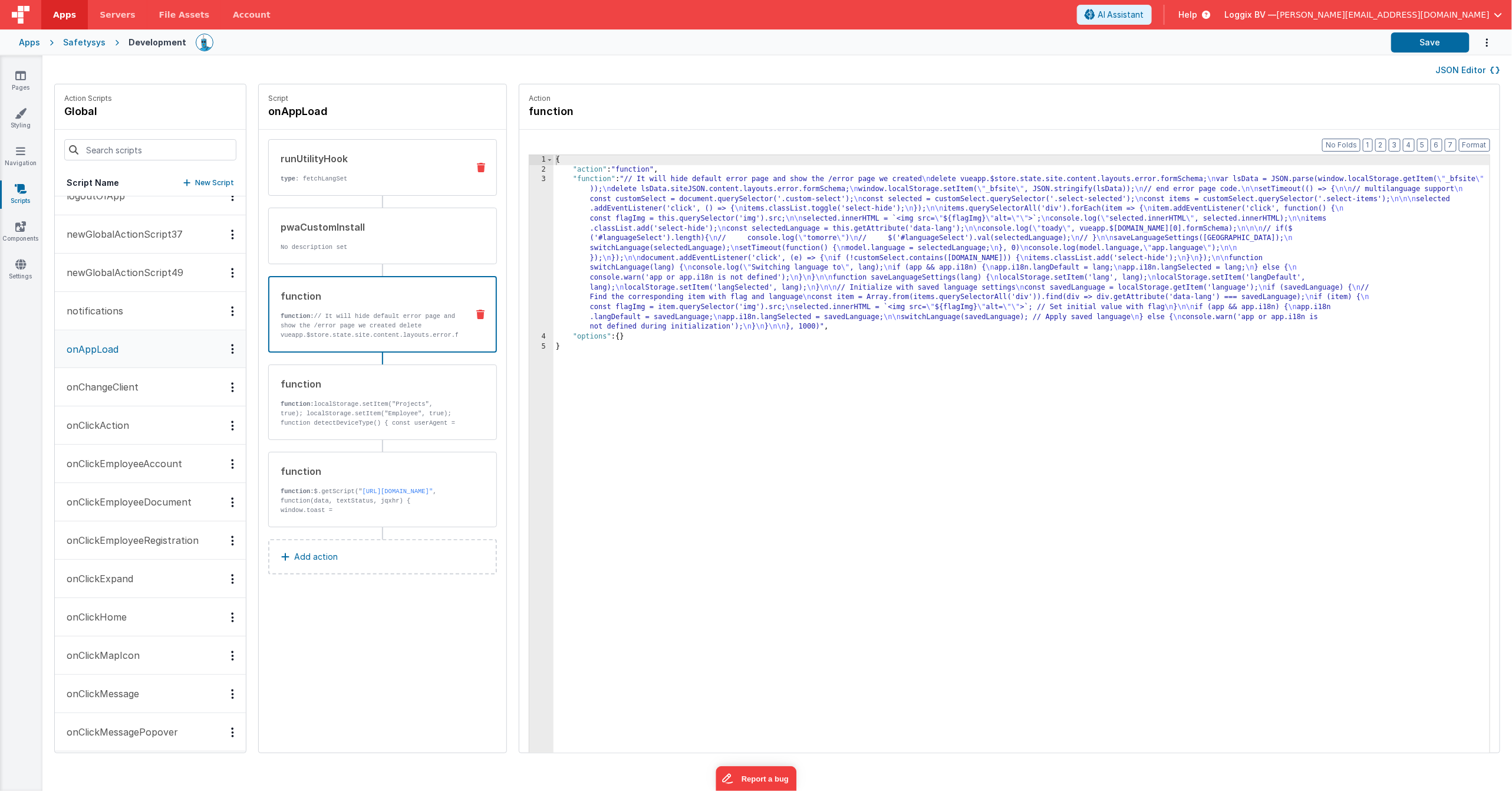
click at [333, 157] on div "runUtilityHook" at bounding box center [370, 159] width 178 height 15
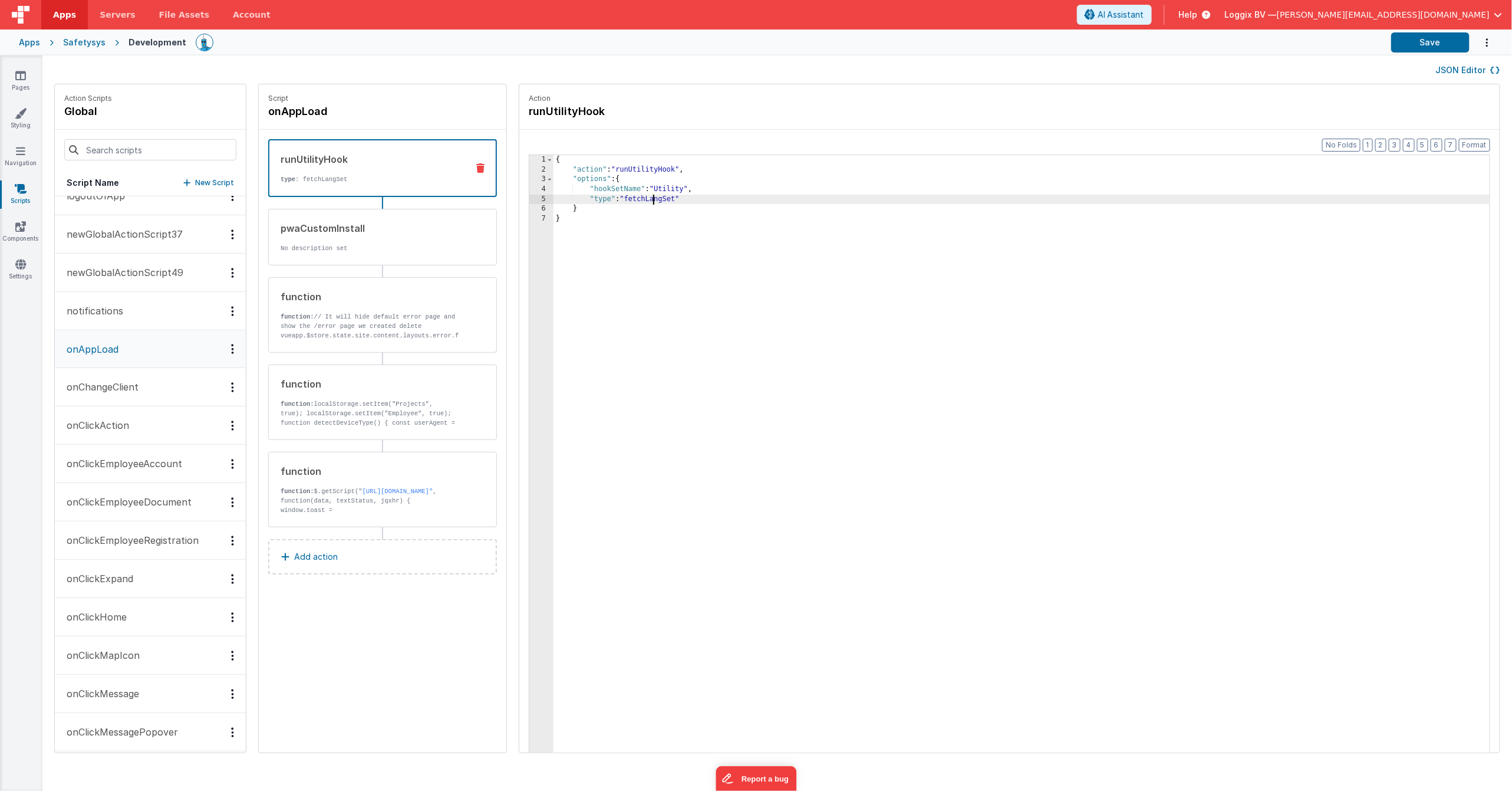
click at [639, 200] on div "{ "action" : "runUtilityHook" , "options" : { "hookSetName" : "Utility" , "type…" at bounding box center [1029, 482] width 951 height 654
click at [19, 120] on link "Styling" at bounding box center [20, 119] width 43 height 24
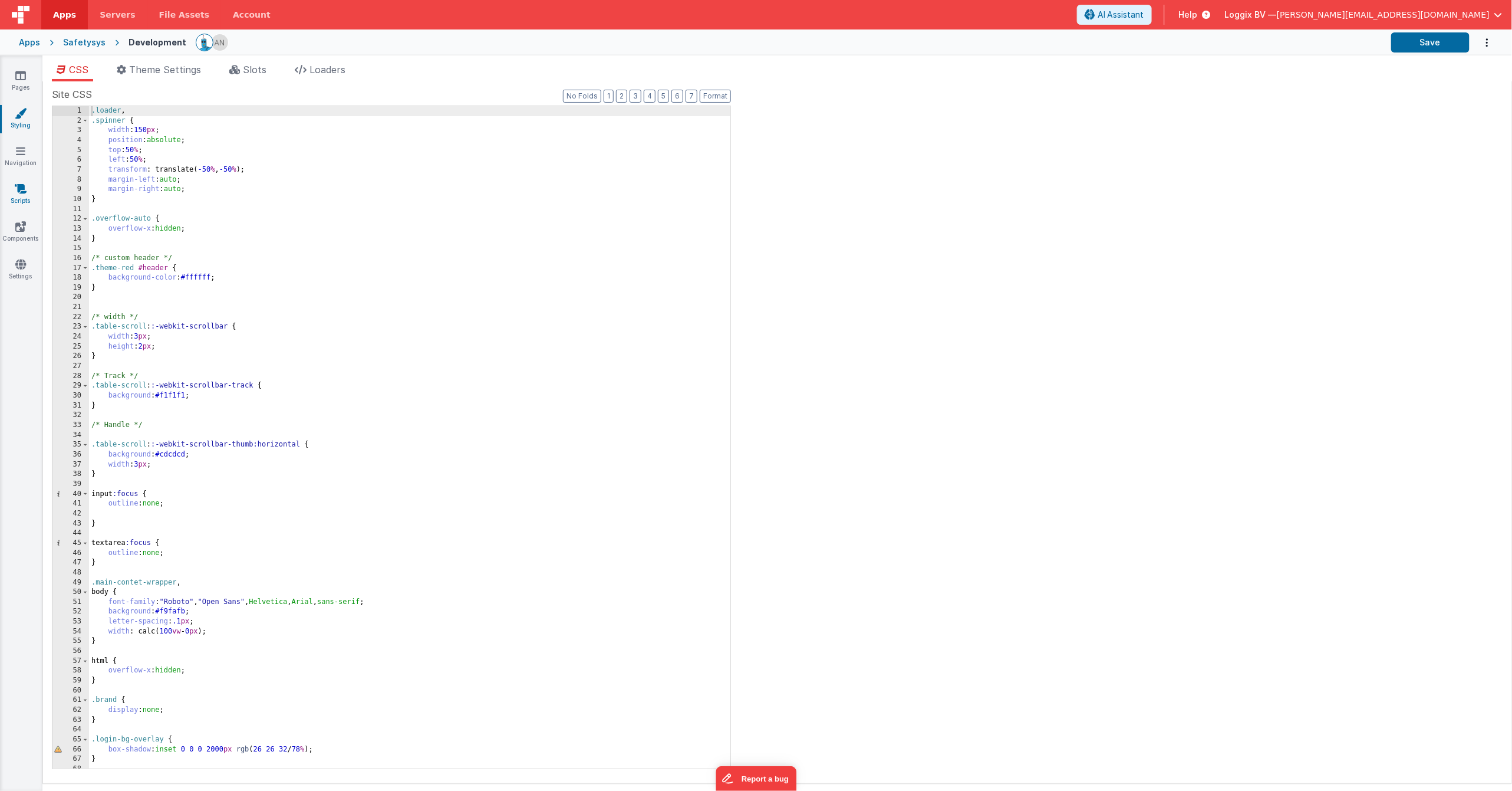
click at [23, 192] on icon at bounding box center [20, 188] width 12 height 12
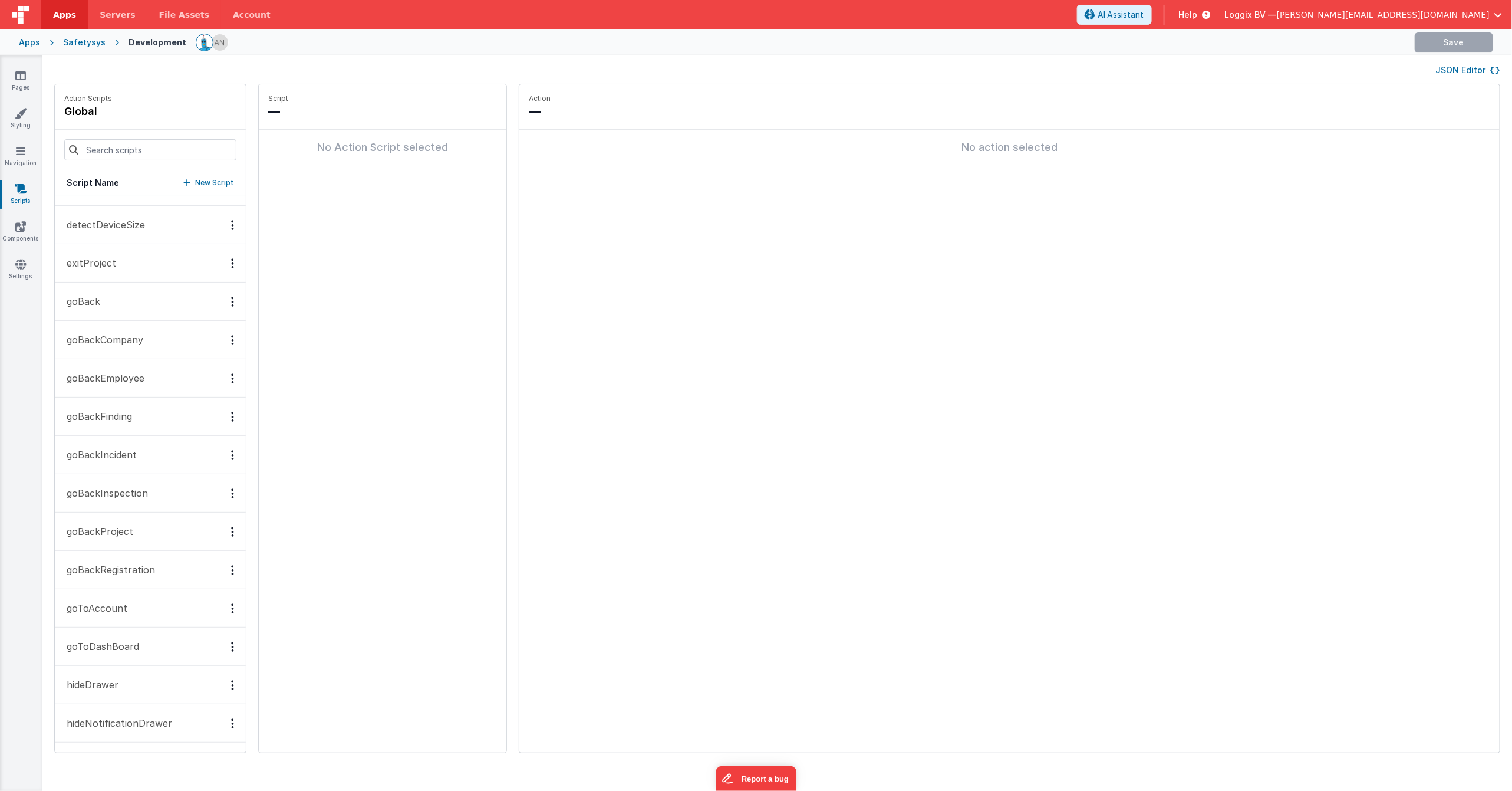
scroll to position [68, 0]
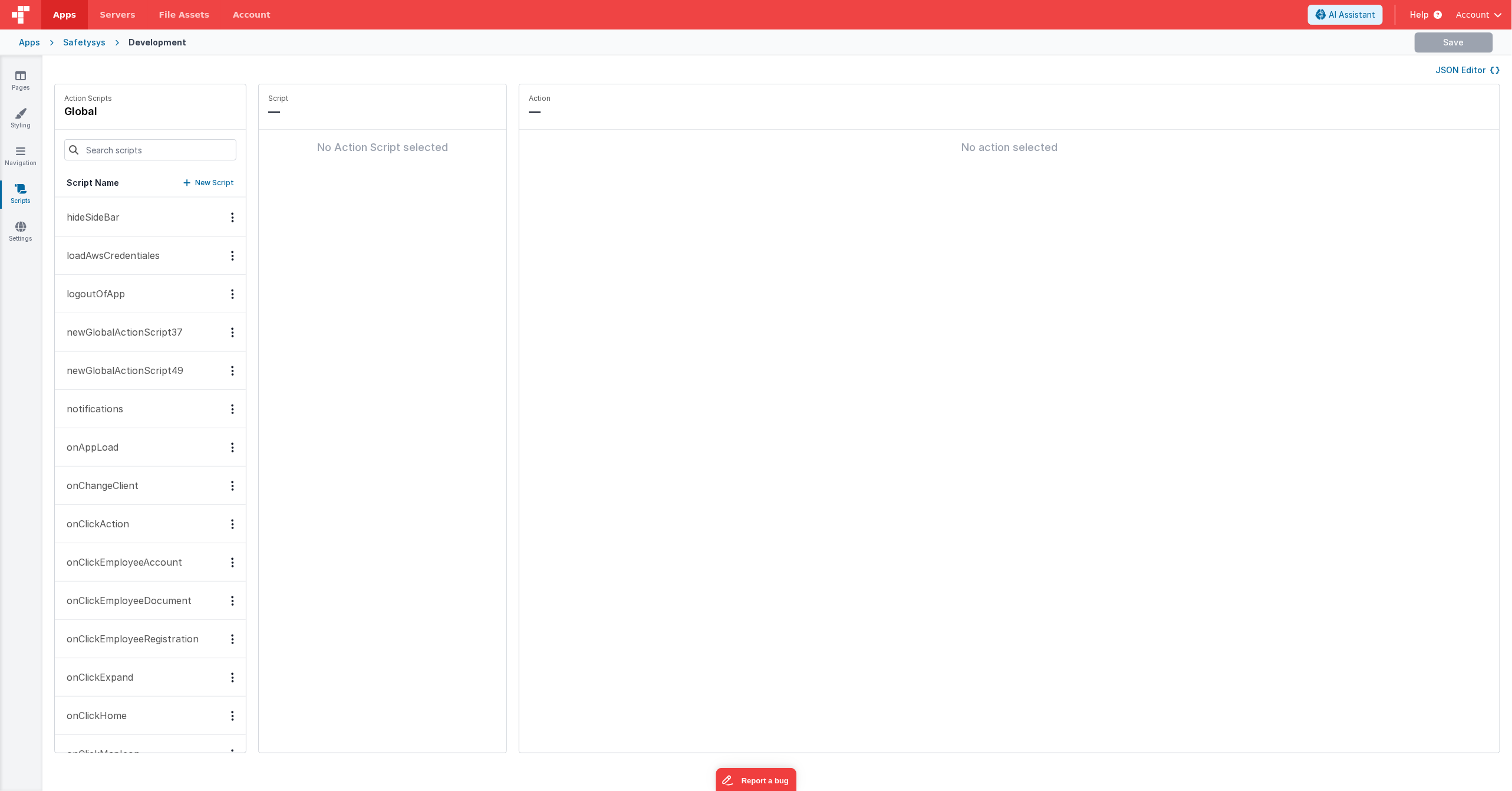
scroll to position [658, 0]
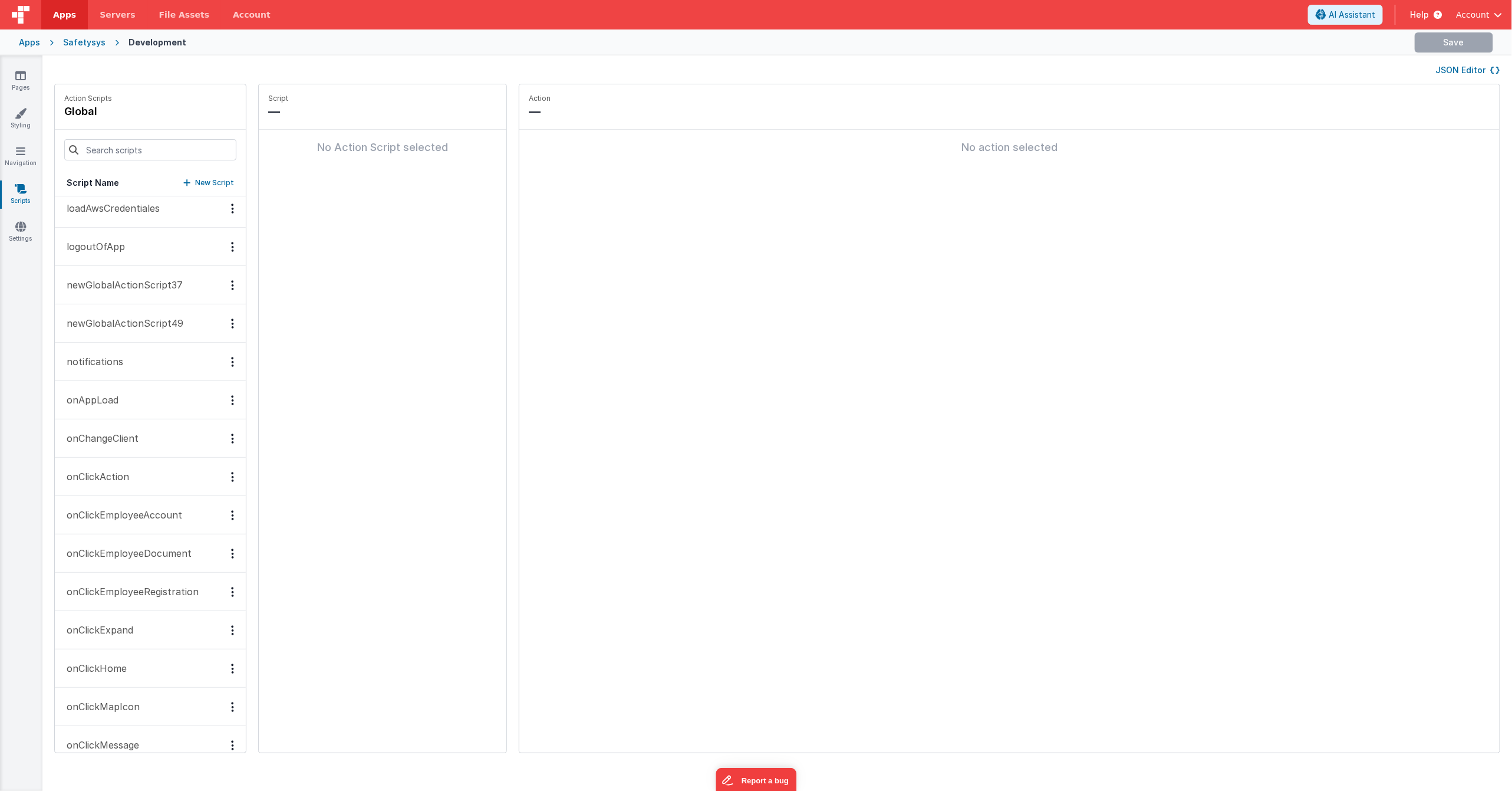
click at [115, 395] on p "onAppLoad" at bounding box center [89, 400] width 59 height 15
